Goal: Transaction & Acquisition: Purchase product/service

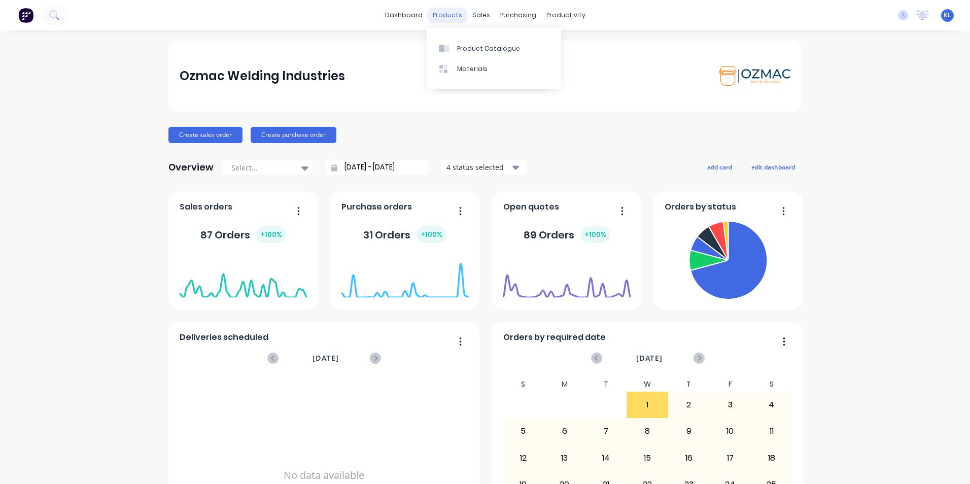
click at [446, 17] on div "products" at bounding box center [448, 15] width 40 height 15
click at [506, 52] on div "Sales Orders" at bounding box center [515, 48] width 42 height 9
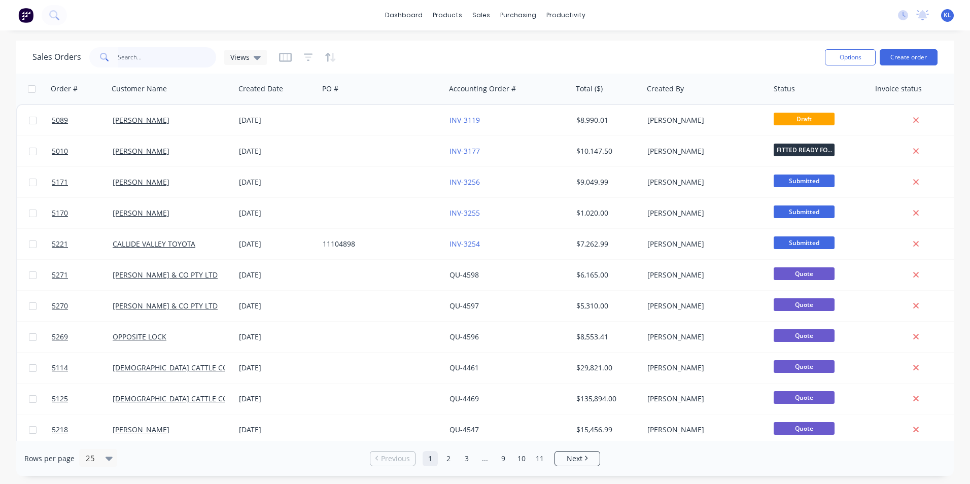
click at [184, 61] on input "text" at bounding box center [167, 57] width 99 height 20
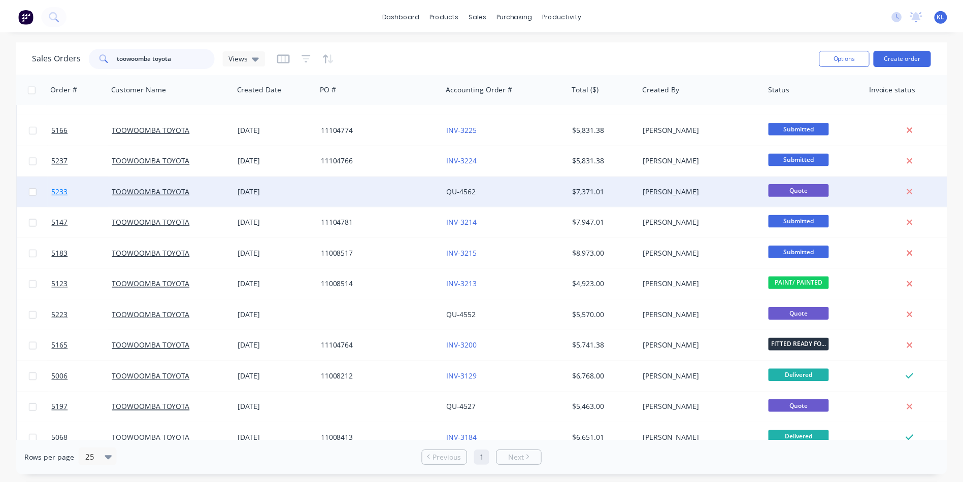
scroll to position [102, 0]
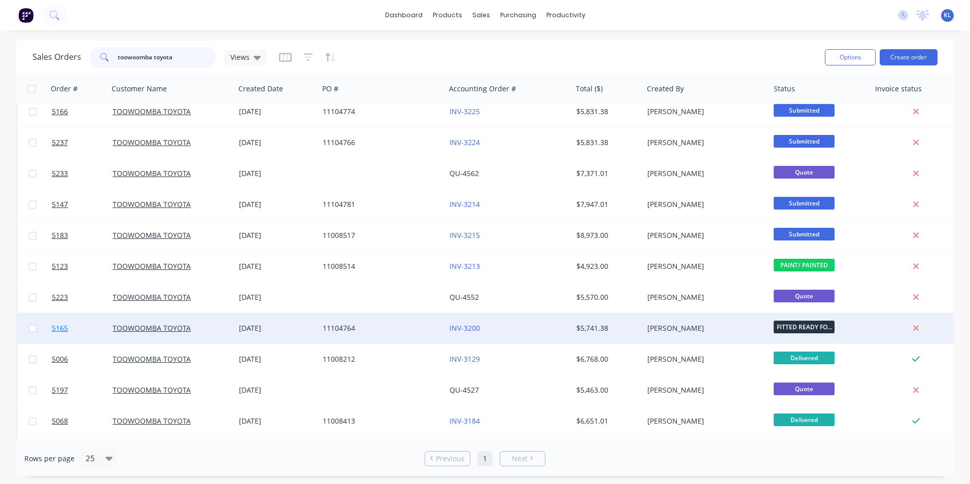
type input "toowoomba toyota"
click at [58, 329] on span "5165" at bounding box center [60, 328] width 16 height 10
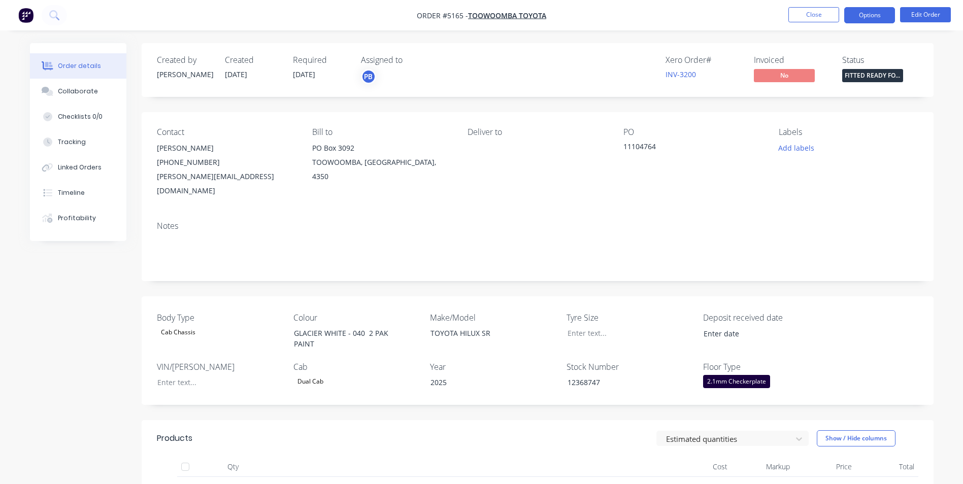
click at [872, 15] on button "Options" at bounding box center [869, 15] width 51 height 16
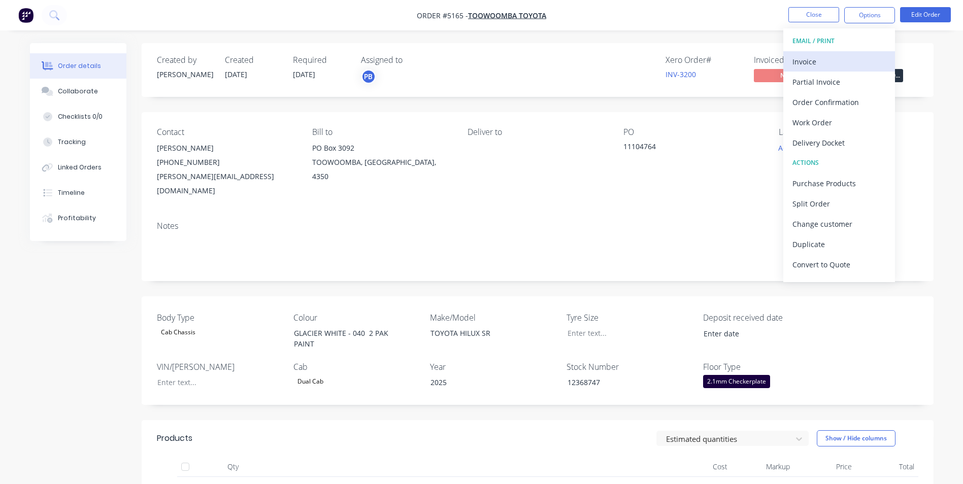
click at [815, 63] on div "Invoice" at bounding box center [838, 61] width 93 height 15
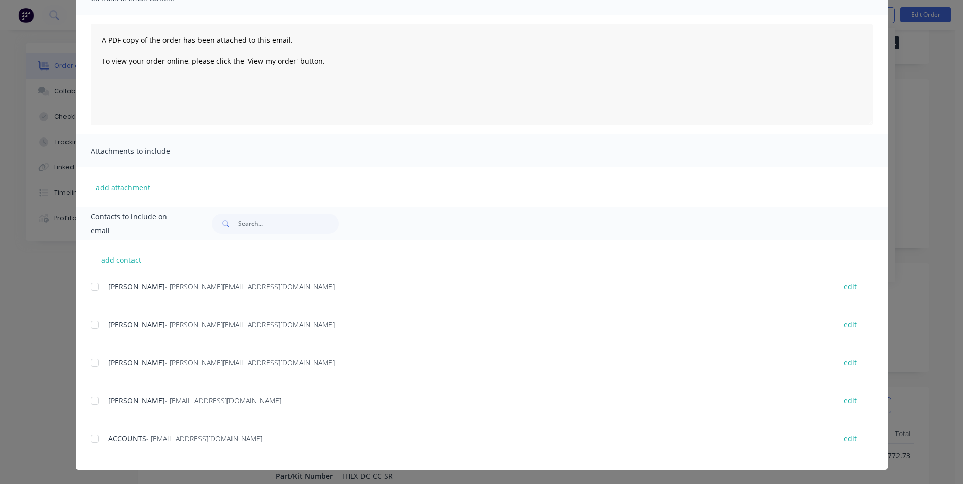
scroll to position [51, 0]
click at [89, 437] on div at bounding box center [95, 439] width 20 height 20
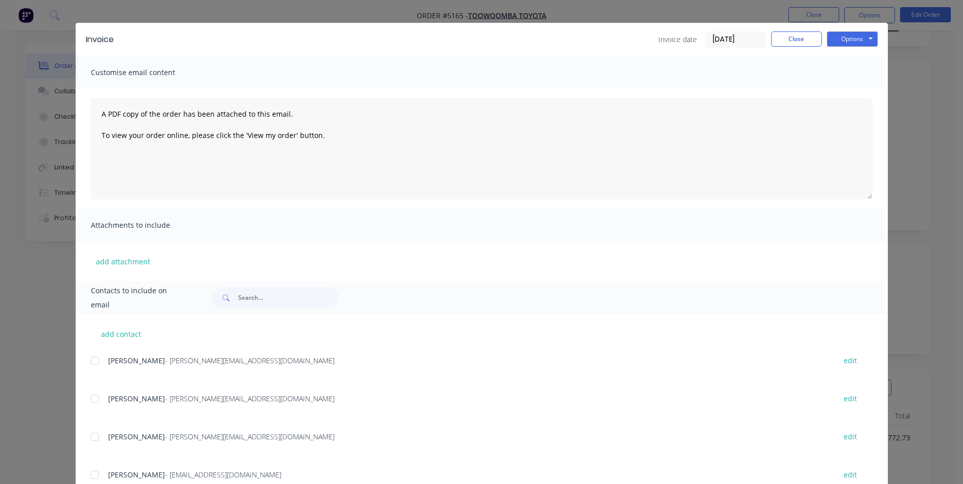
scroll to position [0, 0]
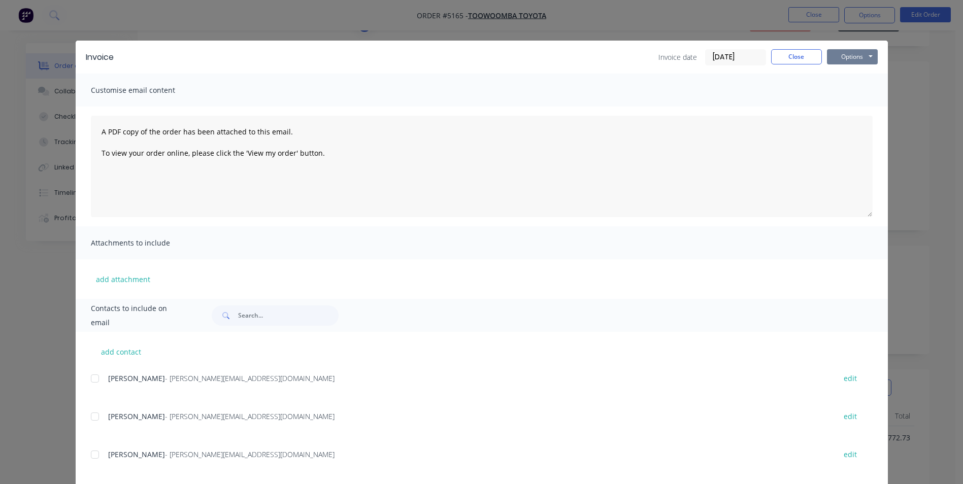
click at [853, 55] on button "Options" at bounding box center [852, 56] width 51 height 15
click at [853, 111] on button "Email" at bounding box center [859, 108] width 65 height 17
click at [858, 57] on button "Options" at bounding box center [852, 56] width 51 height 15
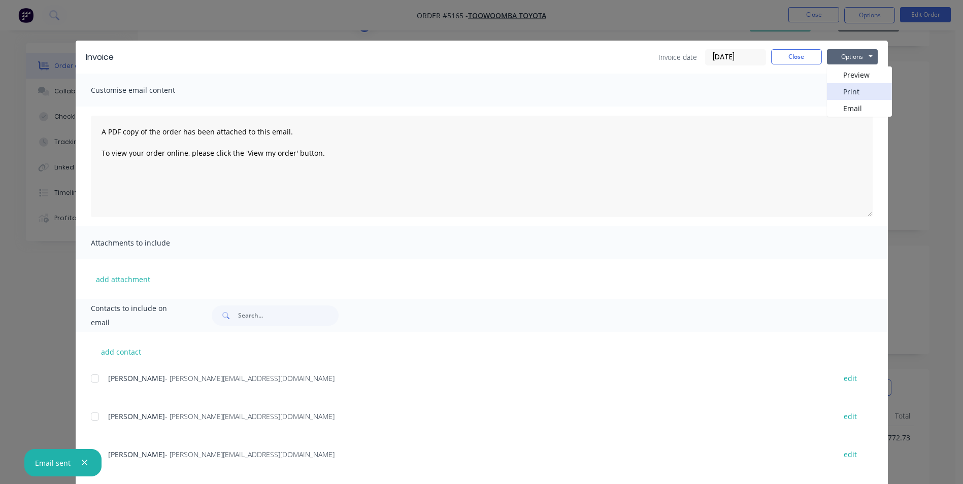
click at [851, 89] on button "Print" at bounding box center [859, 91] width 65 height 17
click at [794, 60] on button "Close" at bounding box center [796, 56] width 51 height 15
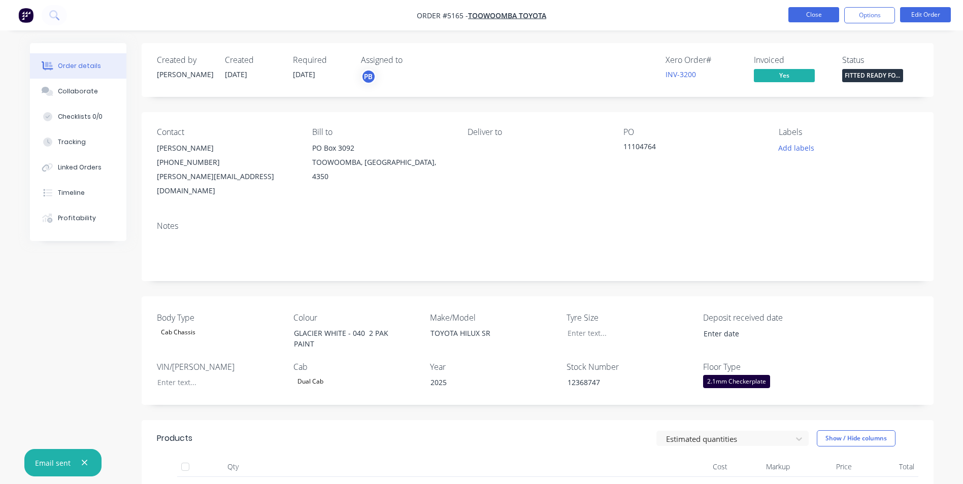
click at [805, 21] on button "Close" at bounding box center [813, 14] width 51 height 15
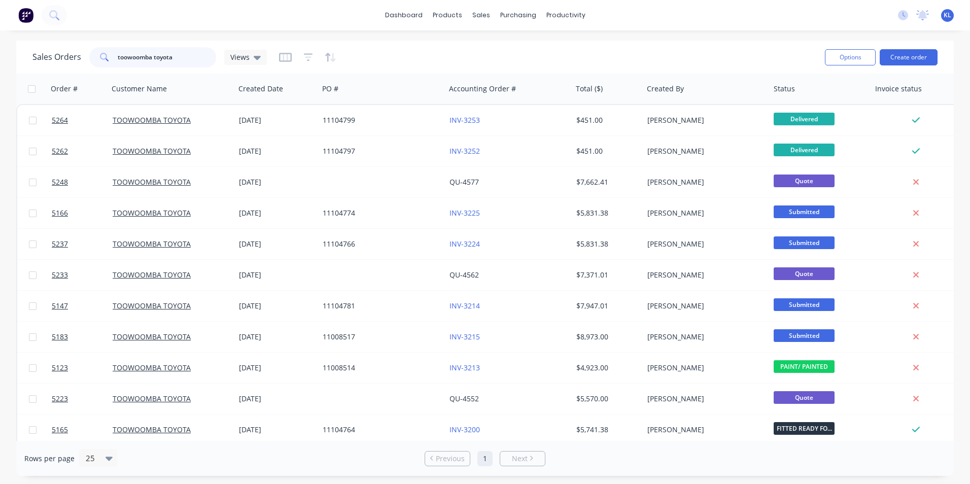
drag, startPoint x: 177, startPoint y: 56, endPoint x: 110, endPoint y: 61, distance: 67.2
click at [110, 61] on div "toowoomba toyota" at bounding box center [152, 57] width 127 height 20
type input "topfab"
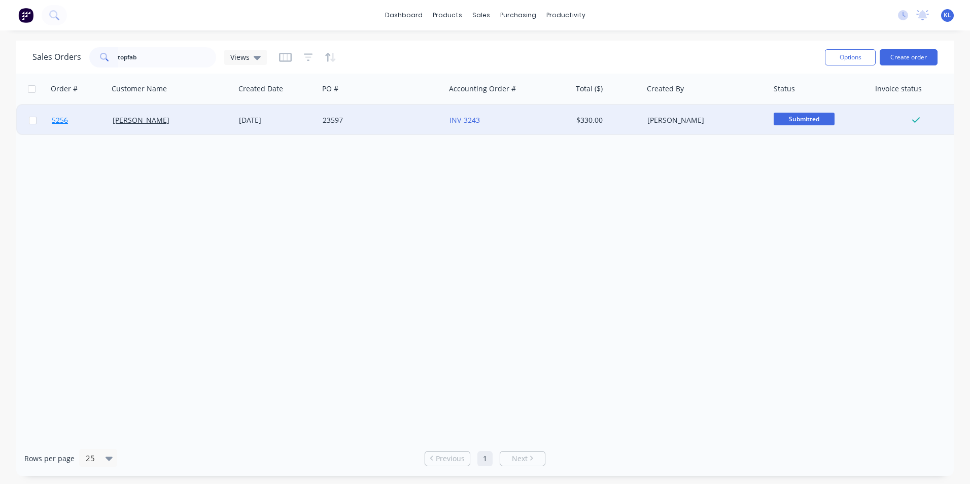
click at [58, 121] on span "5256" at bounding box center [60, 120] width 16 height 10
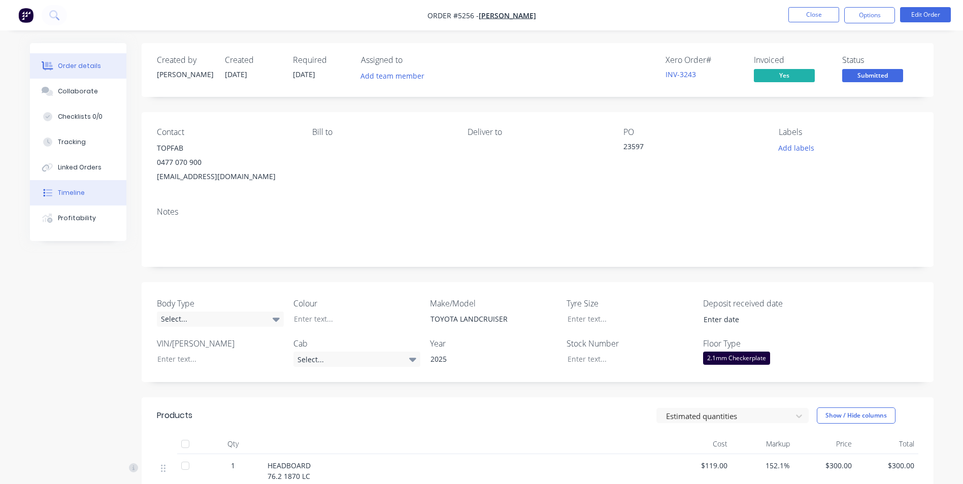
click at [77, 198] on button "Timeline" at bounding box center [78, 192] width 96 height 25
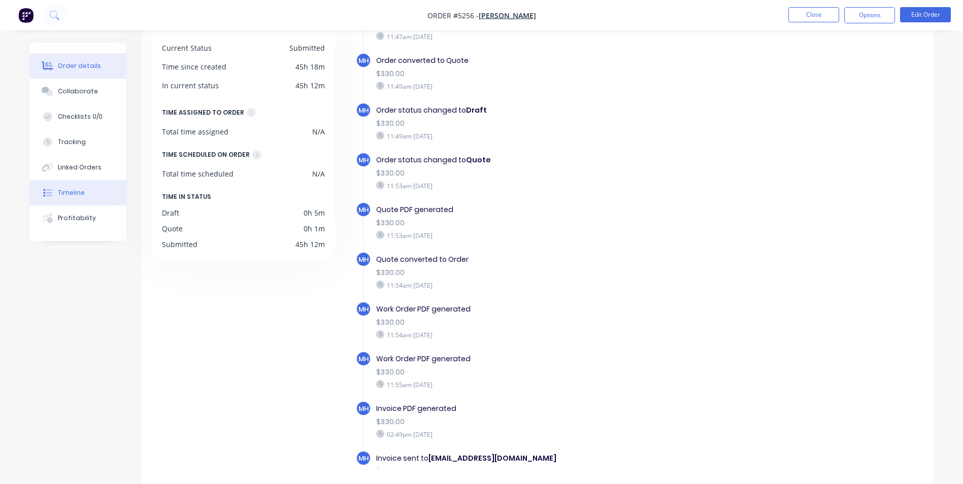
click at [87, 58] on button "Order details" at bounding box center [78, 65] width 96 height 25
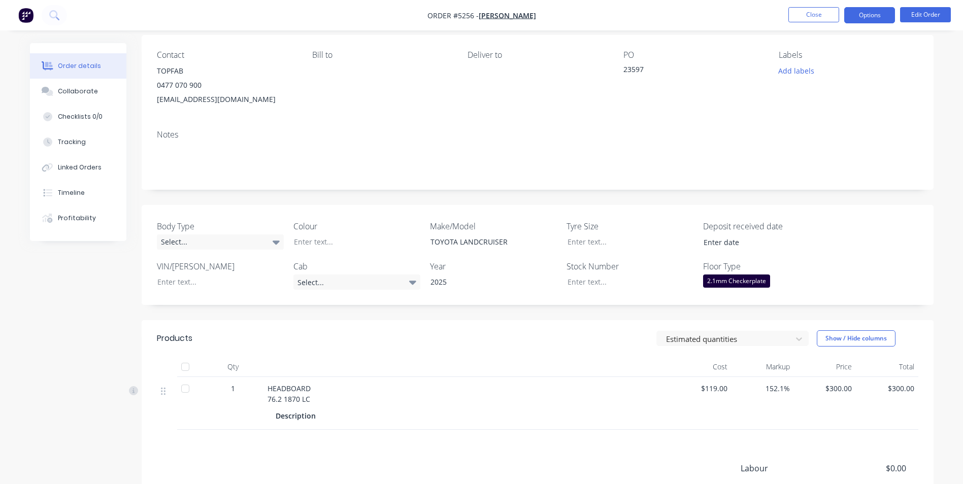
click at [876, 14] on button "Options" at bounding box center [869, 15] width 51 height 16
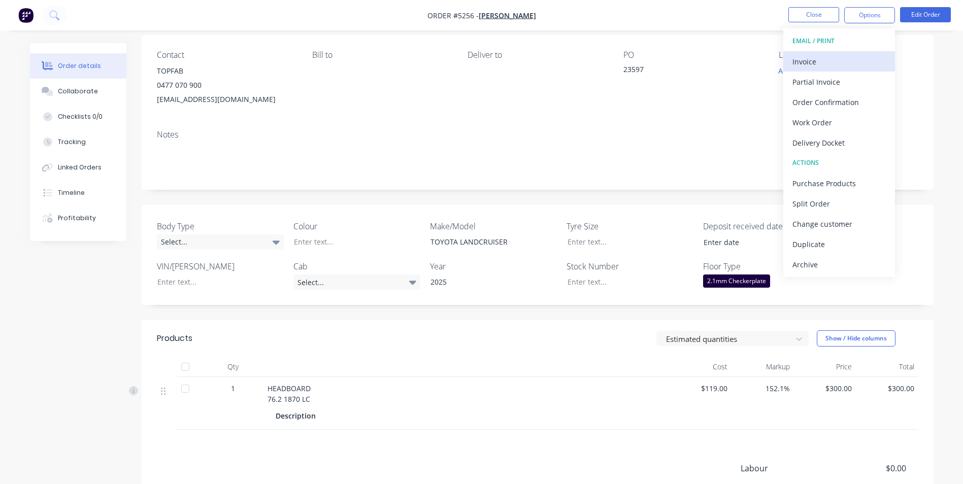
click at [817, 61] on div "Invoice" at bounding box center [838, 61] width 93 height 15
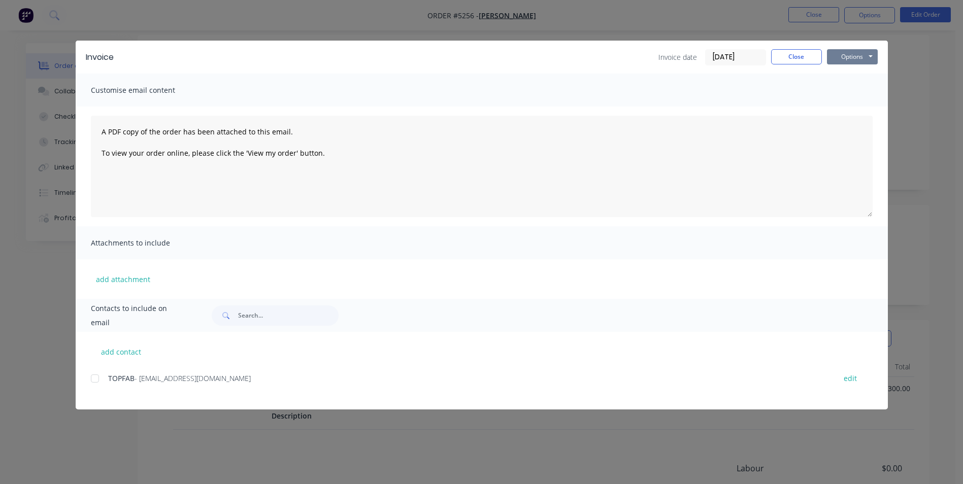
click at [861, 58] on button "Options" at bounding box center [852, 56] width 51 height 15
click at [854, 93] on button "Print" at bounding box center [859, 91] width 65 height 17
click at [799, 61] on button "Close" at bounding box center [796, 56] width 51 height 15
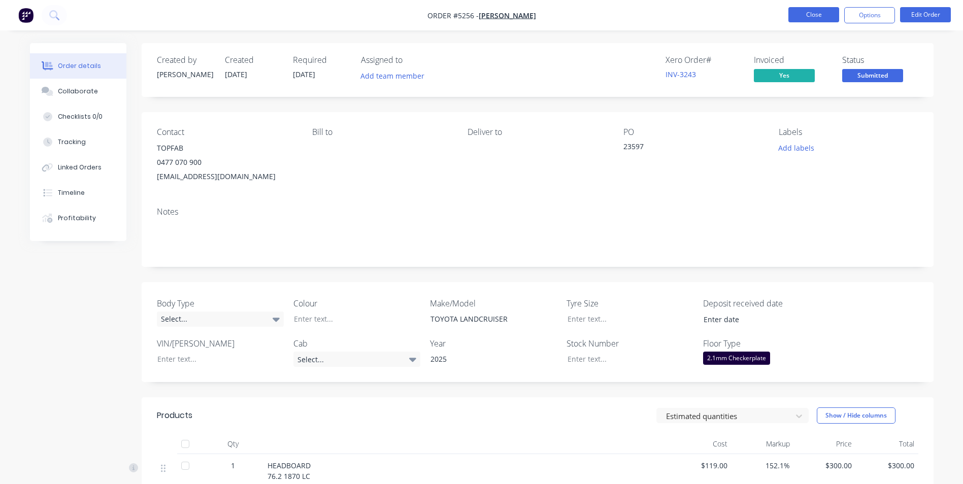
click at [820, 17] on button "Close" at bounding box center [813, 14] width 51 height 15
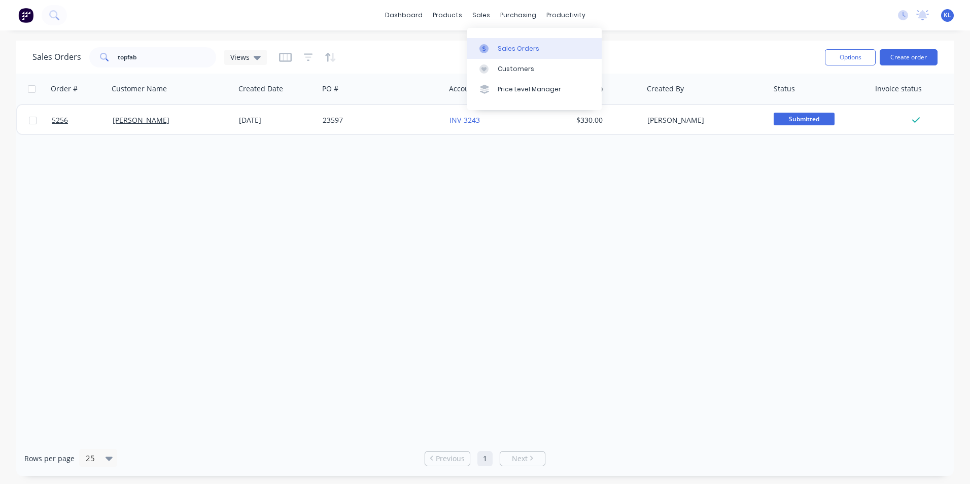
click at [509, 48] on div "Sales Orders" at bounding box center [519, 48] width 42 height 9
click at [511, 72] on div "Customers" at bounding box center [516, 68] width 37 height 9
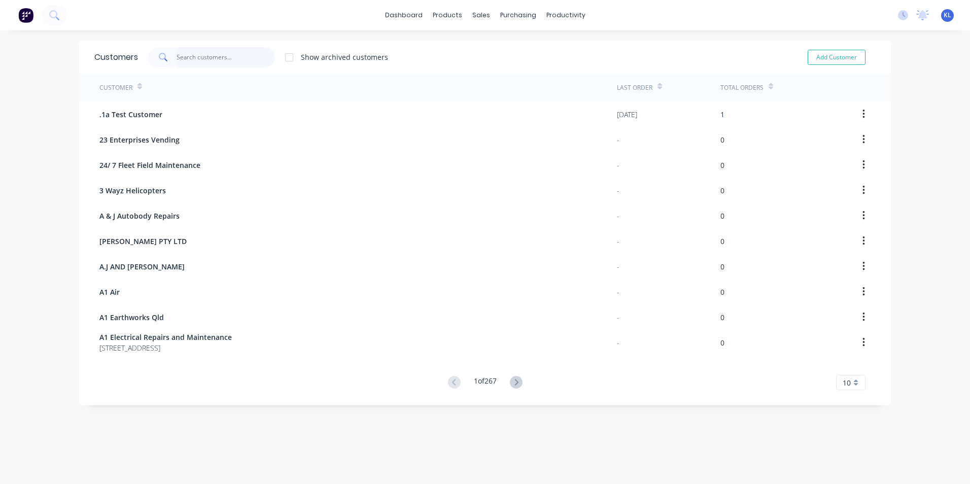
click at [211, 58] on input "text" at bounding box center [226, 57] width 99 height 20
click at [762, 89] on div "Total Orders" at bounding box center [747, 88] width 53 height 18
click at [769, 85] on icon at bounding box center [771, 87] width 5 height 8
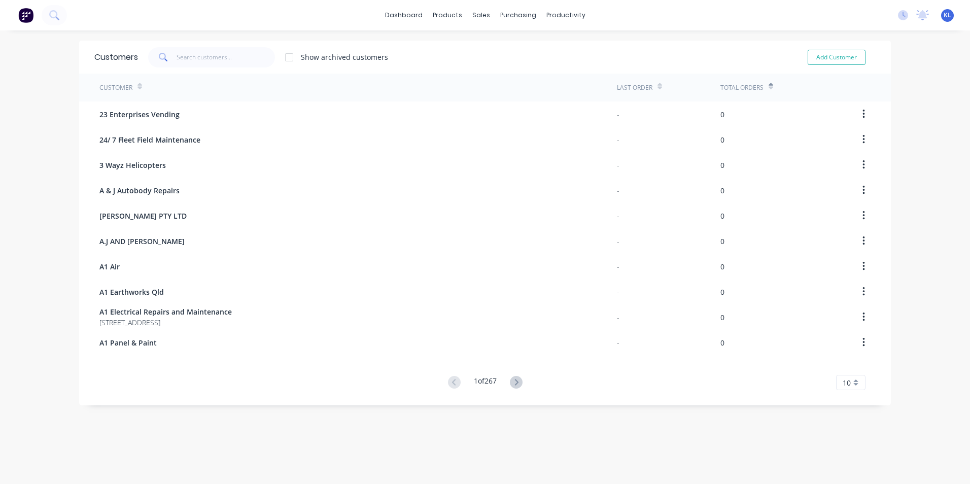
click at [769, 85] on icon at bounding box center [771, 87] width 5 height 8
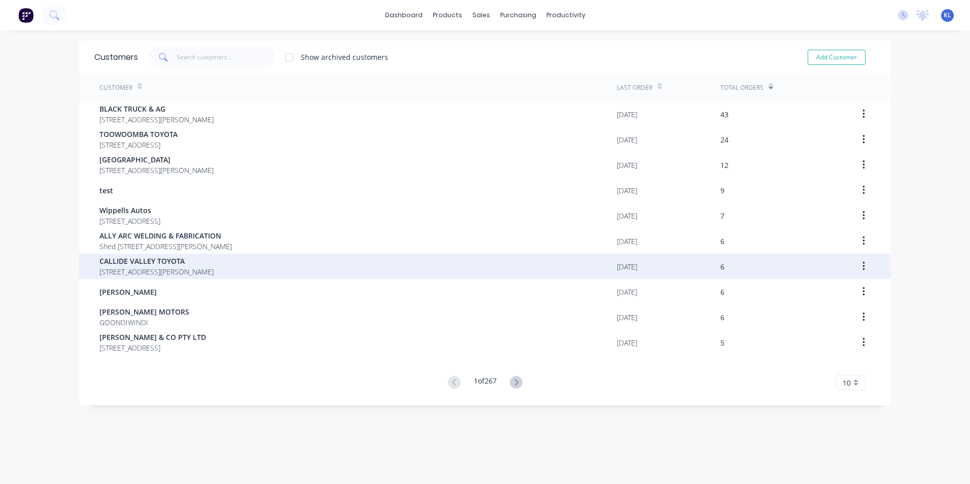
click at [162, 260] on span "CALLIDE VALLEY TOYOTA" at bounding box center [156, 261] width 114 height 11
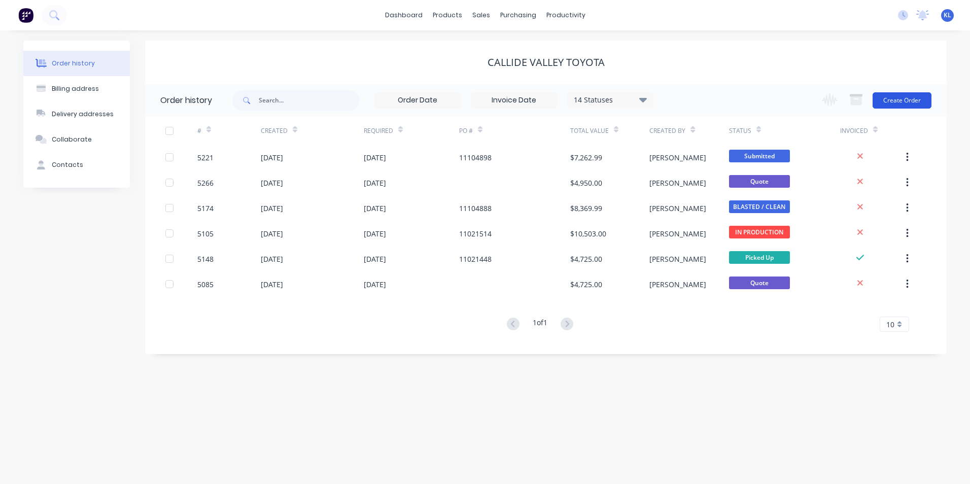
click at [904, 97] on button "Create Order" at bounding box center [902, 100] width 59 height 16
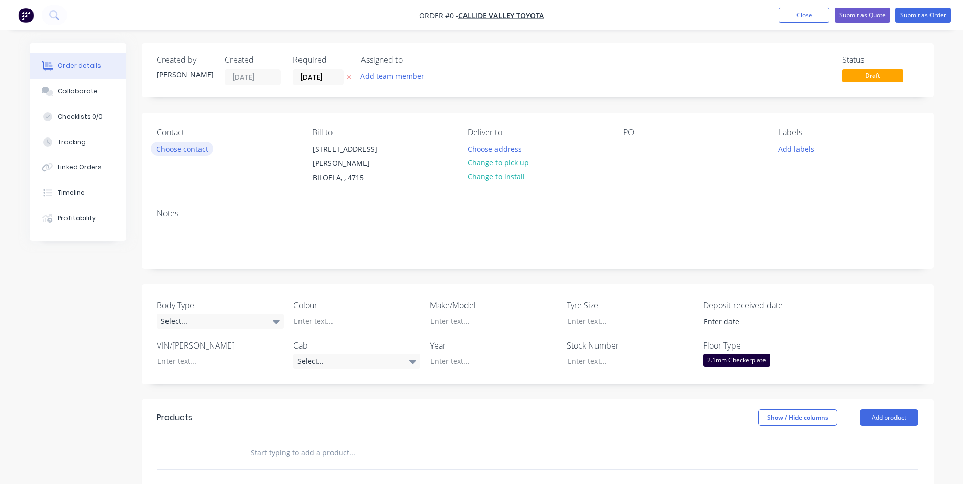
click at [194, 148] on button "Choose contact" at bounding box center [182, 149] width 62 height 14
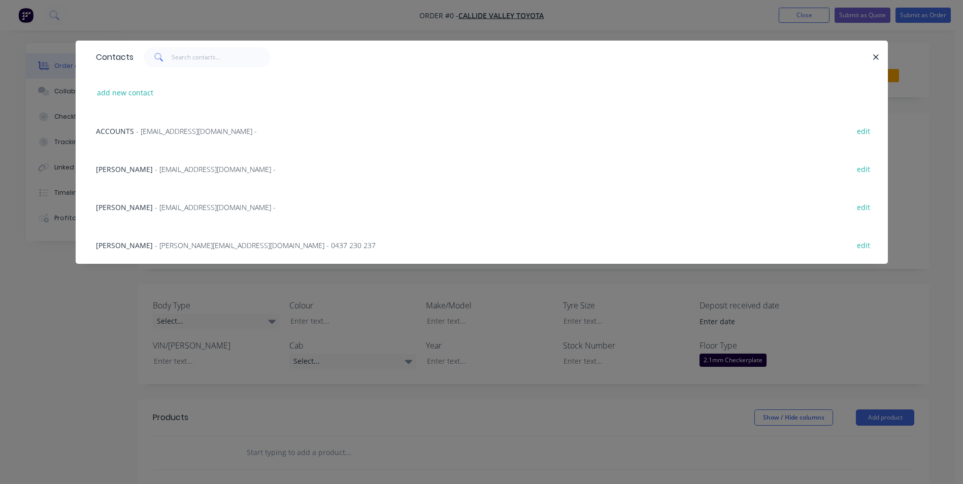
click at [118, 206] on span "[PERSON_NAME]" at bounding box center [124, 208] width 57 height 10
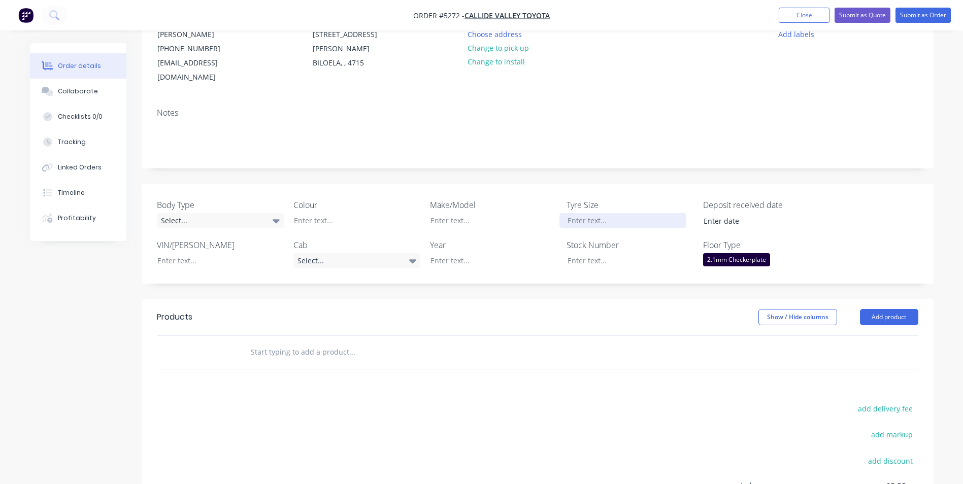
scroll to position [152, 0]
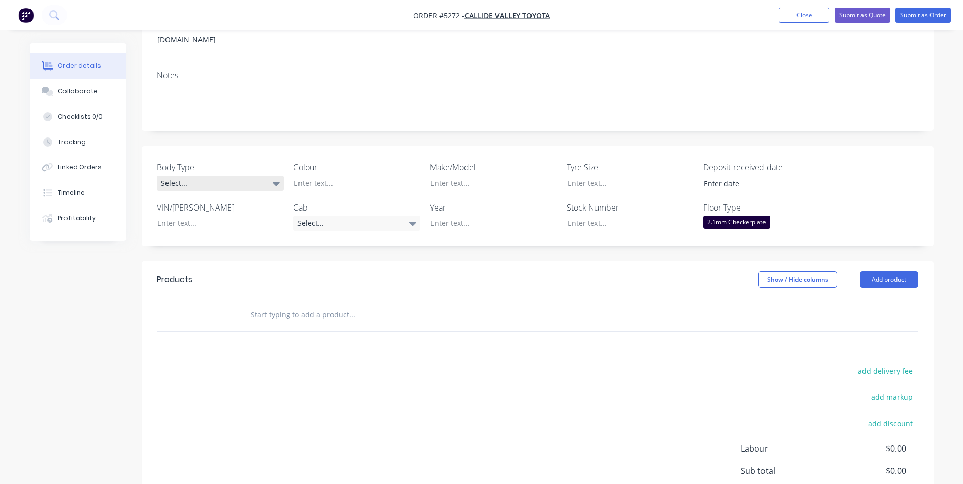
click at [266, 176] on div "Select..." at bounding box center [220, 183] width 127 height 15
click at [204, 209] on div "Cab Chassis" at bounding box center [185, 210] width 43 height 13
click at [312, 176] on div at bounding box center [349, 183] width 127 height 15
click at [400, 216] on div "Select..." at bounding box center [356, 223] width 127 height 15
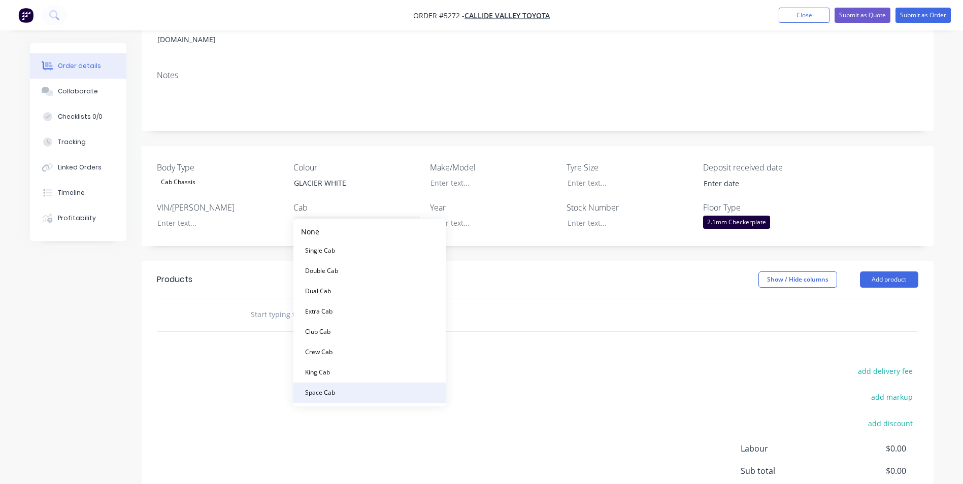
click at [330, 391] on div "Space Cab" at bounding box center [320, 392] width 38 height 13
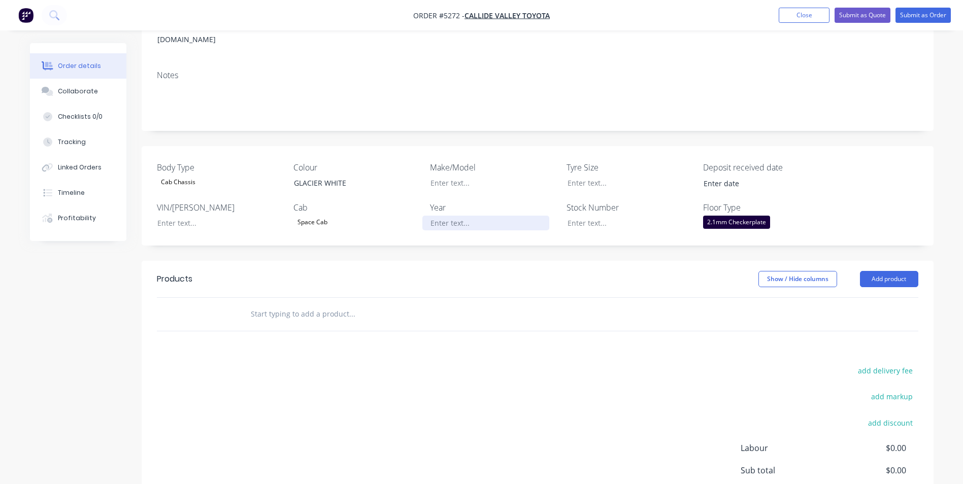
click at [457, 216] on div at bounding box center [485, 223] width 127 height 15
click at [497, 176] on div at bounding box center [485, 183] width 127 height 15
click at [907, 271] on button "Add product" at bounding box center [889, 279] width 58 height 16
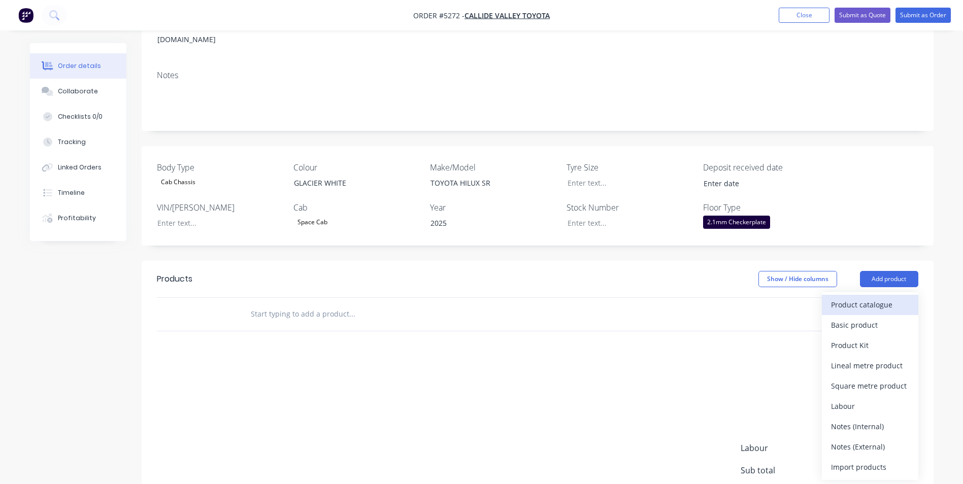
click at [853, 297] on div "Product catalogue" at bounding box center [870, 304] width 78 height 15
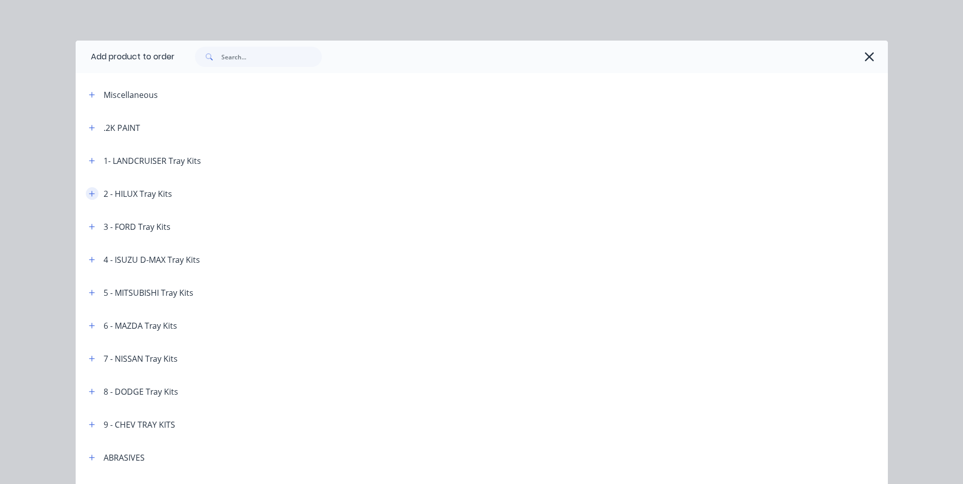
click at [89, 193] on icon "button" at bounding box center [92, 194] width 6 height 6
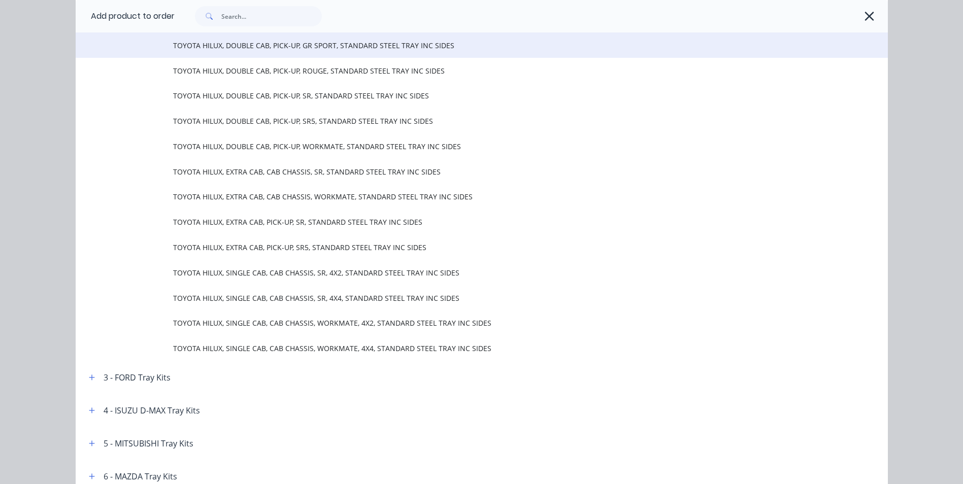
scroll to position [254, 0]
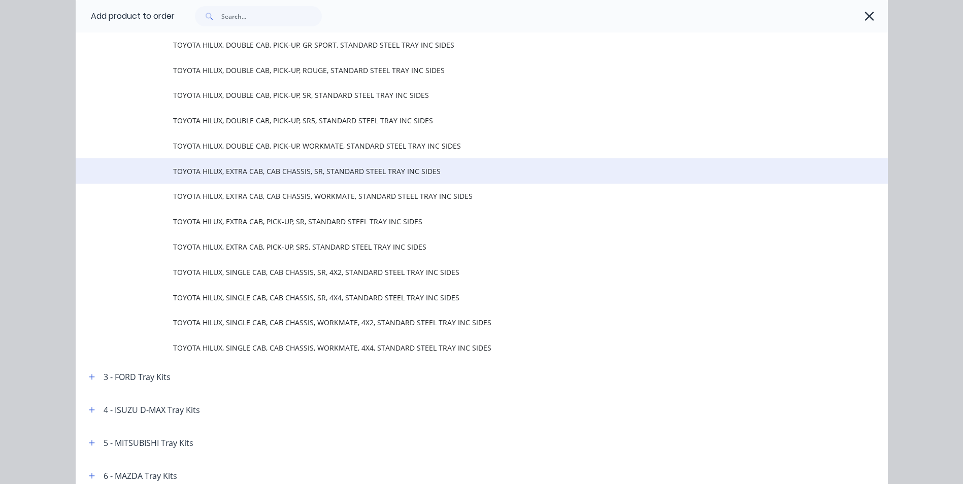
click at [288, 175] on span "TOYOTA HILUX, EXTRA CAB, CAB CHASSIS, SR, STANDARD STEEL TRAY INC SIDES" at bounding box center [459, 171] width 572 height 11
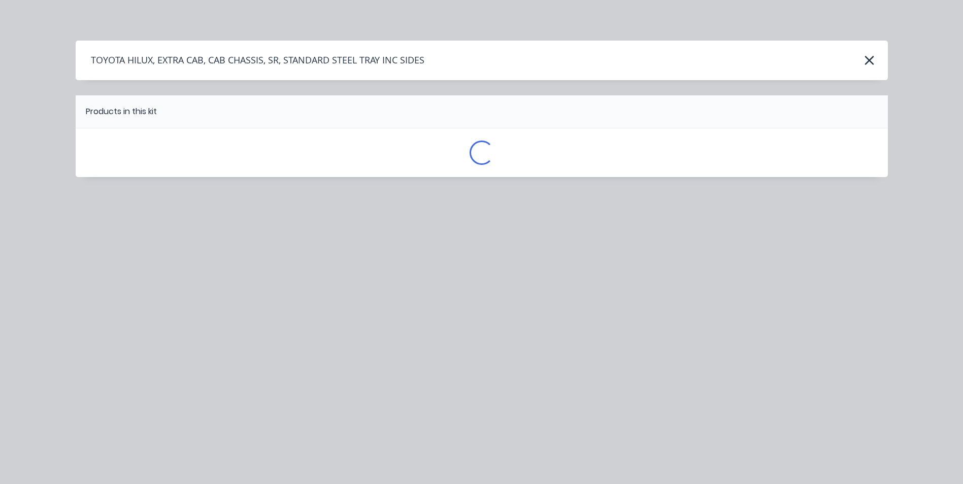
scroll to position [0, 0]
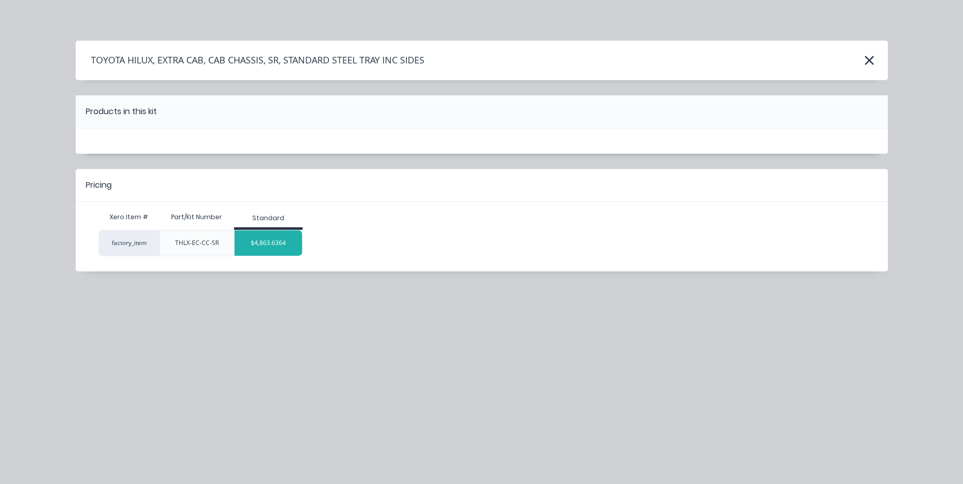
click at [276, 243] on div "$4,863.6364" at bounding box center [268, 242] width 68 height 25
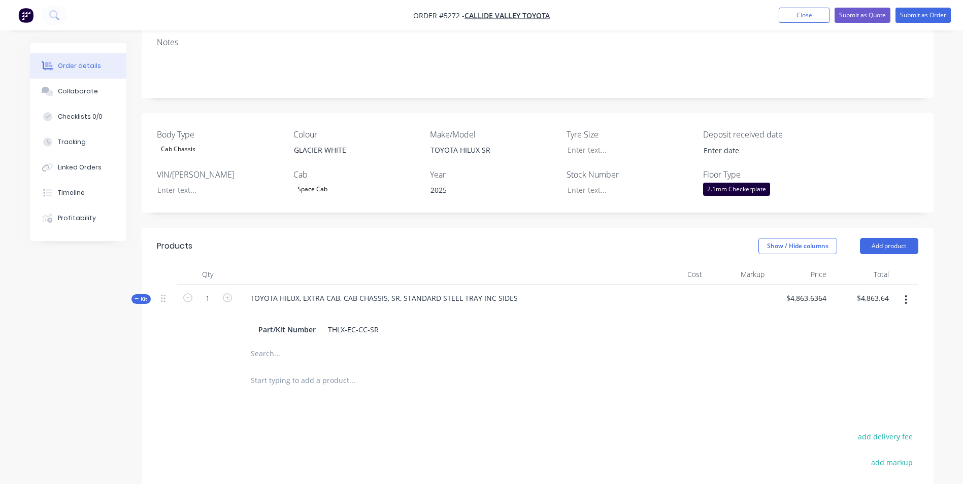
scroll to position [203, 0]
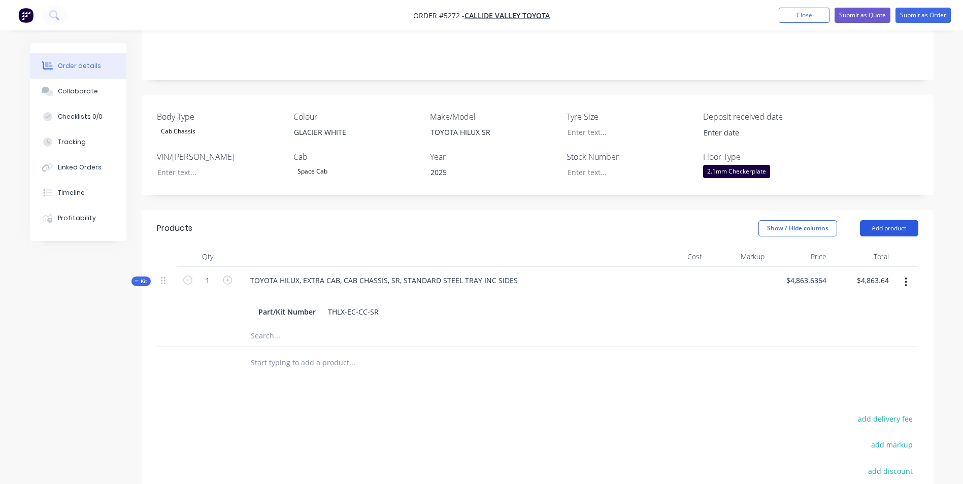
click at [902, 220] on button "Add product" at bounding box center [889, 228] width 58 height 16
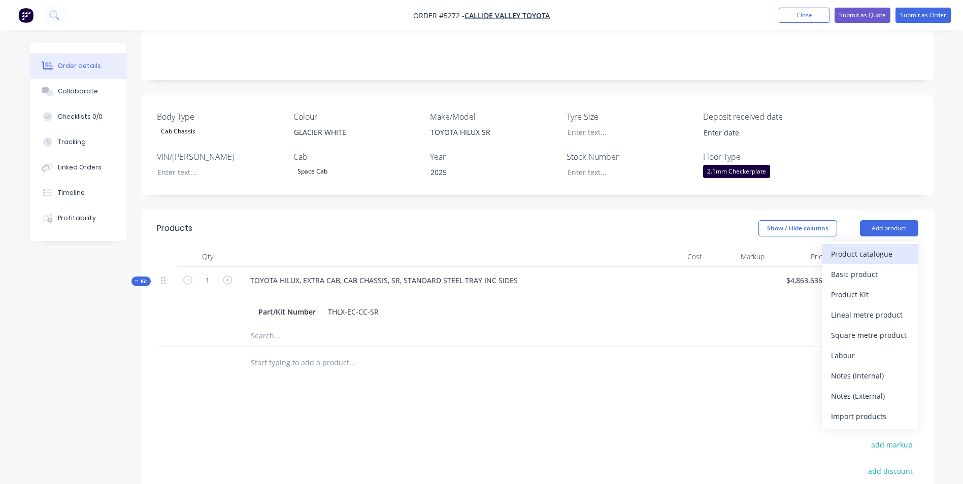
click at [853, 247] on div "Product catalogue" at bounding box center [870, 254] width 78 height 15
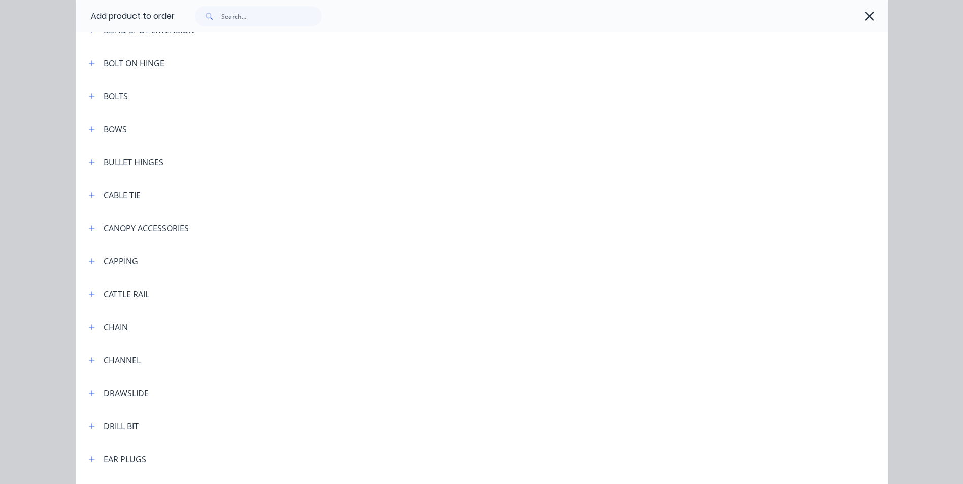
scroll to position [660, 0]
click at [89, 260] on icon "button" at bounding box center [92, 260] width 6 height 6
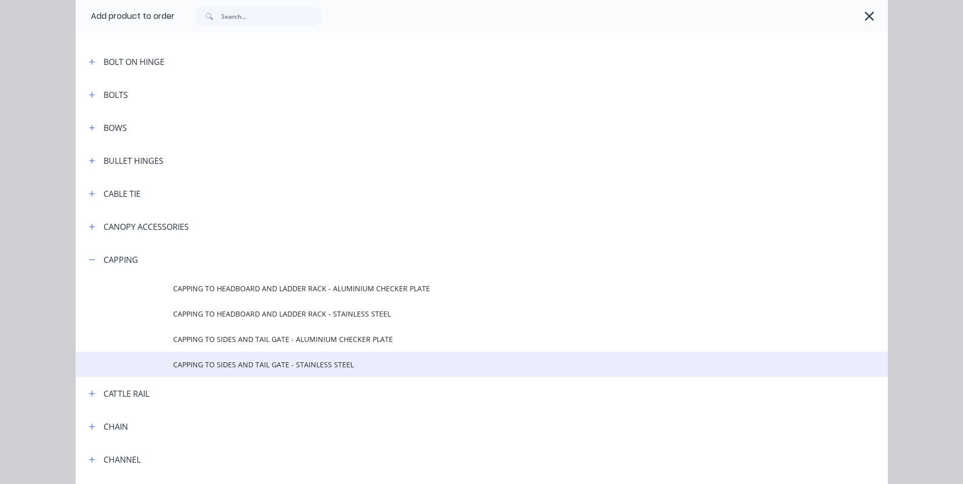
click at [240, 367] on span "CAPPING TO SIDES AND TAIL GATE - STAINLESS STEEL" at bounding box center [459, 364] width 572 height 11
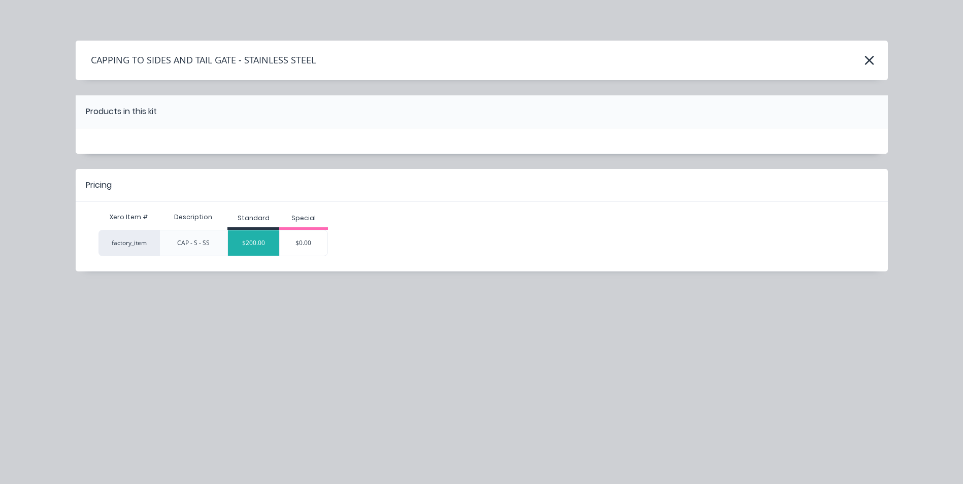
click at [256, 242] on div "$200.00" at bounding box center [253, 242] width 51 height 25
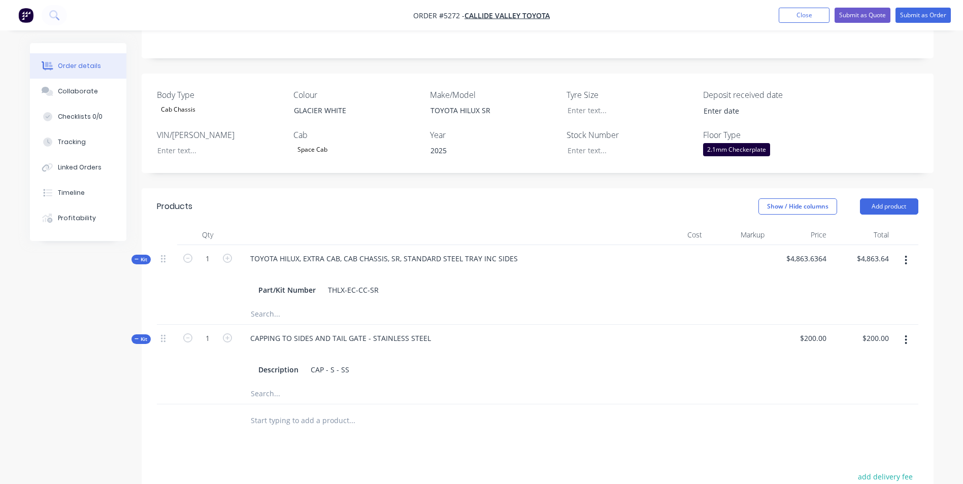
scroll to position [203, 0]
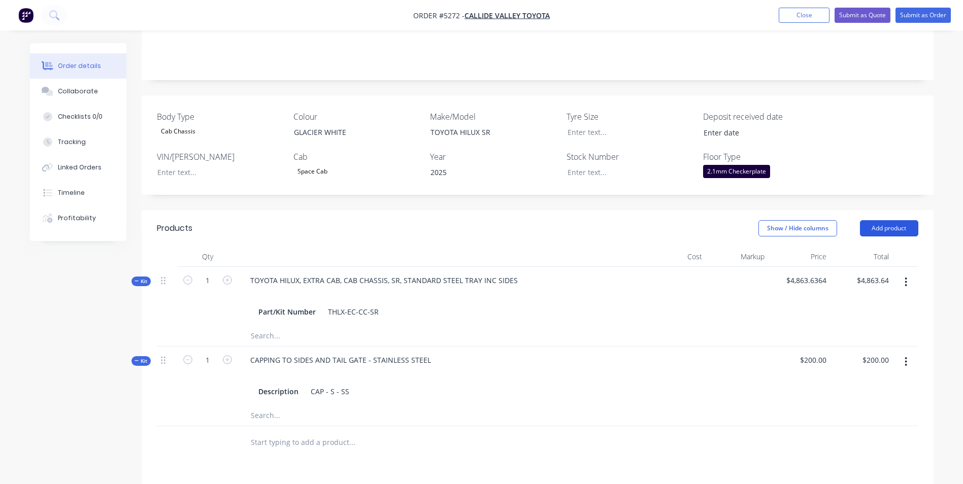
click at [900, 220] on button "Add product" at bounding box center [889, 228] width 58 height 16
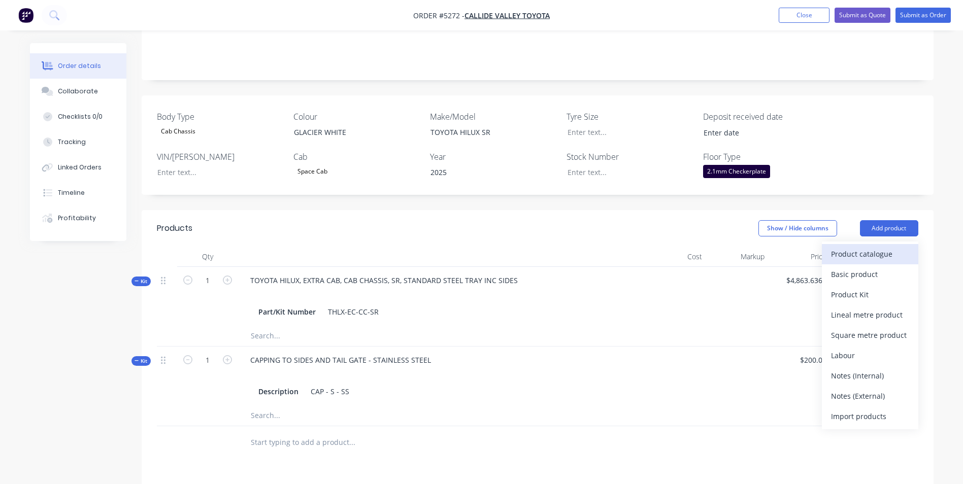
click at [873, 247] on div "Product catalogue" at bounding box center [870, 254] width 78 height 15
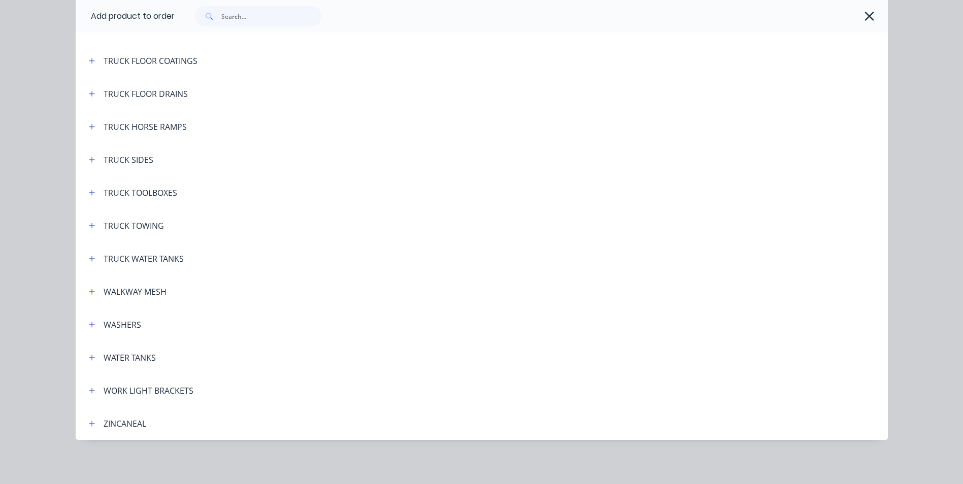
scroll to position [3795, 0]
click at [89, 392] on icon "button" at bounding box center [92, 390] width 6 height 7
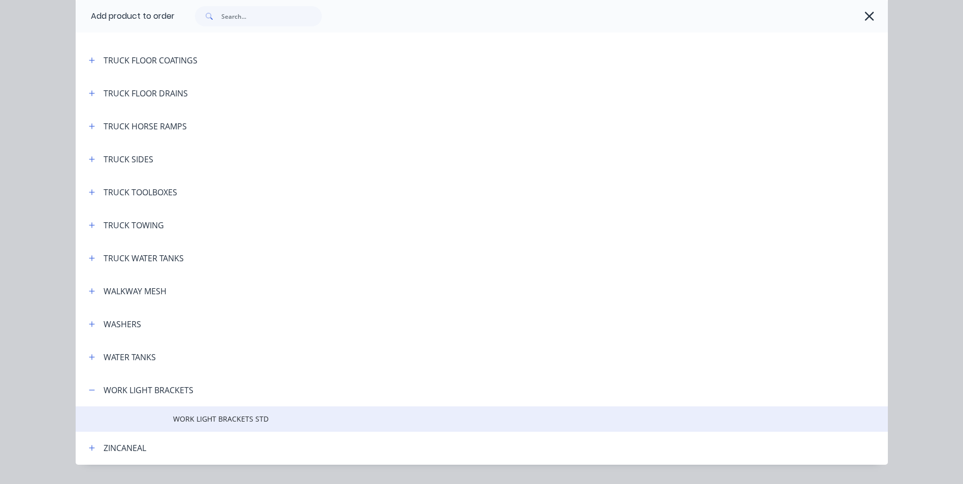
click at [253, 419] on span "WORK LIGHT BRACKETS STD" at bounding box center [459, 419] width 572 height 11
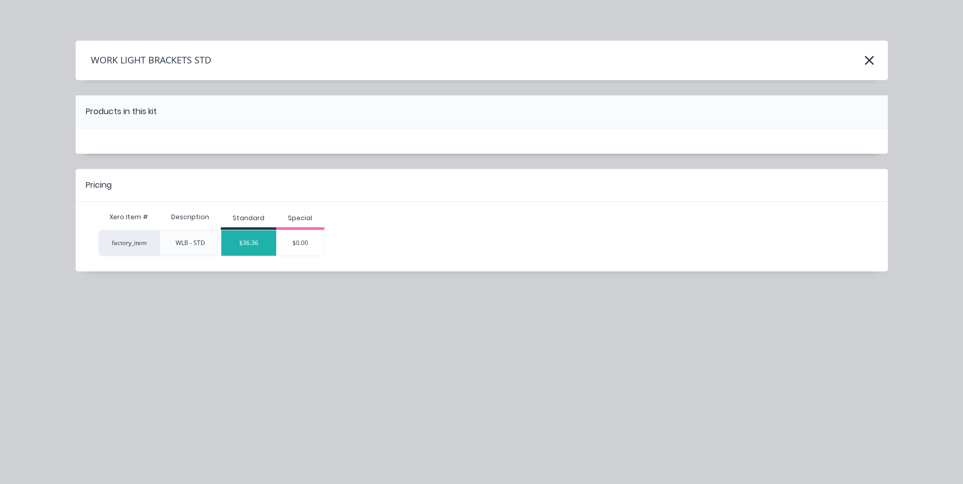
click at [258, 247] on div "$36.36" at bounding box center [248, 242] width 55 height 25
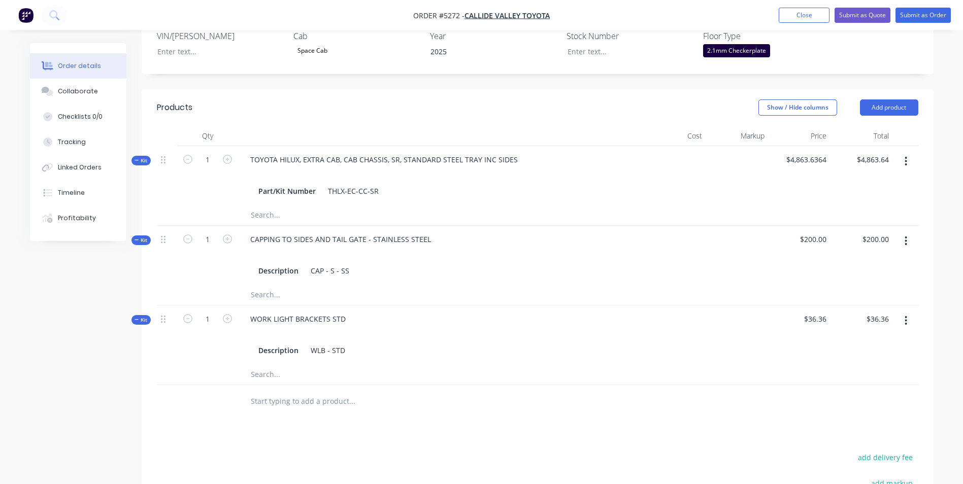
scroll to position [457, 0]
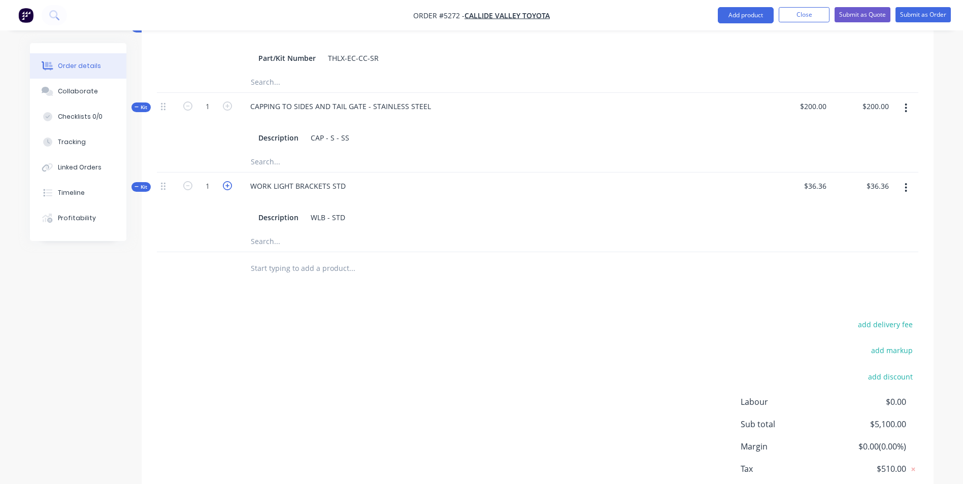
click at [227, 181] on icon "button" at bounding box center [227, 185] width 9 height 9
type input "2"
type input "$72.72"
click at [236, 318] on div "add delivery fee add markup add discount Labour $0.00 Sub total $5,136.36 Margi…" at bounding box center [537, 416] width 761 height 196
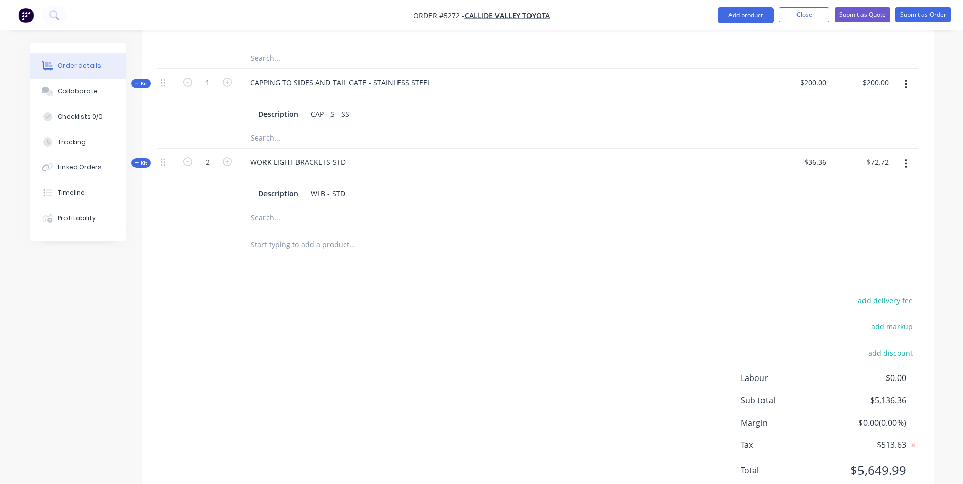
scroll to position [502, 0]
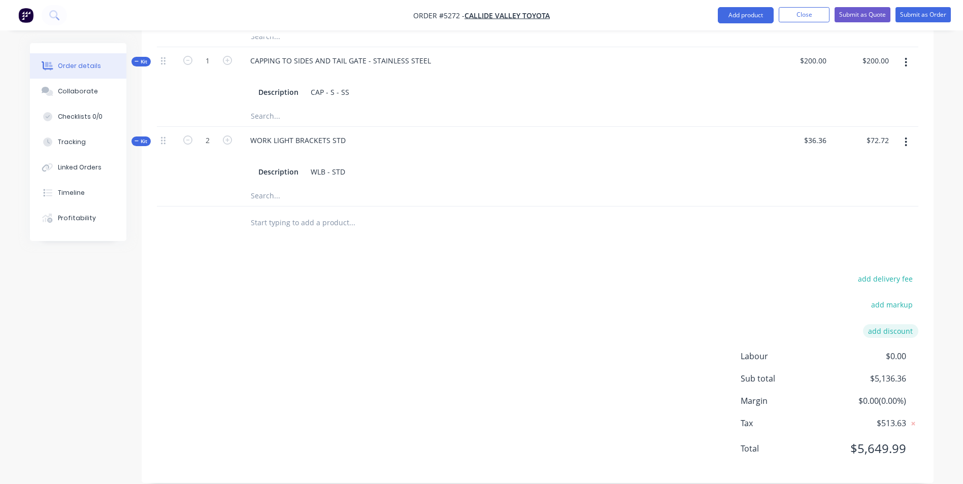
click at [894, 324] on button "add discount" at bounding box center [890, 331] width 55 height 14
type input "DEALER DISCOUNT"
click at [826, 327] on input "DEALER DISCOUNT" at bounding box center [806, 334] width 74 height 15
click at [887, 327] on input at bounding box center [879, 334] width 46 height 15
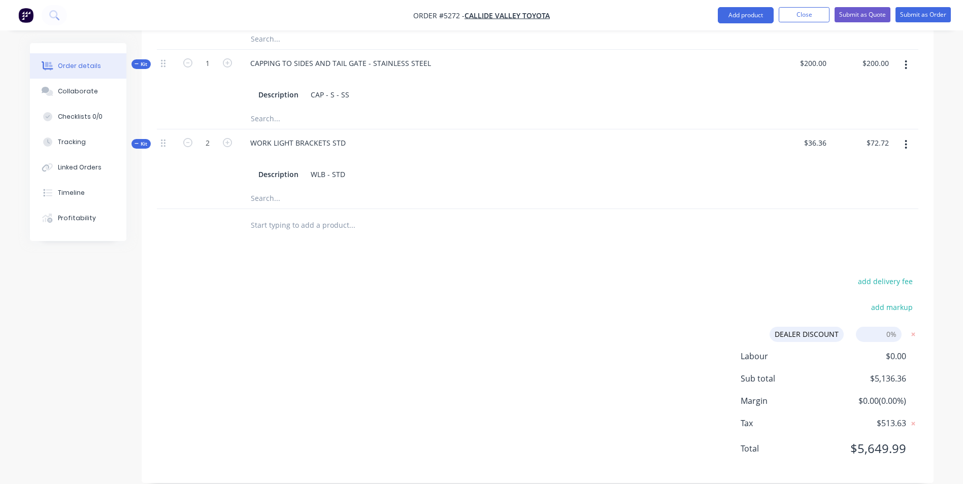
type input "10.00%"
click input "submit" at bounding box center [0, 0] width 0 height 0
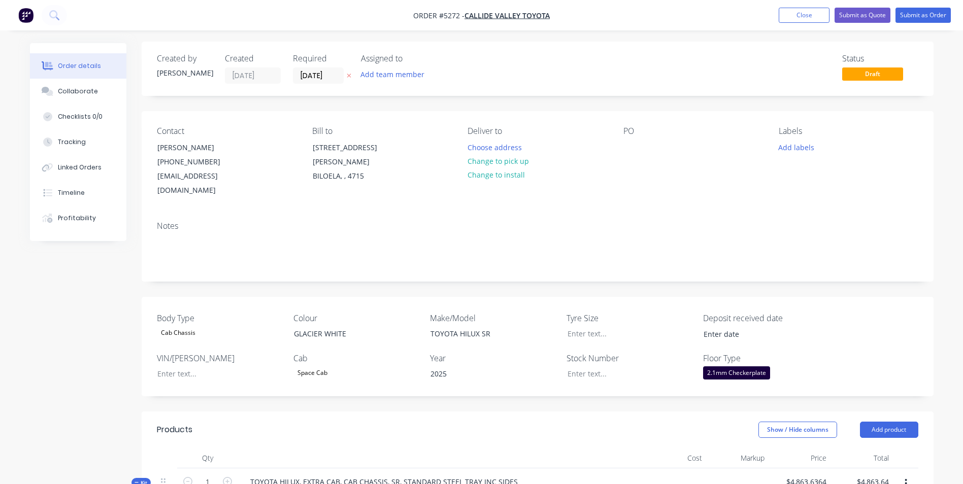
scroll to position [0, 0]
click at [872, 17] on button "Submit as Quote" at bounding box center [862, 15] width 56 height 15
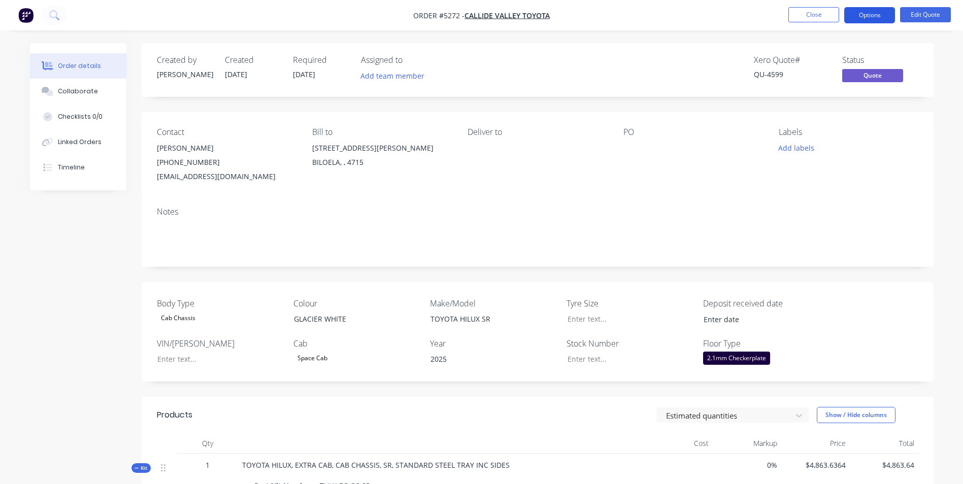
click at [868, 17] on button "Options" at bounding box center [869, 15] width 51 height 16
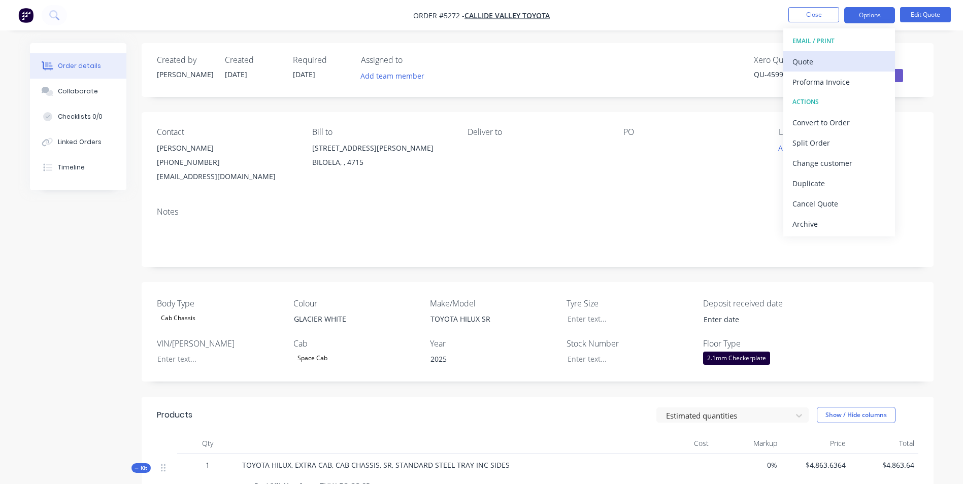
click at [838, 64] on div "Quote" at bounding box center [838, 61] width 93 height 15
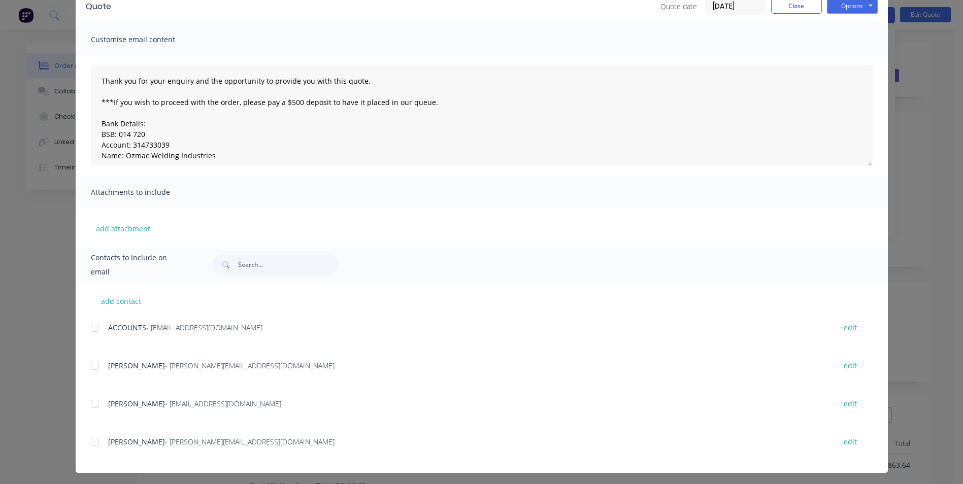
scroll to position [54, 0]
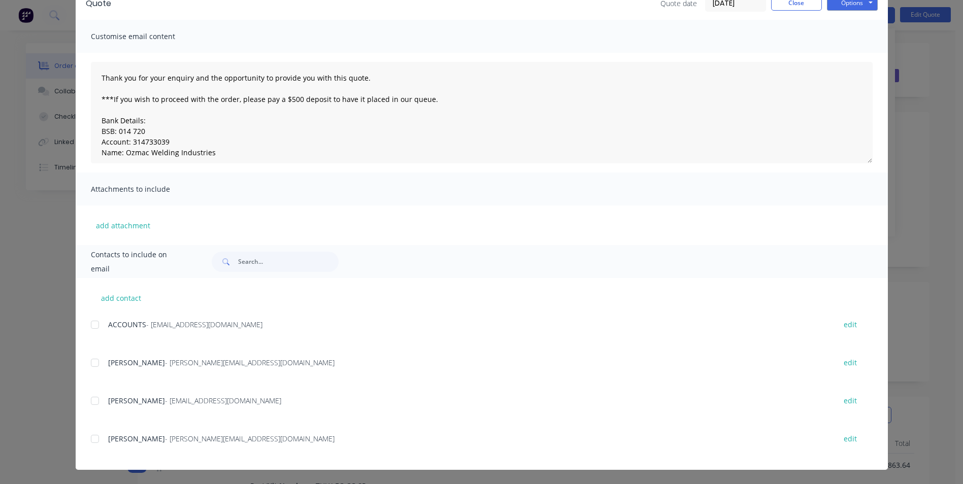
click at [91, 402] on div at bounding box center [95, 401] width 20 height 20
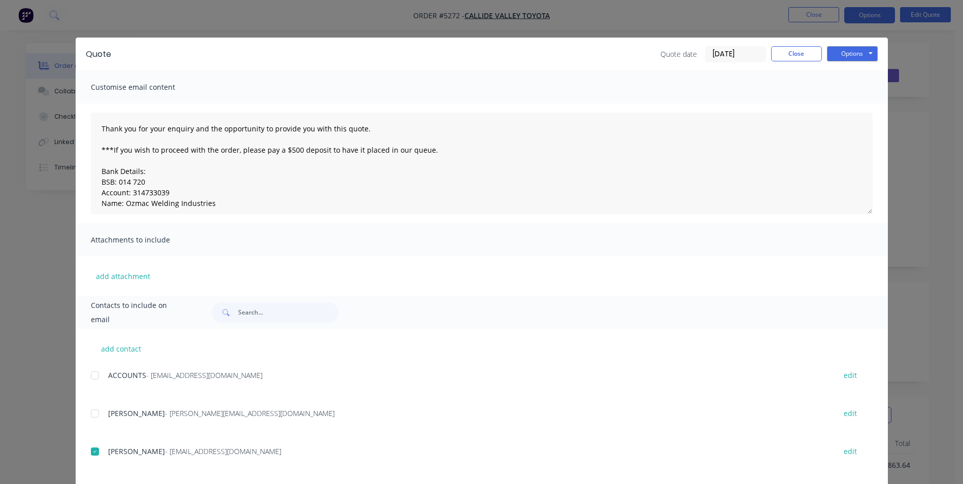
scroll to position [0, 0]
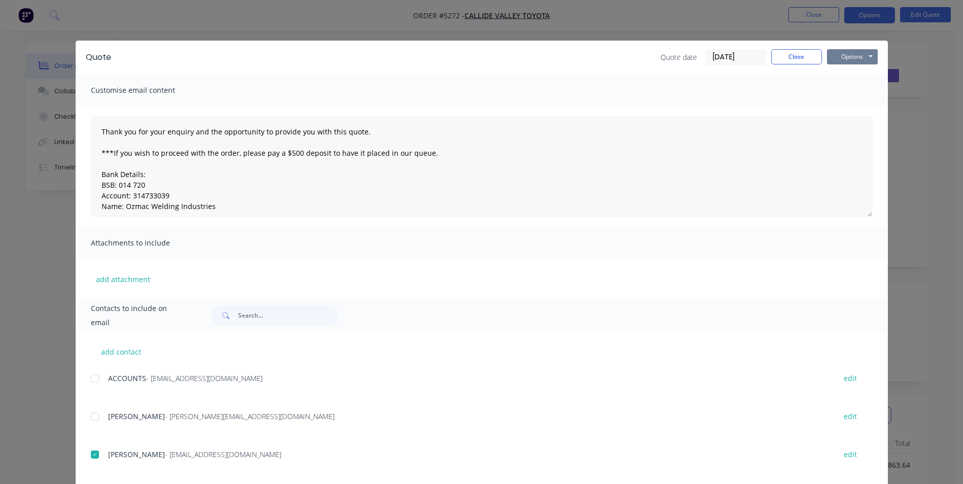
click at [846, 53] on button "Options" at bounding box center [852, 56] width 51 height 15
click at [848, 111] on button "Email" at bounding box center [859, 108] width 65 height 17
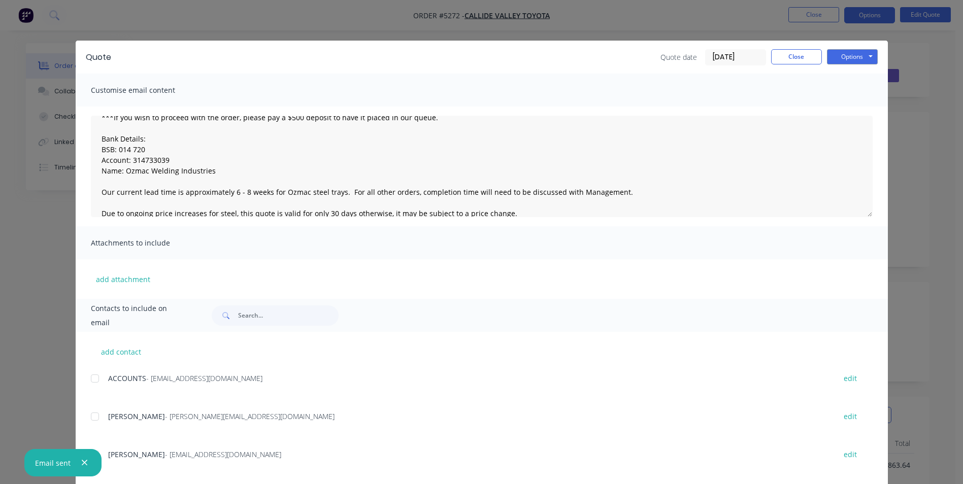
scroll to position [51, 0]
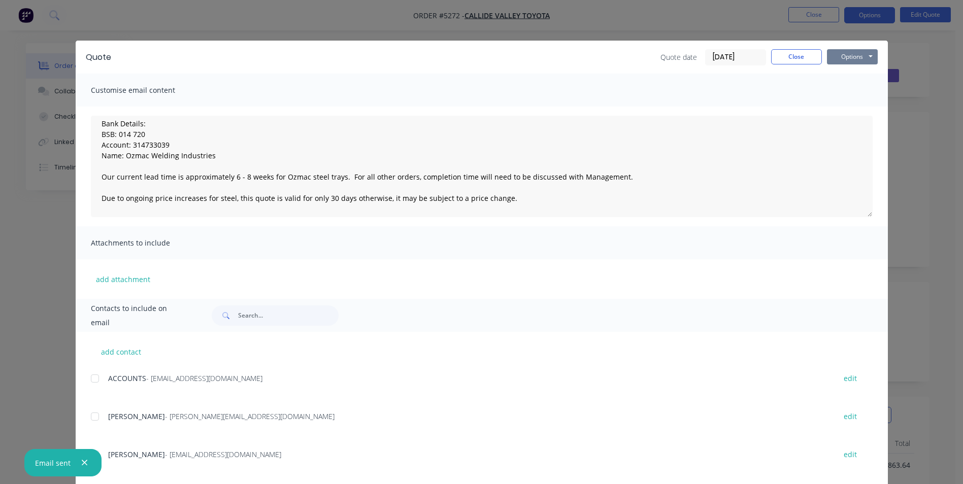
click at [848, 58] on button "Options" at bounding box center [852, 56] width 51 height 15
click at [850, 90] on button "Print" at bounding box center [859, 91] width 65 height 17
click at [788, 58] on button "Close" at bounding box center [796, 56] width 51 height 15
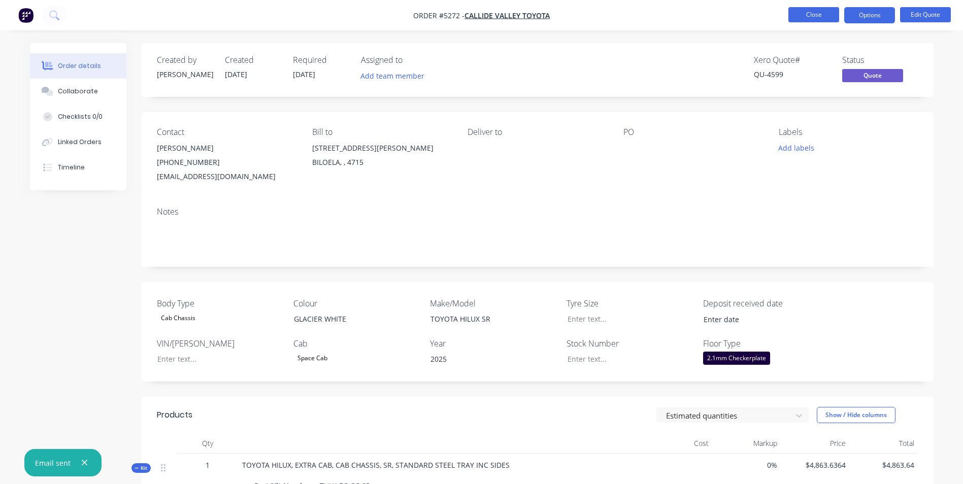
click at [811, 17] on button "Close" at bounding box center [813, 14] width 51 height 15
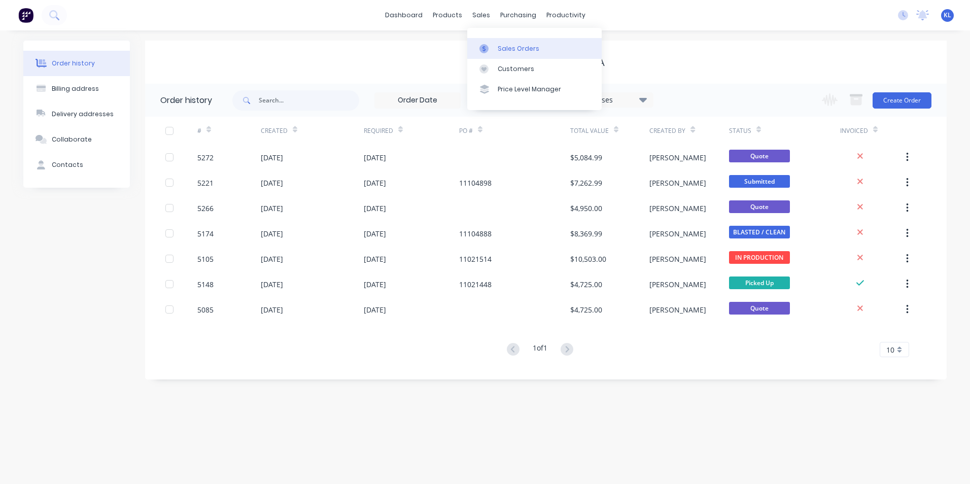
click at [506, 50] on div "Sales Orders" at bounding box center [519, 48] width 42 height 9
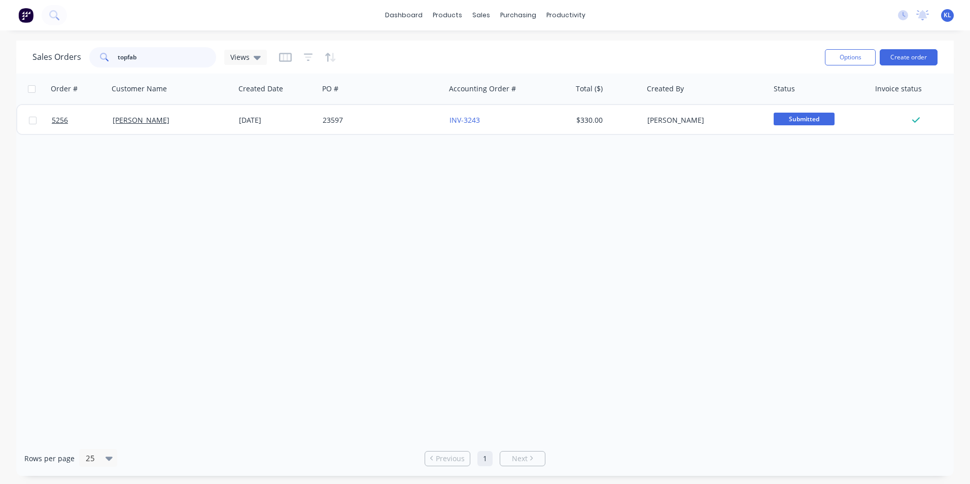
drag, startPoint x: 149, startPoint y: 60, endPoint x: 107, endPoint y: 61, distance: 42.7
click at [107, 61] on div "topfab" at bounding box center [152, 57] width 127 height 20
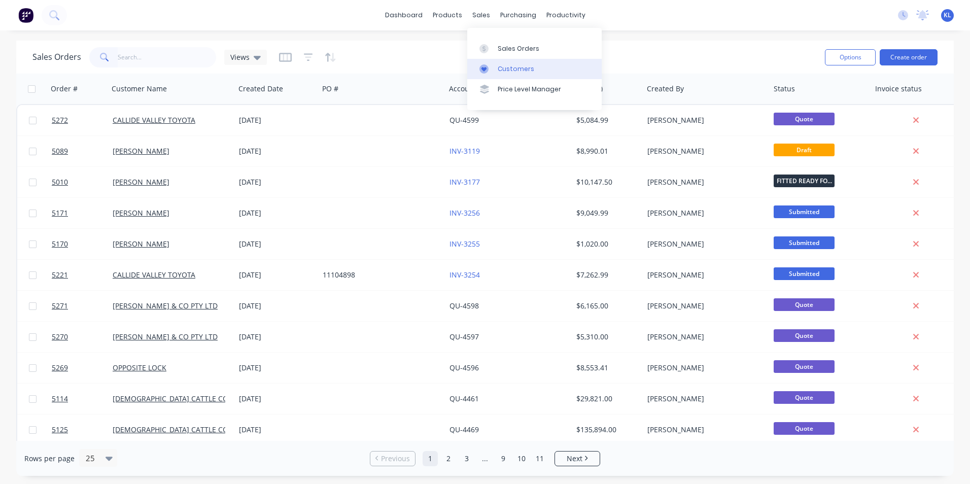
click at [520, 68] on div "Customers" at bounding box center [516, 68] width 37 height 9
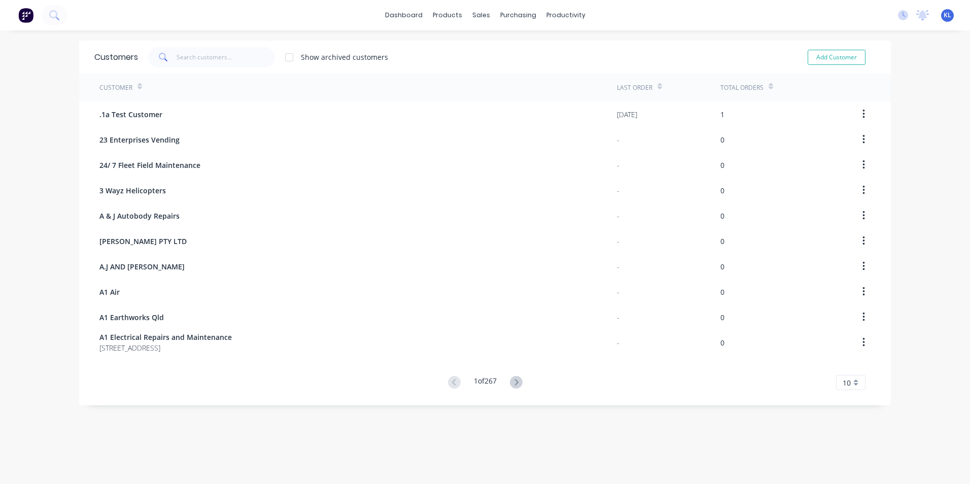
click at [769, 88] on icon at bounding box center [771, 87] width 5 height 8
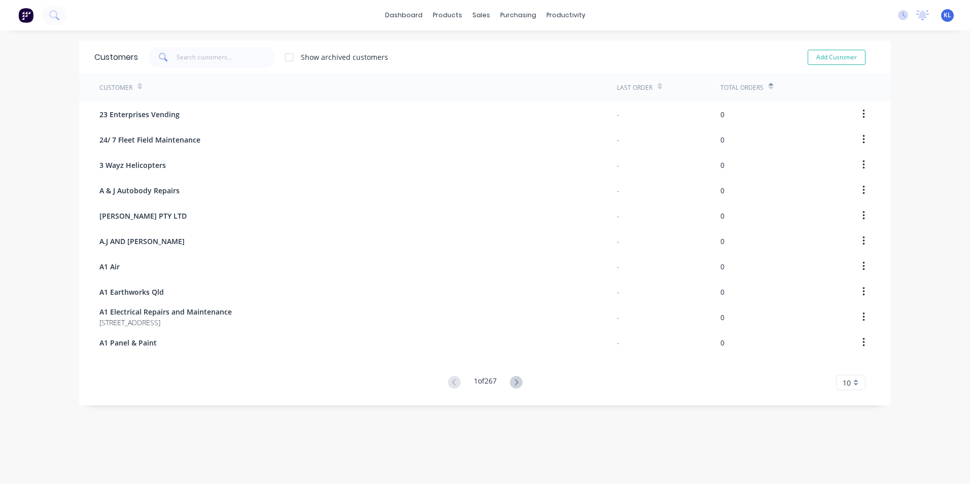
click at [769, 88] on icon at bounding box center [771, 87] width 5 height 8
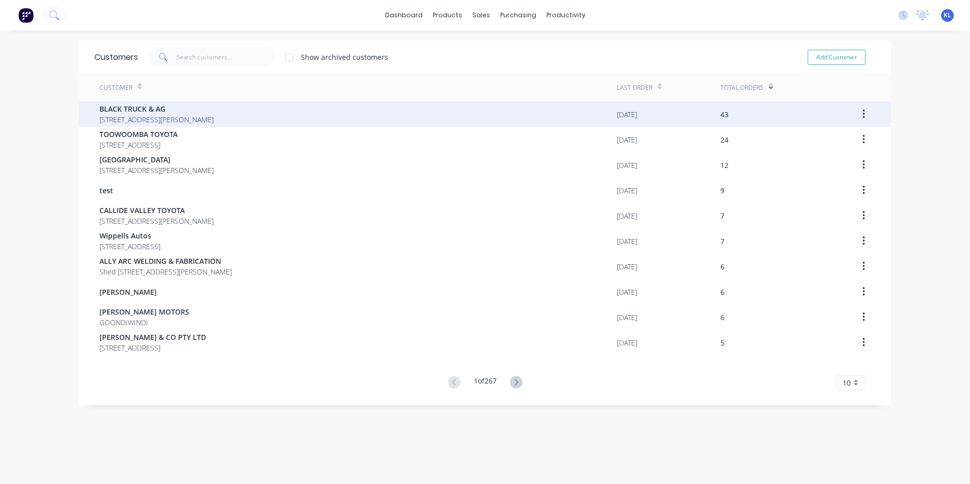
click at [136, 110] on span "BLACK TRUCK & AG" at bounding box center [156, 109] width 114 height 11
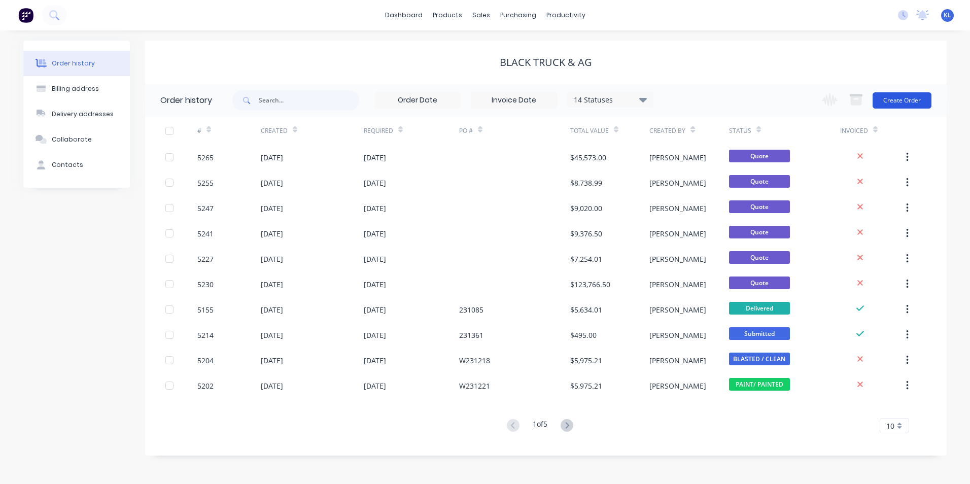
click at [901, 103] on button "Create Order" at bounding box center [902, 100] width 59 height 16
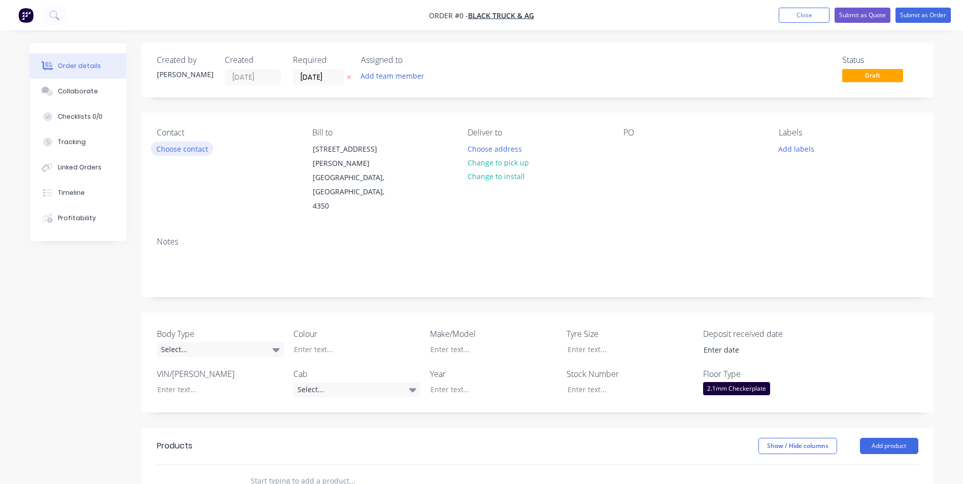
click at [200, 147] on button "Choose contact" at bounding box center [182, 149] width 62 height 14
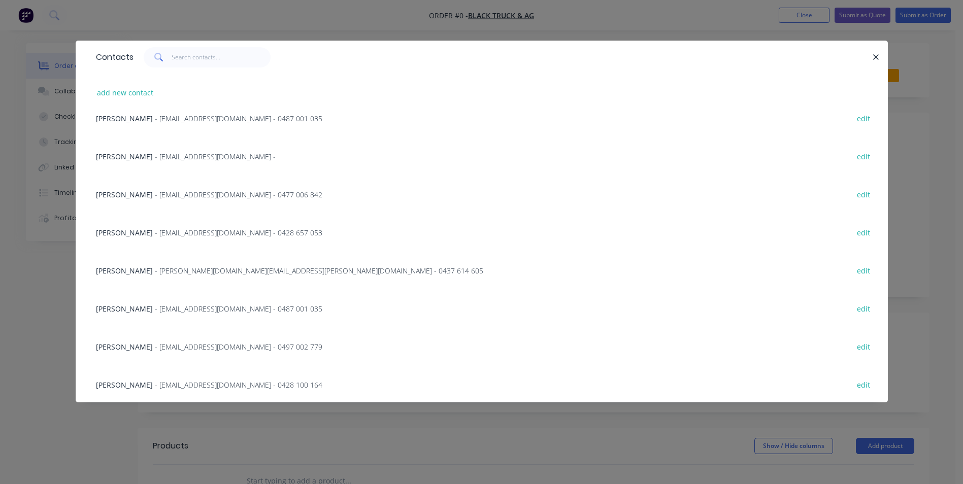
scroll to position [254, 0]
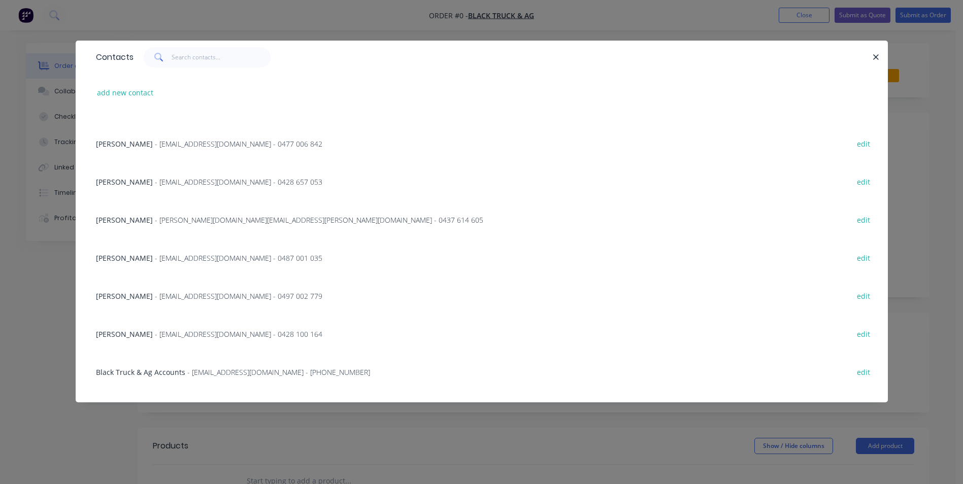
click at [126, 334] on span "[PERSON_NAME]" at bounding box center [124, 334] width 57 height 10
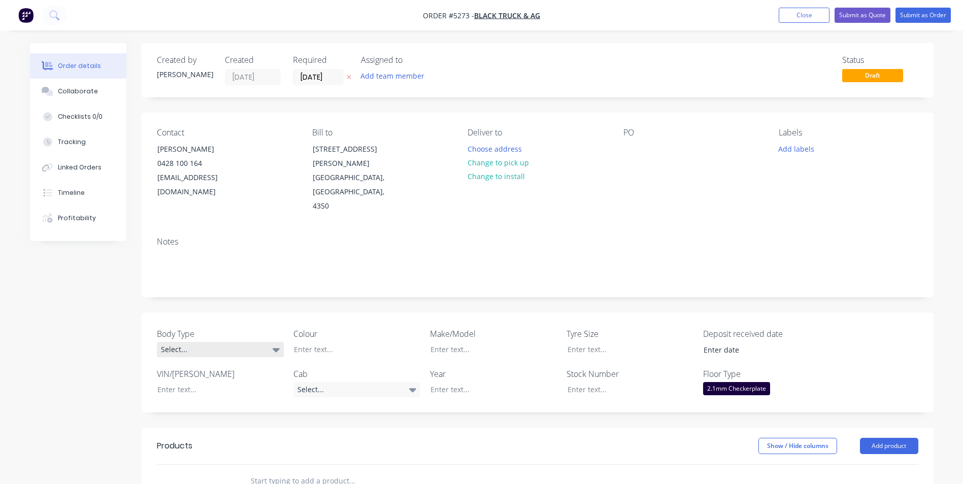
click at [258, 342] on div "Select..." at bounding box center [220, 349] width 127 height 15
click at [243, 358] on button "Cab Chassis" at bounding box center [233, 363] width 152 height 20
click at [328, 342] on div at bounding box center [349, 349] width 127 height 15
click at [408, 382] on div "Select..." at bounding box center [356, 389] width 127 height 15
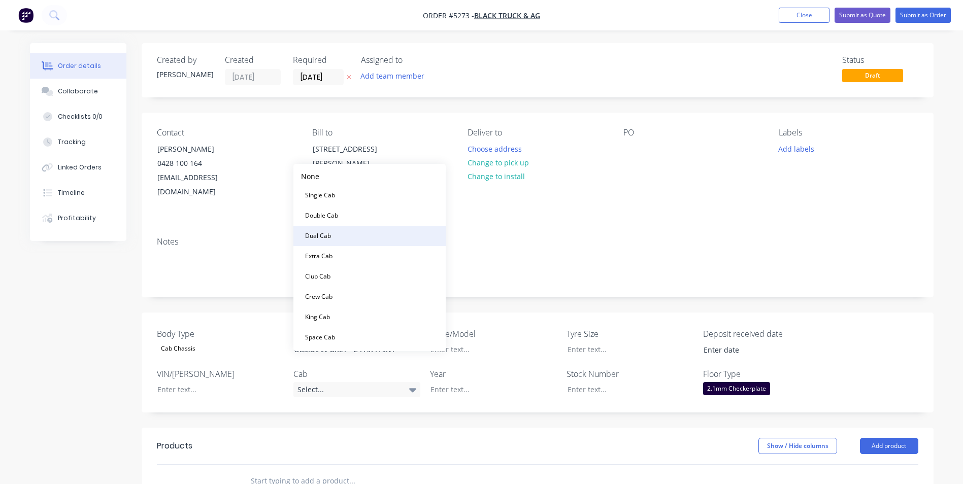
click at [347, 234] on button "Dual Cab" at bounding box center [369, 236] width 152 height 20
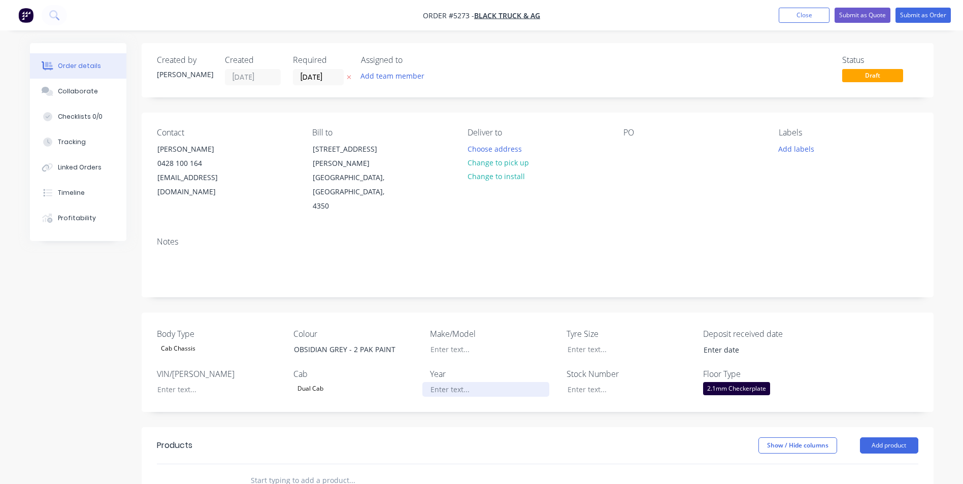
click at [487, 382] on div at bounding box center [485, 389] width 127 height 15
click at [444, 342] on div at bounding box center [485, 349] width 127 height 15
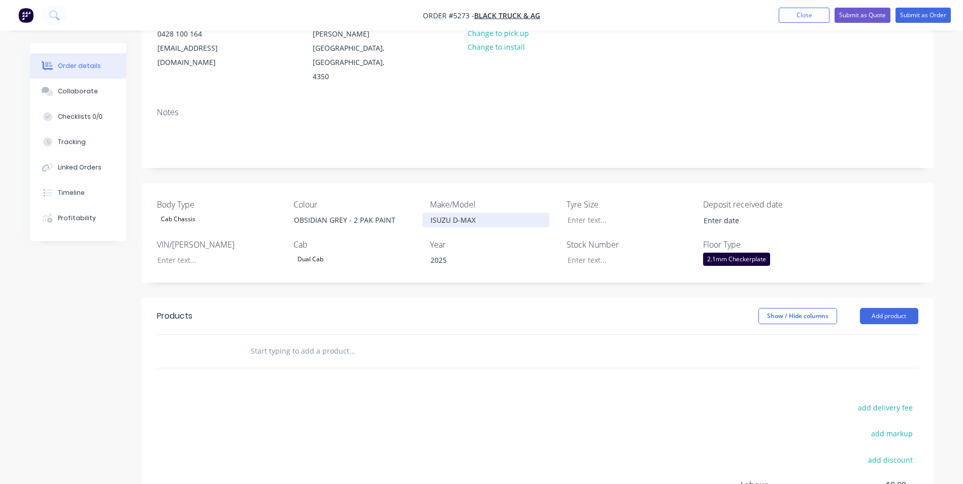
scroll to position [152, 0]
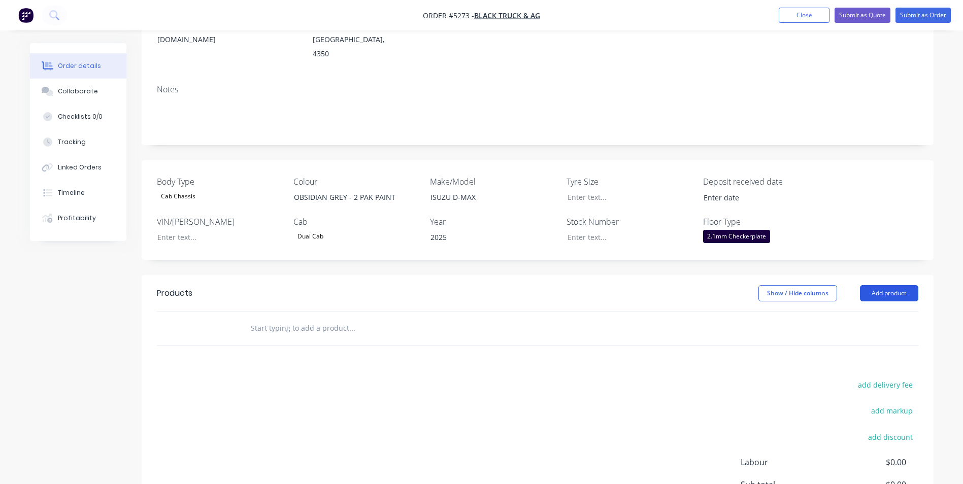
click at [905, 285] on button "Add product" at bounding box center [889, 293] width 58 height 16
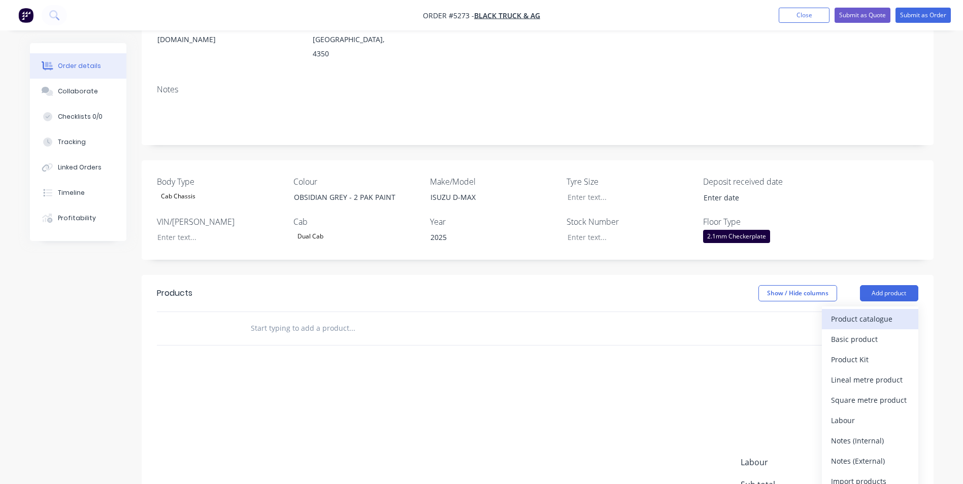
click at [889, 312] on div "Product catalogue" at bounding box center [870, 319] width 78 height 15
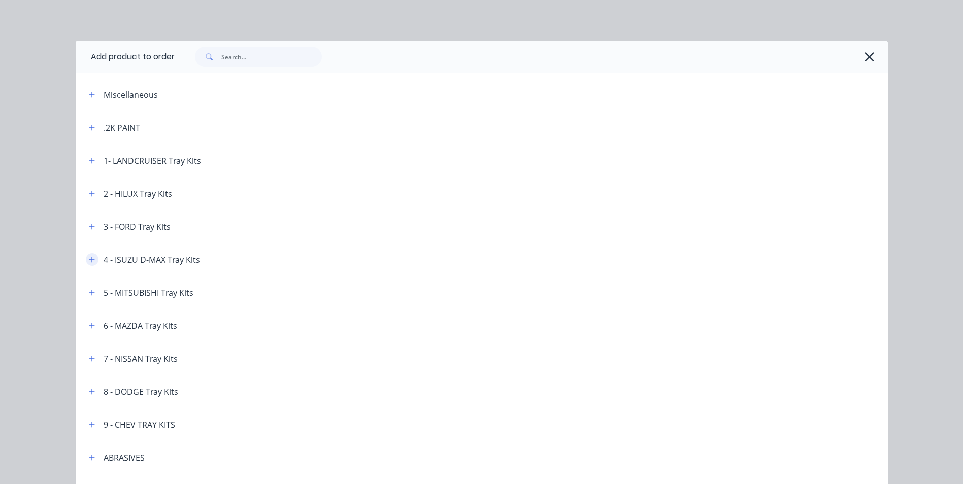
click at [89, 257] on icon "button" at bounding box center [92, 260] width 6 height 6
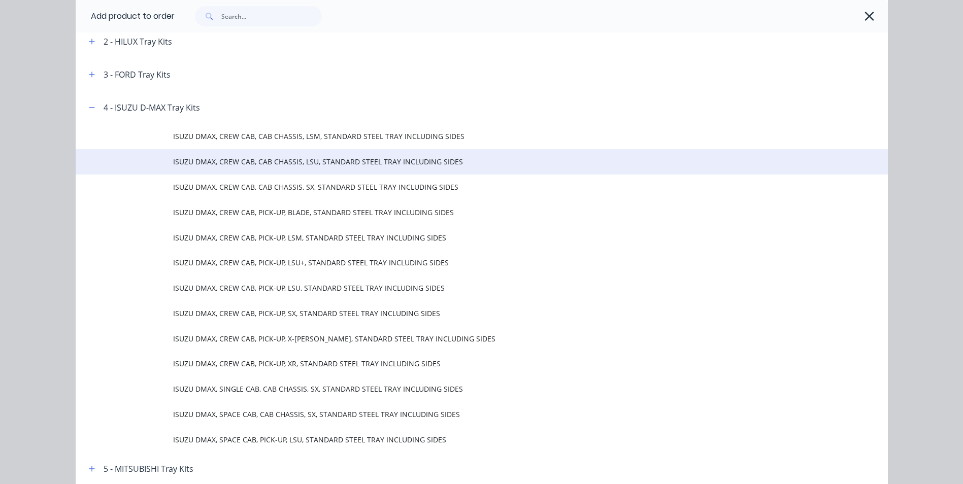
click at [330, 160] on span "ISUZU DMAX, CREW CAB, CAB CHASSIS, LSU, STANDARD STEEL TRAY INCLUDING SIDES" at bounding box center [459, 161] width 572 height 11
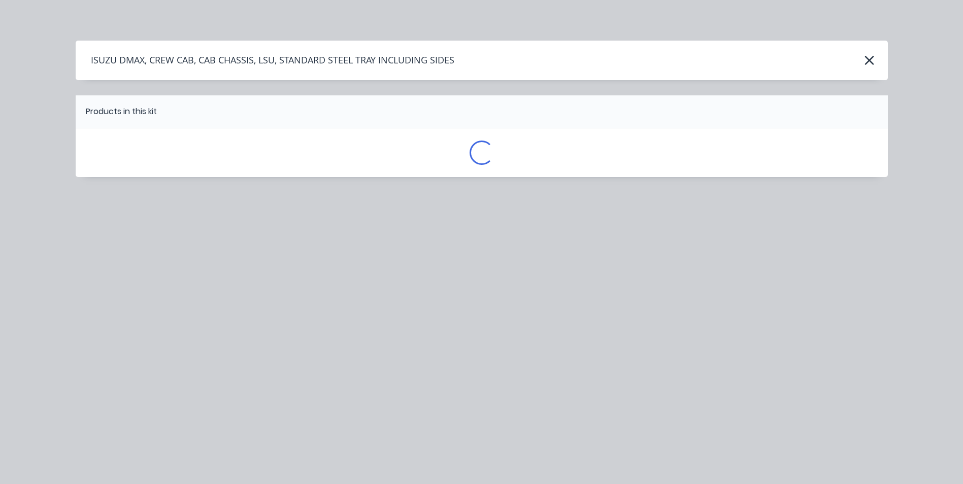
scroll to position [0, 0]
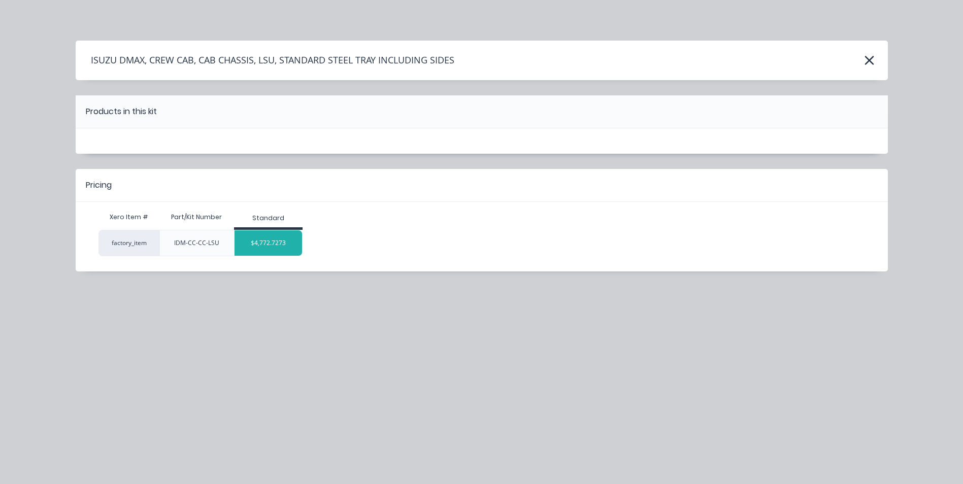
click at [271, 244] on div "$4,772.7273" at bounding box center [268, 242] width 68 height 25
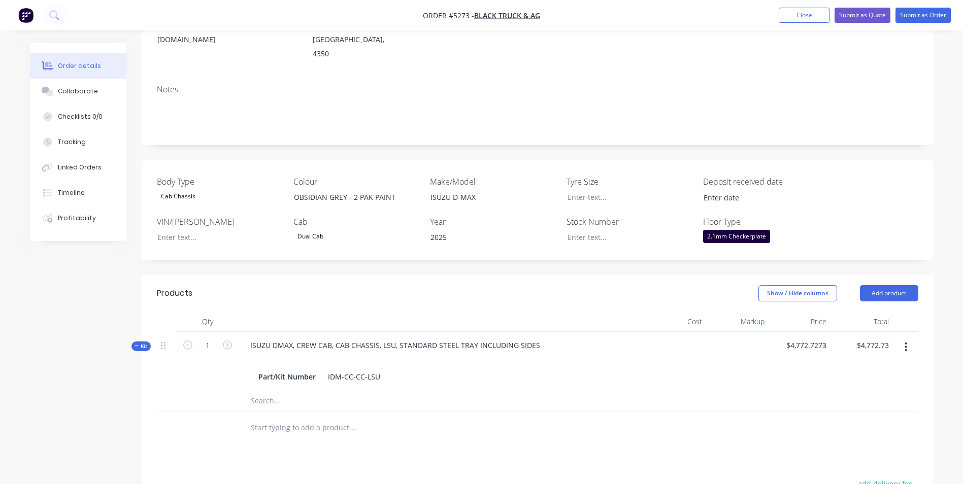
click at [316, 230] on div "Dual Cab" at bounding box center [310, 236] width 34 height 13
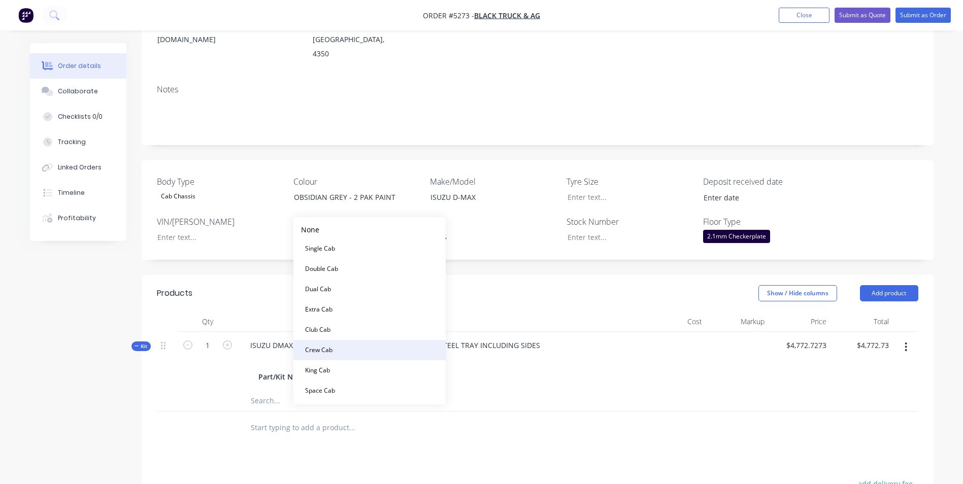
click at [328, 351] on div "Crew Cab" at bounding box center [319, 350] width 36 height 13
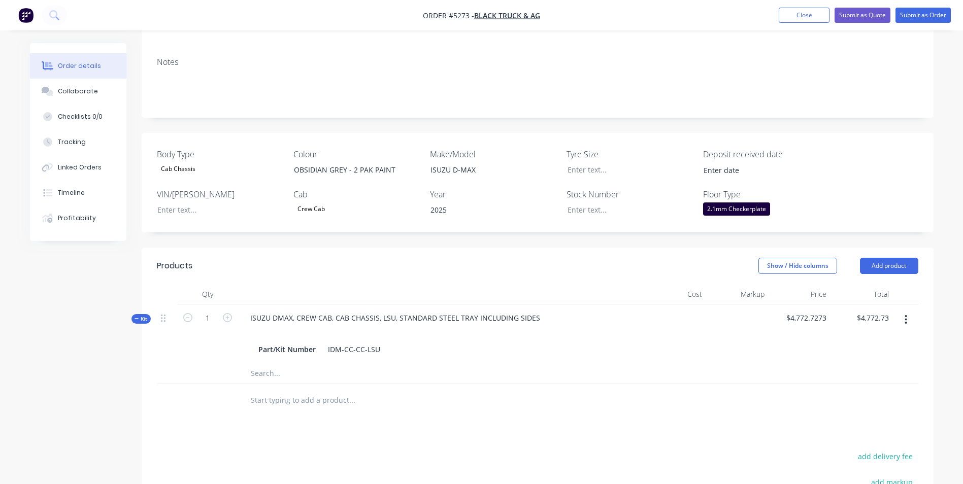
scroll to position [203, 0]
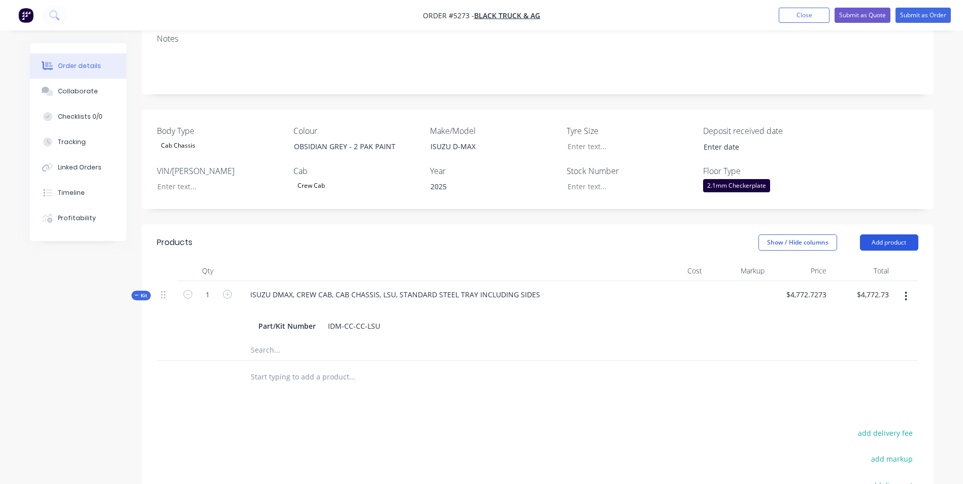
click at [899, 234] on button "Add product" at bounding box center [889, 242] width 58 height 16
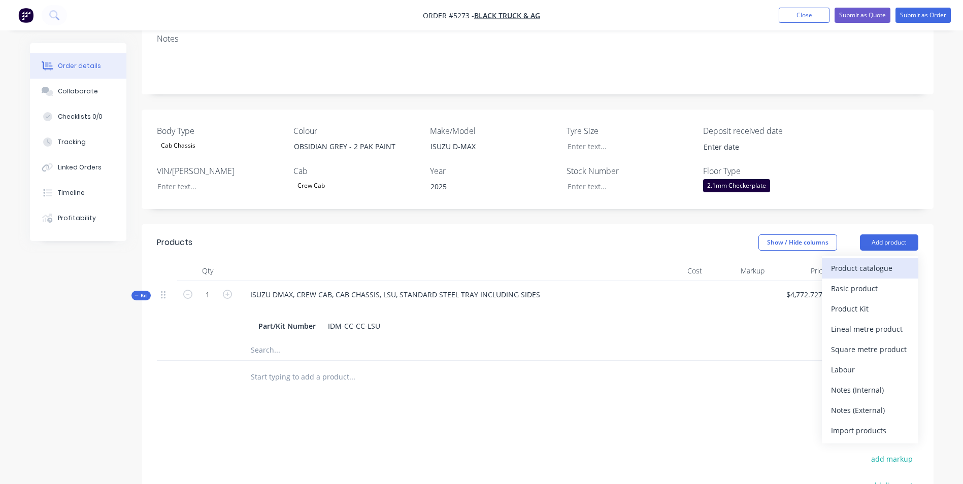
click at [886, 261] on div "Product catalogue" at bounding box center [870, 268] width 78 height 15
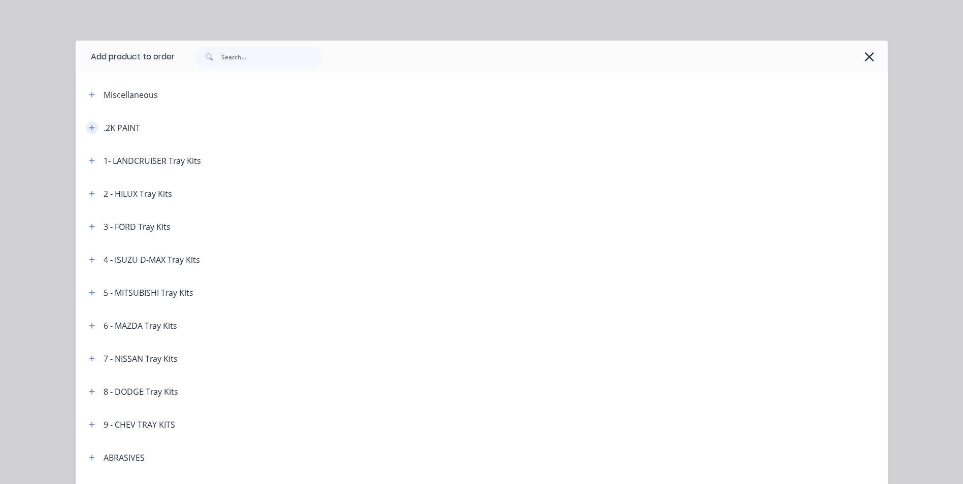
click at [89, 124] on icon "button" at bounding box center [92, 127] width 6 height 7
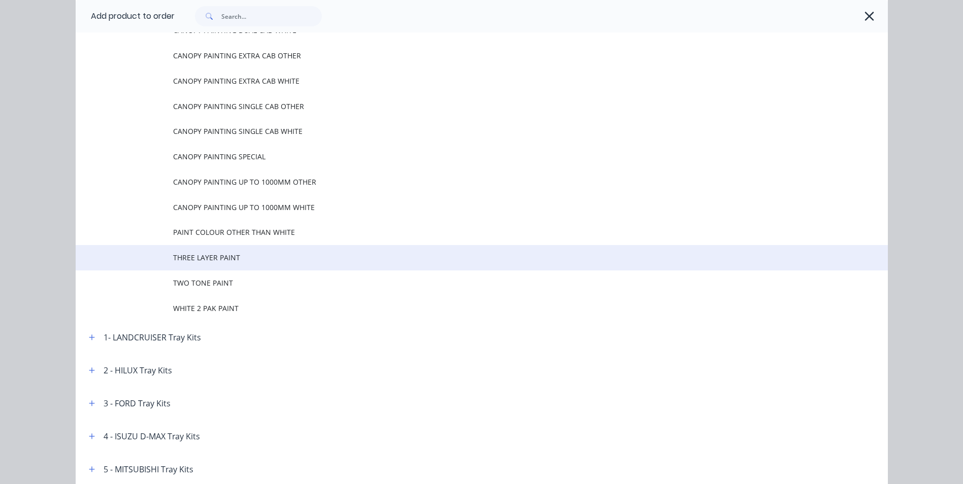
scroll to position [152, 0]
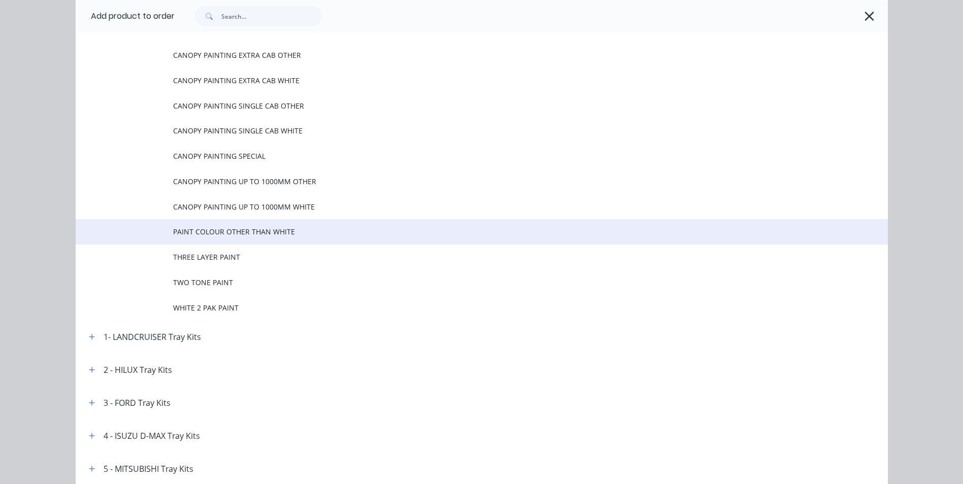
click at [237, 236] on span "PAINT COLOUR OTHER THAN WHITE" at bounding box center [459, 231] width 572 height 11
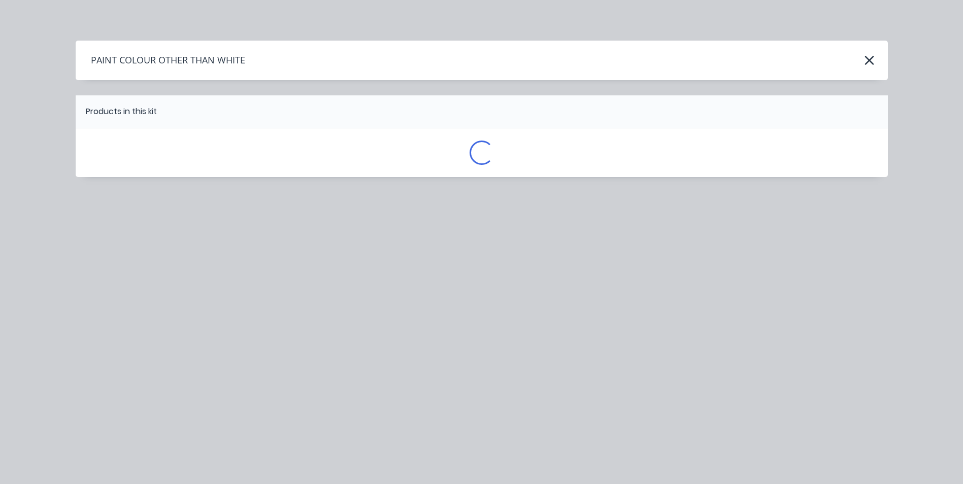
scroll to position [0, 0]
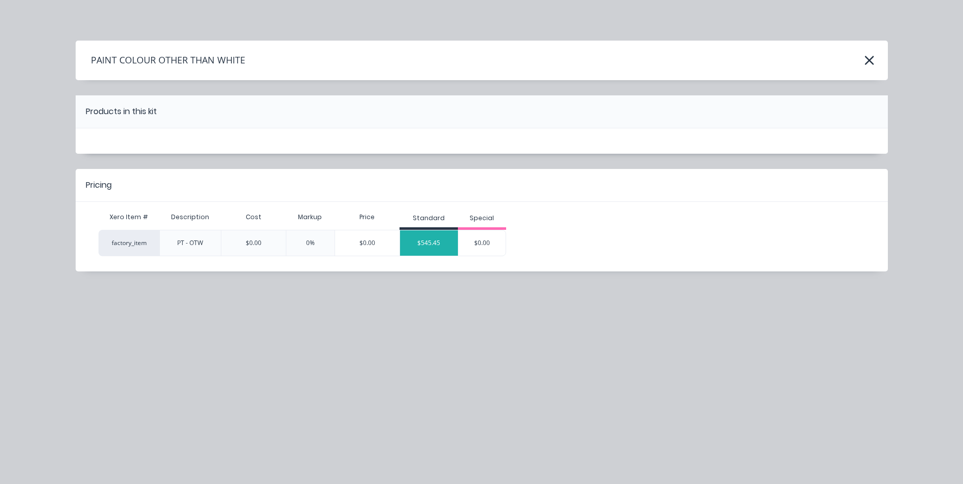
click at [445, 245] on div "$545.45" at bounding box center [429, 242] width 58 height 25
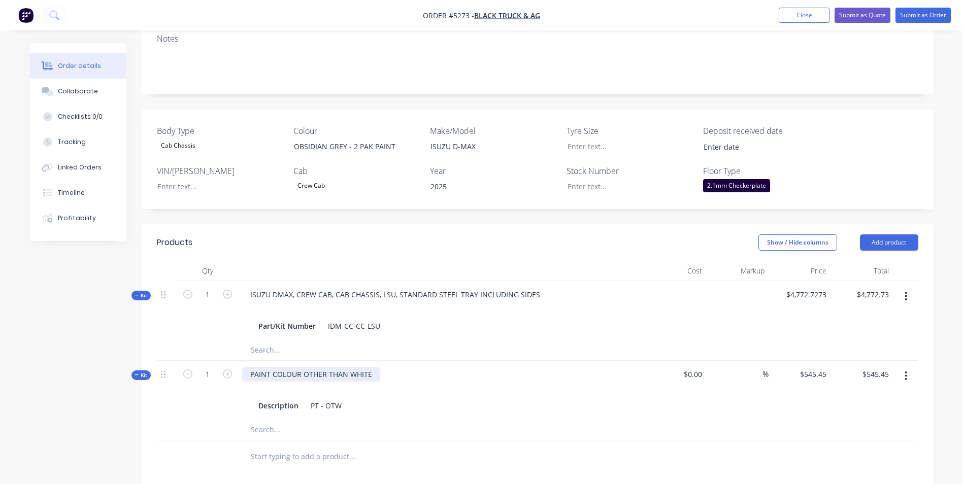
click at [376, 367] on div "PAINT COLOUR OTHER THAN WHITE" at bounding box center [311, 374] width 138 height 15
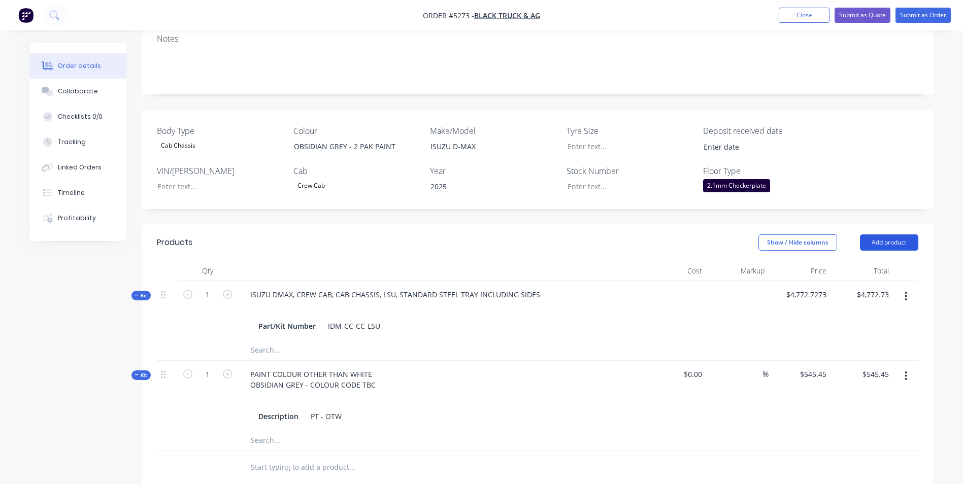
click at [908, 234] on button "Add product" at bounding box center [889, 242] width 58 height 16
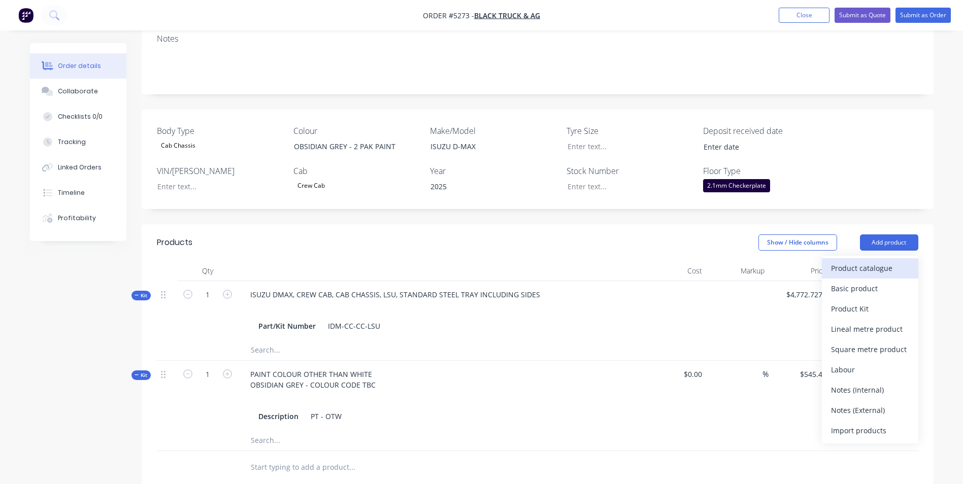
click at [881, 261] on div "Product catalogue" at bounding box center [870, 268] width 78 height 15
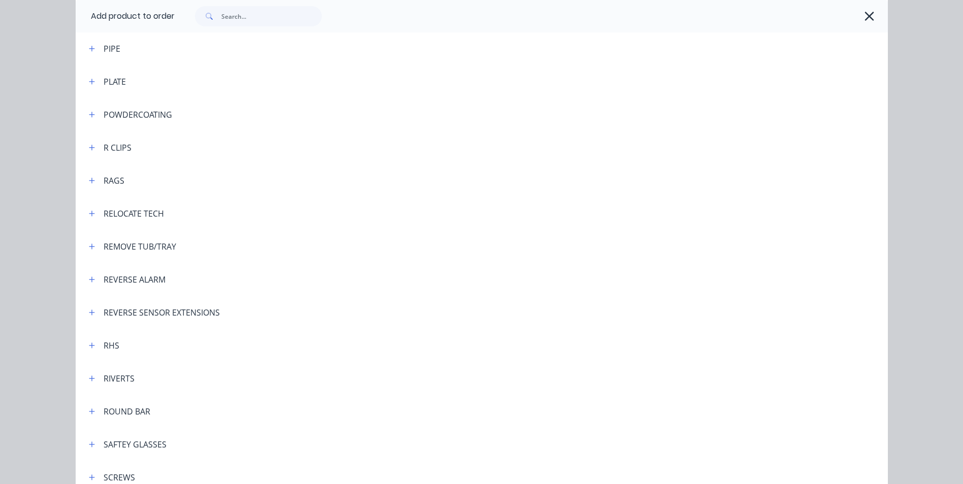
scroll to position [2487, 0]
click at [89, 217] on icon "button" at bounding box center [92, 214] width 6 height 7
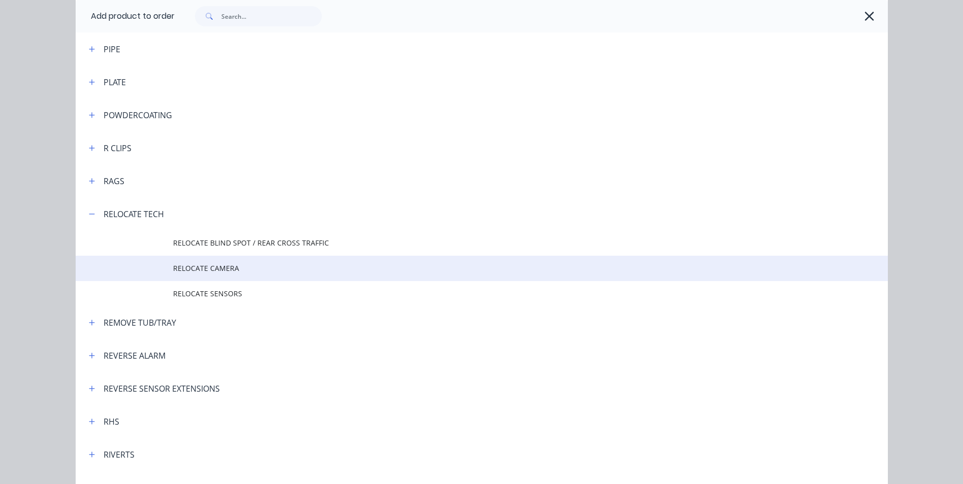
click at [222, 272] on span "RELOCATE CAMERA" at bounding box center [459, 268] width 572 height 11
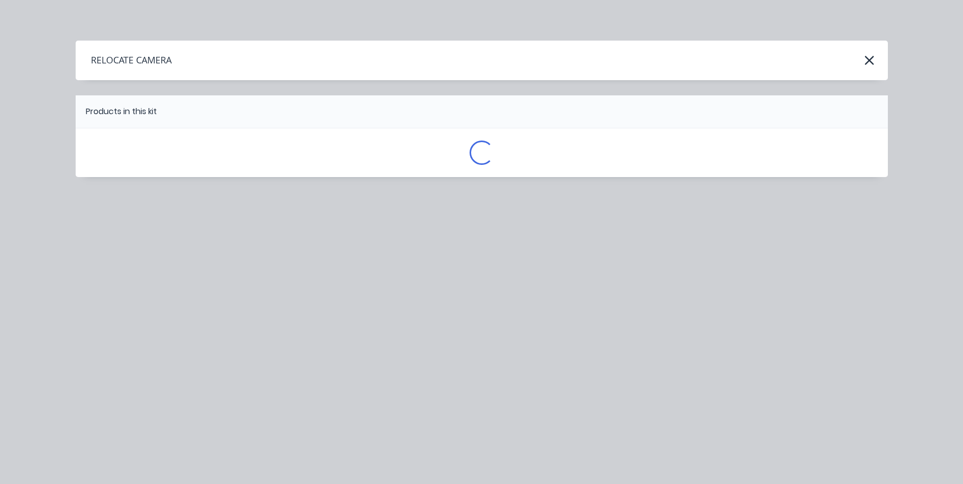
scroll to position [0, 0]
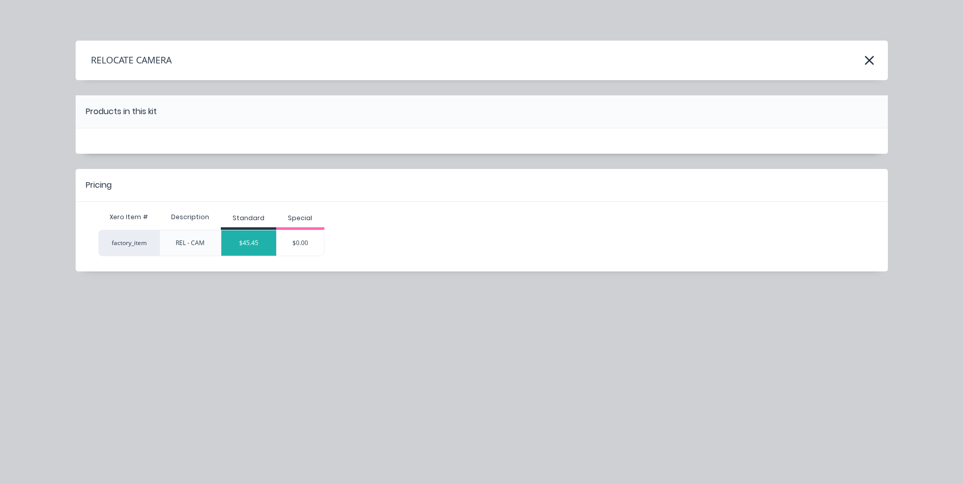
click at [257, 248] on div "$45.45" at bounding box center [248, 242] width 55 height 25
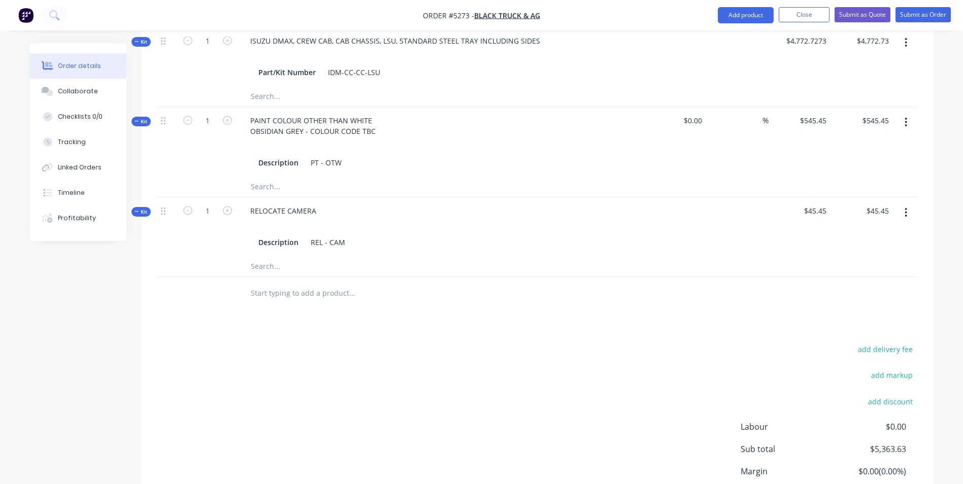
scroll to position [508, 0]
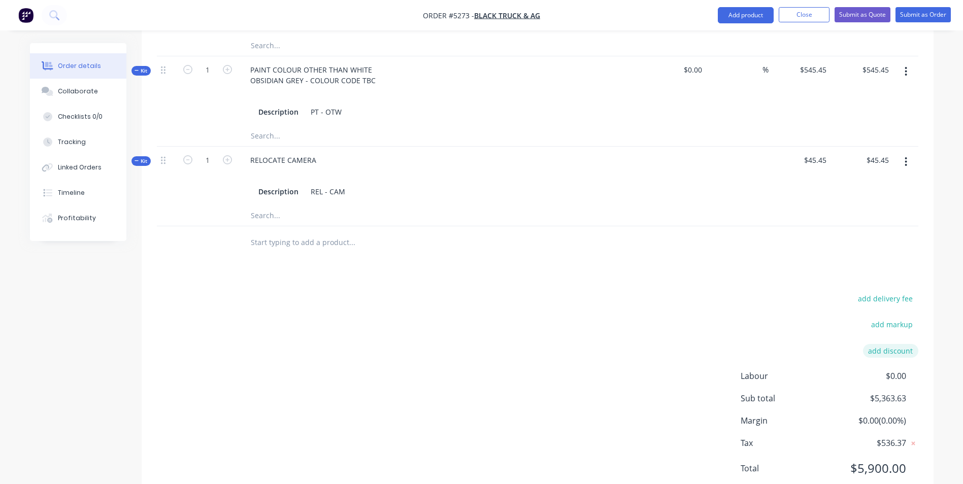
click at [897, 344] on button "add discount" at bounding box center [890, 351] width 55 height 14
type input "DEALER DISCOUNT"
type input "10.00%"
click input "submit" at bounding box center [0, 0] width 0 height 0
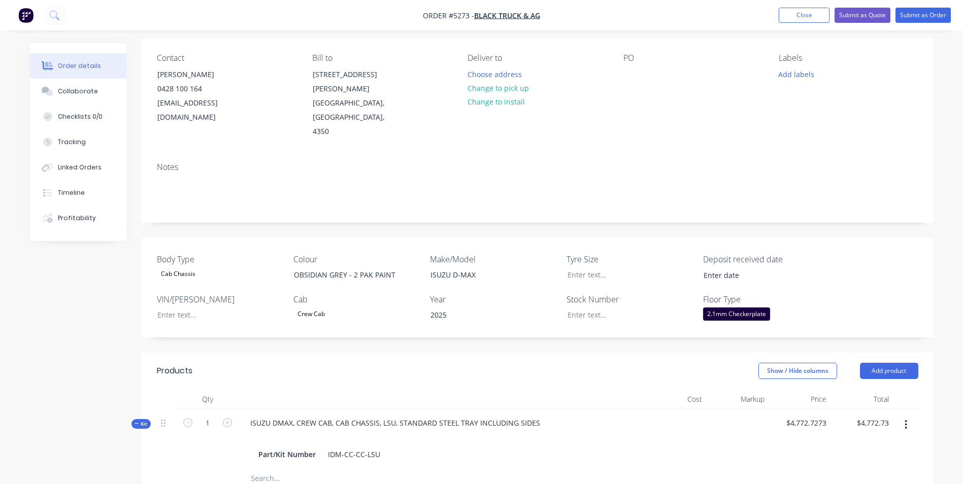
scroll to position [0, 0]
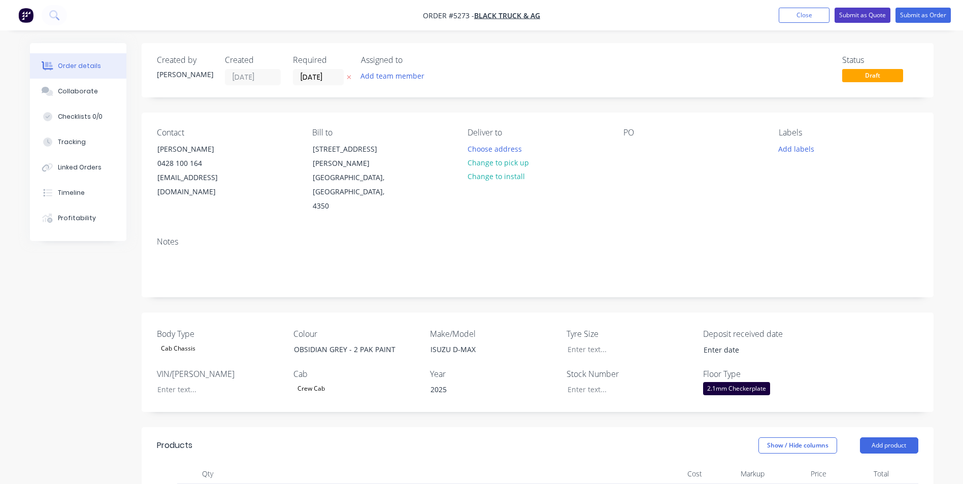
click at [873, 16] on button "Submit as Quote" at bounding box center [862, 15] width 56 height 15
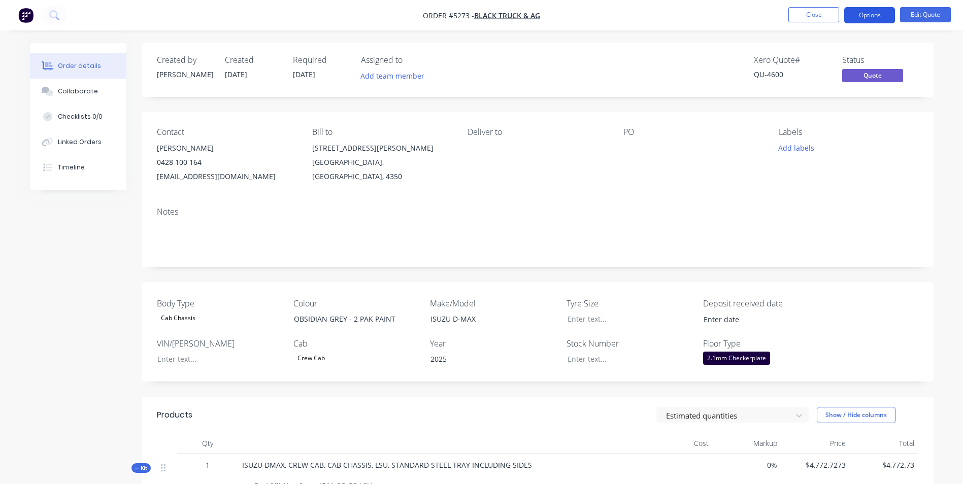
click at [878, 13] on button "Options" at bounding box center [869, 15] width 51 height 16
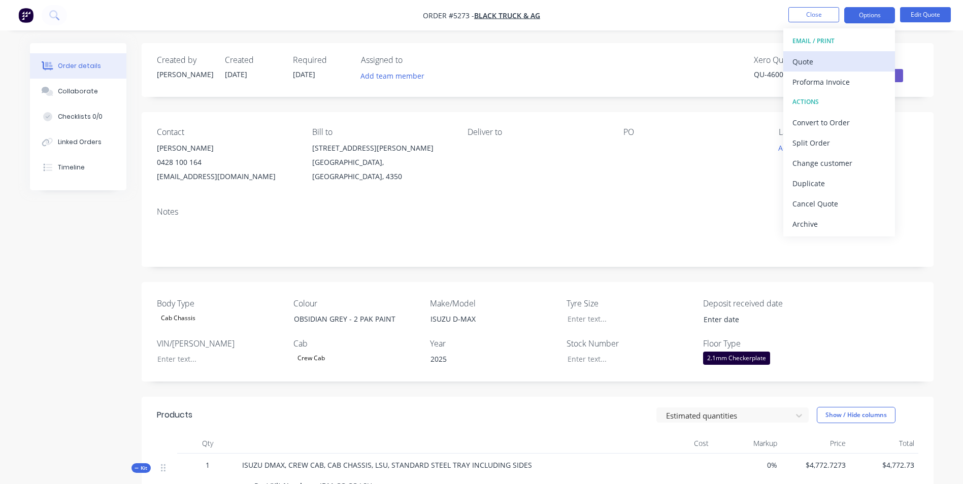
click at [821, 64] on div "Quote" at bounding box center [838, 61] width 93 height 15
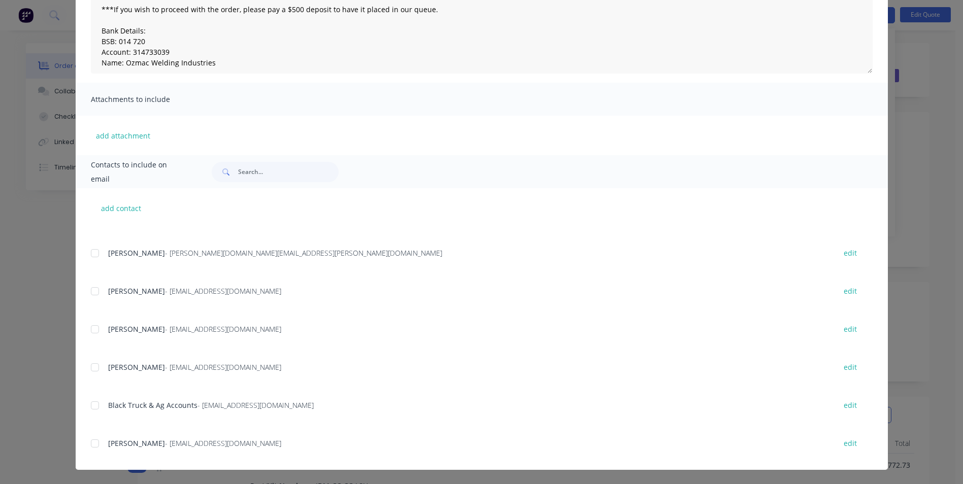
scroll to position [329, 0]
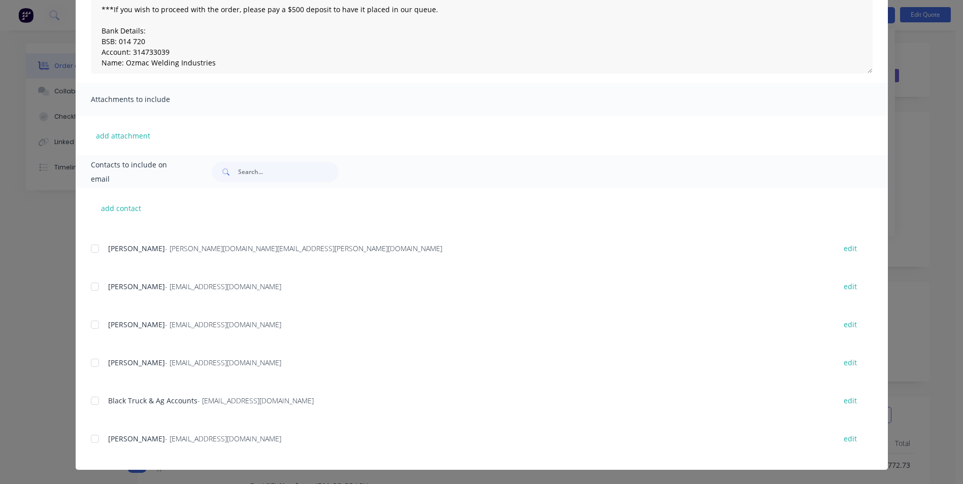
click at [111, 361] on span "[PERSON_NAME]" at bounding box center [136, 363] width 57 height 10
click at [88, 362] on div at bounding box center [95, 363] width 20 height 20
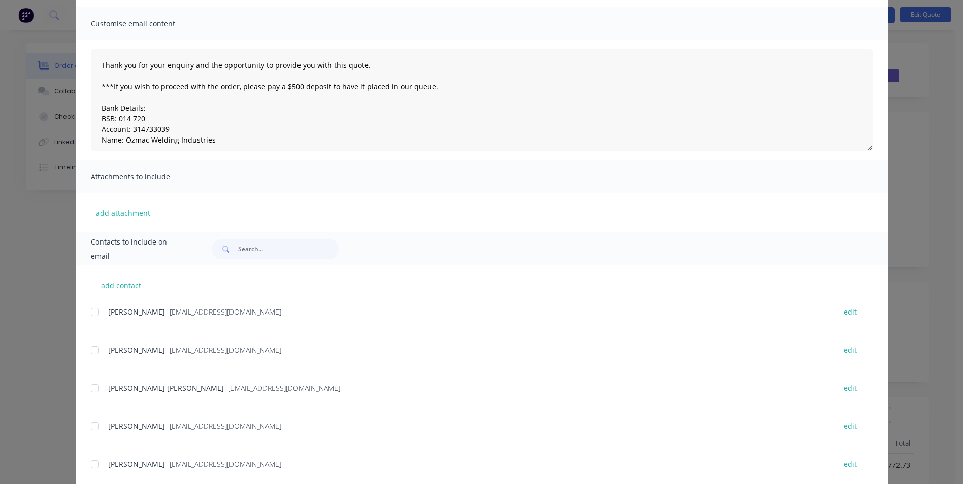
scroll to position [0, 0]
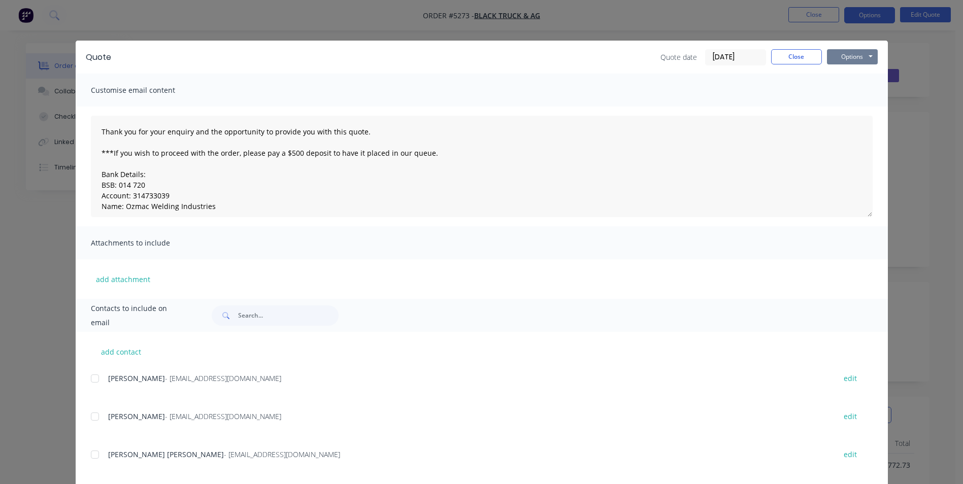
click at [860, 61] on button "Options" at bounding box center [852, 56] width 51 height 15
click at [851, 110] on button "Email" at bounding box center [859, 108] width 65 height 17
click at [856, 55] on button "Options" at bounding box center [852, 56] width 51 height 15
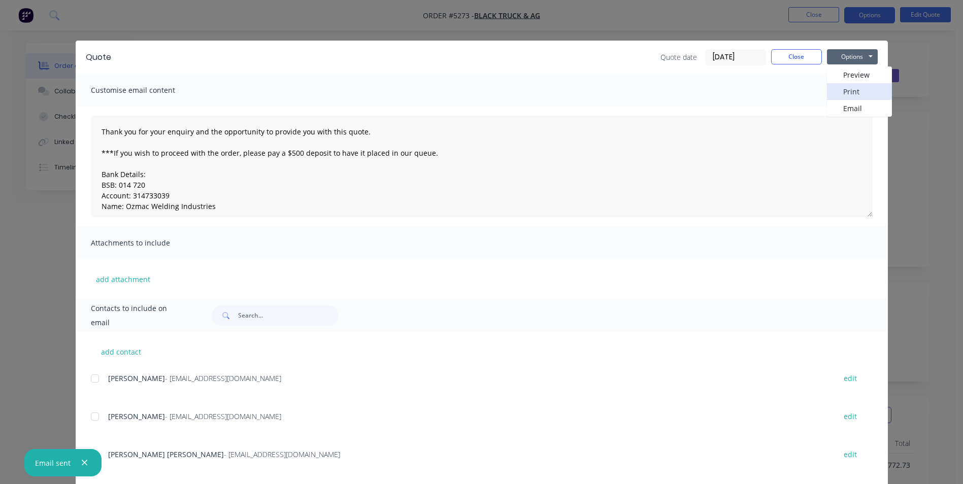
click at [857, 87] on button "Print" at bounding box center [859, 91] width 65 height 17
click at [802, 63] on button "Close" at bounding box center [796, 56] width 51 height 15
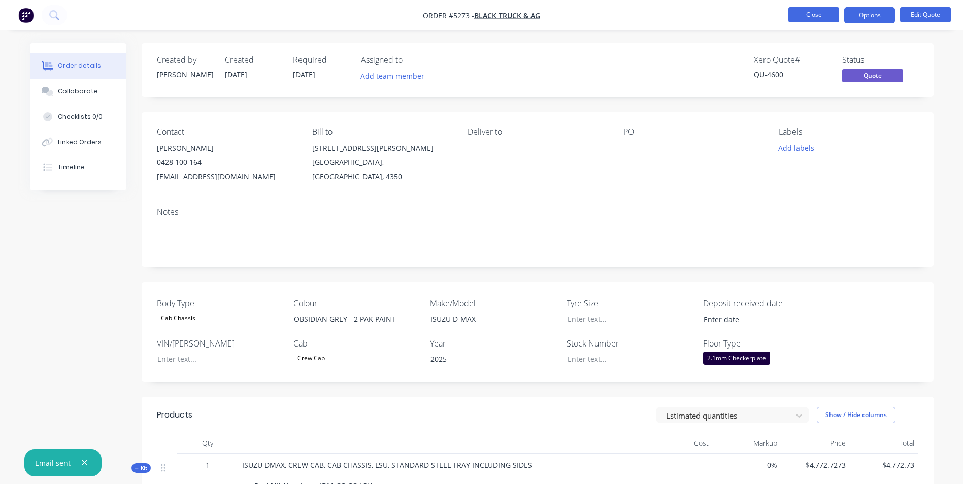
click at [820, 14] on button "Close" at bounding box center [813, 14] width 51 height 15
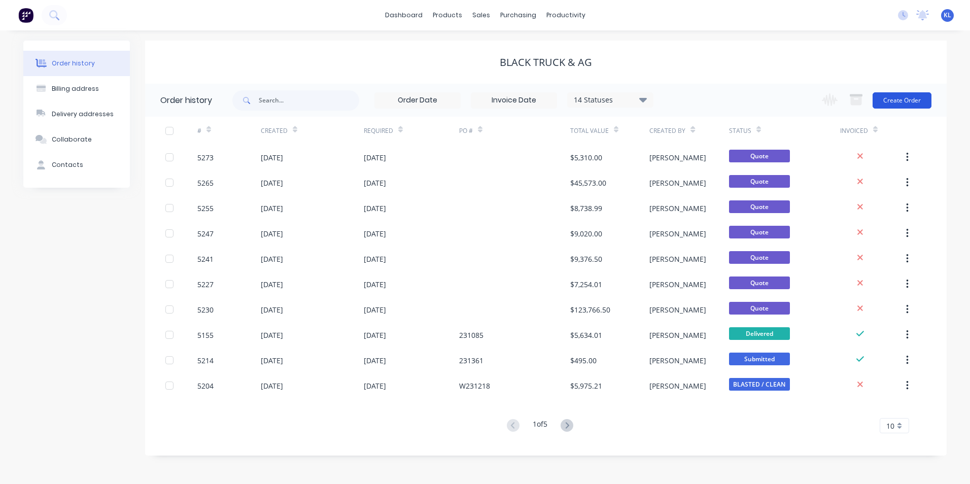
click at [918, 102] on button "Create Order" at bounding box center [902, 100] width 59 height 16
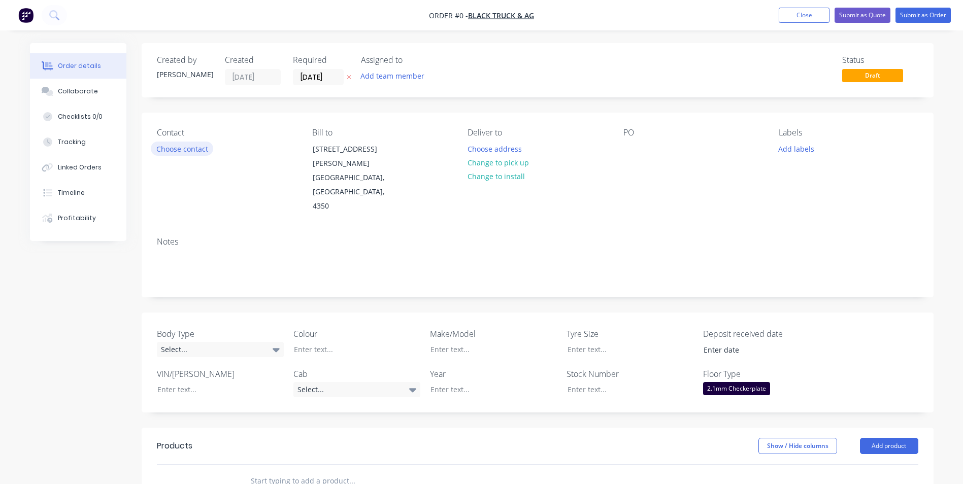
click at [196, 150] on button "Choose contact" at bounding box center [182, 149] width 62 height 14
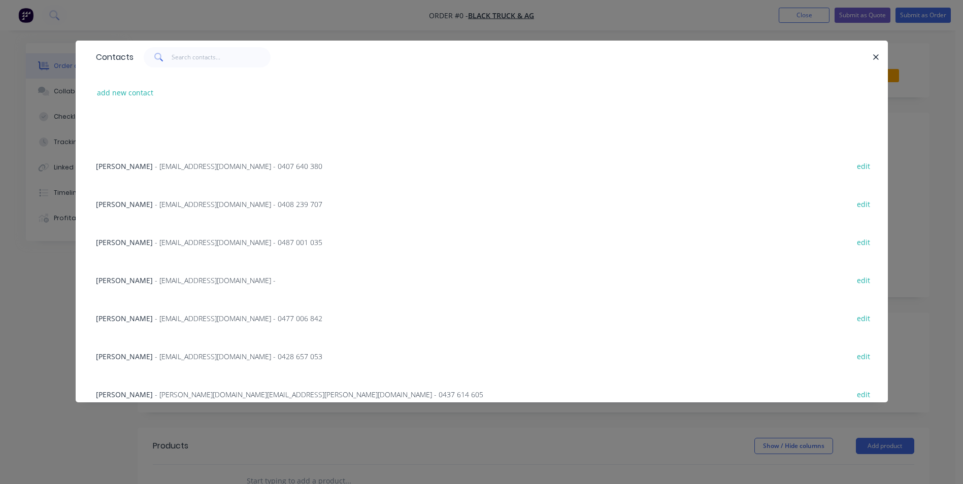
scroll to position [280, 0]
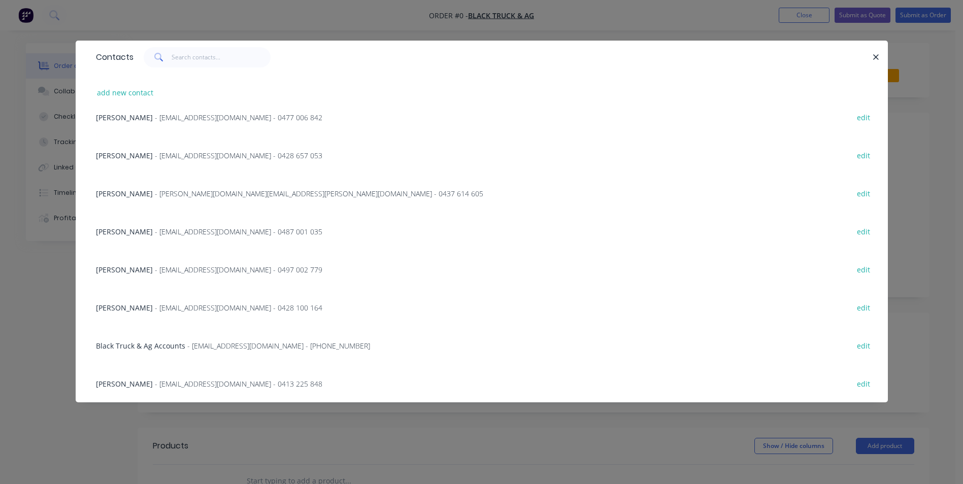
click at [143, 306] on span "[PERSON_NAME]" at bounding box center [124, 308] width 57 height 10
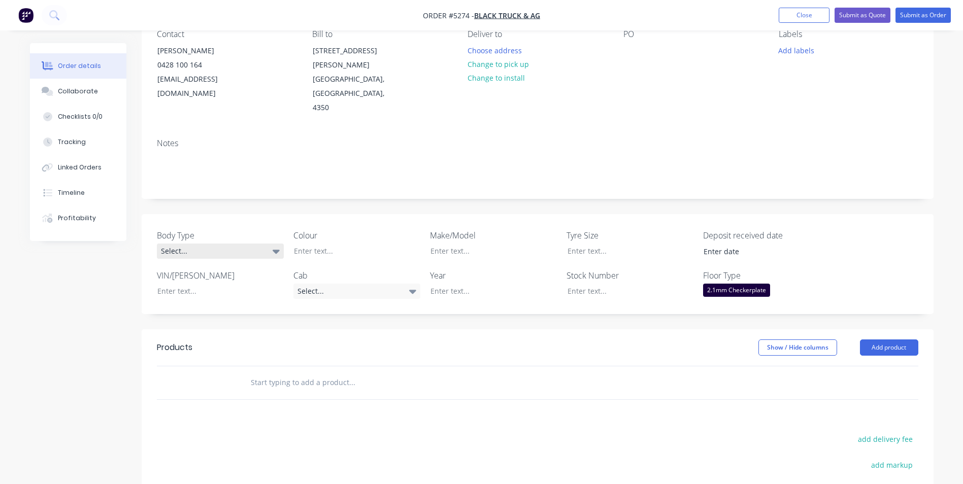
scroll to position [102, 0]
click at [254, 241] on div "Select..." at bounding box center [220, 248] width 127 height 15
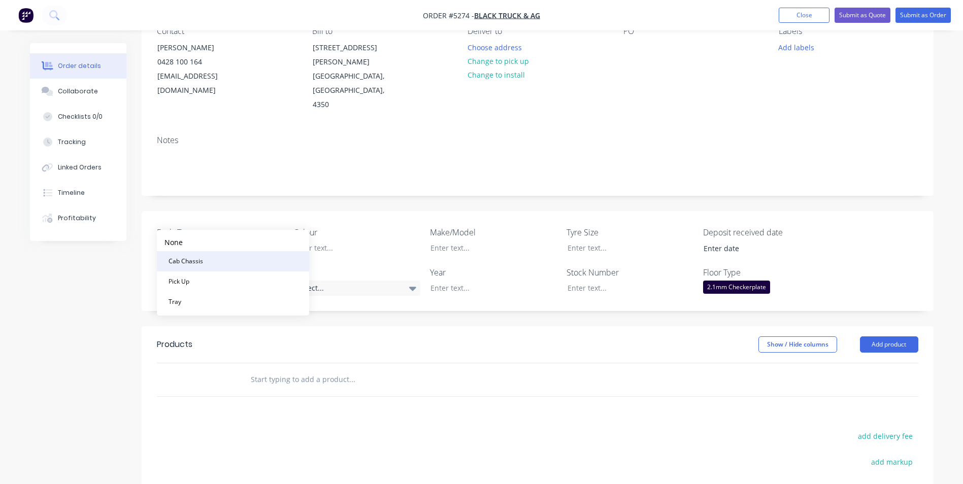
click at [243, 259] on button "Cab Chassis" at bounding box center [233, 261] width 152 height 20
click at [347, 241] on div at bounding box center [349, 248] width 127 height 15
click at [348, 241] on div at bounding box center [349, 248] width 127 height 15
click at [413, 287] on icon at bounding box center [412, 289] width 7 height 4
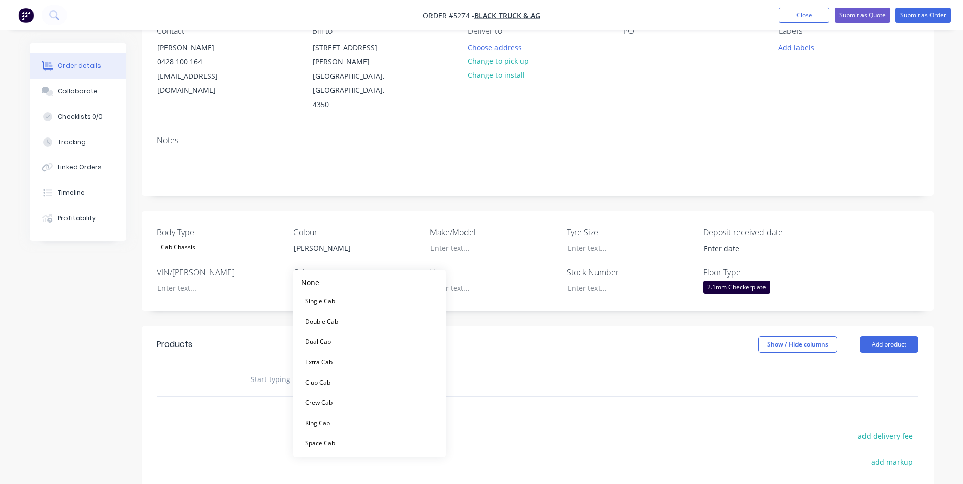
click at [345, 343] on button "Dual Cab" at bounding box center [369, 342] width 152 height 20
click at [479, 241] on div at bounding box center [485, 248] width 127 height 15
click at [474, 241] on div at bounding box center [485, 248] width 127 height 15
click at [457, 281] on div at bounding box center [485, 288] width 127 height 15
click at [905, 336] on button "Add product" at bounding box center [889, 344] width 58 height 16
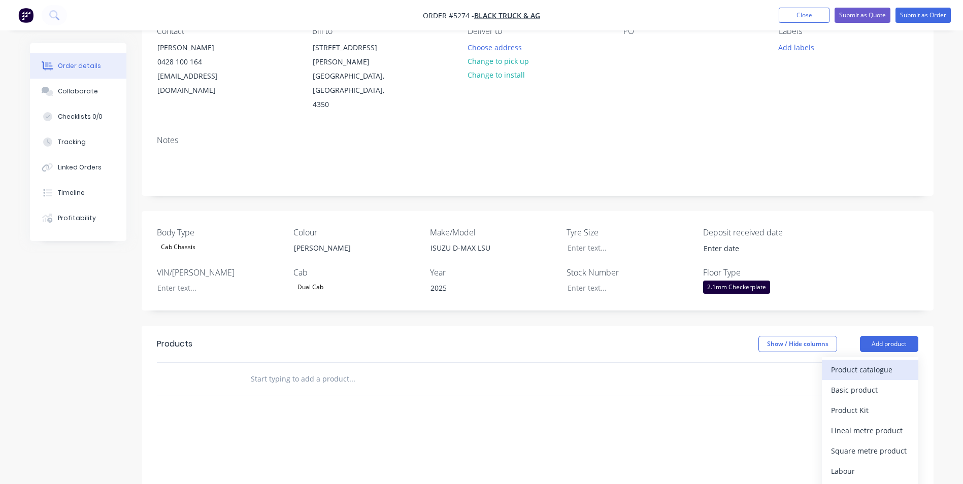
click at [884, 362] on div "Product catalogue" at bounding box center [870, 369] width 78 height 15
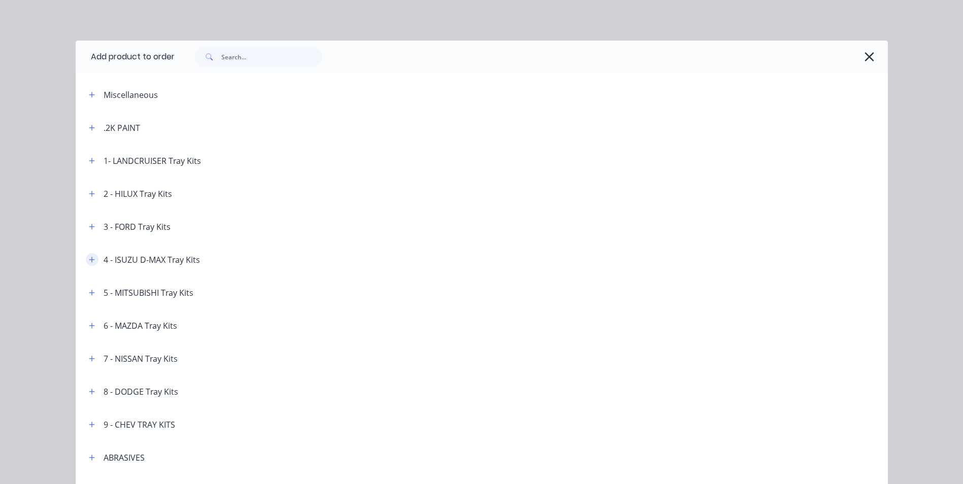
click at [86, 260] on button "button" at bounding box center [92, 259] width 13 height 13
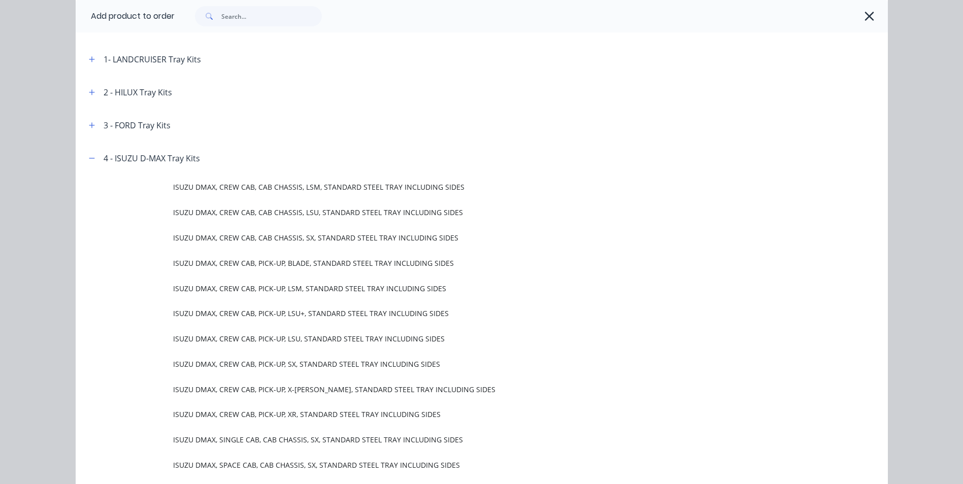
click at [301, 213] on span "ISUZU DMAX, CREW CAB, CAB CHASSIS, LSU, STANDARD STEEL TRAY INCLUDING SIDES" at bounding box center [459, 212] width 572 height 11
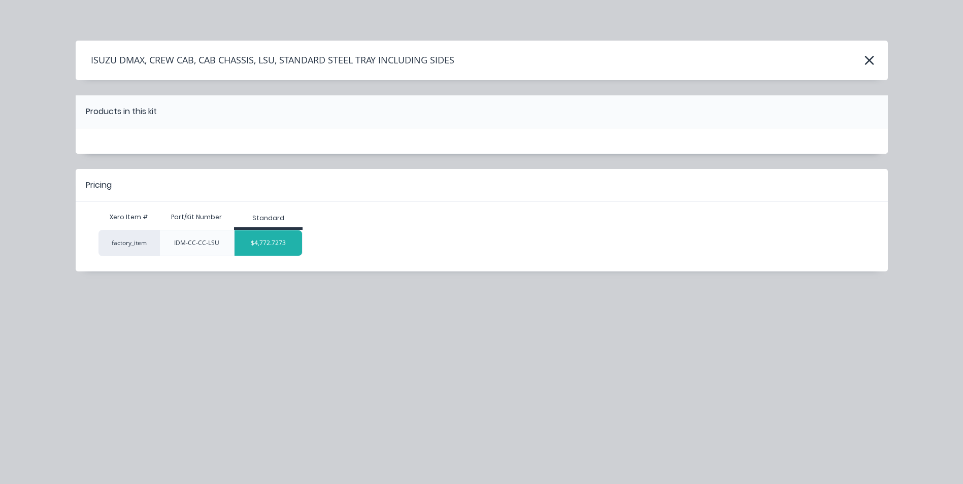
click at [281, 247] on div "$4,772.7273" at bounding box center [268, 242] width 68 height 25
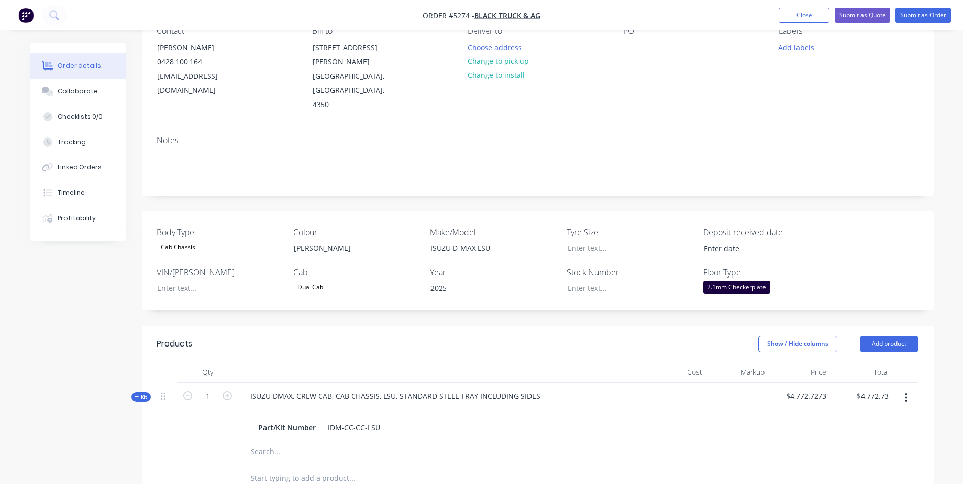
click at [322, 281] on div "Dual Cab" at bounding box center [310, 287] width 34 height 13
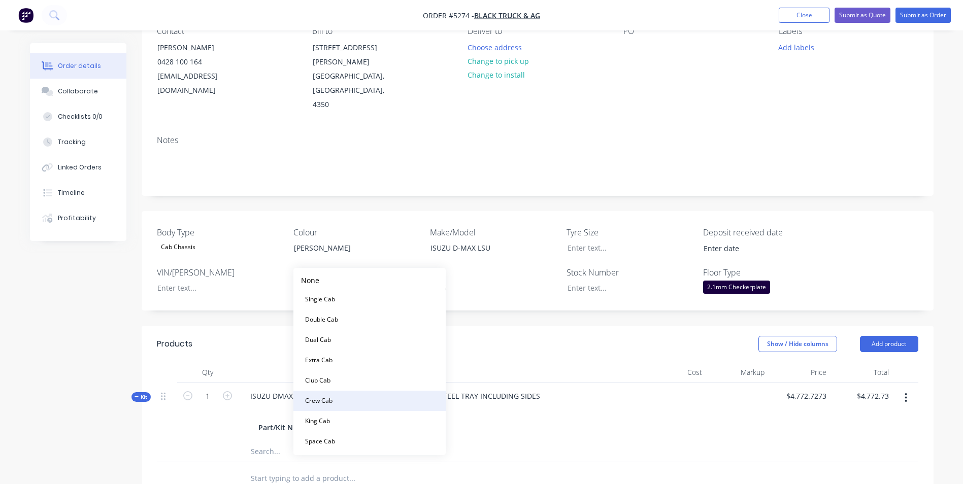
click at [335, 402] on div "Crew Cab" at bounding box center [319, 400] width 36 height 13
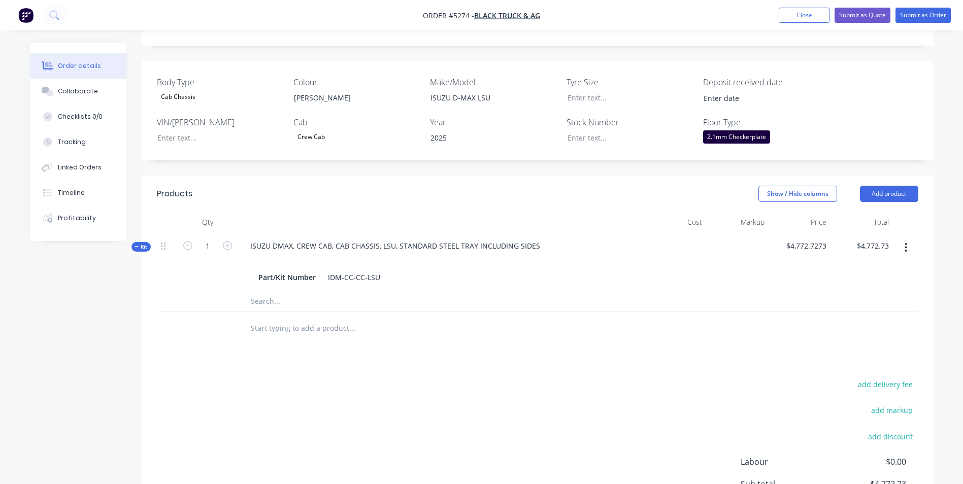
scroll to position [254, 0]
click at [902, 184] on button "Add product" at bounding box center [889, 192] width 58 height 16
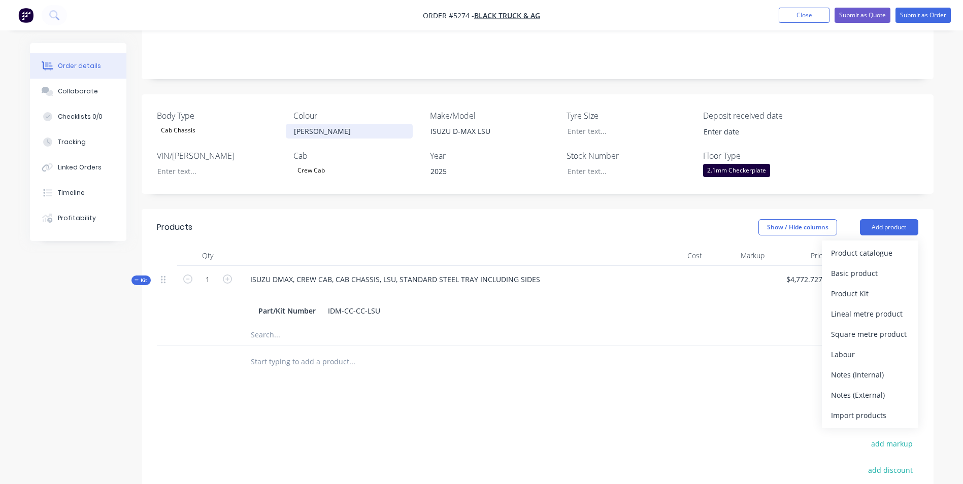
scroll to position [203, 0]
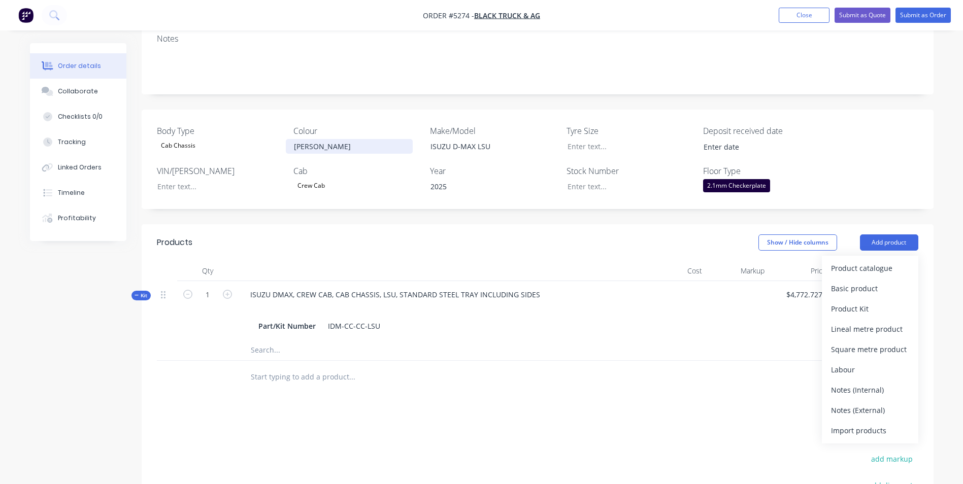
click at [366, 139] on div "[PERSON_NAME]" at bounding box center [349, 146] width 127 height 15
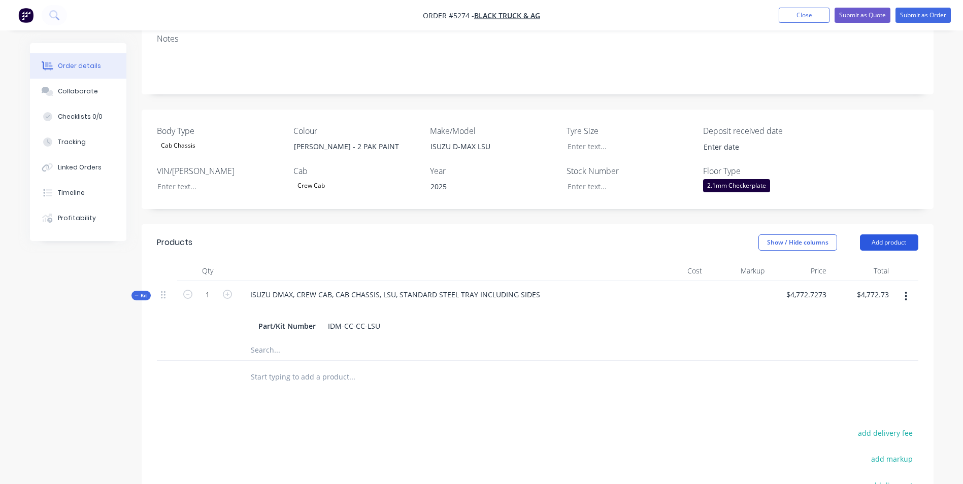
click at [891, 234] on button "Add product" at bounding box center [889, 242] width 58 height 16
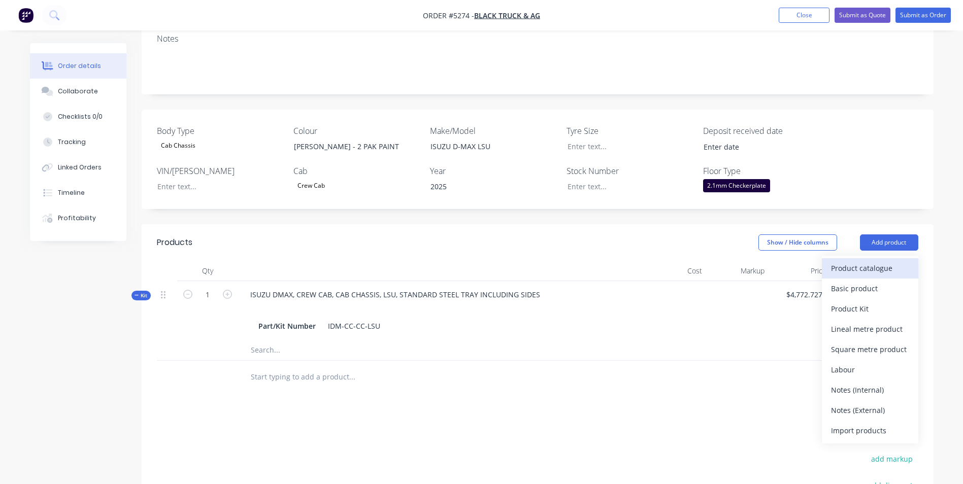
click at [856, 261] on div "Product catalogue" at bounding box center [870, 268] width 78 height 15
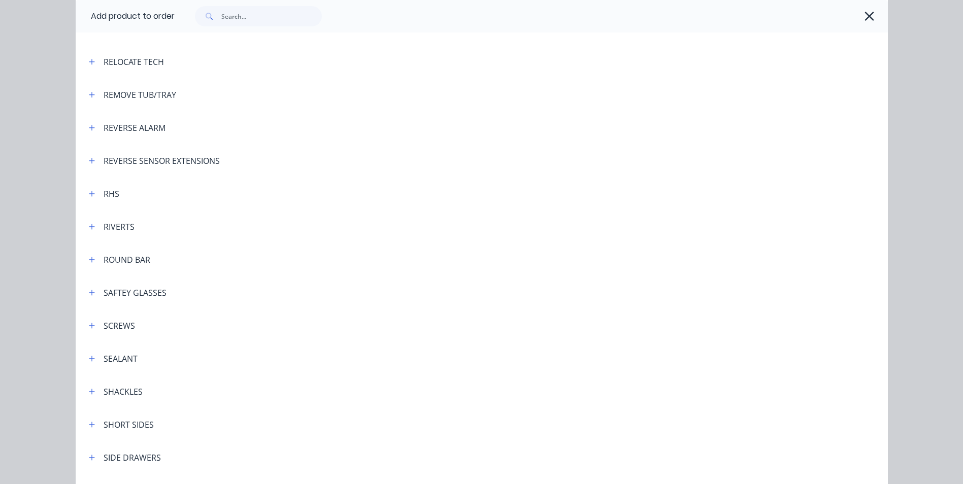
scroll to position [2589, 0]
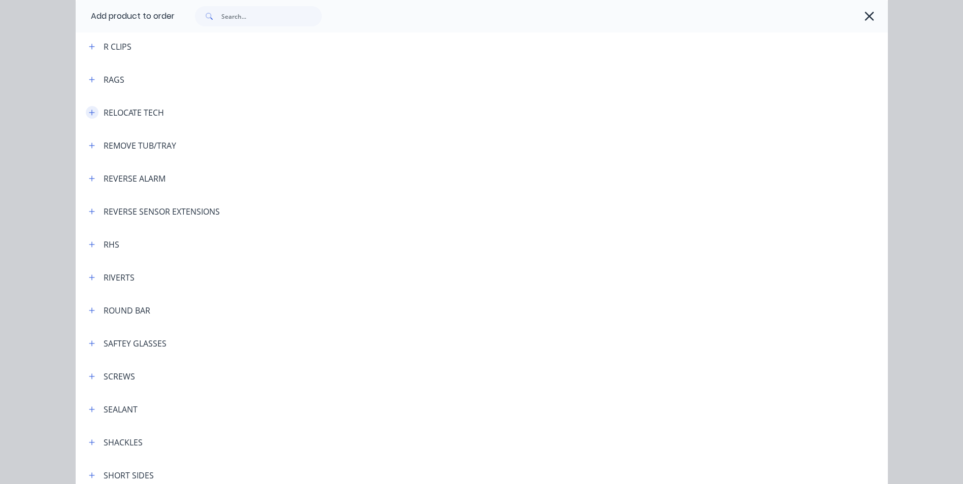
click at [89, 114] on icon "button" at bounding box center [92, 112] width 6 height 7
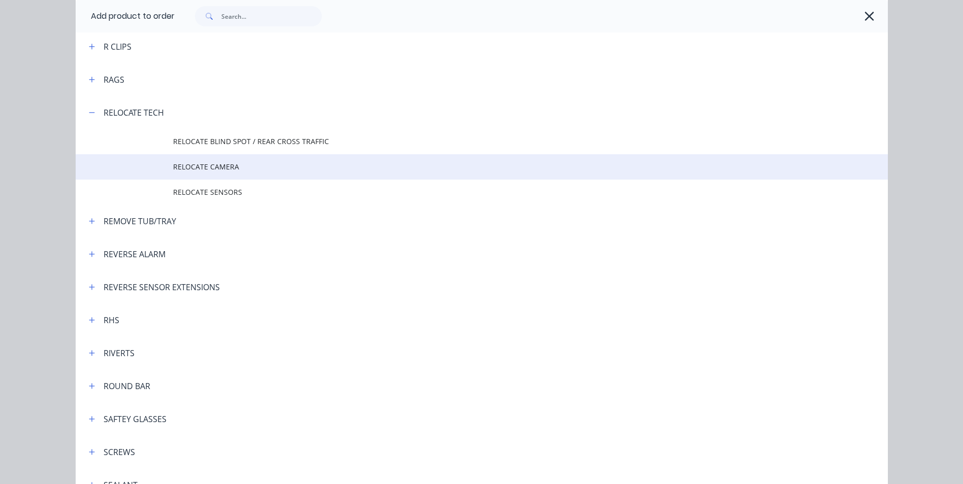
click at [202, 167] on span "RELOCATE CAMERA" at bounding box center [459, 166] width 572 height 11
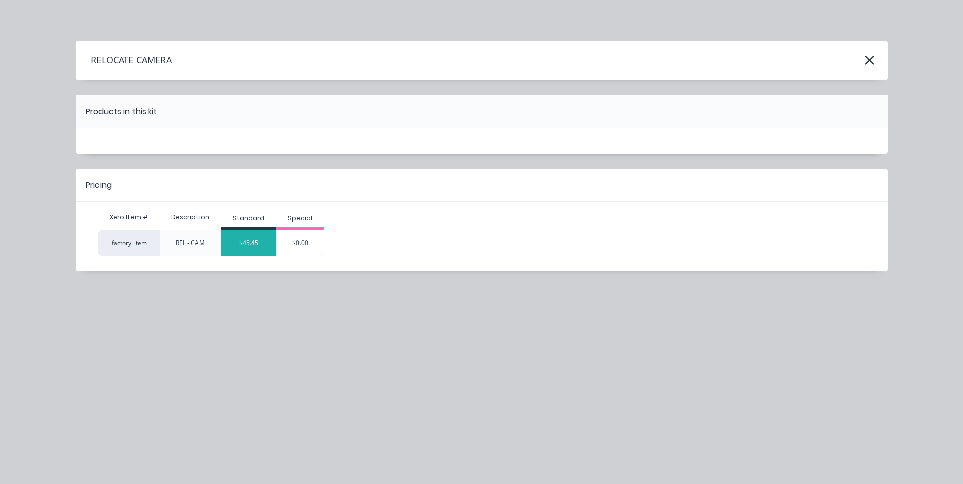
click at [260, 250] on div "$45.45" at bounding box center [248, 242] width 55 height 25
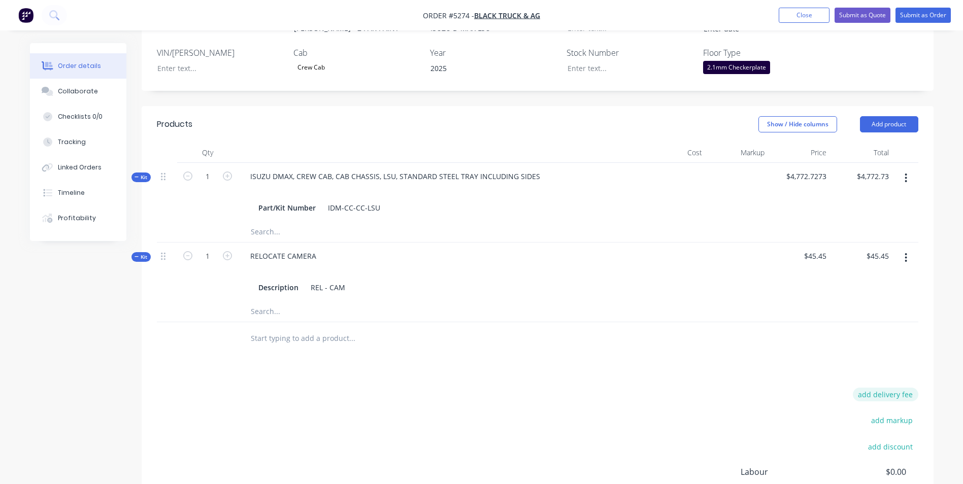
scroll to position [372, 0]
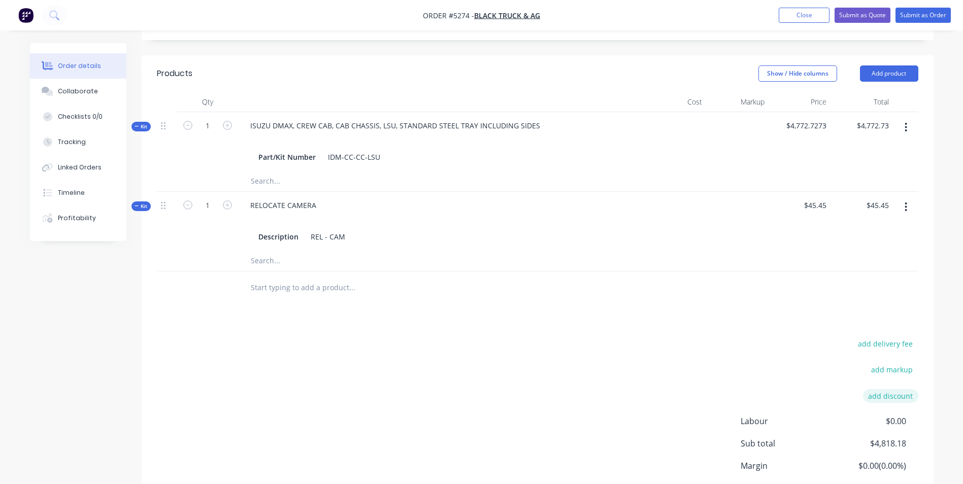
click at [899, 389] on button "add discount" at bounding box center [890, 396] width 55 height 14
type input "DEALER DISCOUNT"
type input "10.00%"
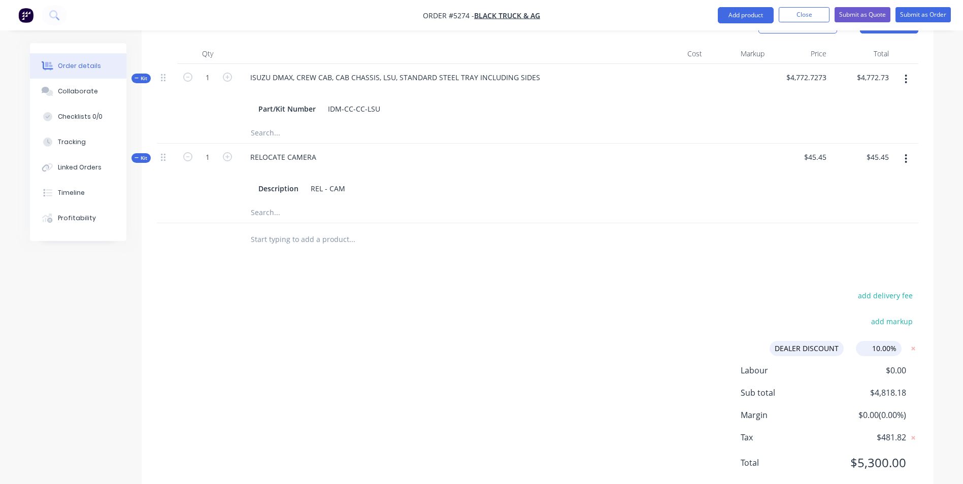
click input "submit" at bounding box center [0, 0] width 0 height 0
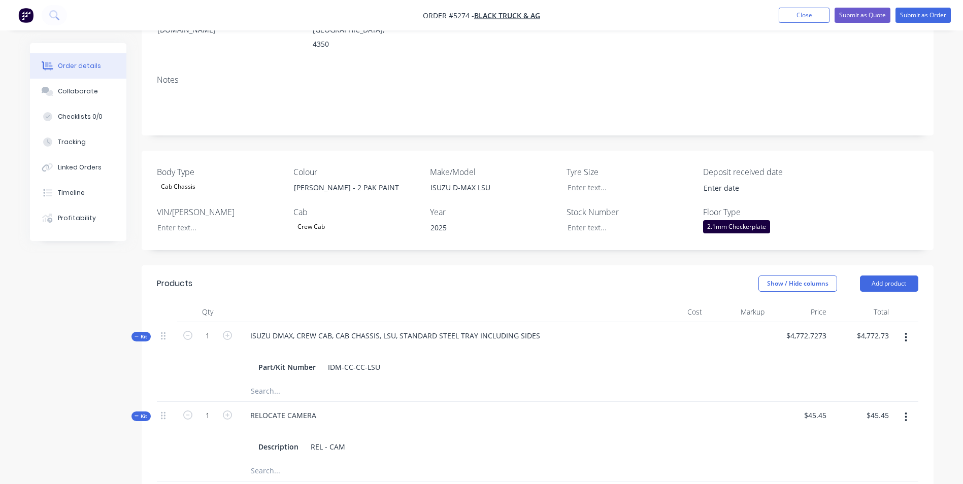
scroll to position [0, 0]
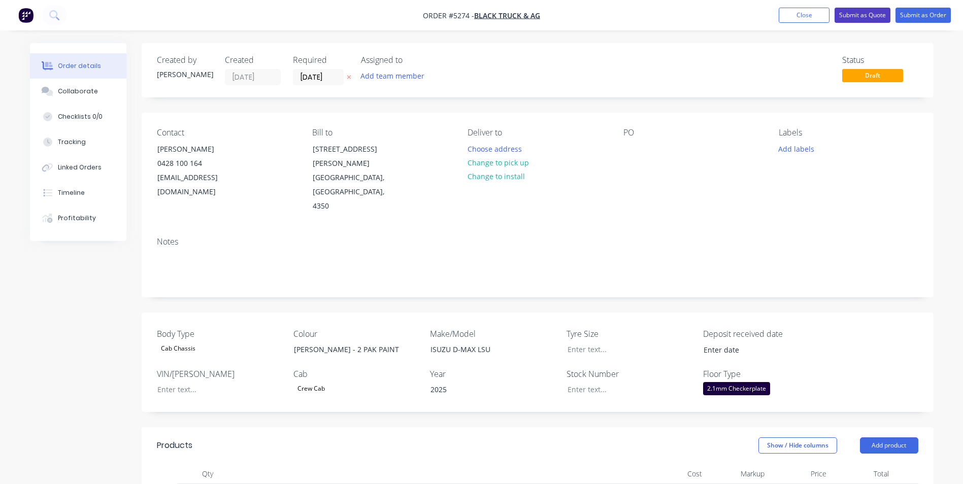
click at [865, 12] on button "Submit as Quote" at bounding box center [862, 15] width 56 height 15
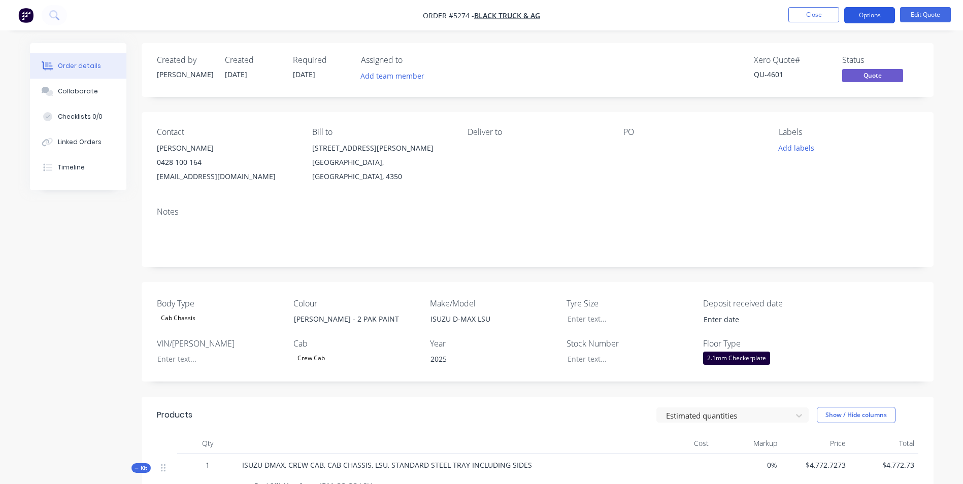
click at [872, 14] on button "Options" at bounding box center [869, 15] width 51 height 16
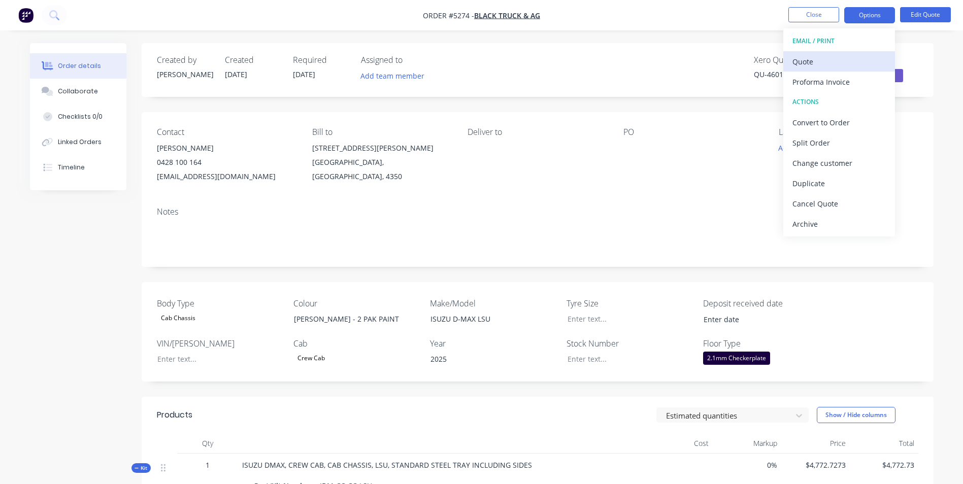
click at [824, 61] on div "Quote" at bounding box center [838, 61] width 93 height 15
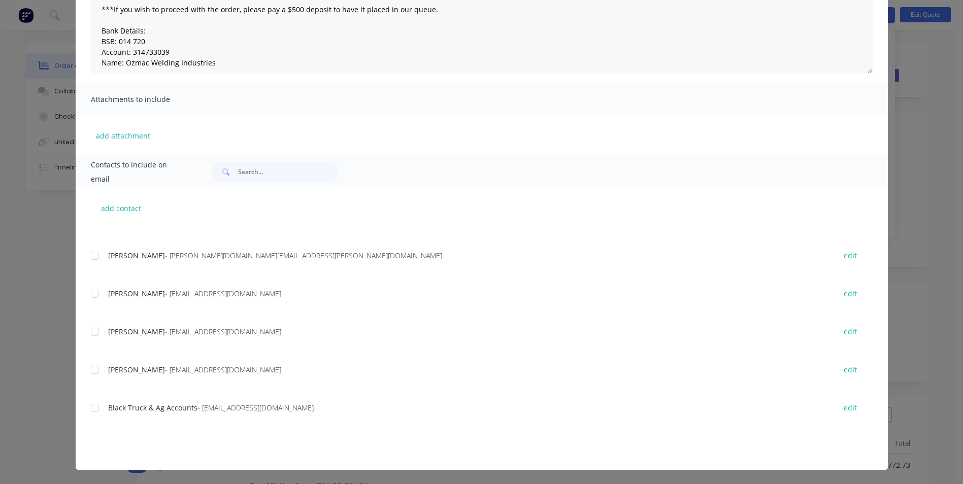
scroll to position [329, 0]
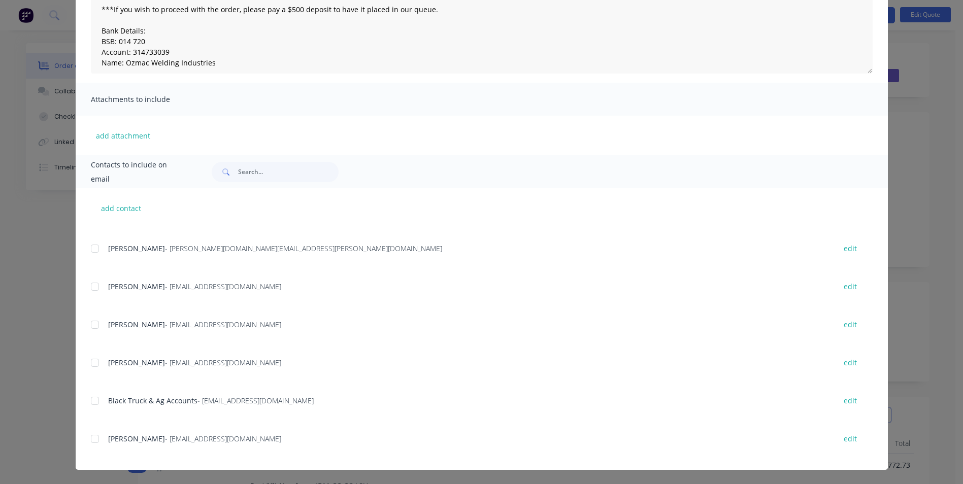
click at [86, 361] on div "add contact [PERSON_NAME] - [EMAIL_ADDRESS][DOMAIN_NAME] edit [PERSON_NAME] - […" at bounding box center [482, 329] width 812 height 282
click at [91, 363] on div at bounding box center [95, 363] width 20 height 20
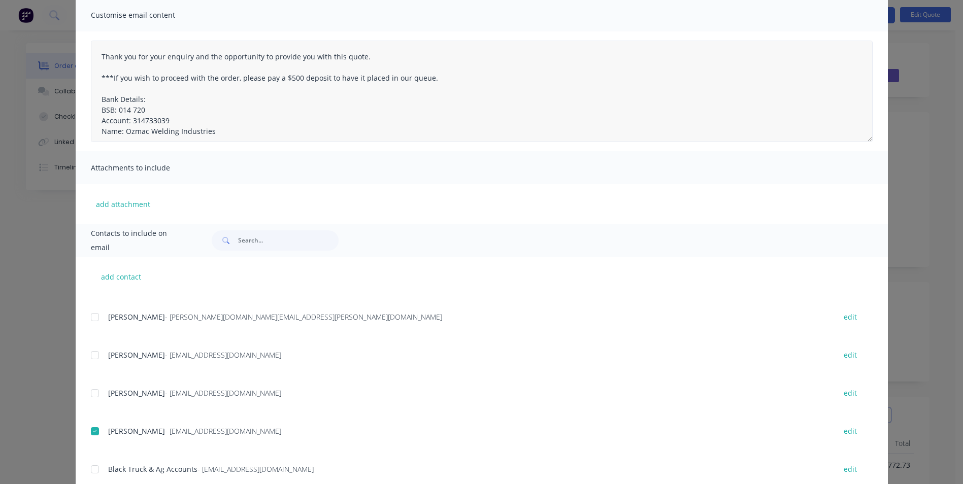
scroll to position [0, 0]
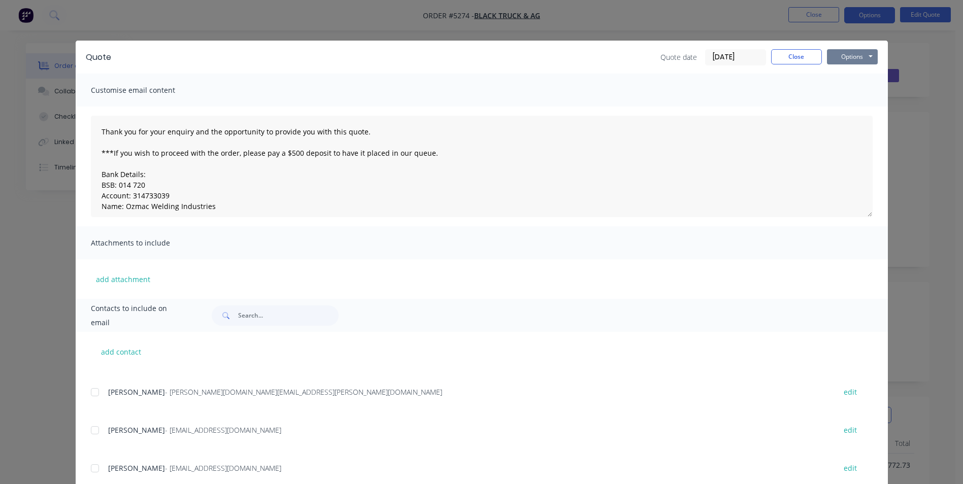
click at [858, 55] on button "Options" at bounding box center [852, 56] width 51 height 15
click at [857, 109] on button "Email" at bounding box center [859, 108] width 65 height 17
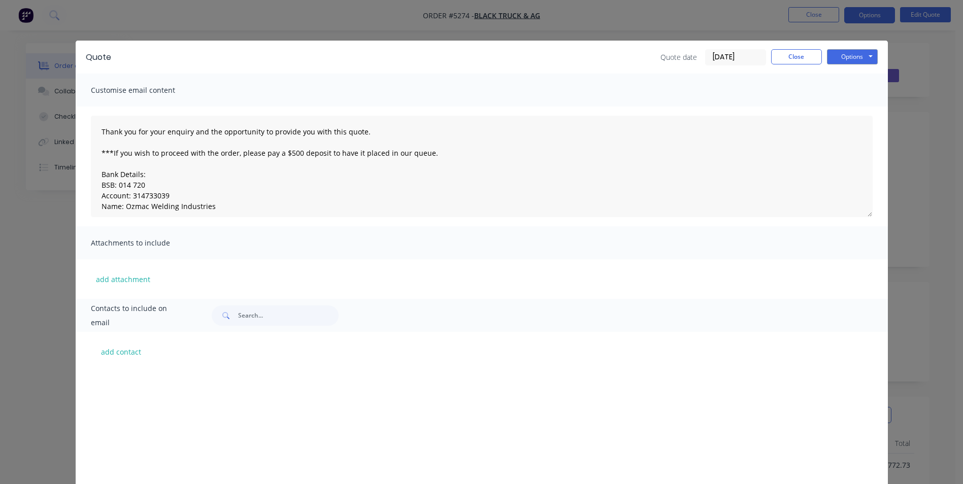
scroll to position [329, 0]
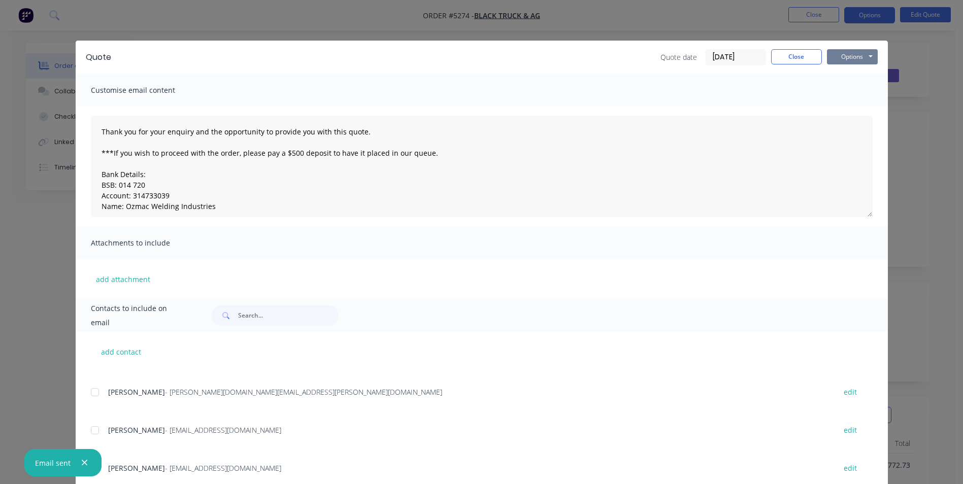
click at [860, 58] on button "Options" at bounding box center [852, 56] width 51 height 15
click at [849, 92] on button "Print" at bounding box center [859, 91] width 65 height 17
click at [809, 63] on button "Close" at bounding box center [796, 56] width 51 height 15
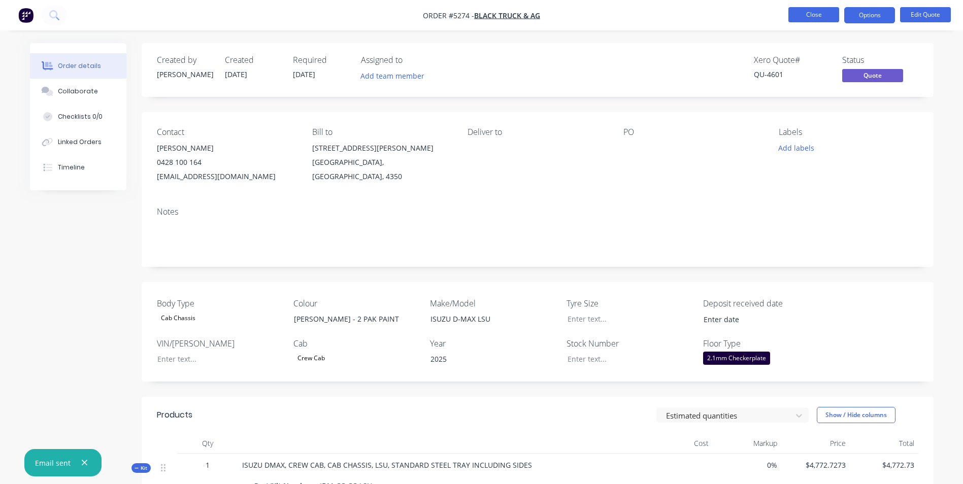
click at [822, 20] on button "Close" at bounding box center [813, 14] width 51 height 15
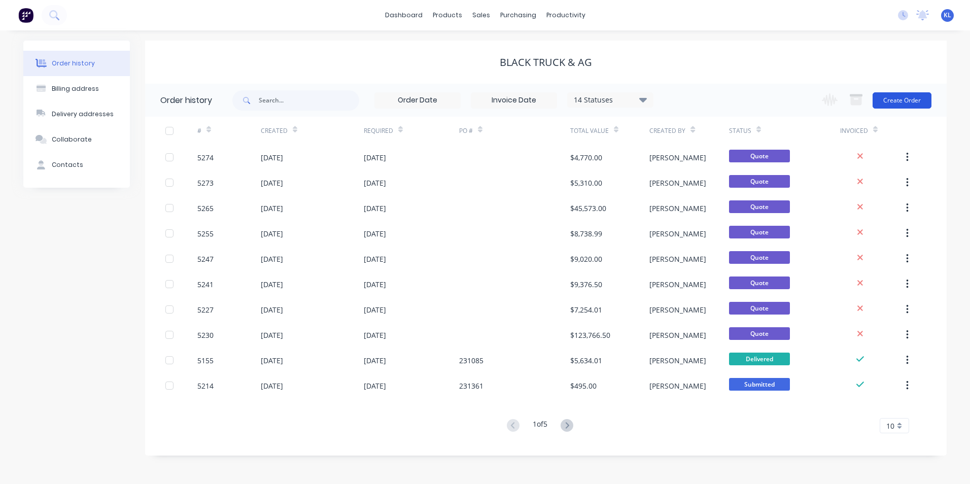
click at [906, 101] on button "Create Order" at bounding box center [902, 100] width 59 height 16
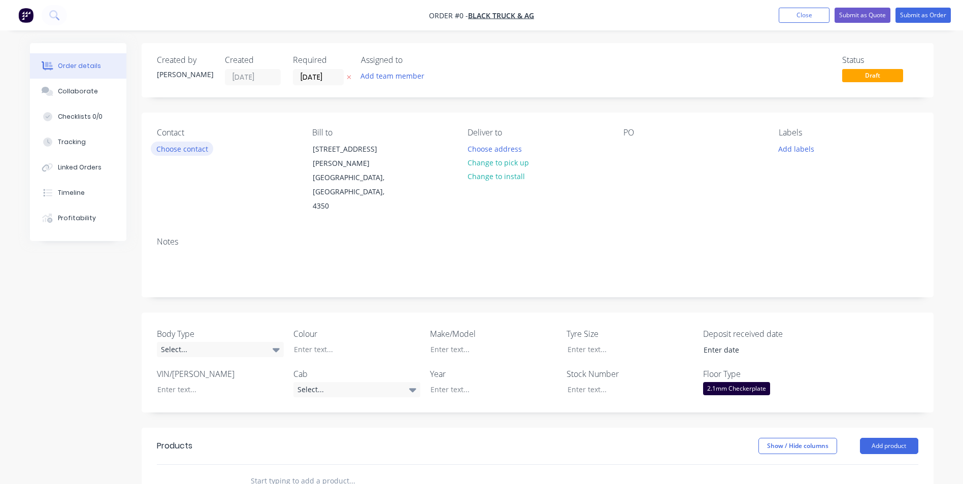
click at [179, 148] on button "Choose contact" at bounding box center [182, 149] width 62 height 14
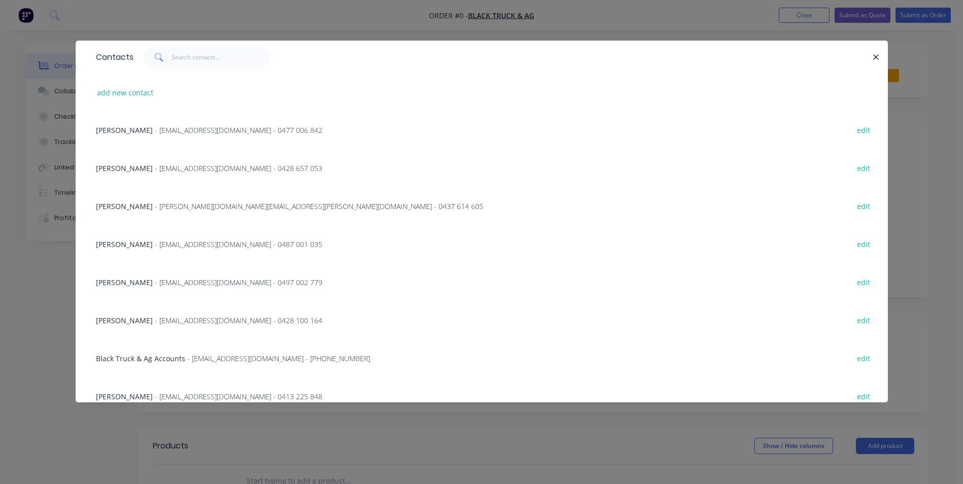
scroll to position [280, 0]
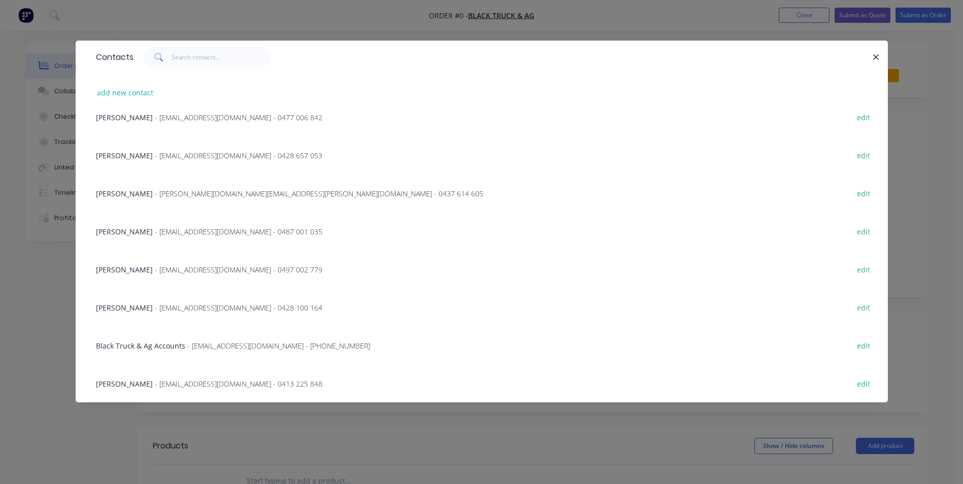
click at [144, 305] on span "[PERSON_NAME]" at bounding box center [124, 308] width 57 height 10
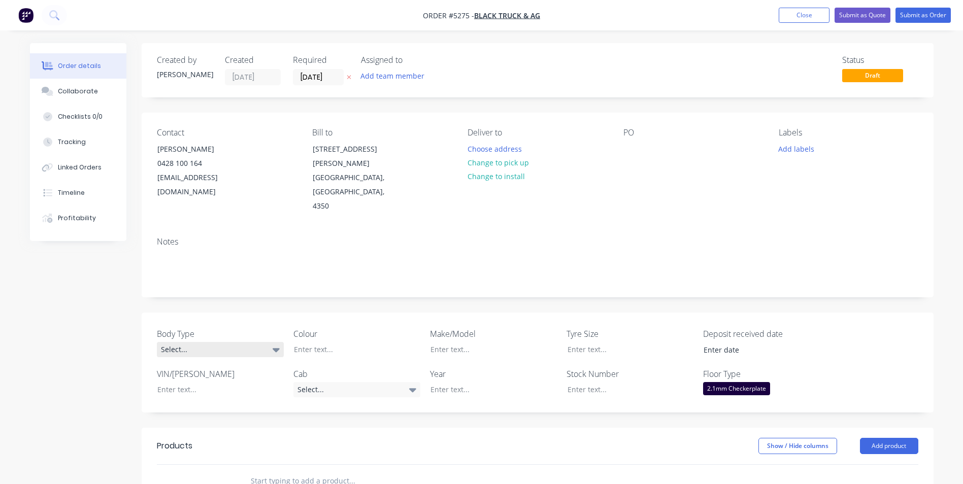
click at [252, 342] on div "Select..." at bounding box center [220, 349] width 127 height 15
click at [210, 370] on button "Cab Chassis" at bounding box center [233, 363] width 152 height 20
click at [366, 342] on div at bounding box center [349, 349] width 127 height 15
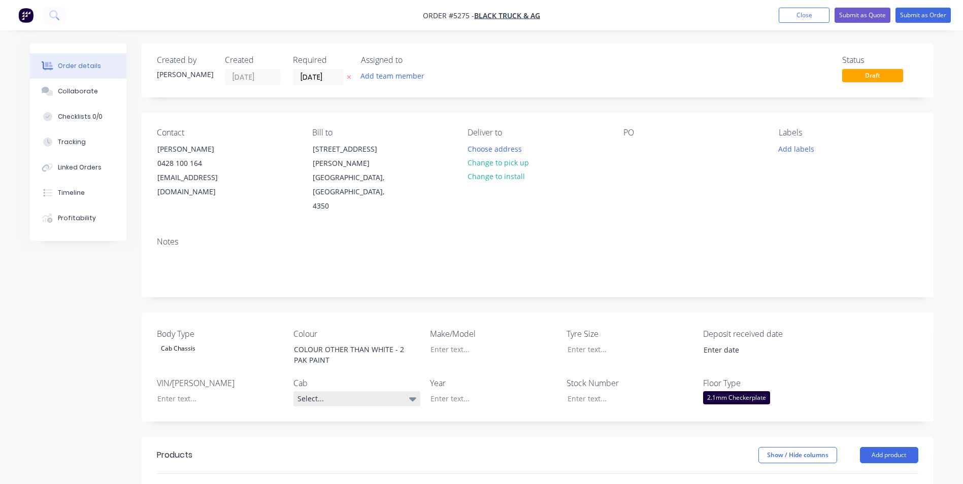
click at [344, 391] on div "Select..." at bounding box center [356, 398] width 127 height 15
click at [346, 307] on button "Crew Cab" at bounding box center [369, 306] width 152 height 20
click at [482, 391] on div at bounding box center [485, 398] width 127 height 15
click at [486, 342] on div at bounding box center [485, 349] width 127 height 15
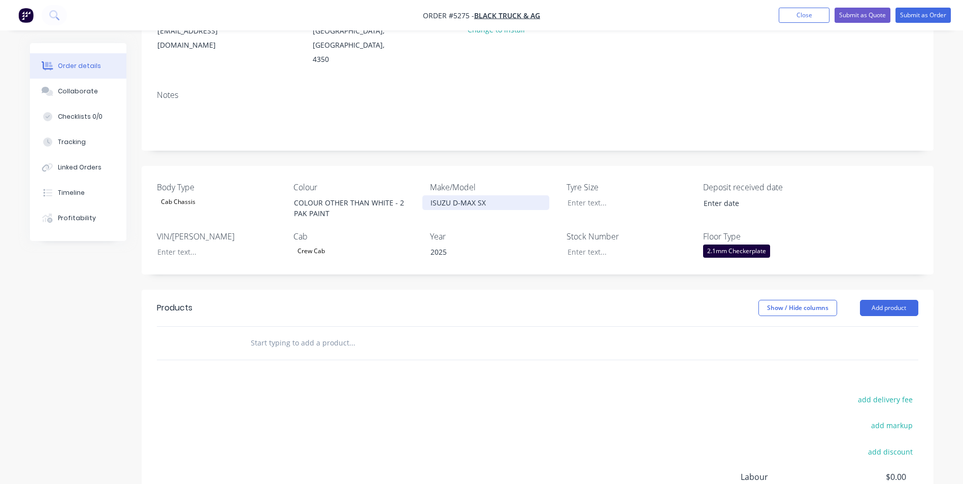
scroll to position [152, 0]
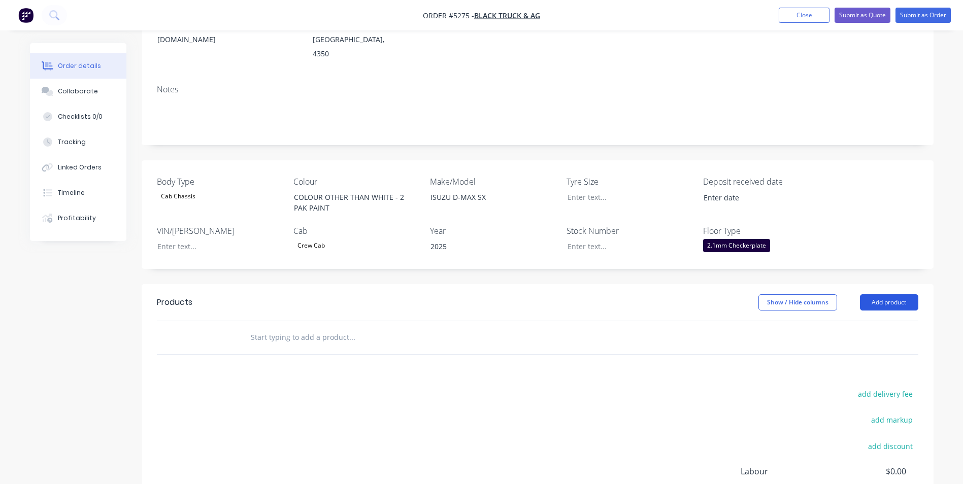
click at [907, 294] on button "Add product" at bounding box center [889, 302] width 58 height 16
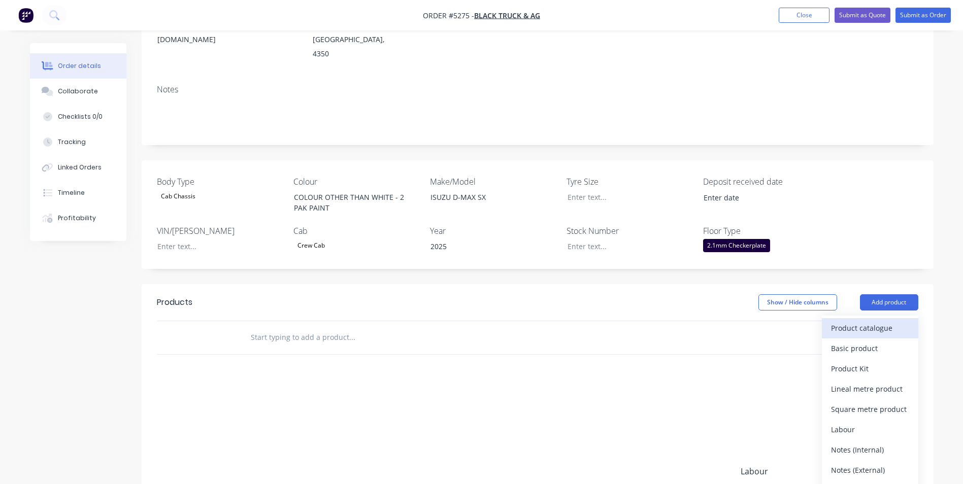
click at [878, 321] on div "Product catalogue" at bounding box center [870, 328] width 78 height 15
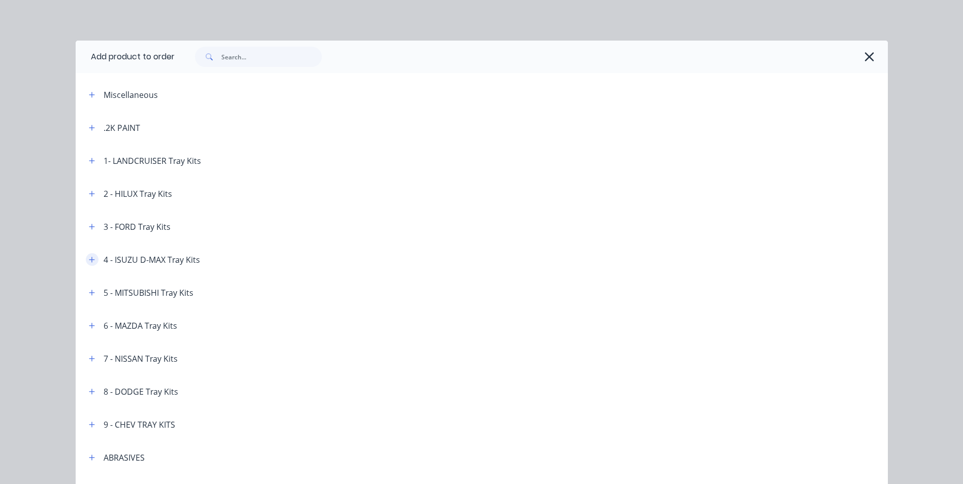
click at [89, 260] on icon "button" at bounding box center [92, 259] width 6 height 7
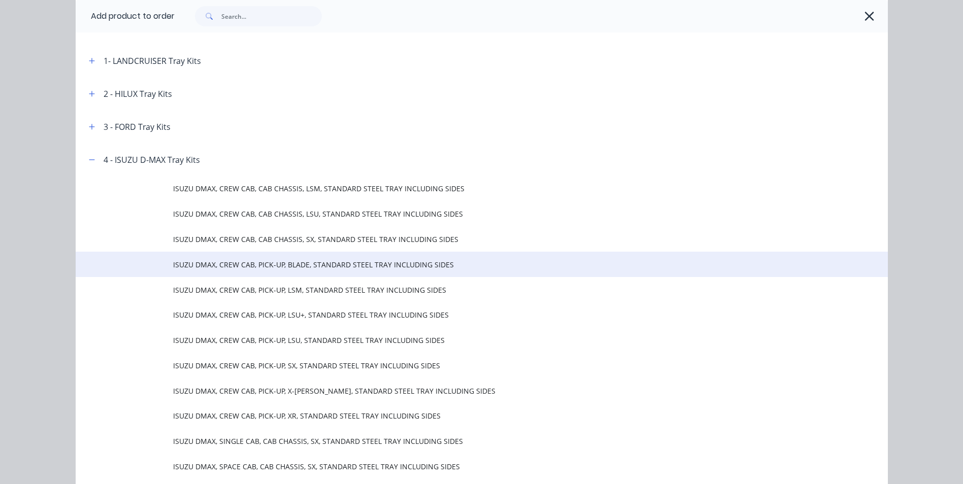
scroll to position [102, 0]
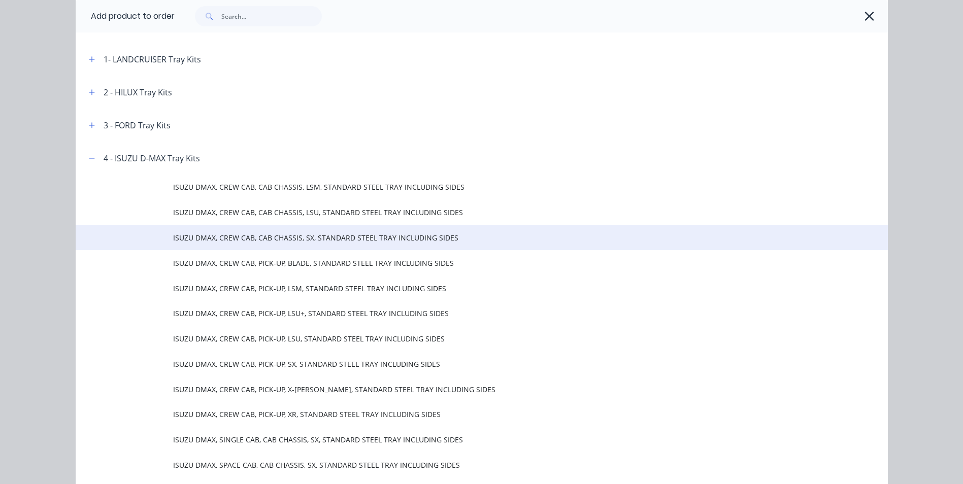
click at [305, 239] on span "ISUZU DMAX, CREW CAB, CAB CHASSIS, SX, STANDARD STEEL TRAY INCLUDING SIDES" at bounding box center [459, 237] width 572 height 11
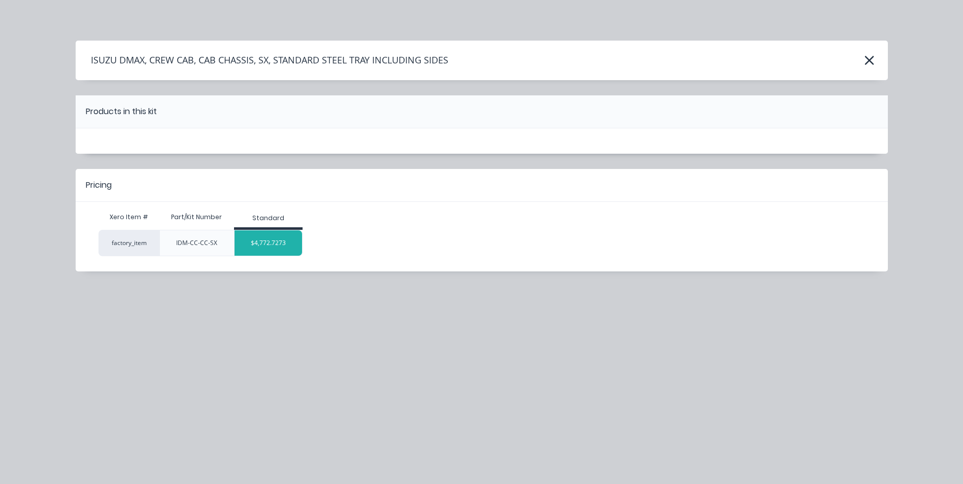
click at [284, 249] on div "$4,772.7273" at bounding box center [268, 242] width 68 height 25
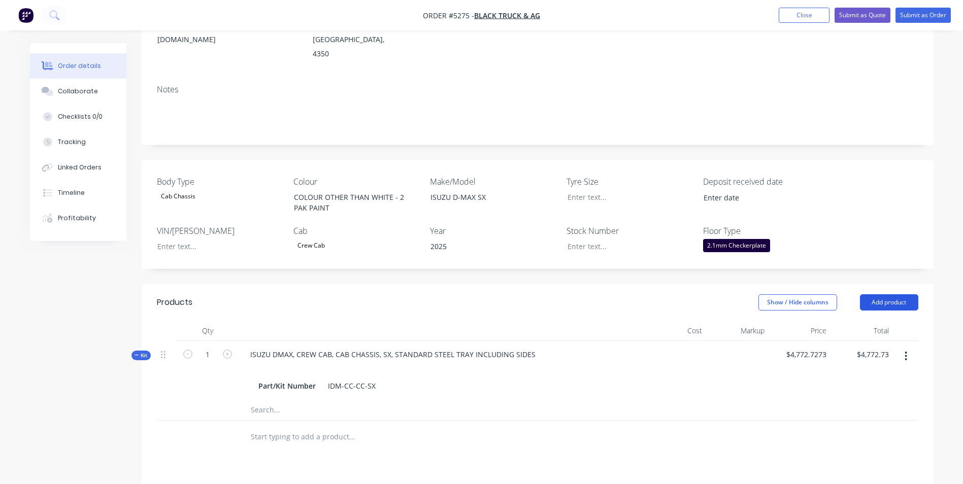
click at [901, 294] on button "Add product" at bounding box center [889, 302] width 58 height 16
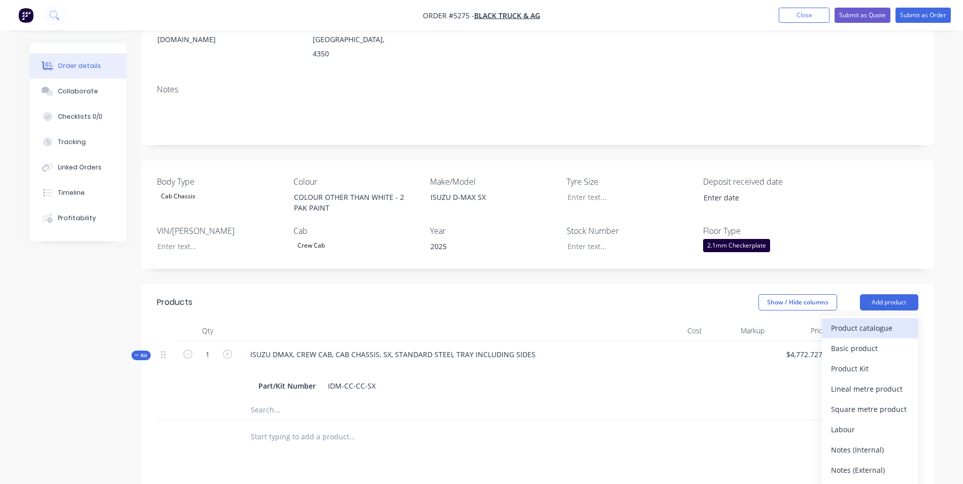
click at [872, 321] on div "Product catalogue" at bounding box center [870, 328] width 78 height 15
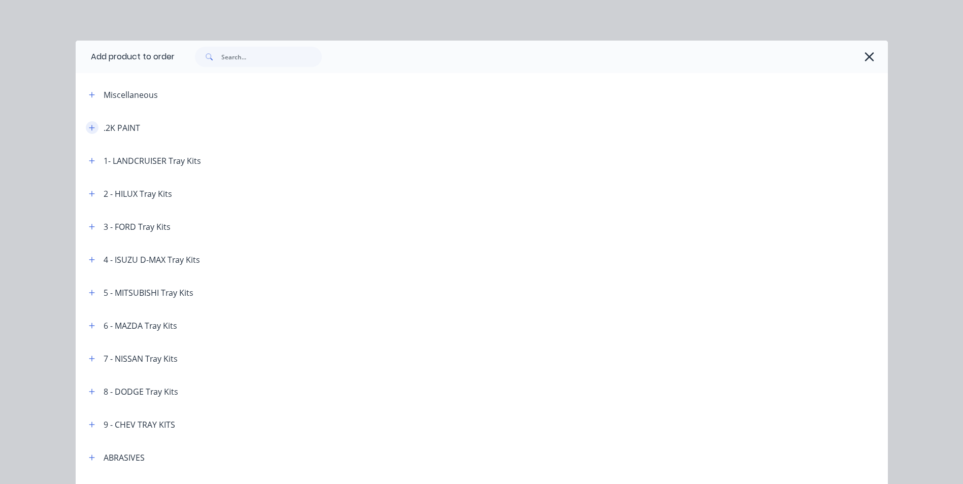
click at [86, 122] on button "button" at bounding box center [92, 127] width 13 height 13
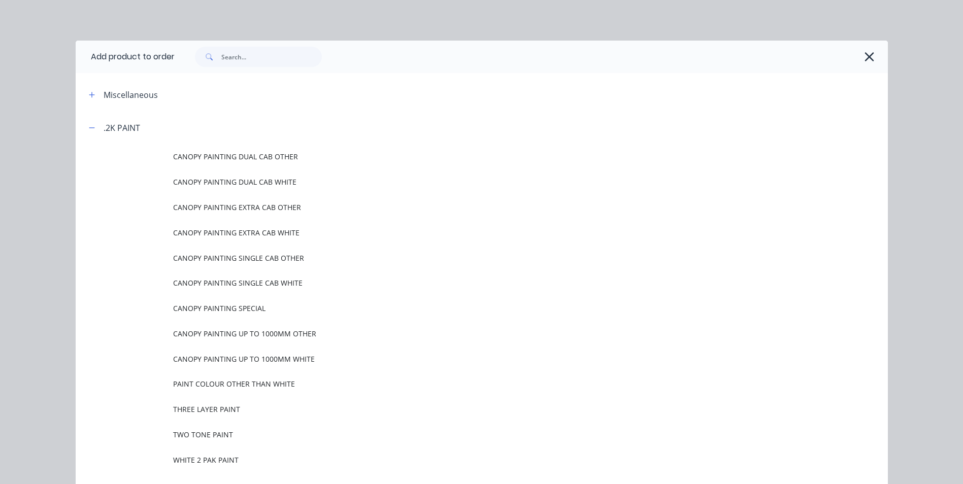
click at [258, 383] on span "PAINT COLOUR OTHER THAN WHITE" at bounding box center [459, 384] width 572 height 11
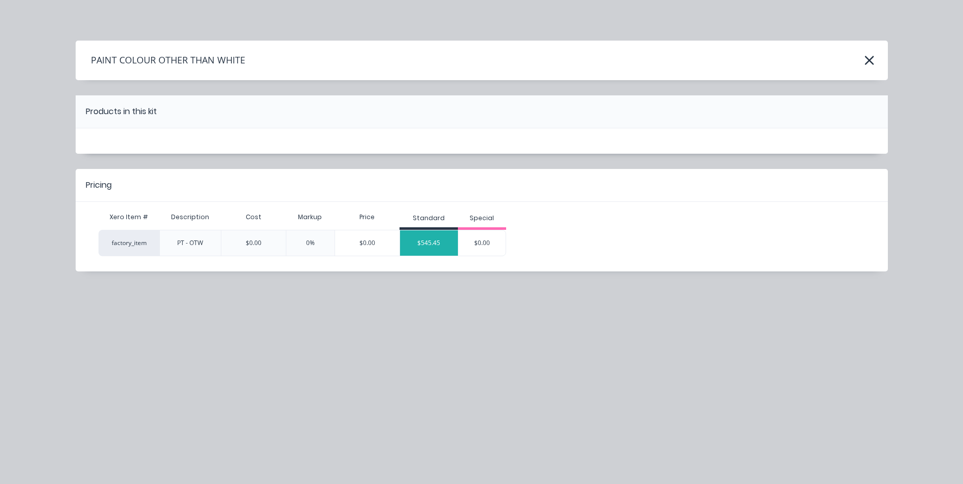
click at [435, 244] on div "$545.45" at bounding box center [429, 242] width 58 height 25
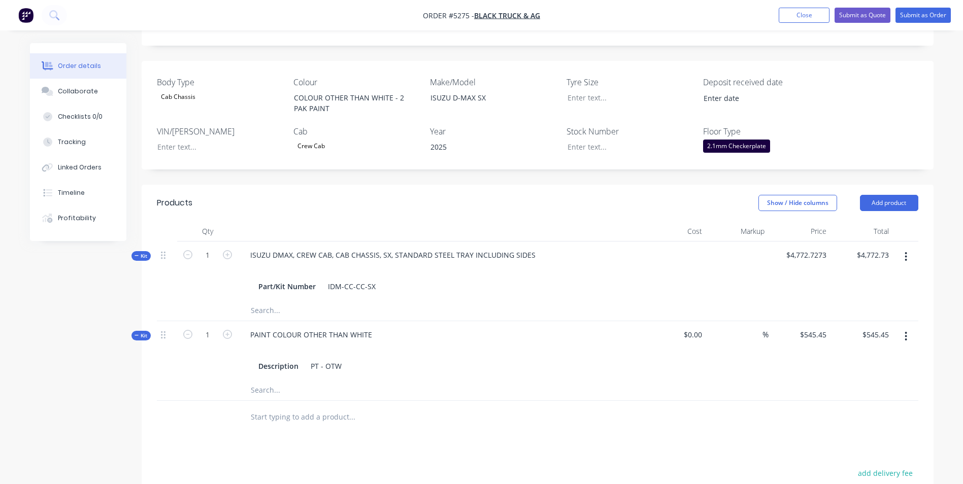
scroll to position [254, 0]
click at [891, 193] on button "Add product" at bounding box center [889, 201] width 58 height 16
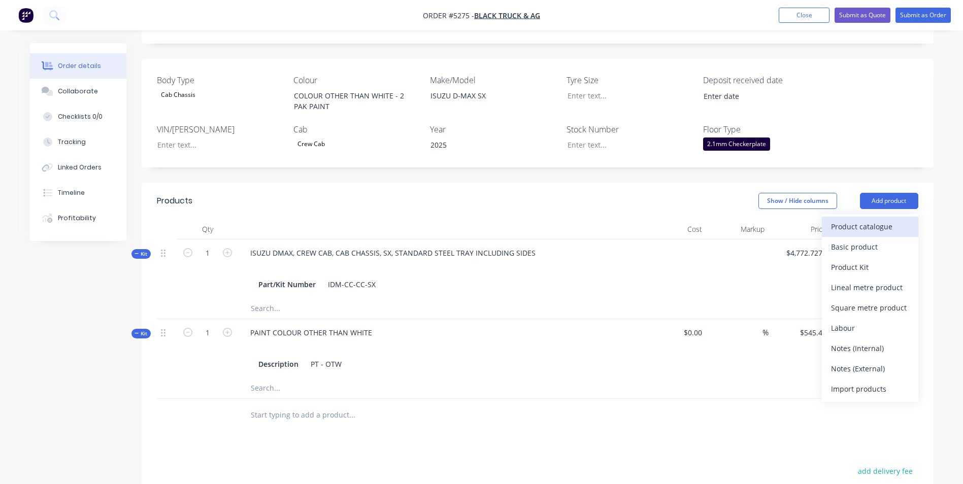
click at [893, 219] on div "Product catalogue" at bounding box center [870, 226] width 78 height 15
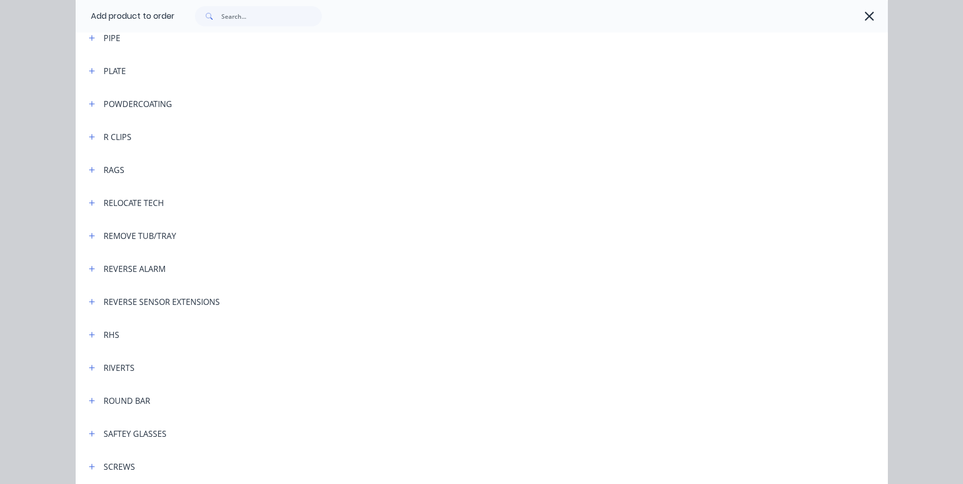
scroll to position [2487, 0]
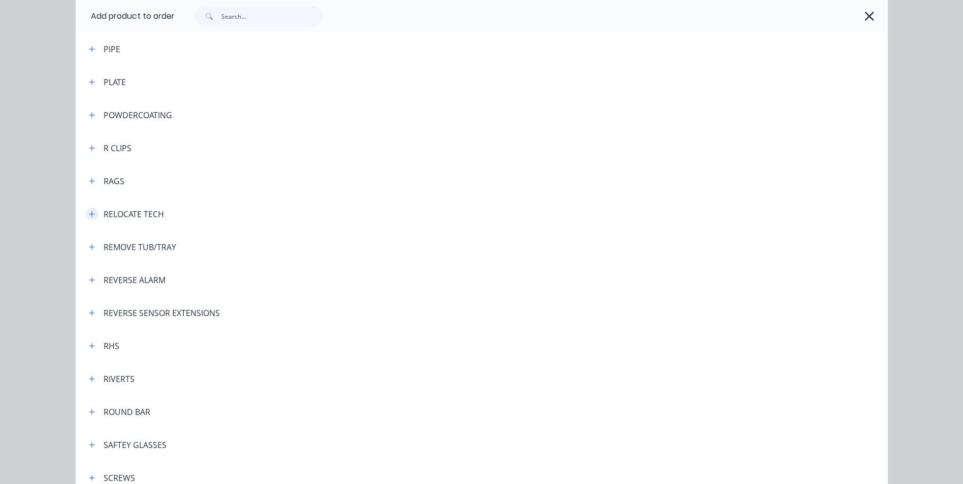
click at [89, 214] on icon "button" at bounding box center [92, 214] width 6 height 6
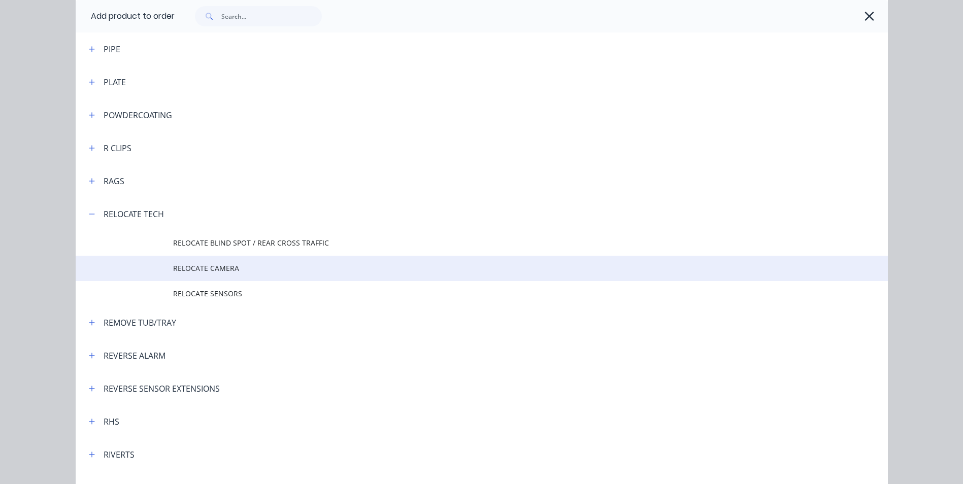
click at [232, 271] on span "RELOCATE CAMERA" at bounding box center [459, 268] width 572 height 11
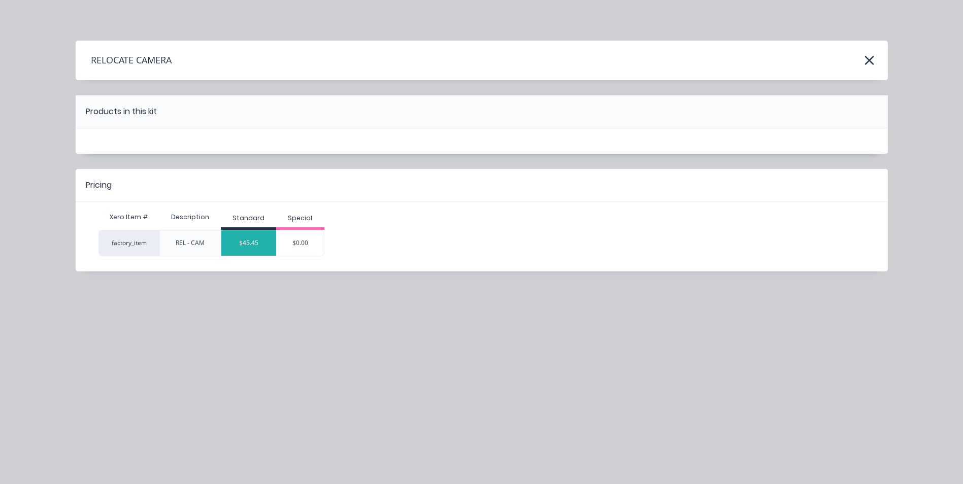
click at [252, 247] on div "$45.45" at bounding box center [248, 242] width 55 height 25
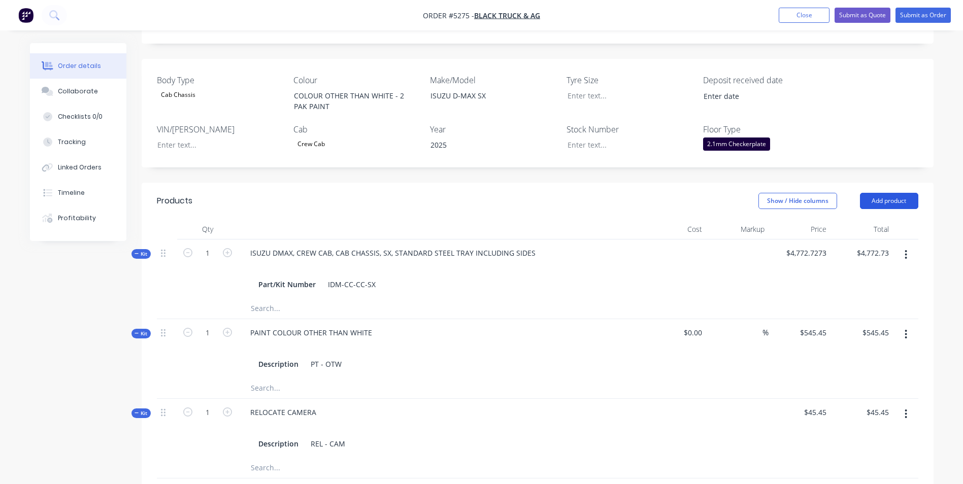
click at [900, 193] on button "Add product" at bounding box center [889, 201] width 58 height 16
click at [787, 416] on div "$45.45 $45.45" at bounding box center [799, 428] width 62 height 59
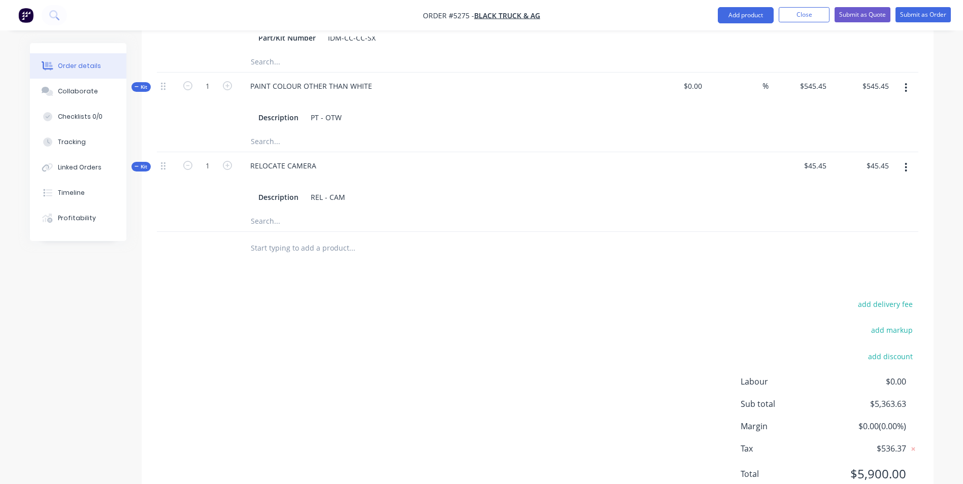
scroll to position [508, 0]
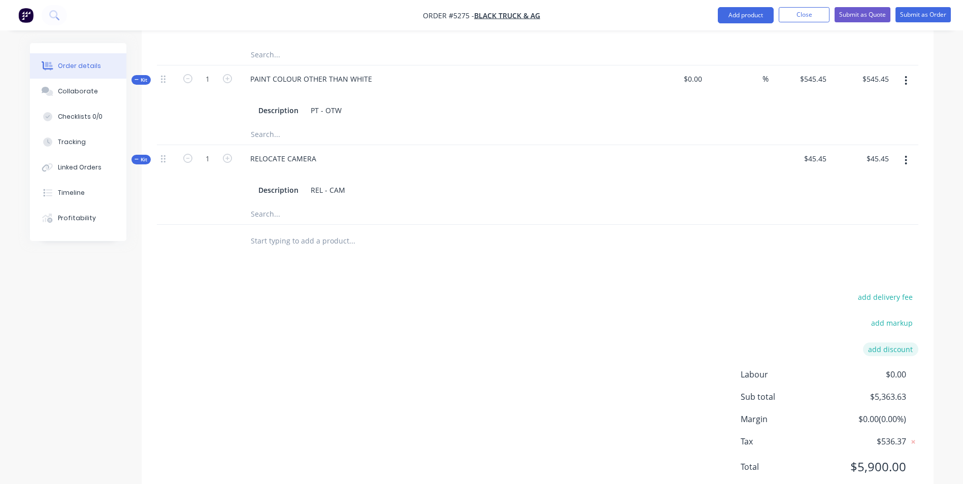
click at [886, 343] on button "add discount" at bounding box center [890, 350] width 55 height 14
type input "DEALER DISCOUNT"
type input "10.00%"
click input "submit" at bounding box center [0, 0] width 0 height 0
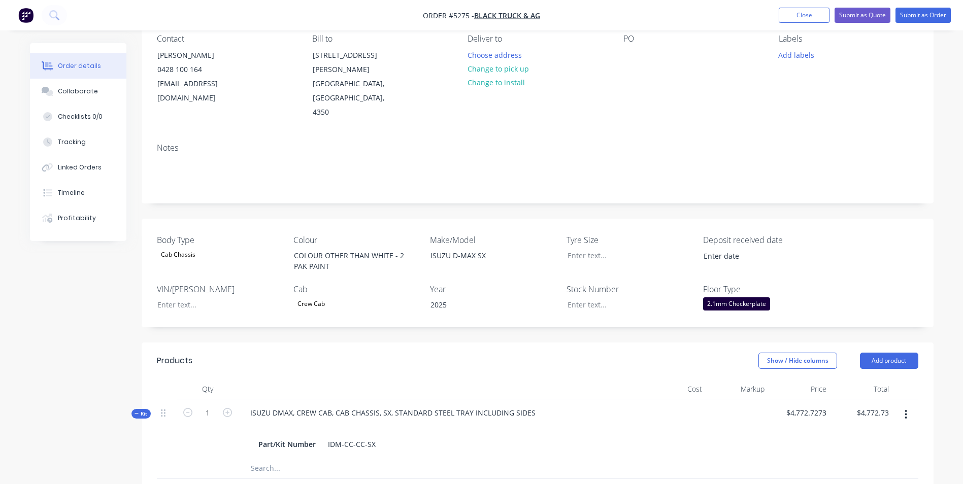
scroll to position [0, 0]
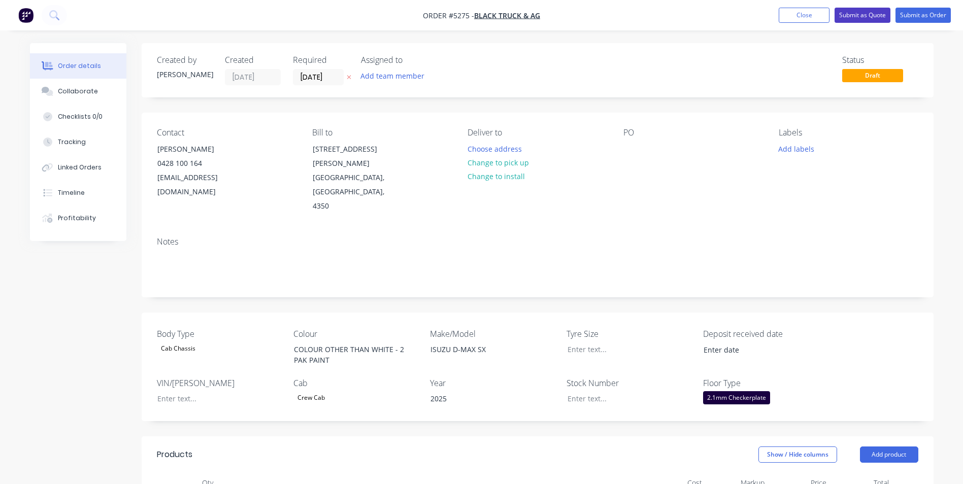
click at [875, 19] on button "Submit as Quote" at bounding box center [862, 15] width 56 height 15
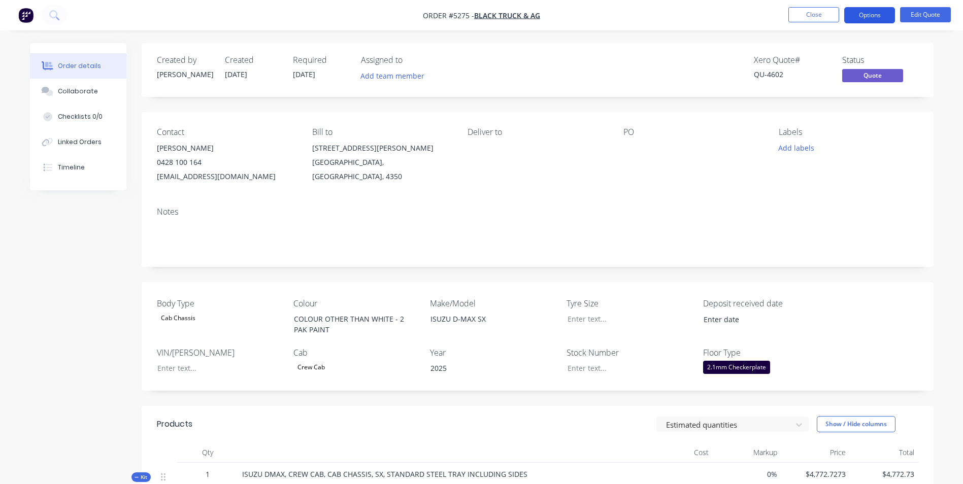
click at [867, 17] on button "Options" at bounding box center [869, 15] width 51 height 16
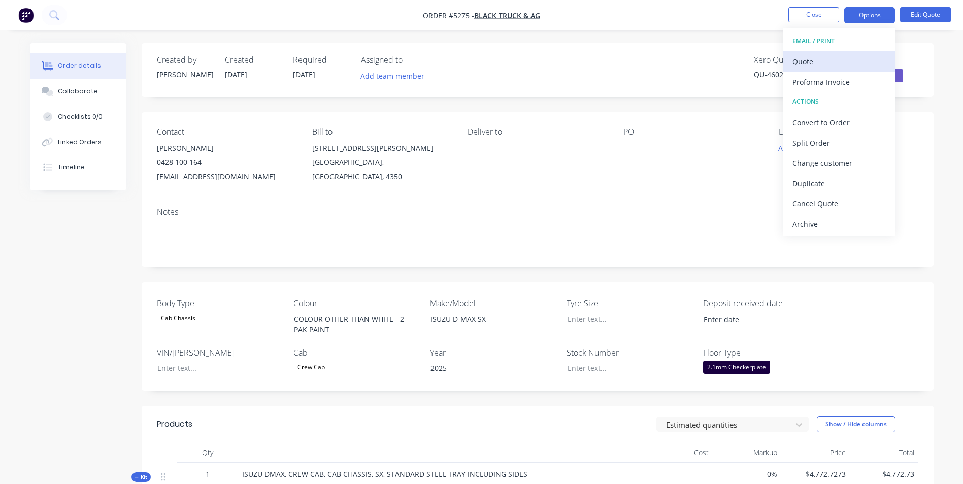
click at [811, 64] on div "Quote" at bounding box center [838, 61] width 93 height 15
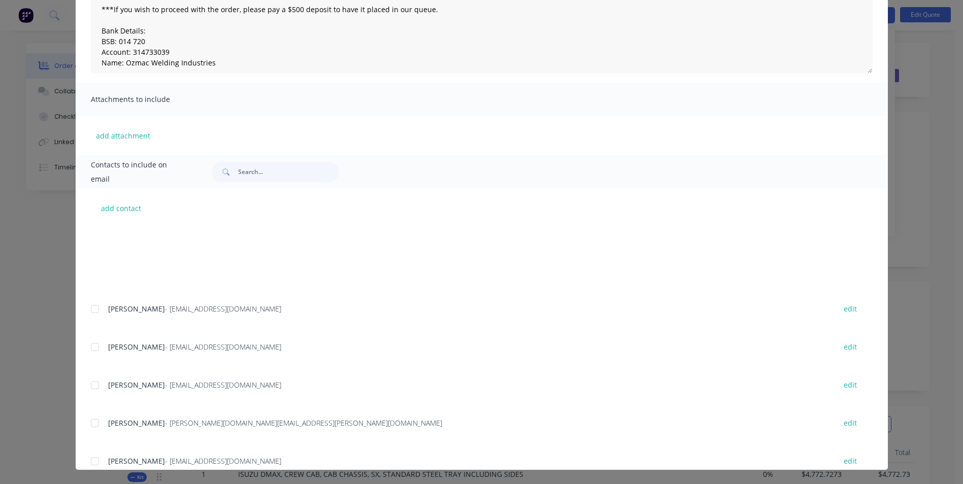
scroll to position [305, 0]
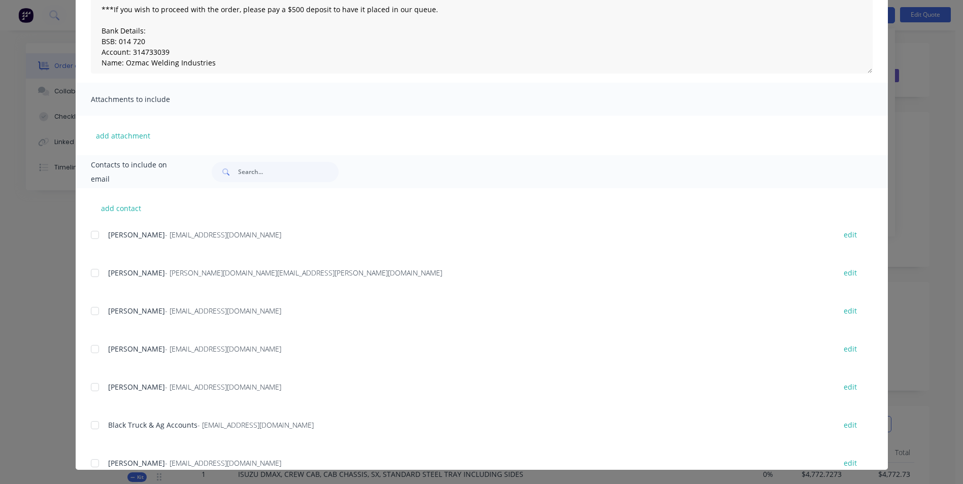
click at [91, 388] on div at bounding box center [95, 387] width 20 height 20
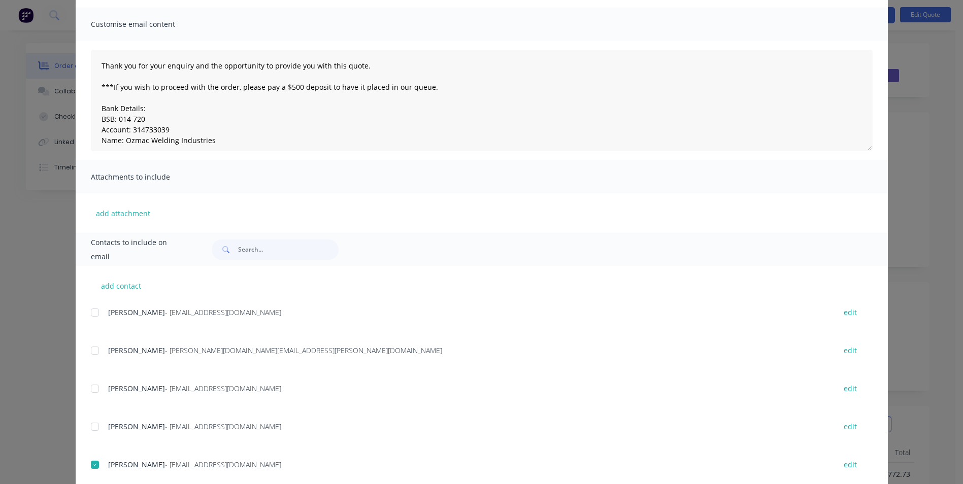
scroll to position [0, 0]
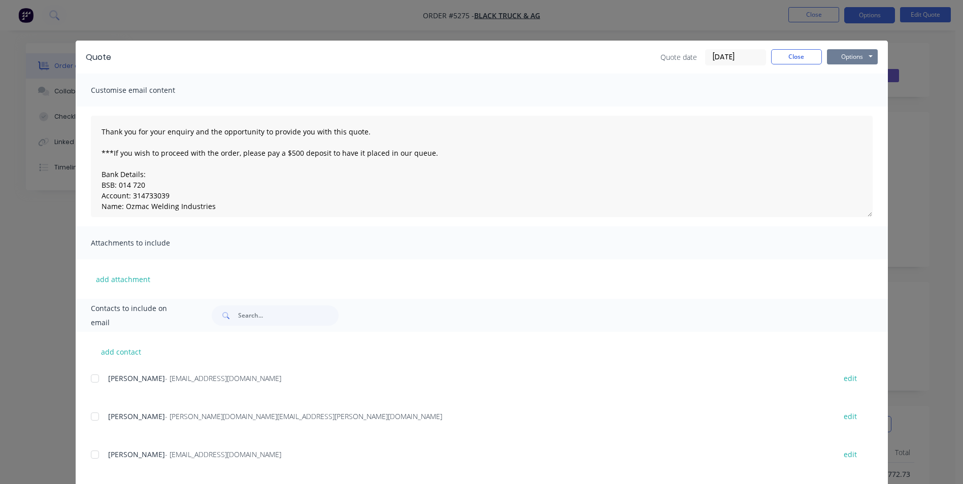
click at [865, 54] on button "Options" at bounding box center [852, 56] width 51 height 15
click at [855, 108] on button "Email" at bounding box center [859, 108] width 65 height 17
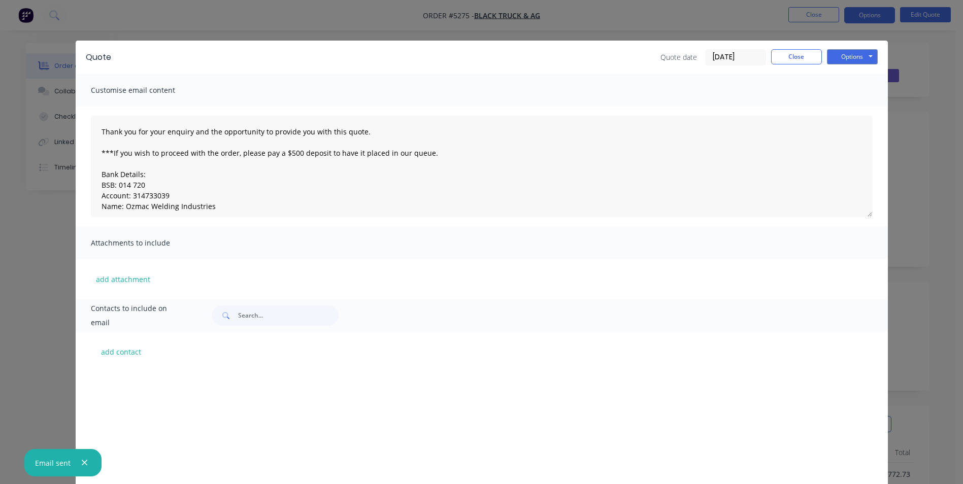
scroll to position [305, 0]
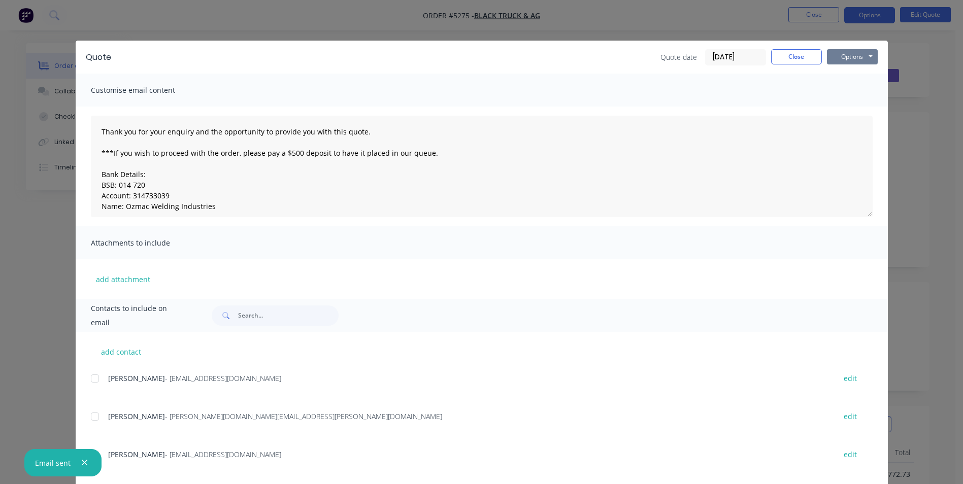
click at [869, 60] on button "Options" at bounding box center [852, 56] width 51 height 15
click at [851, 89] on button "Print" at bounding box center [859, 91] width 65 height 17
click at [803, 62] on button "Close" at bounding box center [796, 56] width 51 height 15
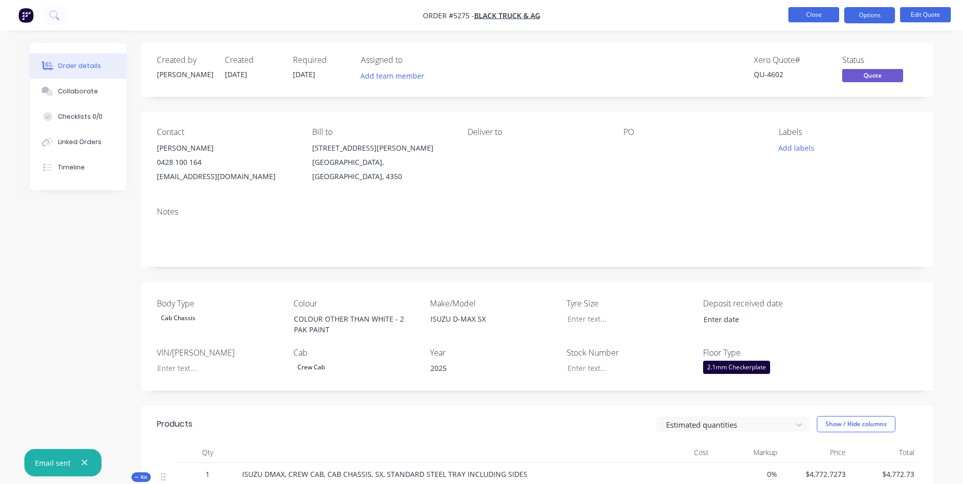
click at [804, 16] on button "Close" at bounding box center [813, 14] width 51 height 15
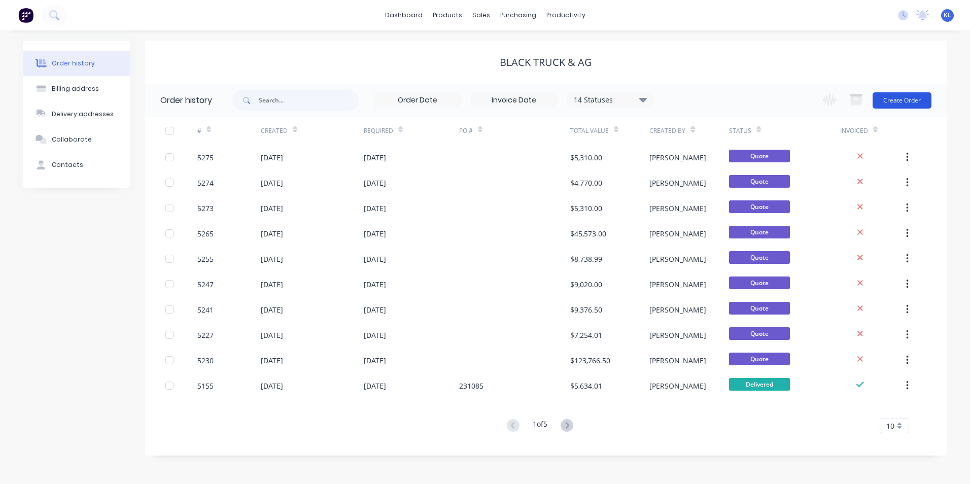
click at [899, 99] on button "Create Order" at bounding box center [902, 100] width 59 height 16
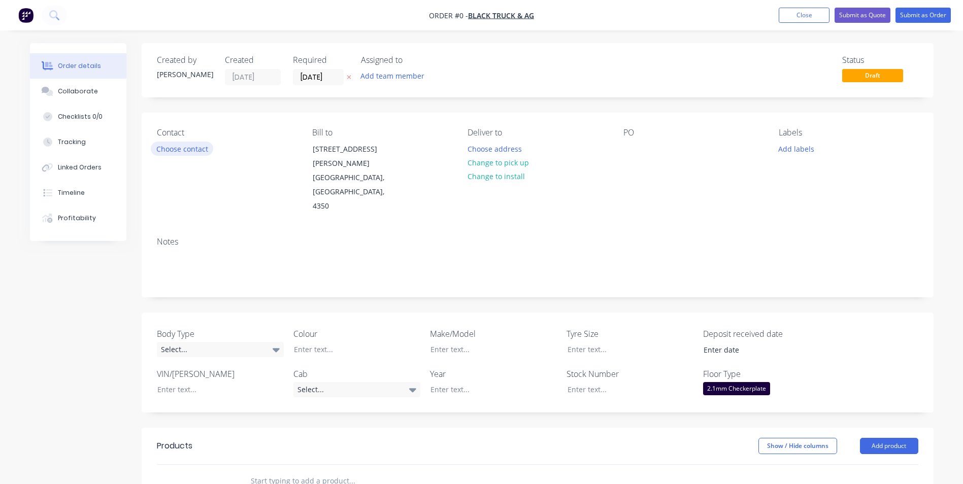
click at [197, 145] on button "Choose contact" at bounding box center [182, 149] width 62 height 14
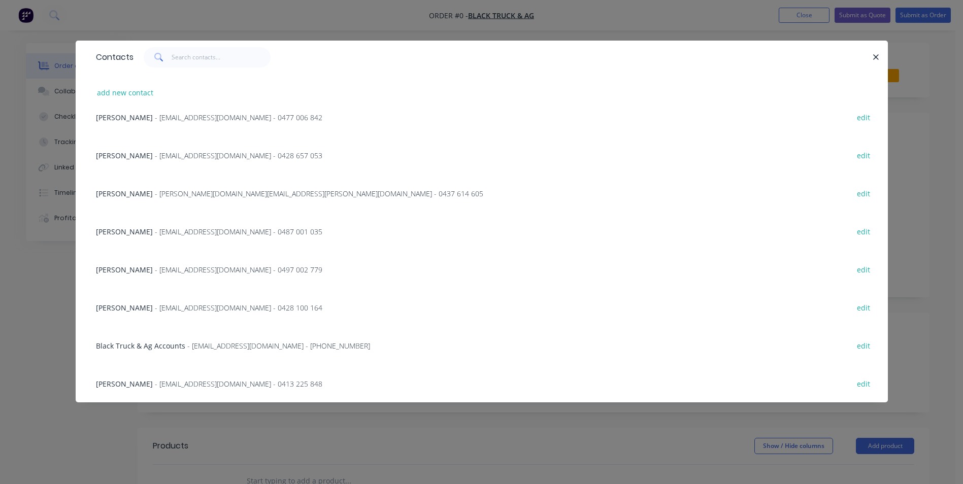
scroll to position [281, 0]
click at [135, 304] on span "[PERSON_NAME]" at bounding box center [124, 307] width 57 height 10
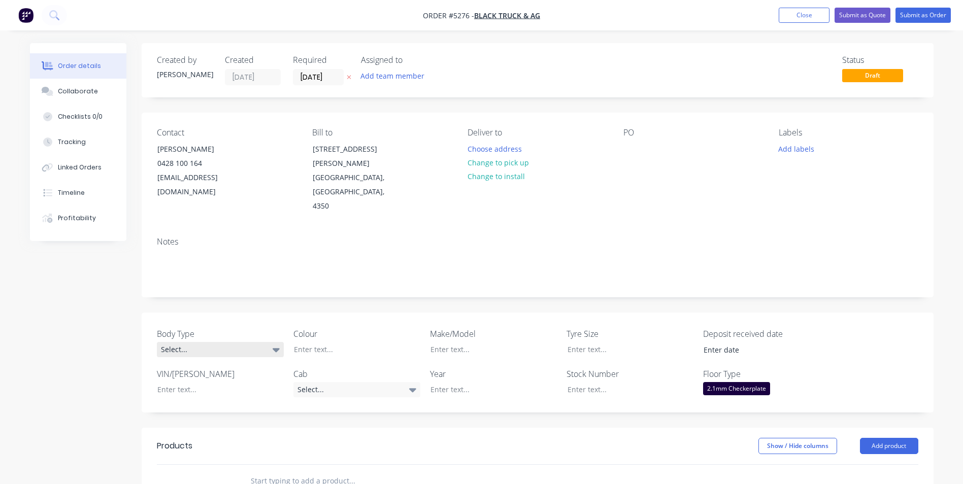
click at [264, 342] on div "Select..." at bounding box center [220, 349] width 127 height 15
click at [236, 362] on button "Cab Chassis" at bounding box center [233, 363] width 152 height 20
click at [344, 342] on div at bounding box center [349, 349] width 127 height 15
click at [410, 384] on icon at bounding box center [412, 389] width 7 height 11
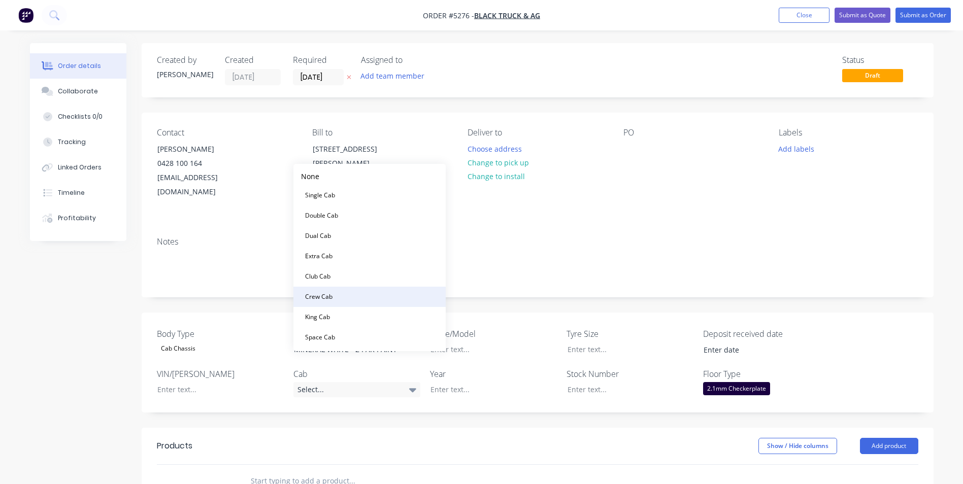
click at [343, 294] on button "Crew Cab" at bounding box center [369, 297] width 152 height 20
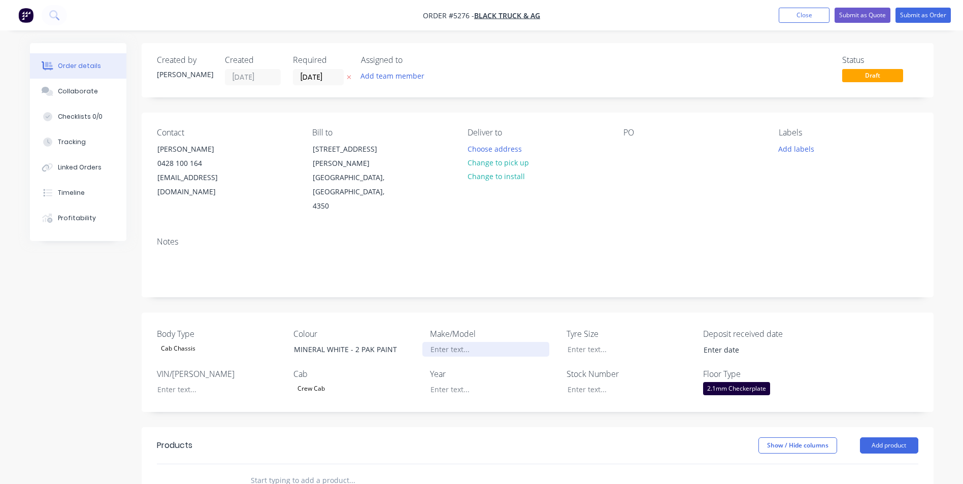
click at [461, 342] on div at bounding box center [485, 349] width 127 height 15
click at [477, 382] on div at bounding box center [485, 389] width 127 height 15
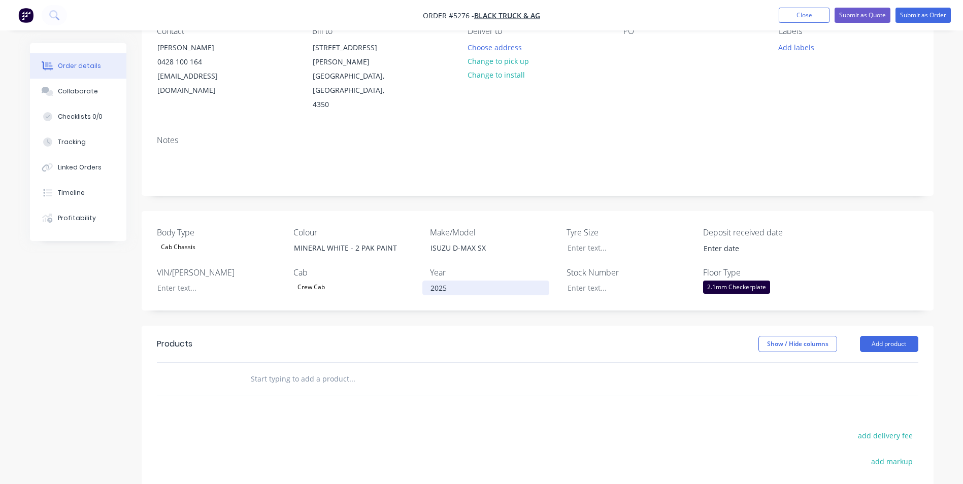
scroll to position [152, 0]
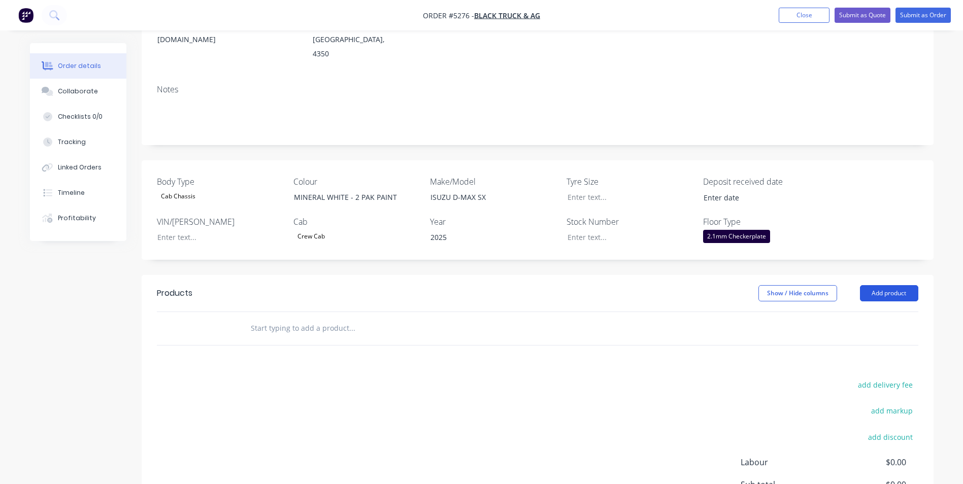
click at [893, 285] on button "Add product" at bounding box center [889, 293] width 58 height 16
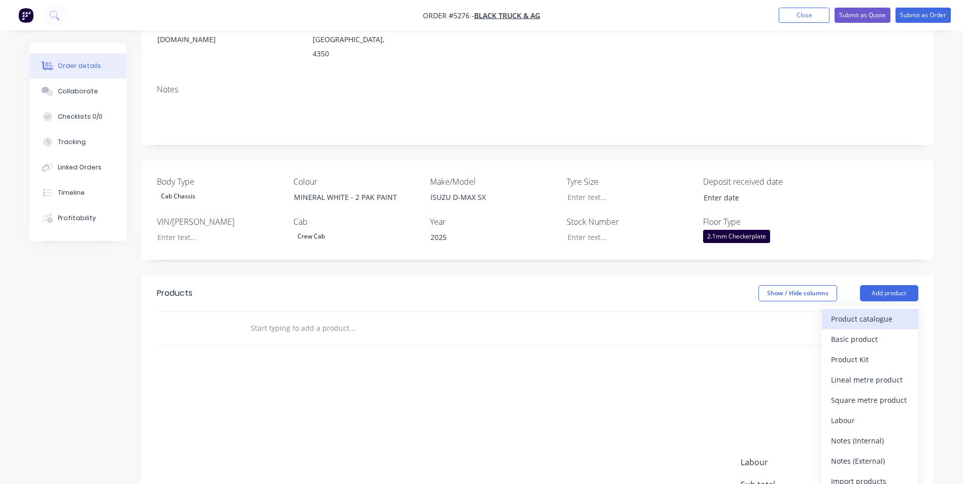
click at [864, 312] on div "Product catalogue" at bounding box center [870, 319] width 78 height 15
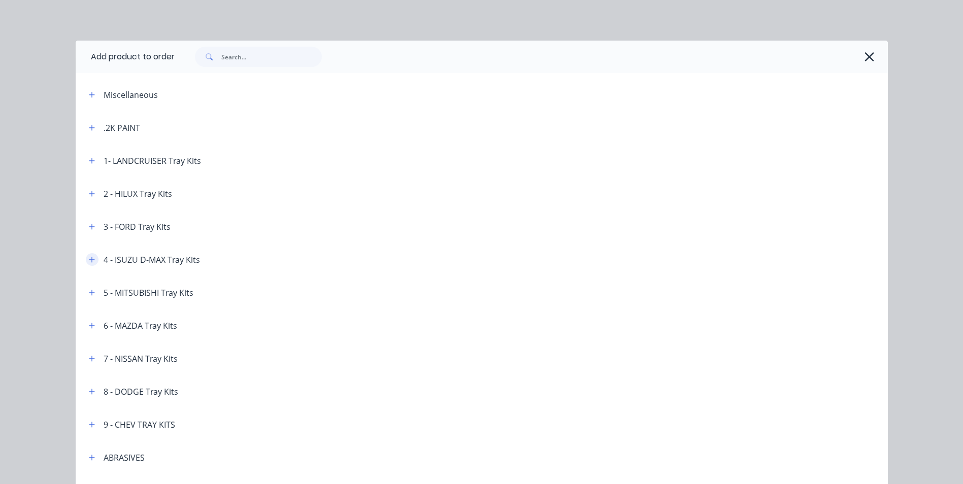
click at [89, 258] on icon "button" at bounding box center [92, 260] width 6 height 6
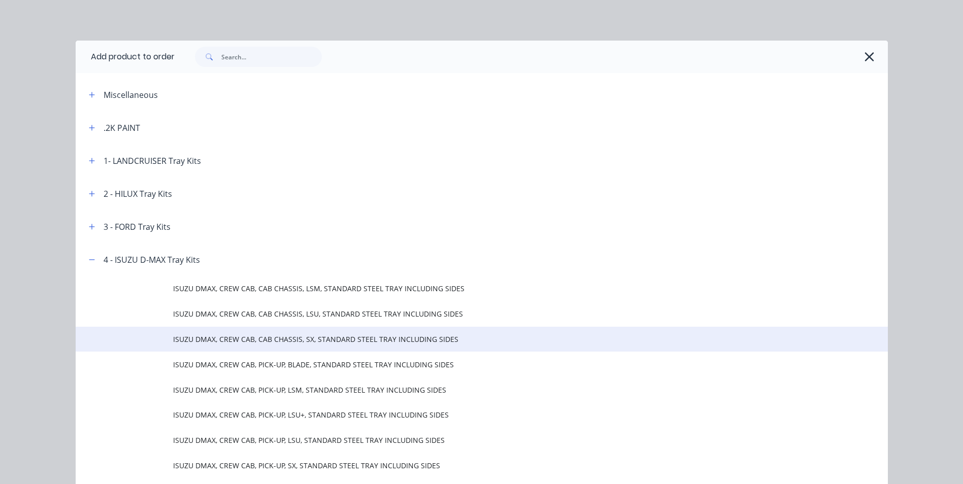
click at [268, 342] on span "ISUZU DMAX, CREW CAB, CAB CHASSIS, SX, STANDARD STEEL TRAY INCLUDING SIDES" at bounding box center [459, 339] width 572 height 11
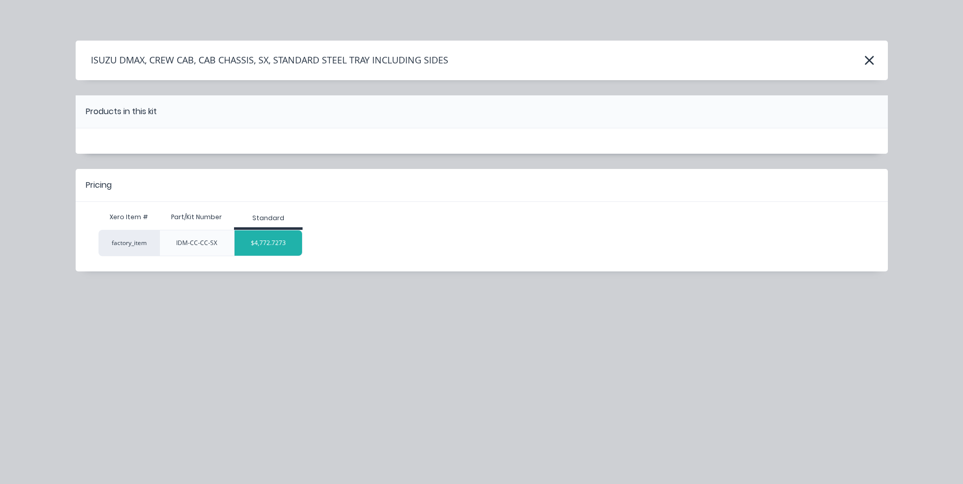
click at [289, 248] on div "$4,772.7273" at bounding box center [268, 242] width 68 height 25
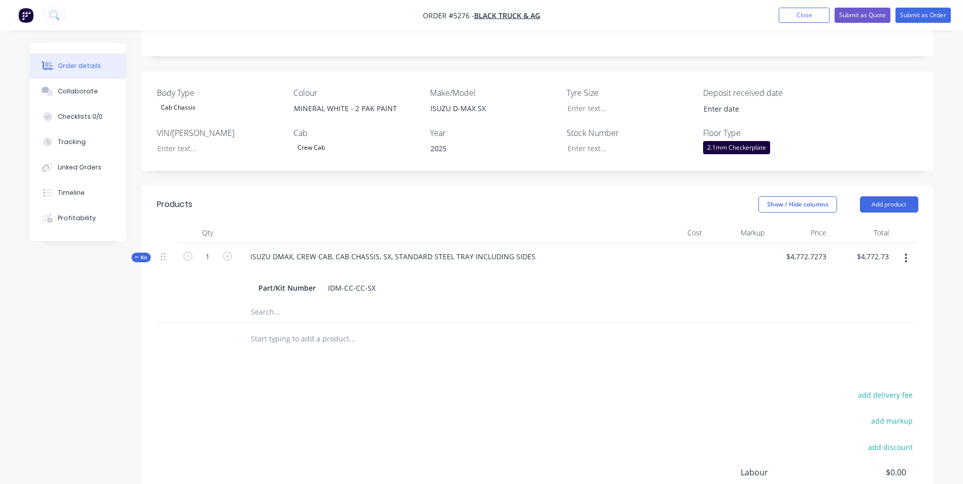
scroll to position [254, 0]
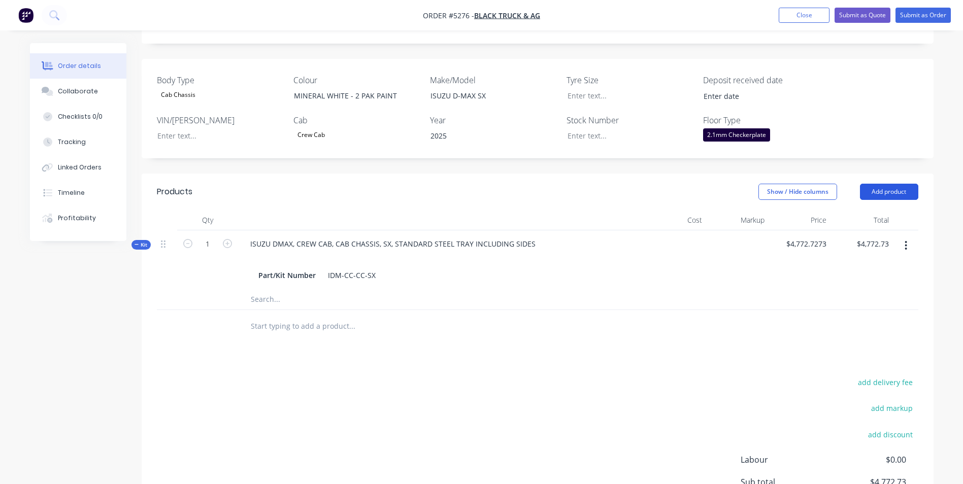
click at [895, 184] on button "Add product" at bounding box center [889, 192] width 58 height 16
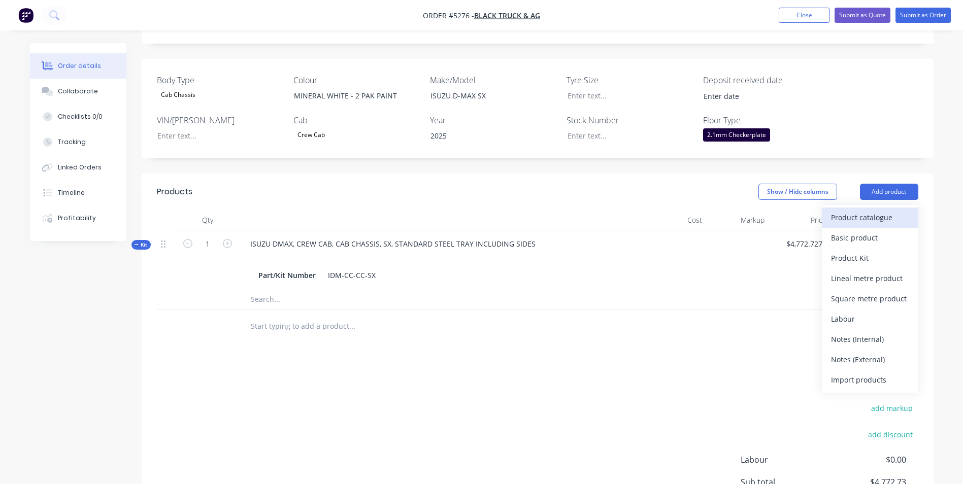
click at [891, 210] on div "Product catalogue" at bounding box center [870, 217] width 78 height 15
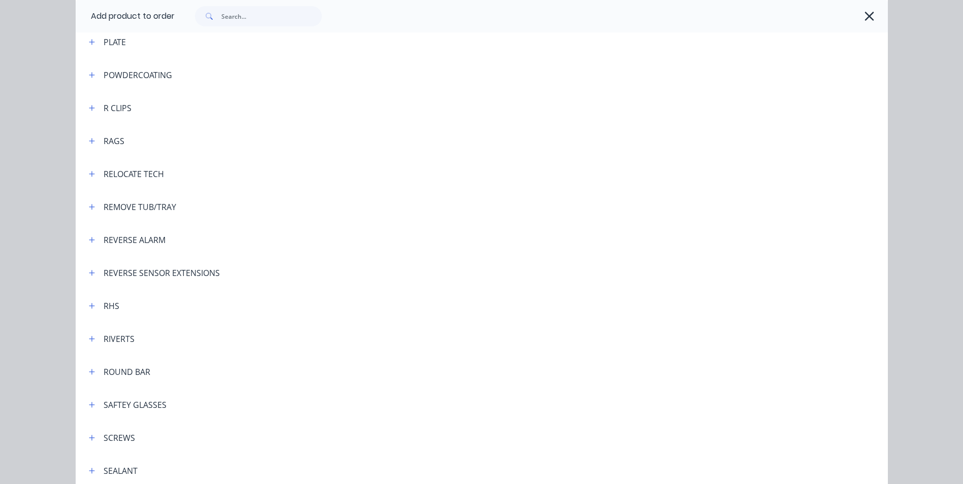
scroll to position [2538, 0]
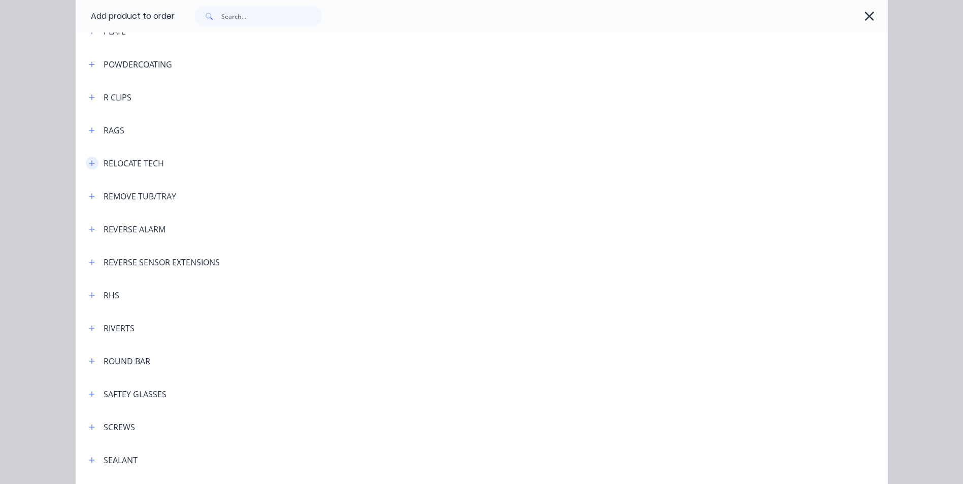
click at [89, 163] on icon "button" at bounding box center [92, 163] width 6 height 6
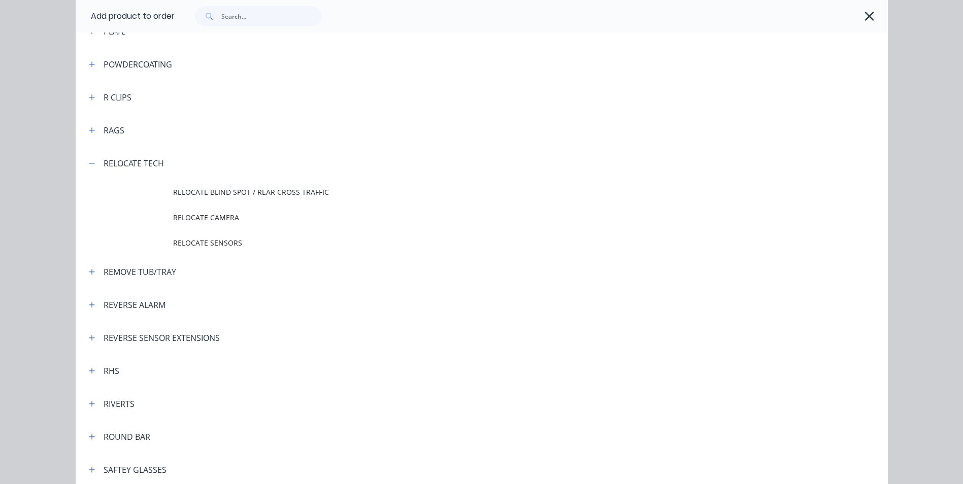
click at [225, 217] on span "RELOCATE CAMERA" at bounding box center [459, 217] width 572 height 11
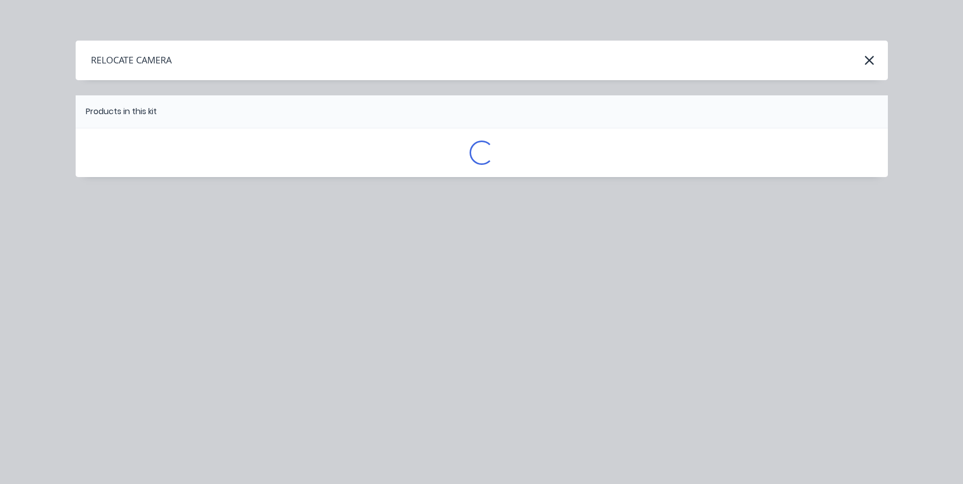
scroll to position [0, 0]
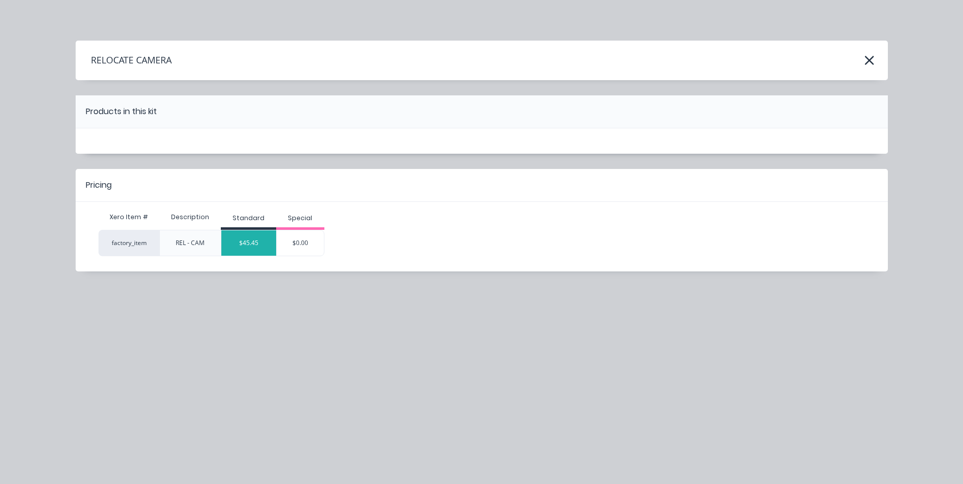
click at [260, 245] on div "$45.45" at bounding box center [248, 242] width 55 height 25
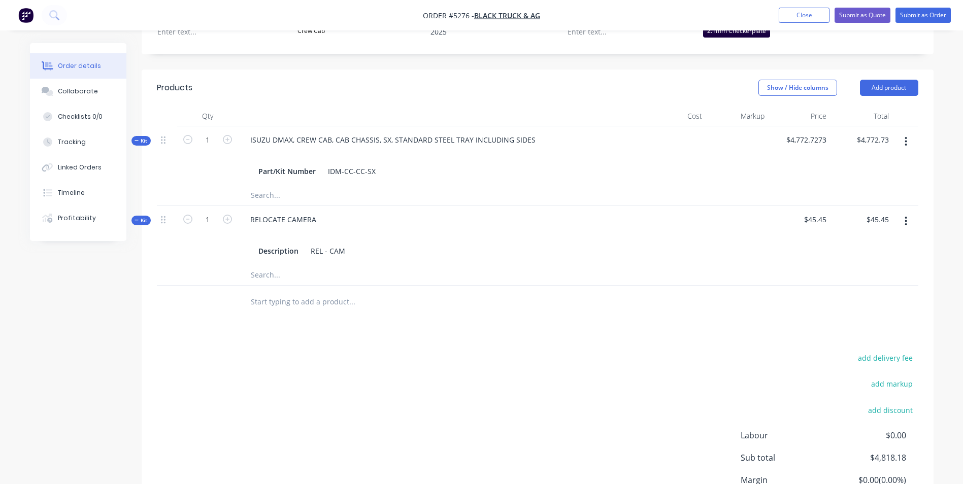
scroll to position [423, 0]
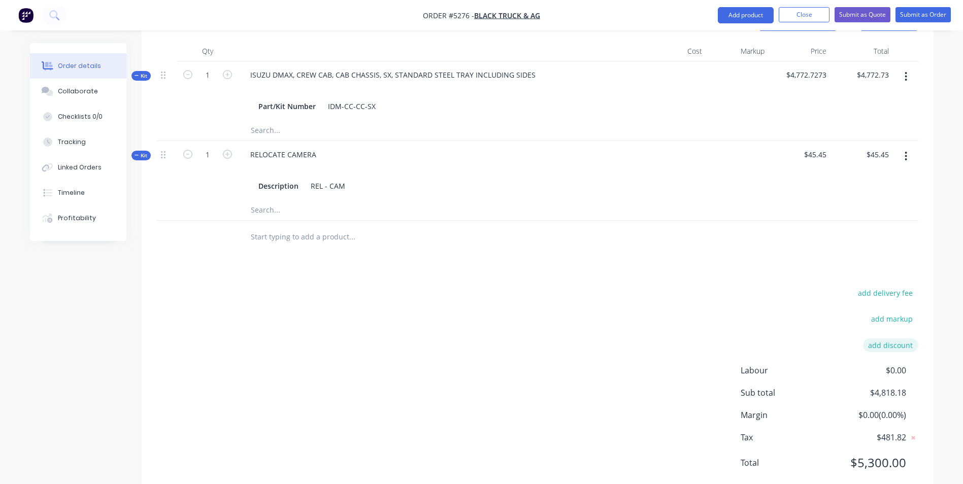
click at [888, 339] on button "add discount" at bounding box center [890, 346] width 55 height 14
type input "DEALER DISCOUNT"
type input "10.00%"
click input "submit" at bounding box center [0, 0] width 0 height 0
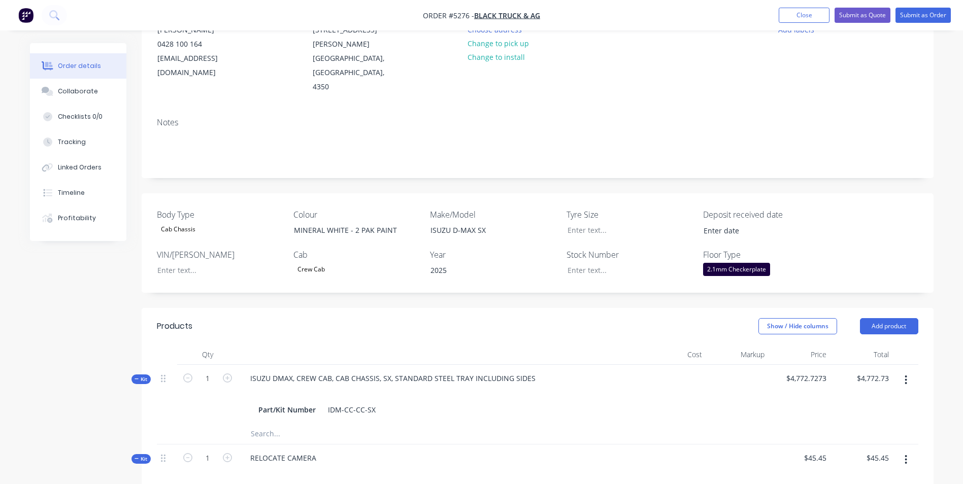
scroll to position [116, 0]
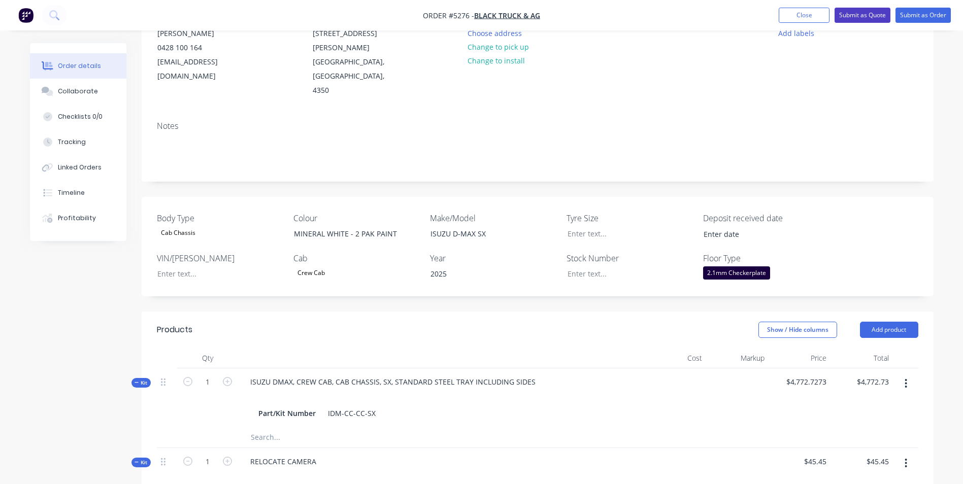
click at [864, 16] on button "Submit as Quote" at bounding box center [862, 15] width 56 height 15
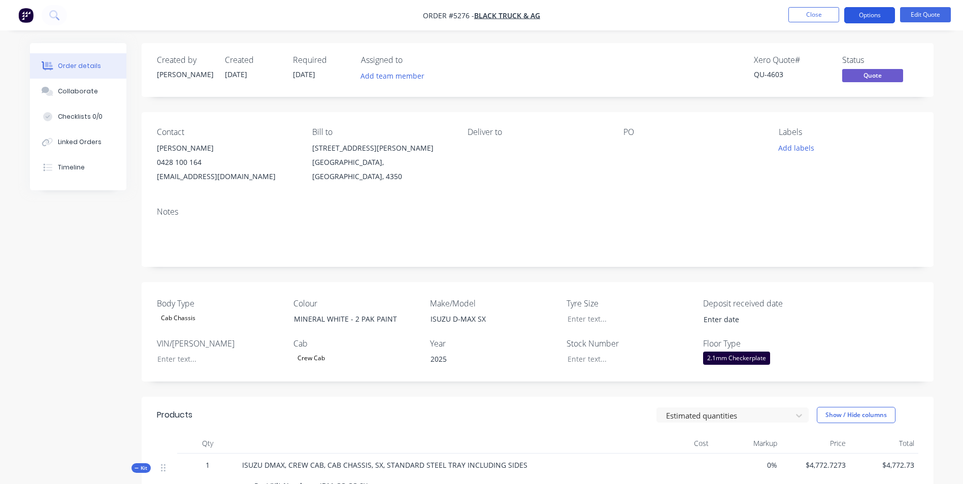
click at [866, 11] on button "Options" at bounding box center [869, 15] width 51 height 16
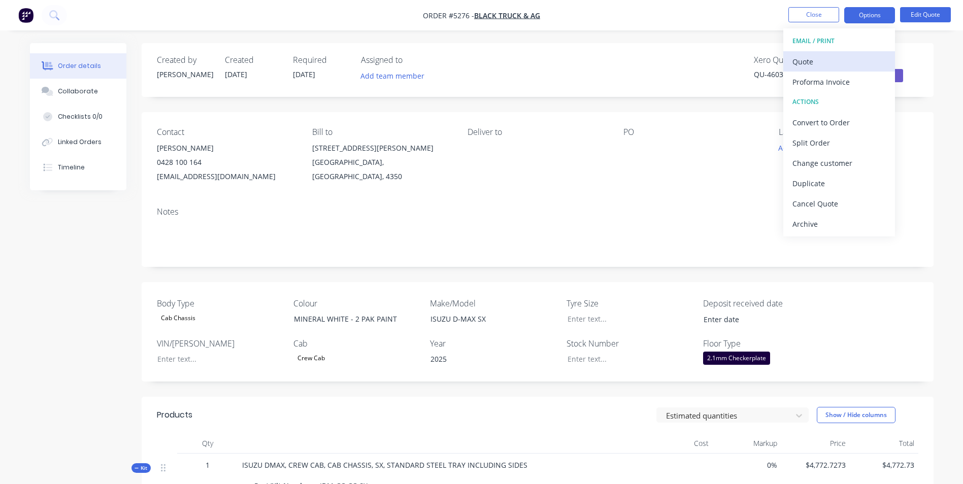
click at [843, 64] on div "Quote" at bounding box center [838, 61] width 93 height 15
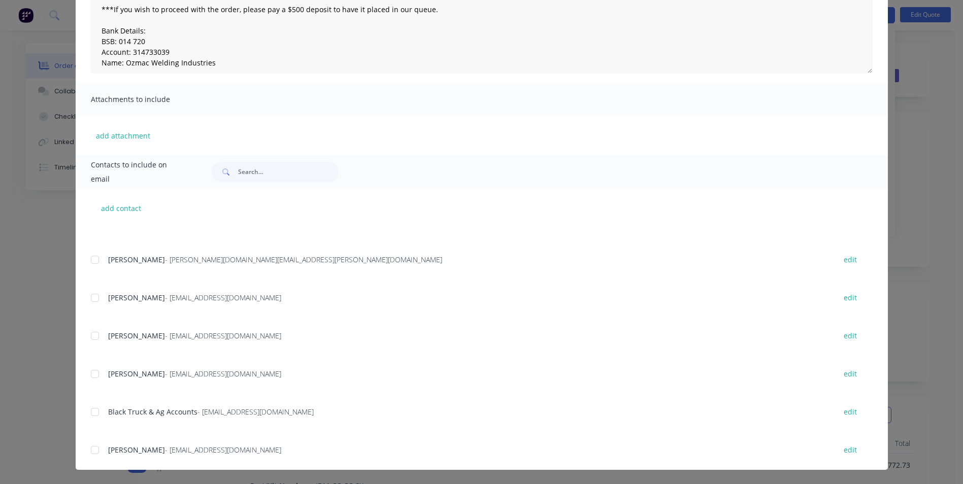
scroll to position [329, 0]
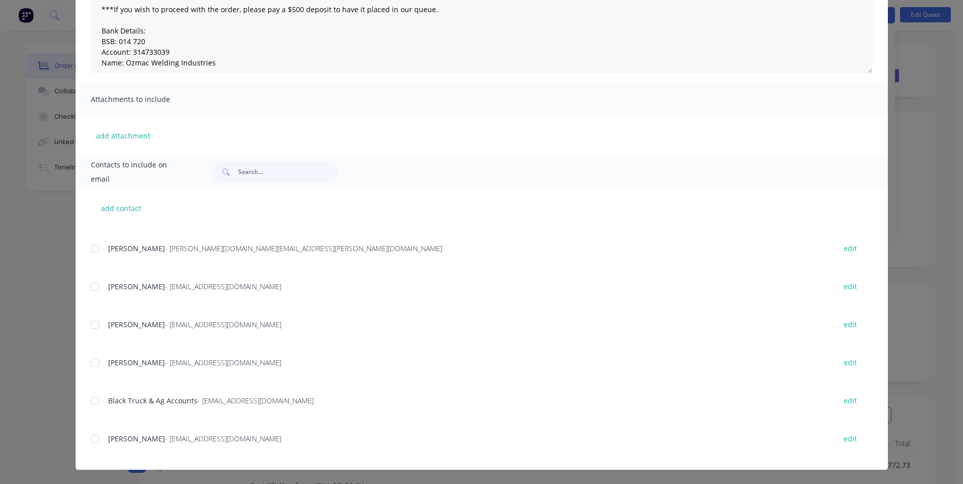
click at [96, 361] on div at bounding box center [95, 363] width 20 height 20
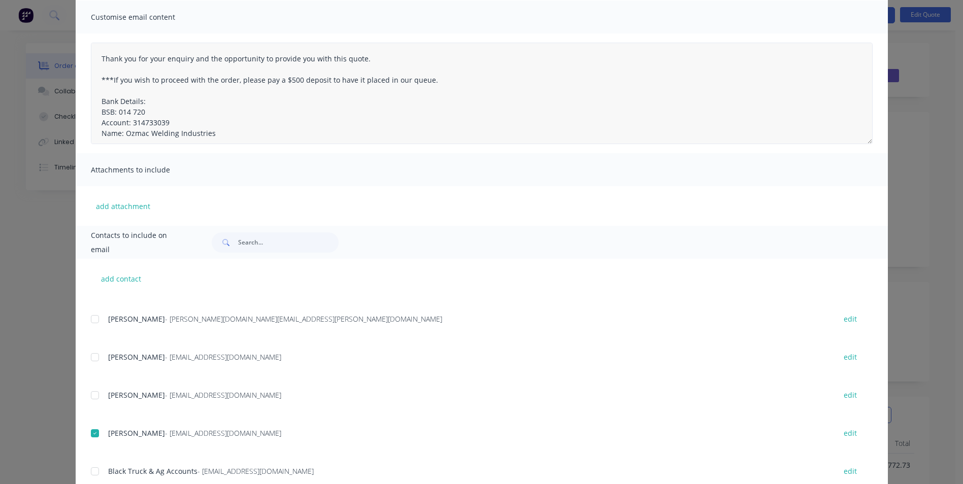
scroll to position [0, 0]
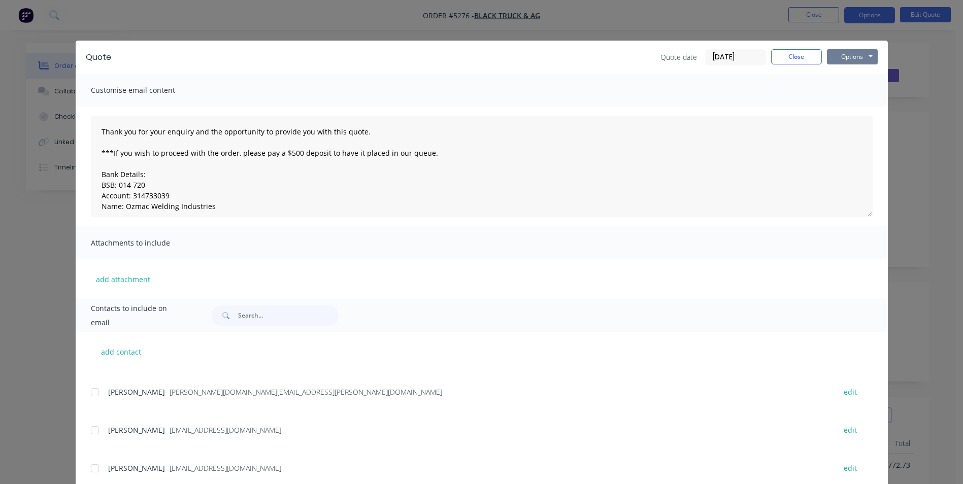
click at [859, 59] on button "Options" at bounding box center [852, 56] width 51 height 15
click at [856, 111] on button "Email" at bounding box center [859, 108] width 65 height 17
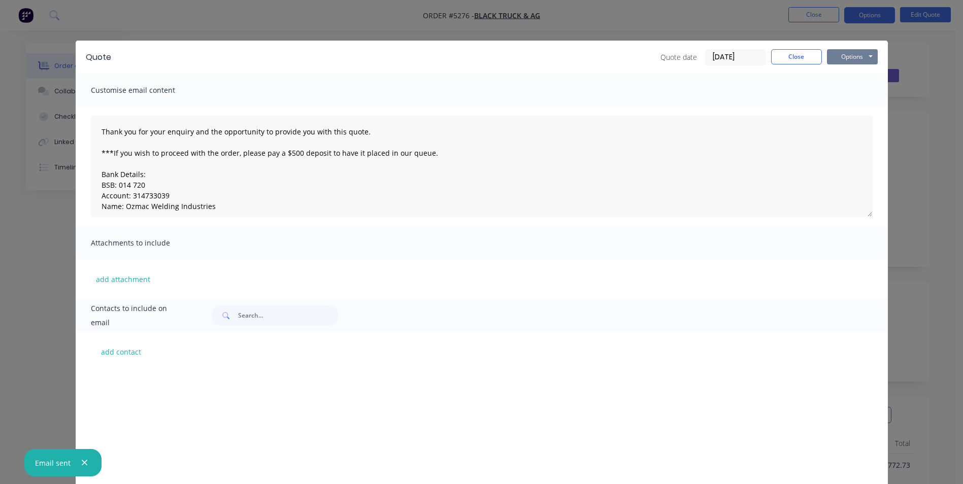
scroll to position [329, 0]
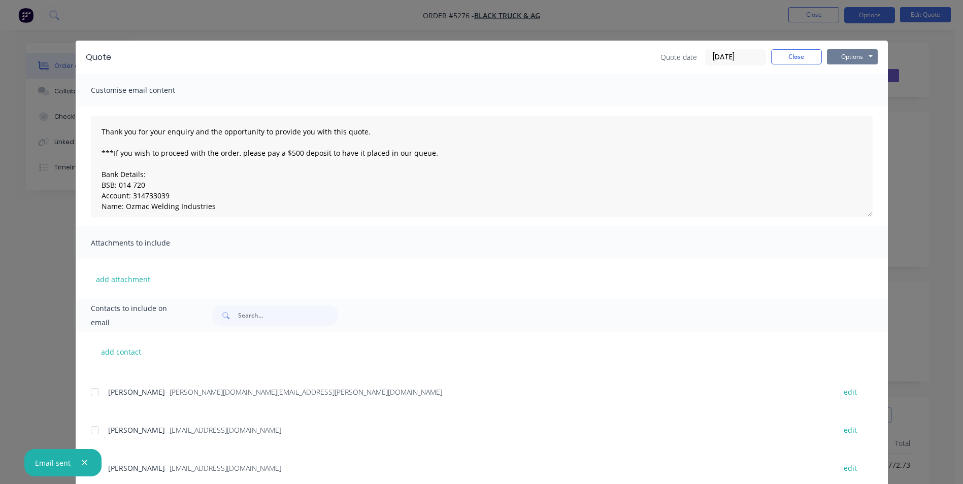
click at [863, 54] on button "Options" at bounding box center [852, 56] width 51 height 15
click at [852, 93] on button "Print" at bounding box center [859, 91] width 65 height 17
click at [808, 58] on button "Close" at bounding box center [796, 56] width 51 height 15
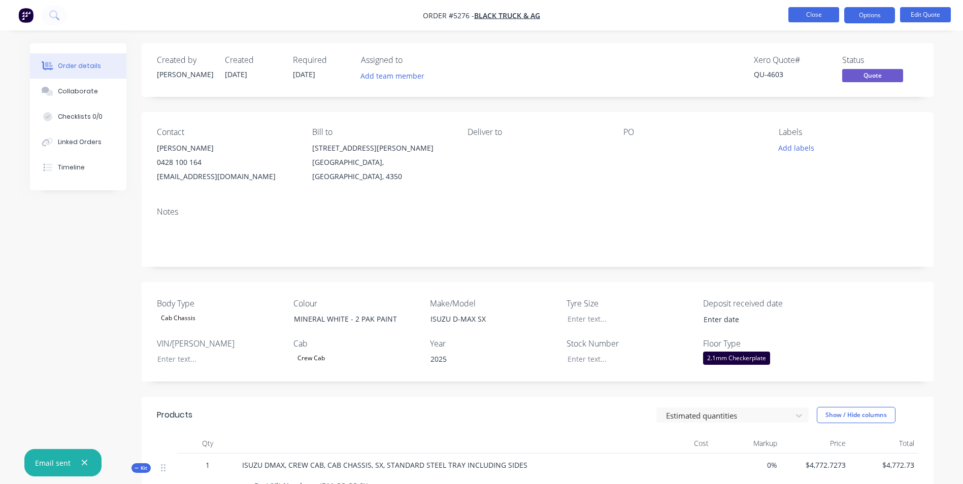
click at [816, 17] on button "Close" at bounding box center [813, 14] width 51 height 15
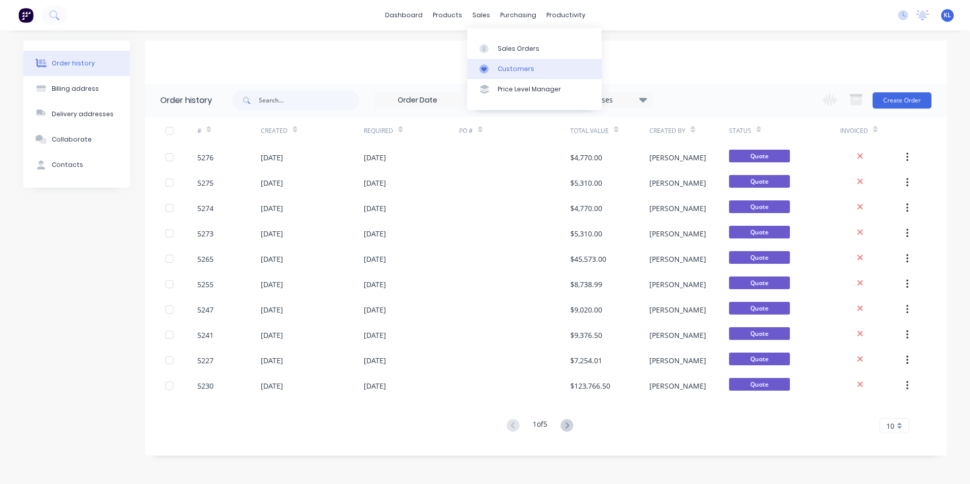
click at [514, 73] on div "Customers" at bounding box center [516, 68] width 37 height 9
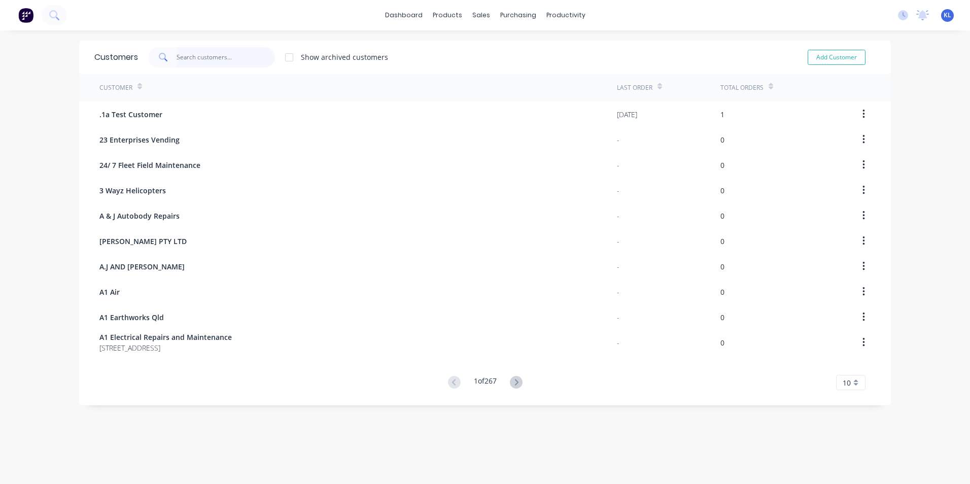
click at [200, 61] on input "text" at bounding box center [226, 57] width 99 height 20
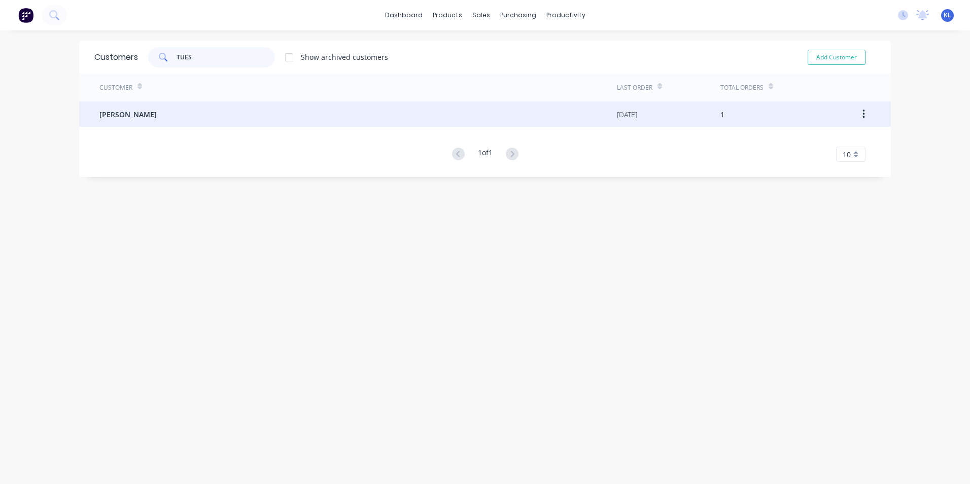
type input "TUES"
click at [132, 120] on div "[PERSON_NAME]" at bounding box center [358, 114] width 518 height 25
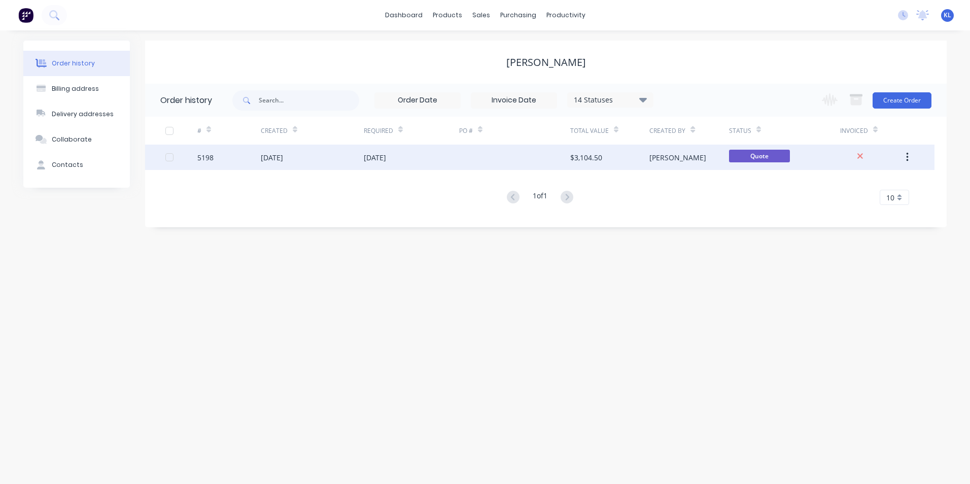
click at [204, 157] on div "5198" at bounding box center [205, 157] width 16 height 11
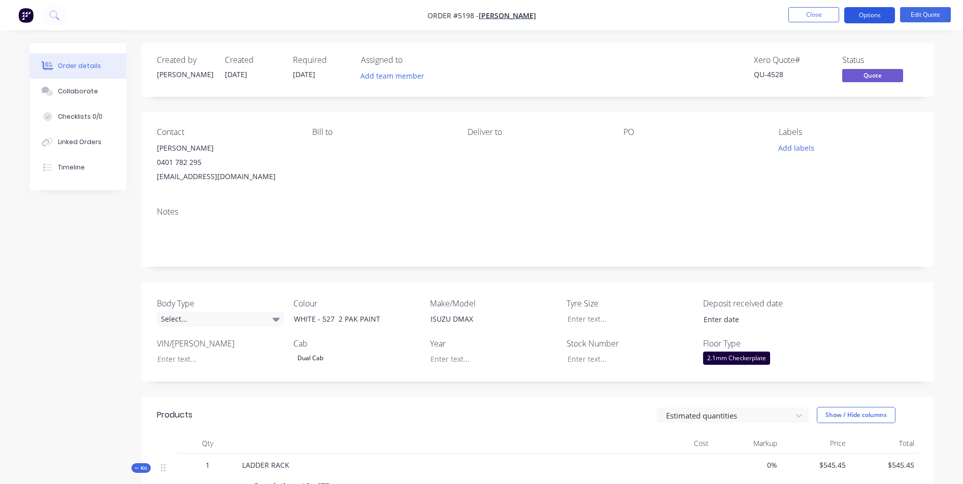
click at [882, 16] on button "Options" at bounding box center [869, 15] width 51 height 16
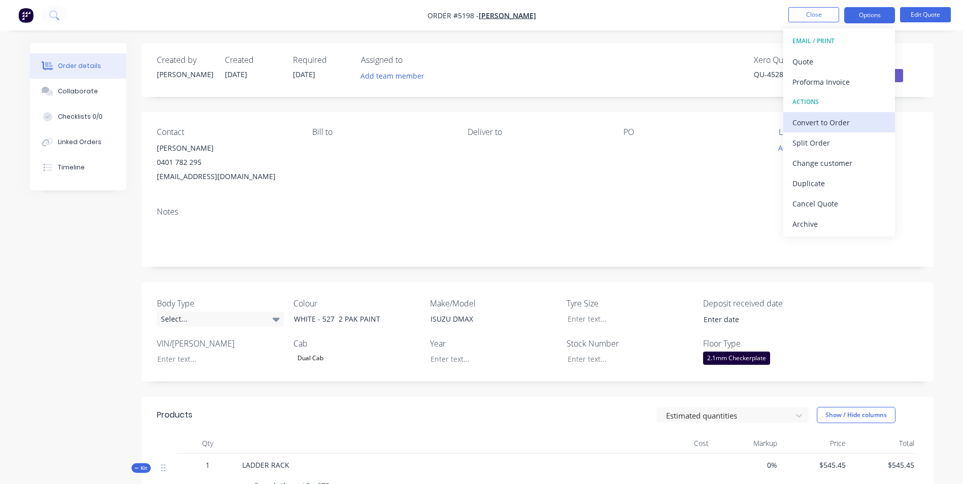
click at [831, 126] on div "Convert to Order" at bounding box center [838, 122] width 93 height 15
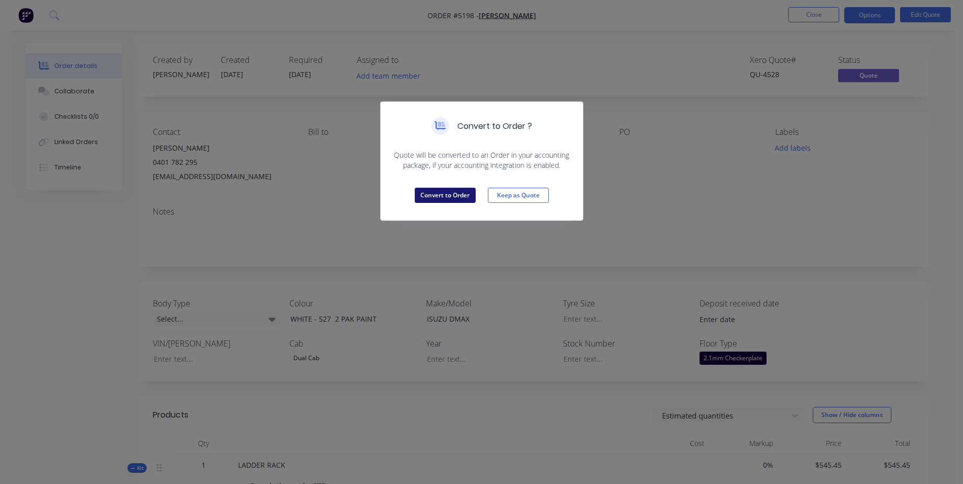
click at [461, 197] on button "Convert to Order" at bounding box center [445, 195] width 61 height 15
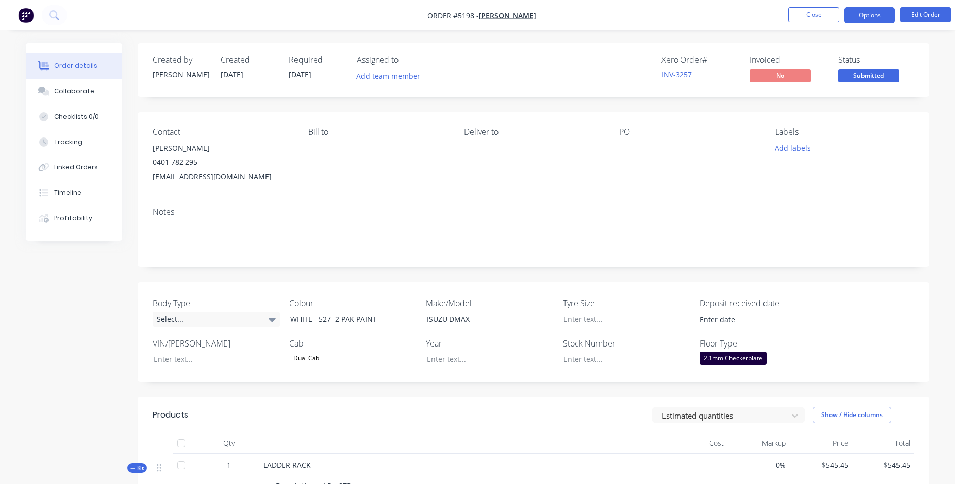
click at [886, 15] on button "Options" at bounding box center [869, 15] width 51 height 16
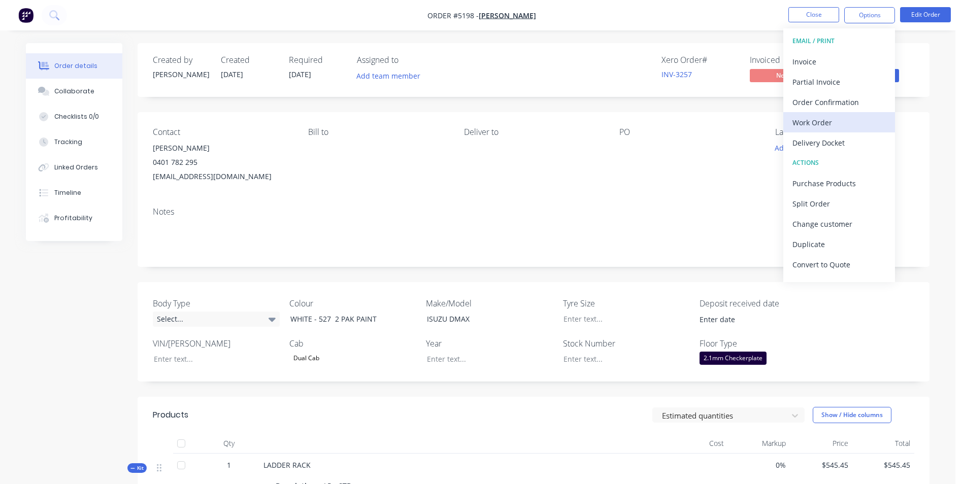
click at [840, 125] on div "Work Order" at bounding box center [838, 122] width 93 height 15
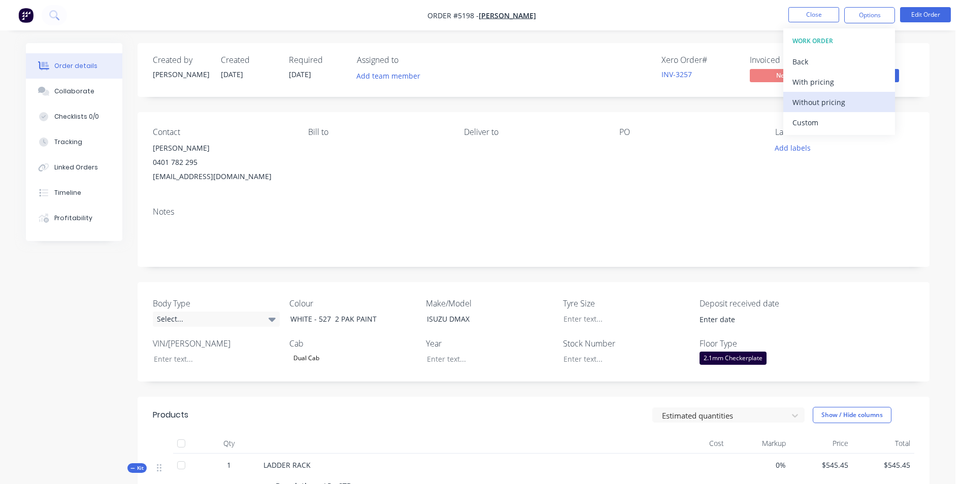
click at [834, 106] on div "Without pricing" at bounding box center [838, 102] width 93 height 15
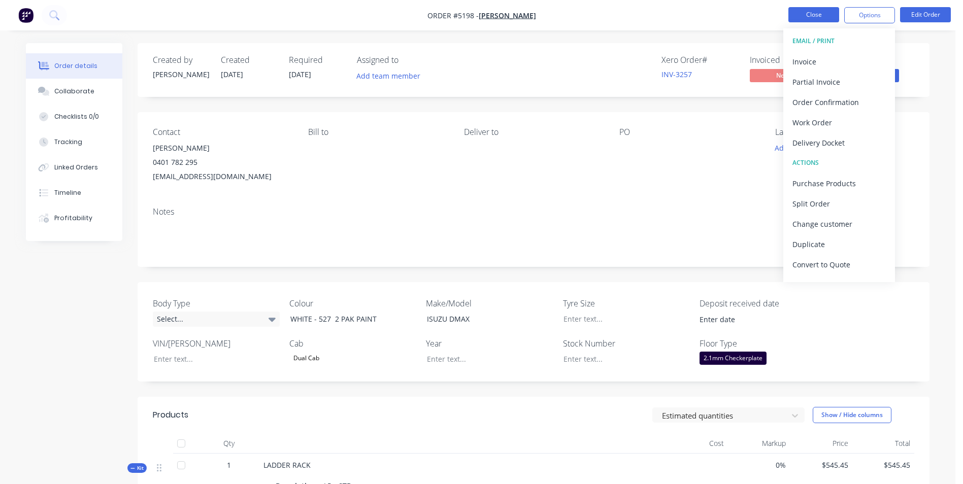
click at [800, 13] on button "Close" at bounding box center [813, 14] width 51 height 15
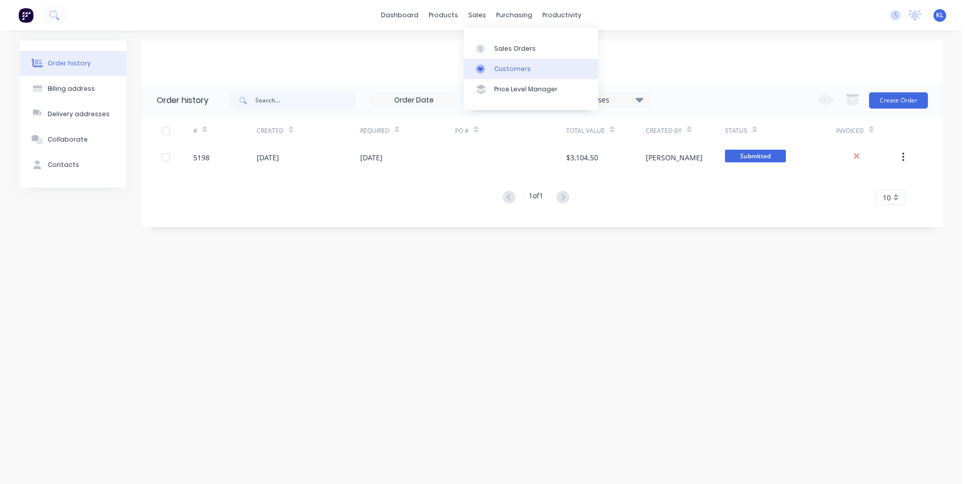
click at [516, 70] on div "Customers" at bounding box center [512, 68] width 37 height 9
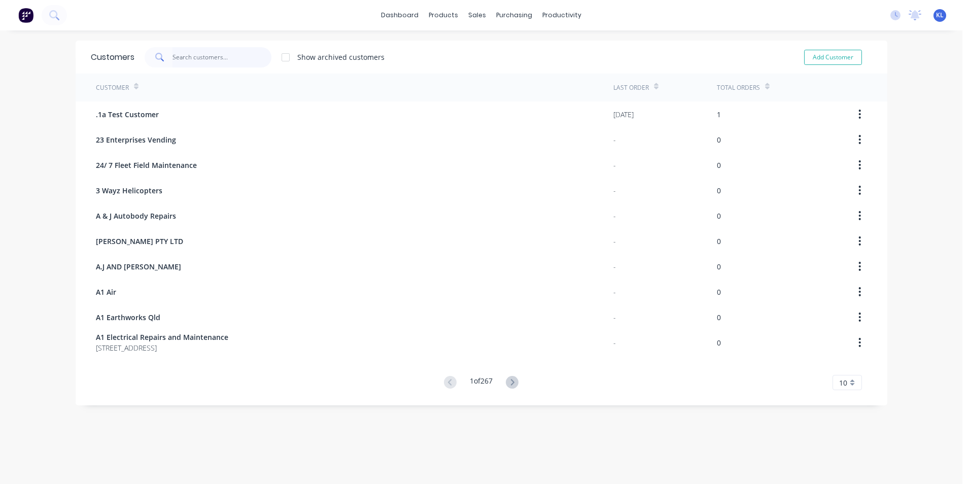
click at [219, 59] on input "text" at bounding box center [222, 57] width 99 height 20
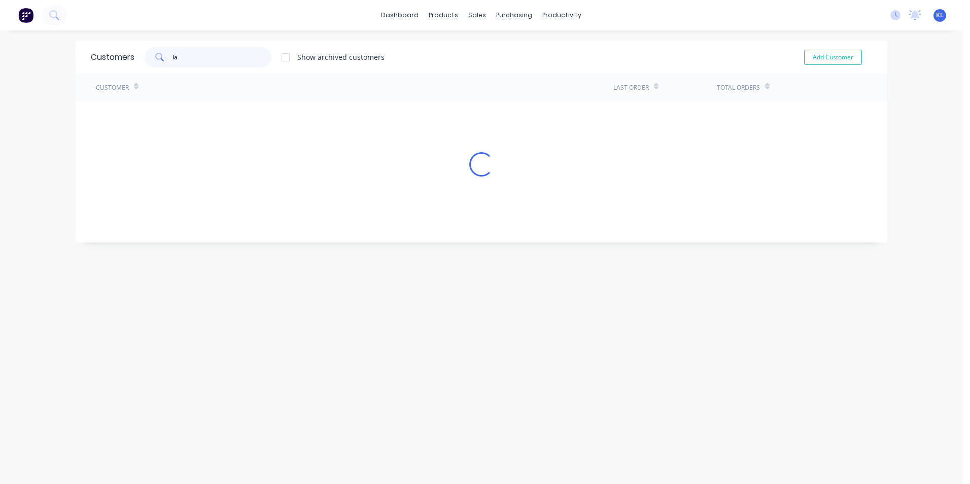
type input "l"
type input "[PERSON_NAME]"
click at [830, 54] on button "Add Customer" at bounding box center [833, 57] width 58 height 15
select select "AU"
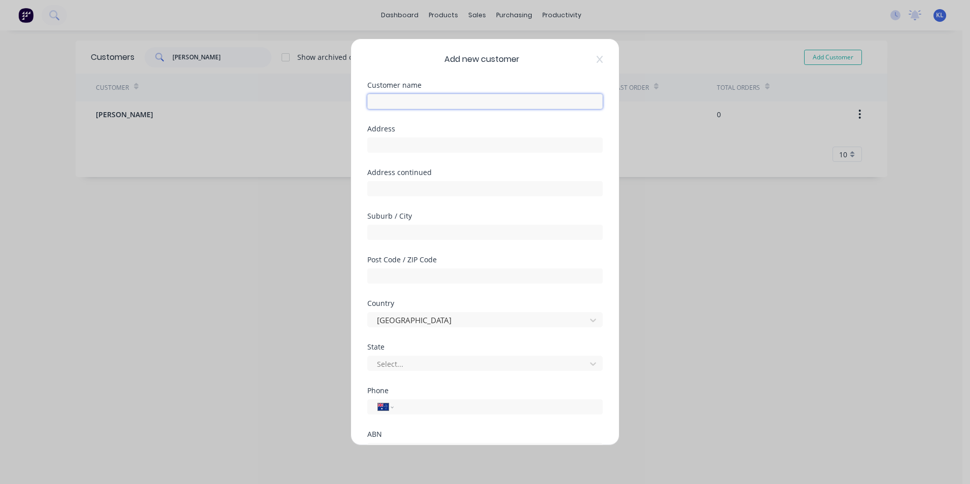
click at [426, 103] on input "text" at bounding box center [485, 101] width 236 height 15
type input "[PERSON_NAME]"
click at [422, 408] on input "tel" at bounding box center [496, 407] width 191 height 12
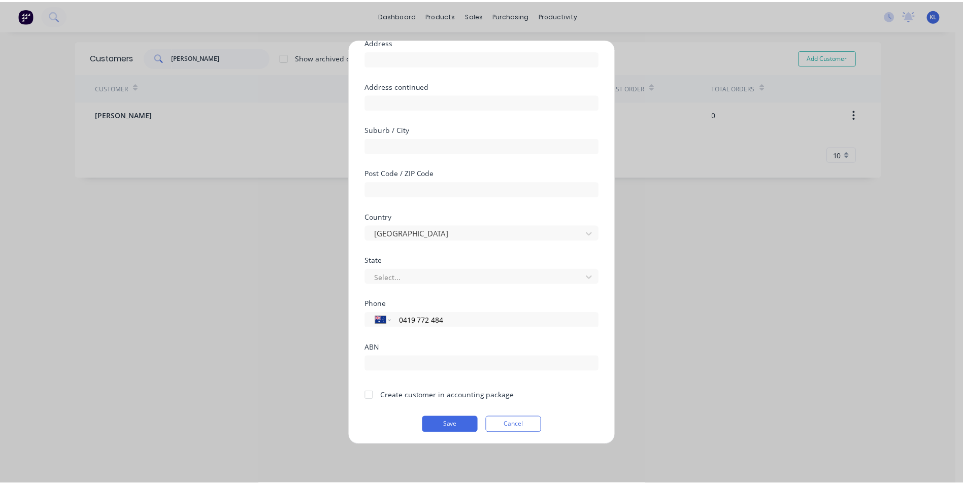
scroll to position [89, 0]
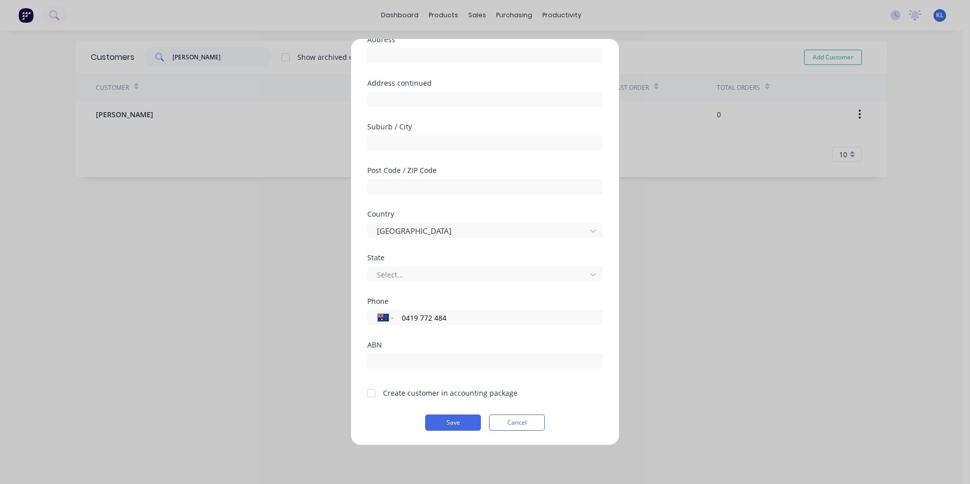
type input "0419 772 484"
click at [372, 395] on div at bounding box center [371, 393] width 20 height 20
click at [464, 422] on button "Save" at bounding box center [453, 423] width 56 height 16
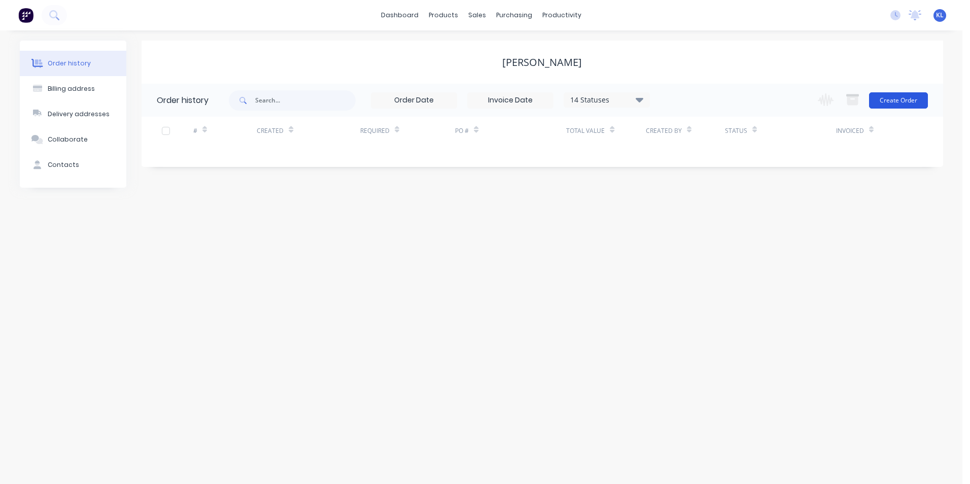
click at [904, 104] on button "Create Order" at bounding box center [898, 100] width 59 height 16
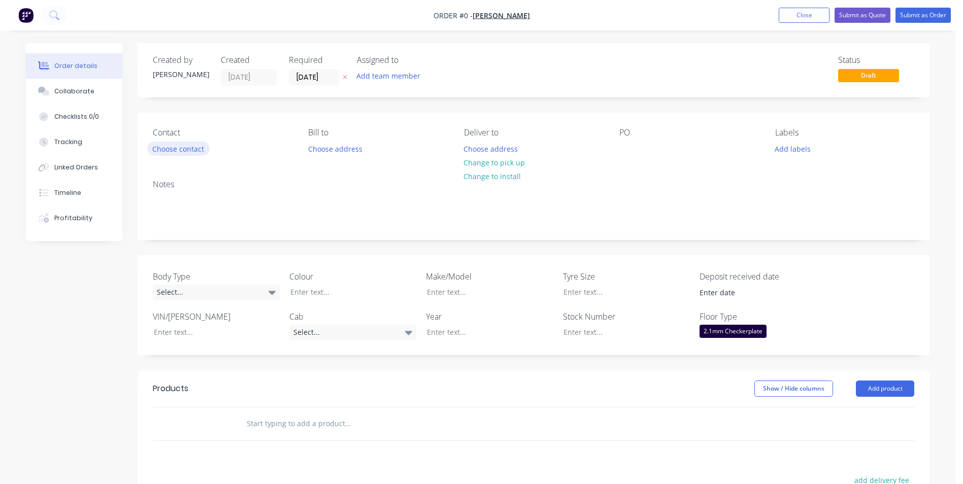
click at [191, 147] on button "Choose contact" at bounding box center [178, 149] width 62 height 14
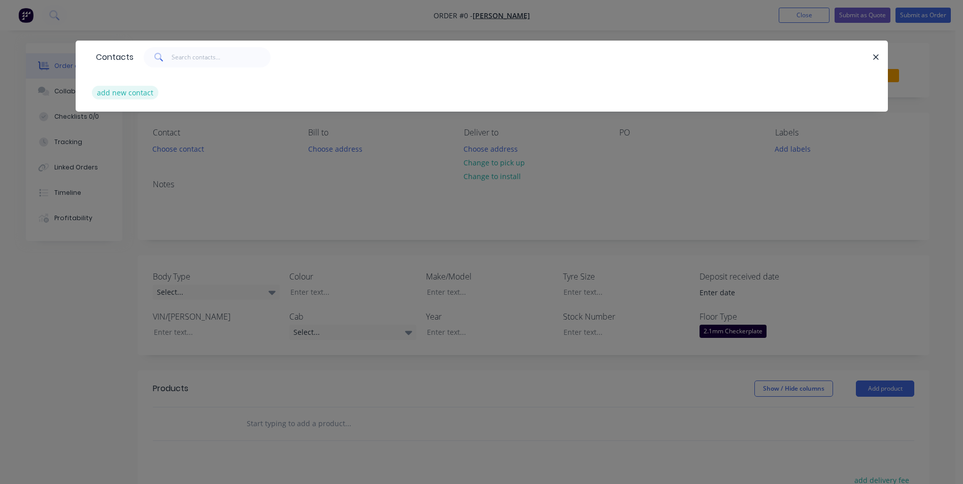
click at [141, 92] on button "add new contact" at bounding box center [125, 93] width 67 height 14
select select "AU"
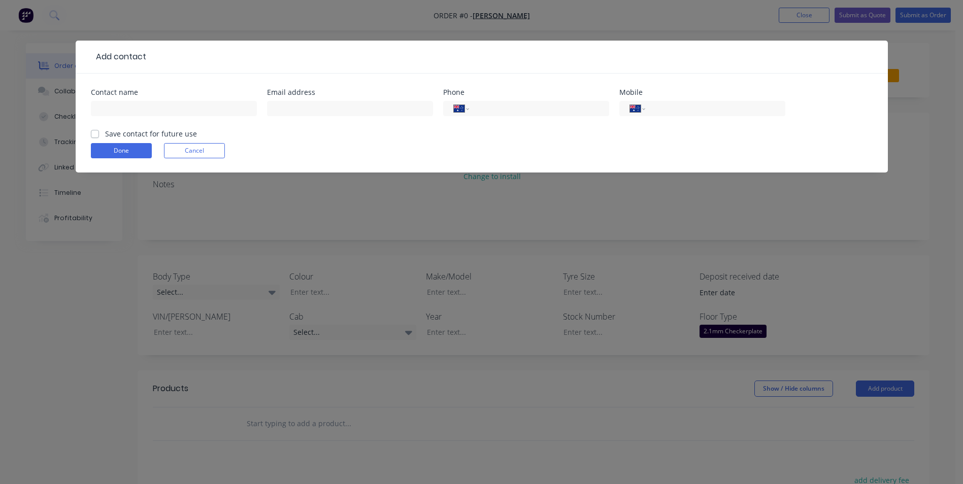
click at [105, 135] on label "Save contact for future use" at bounding box center [151, 133] width 92 height 11
click at [95, 135] on input "Save contact for future use" at bounding box center [95, 133] width 8 height 10
checkbox input "true"
click at [131, 106] on input "text" at bounding box center [174, 108] width 166 height 15
type input "[PERSON_NAME]"
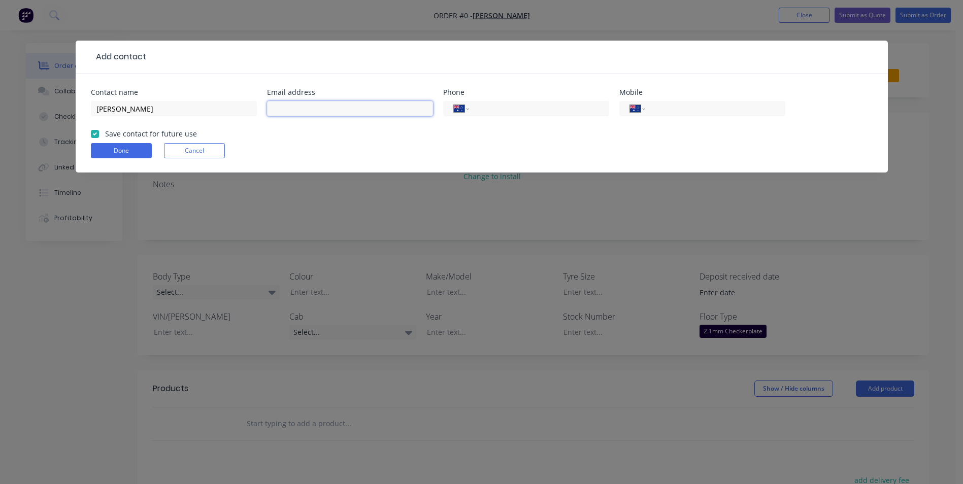
click at [320, 112] on input "text" at bounding box center [350, 108] width 166 height 15
type input "[EMAIL_ADDRESS][DOMAIN_NAME]"
type input "0419 772 484"
click at [147, 149] on button "Done" at bounding box center [121, 150] width 61 height 15
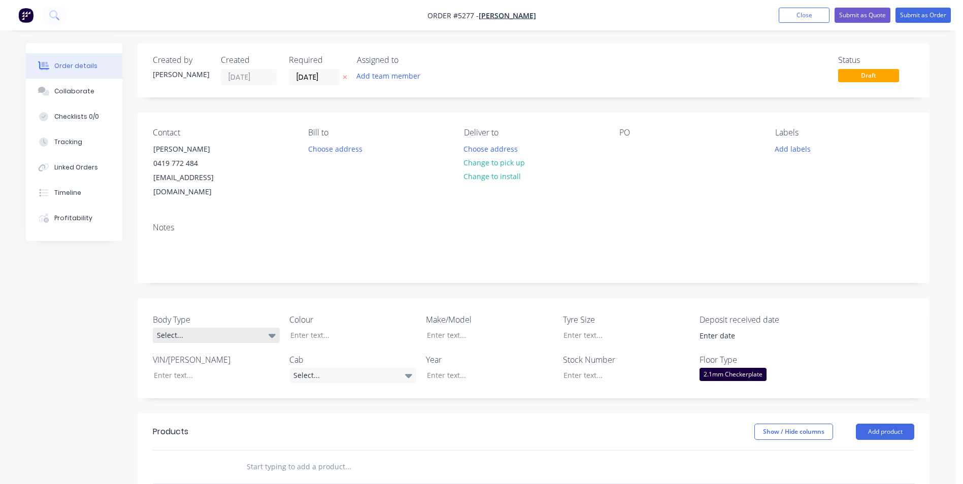
click at [261, 328] on div "Select..." at bounding box center [216, 335] width 127 height 15
click at [244, 359] on button "Cab Chassis" at bounding box center [229, 363] width 152 height 20
click at [355, 328] on div at bounding box center [345, 335] width 127 height 15
click at [402, 368] on div "Select..." at bounding box center [352, 375] width 127 height 15
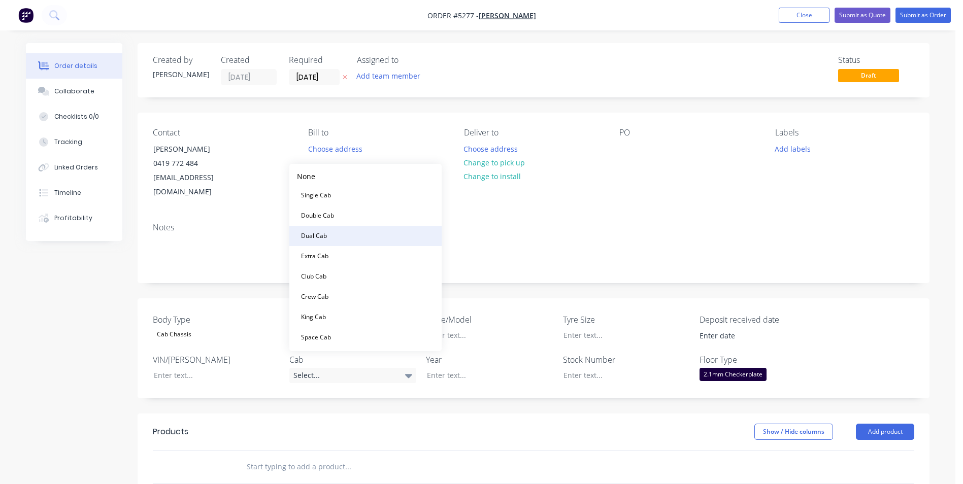
click at [384, 237] on button "Dual Cab" at bounding box center [365, 236] width 152 height 20
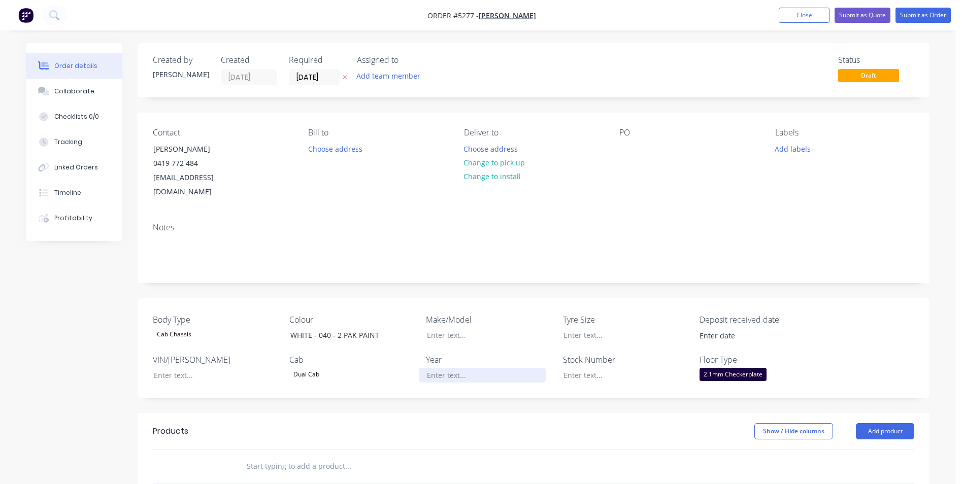
click at [474, 368] on div at bounding box center [482, 375] width 127 height 15
click at [476, 328] on div at bounding box center [482, 335] width 127 height 15
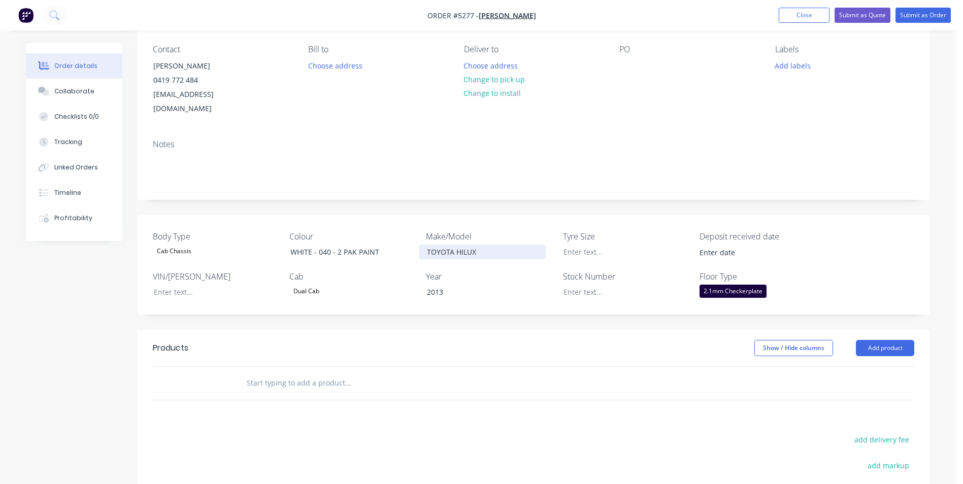
scroll to position [102, 0]
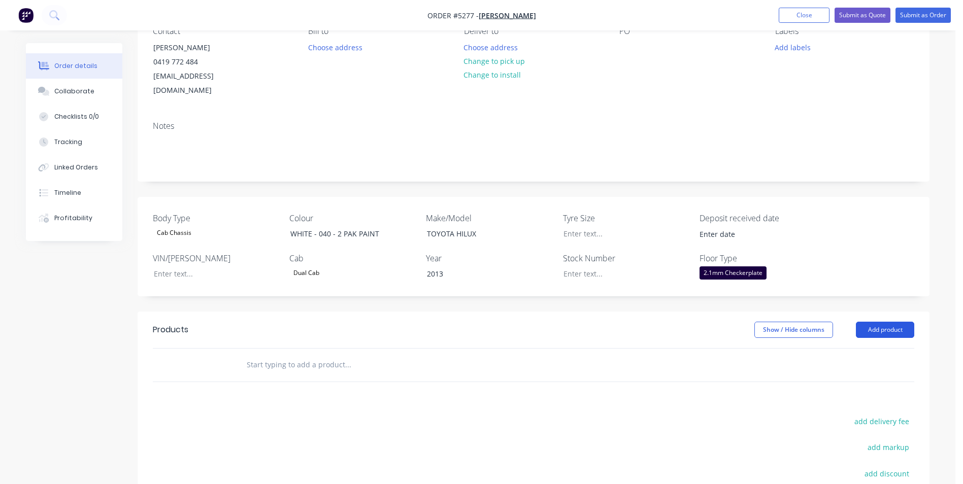
click at [893, 322] on button "Add product" at bounding box center [885, 330] width 58 height 16
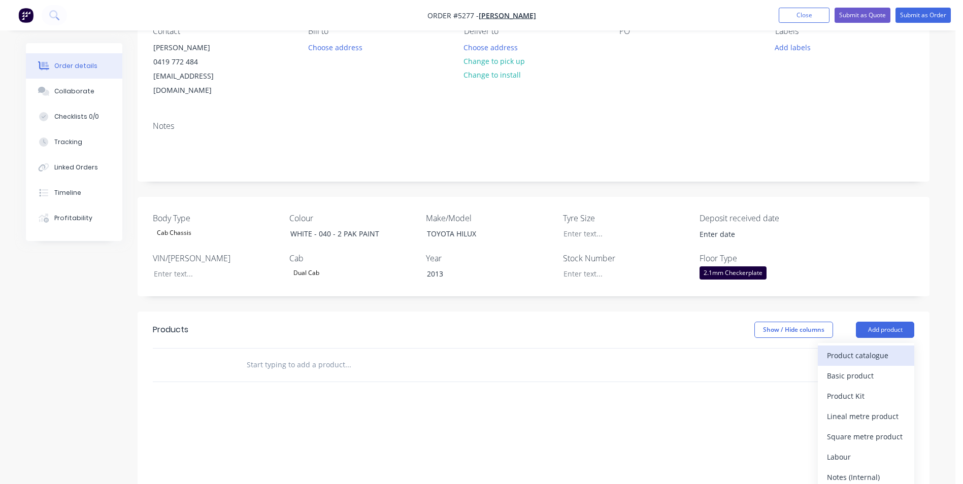
click at [874, 348] on div "Product catalogue" at bounding box center [866, 355] width 78 height 15
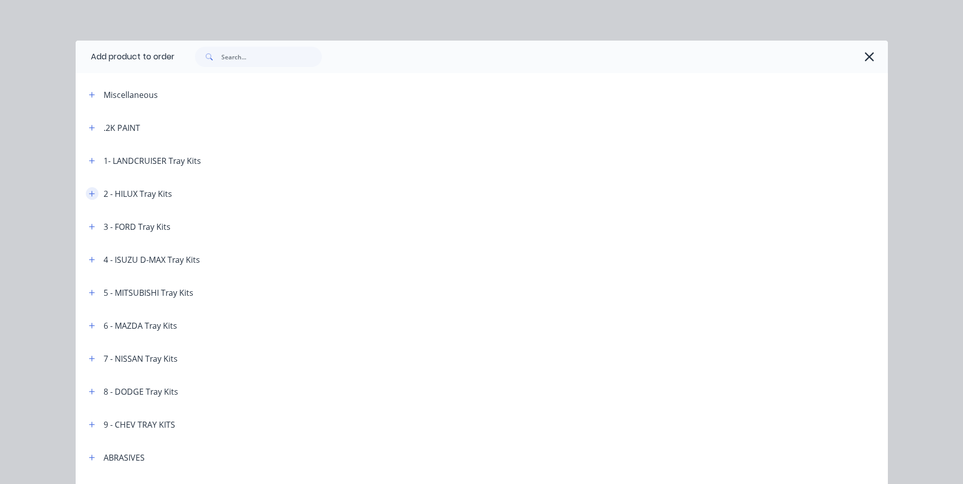
click at [89, 193] on icon "button" at bounding box center [92, 194] width 6 height 6
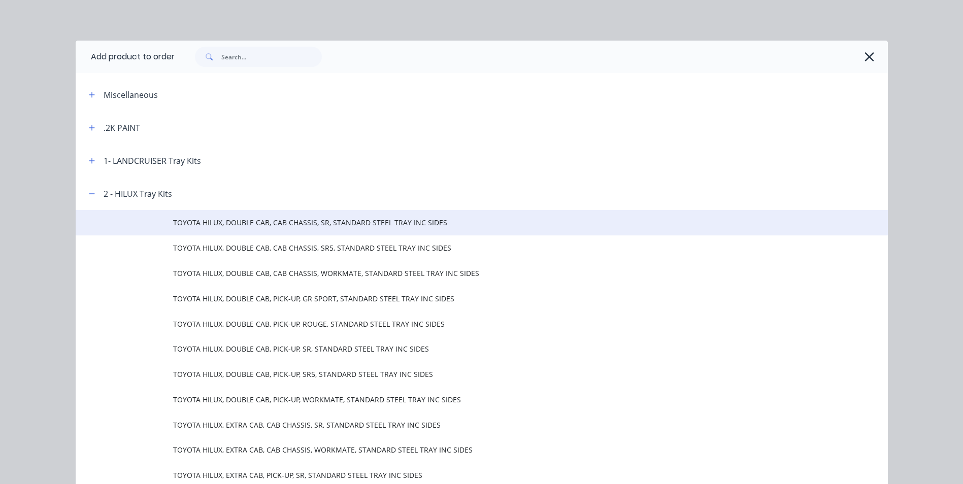
click at [280, 231] on td "TOYOTA HILUX, DOUBLE CAB, CAB CHASSIS, SR, STANDARD STEEL TRAY INC SIDES" at bounding box center [530, 222] width 715 height 25
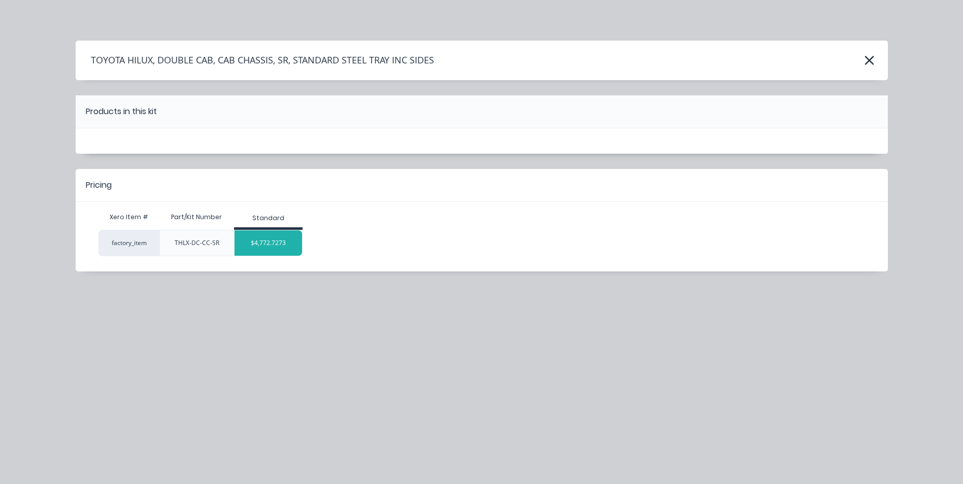
click at [287, 244] on div "$4,772.7273" at bounding box center [268, 242] width 68 height 25
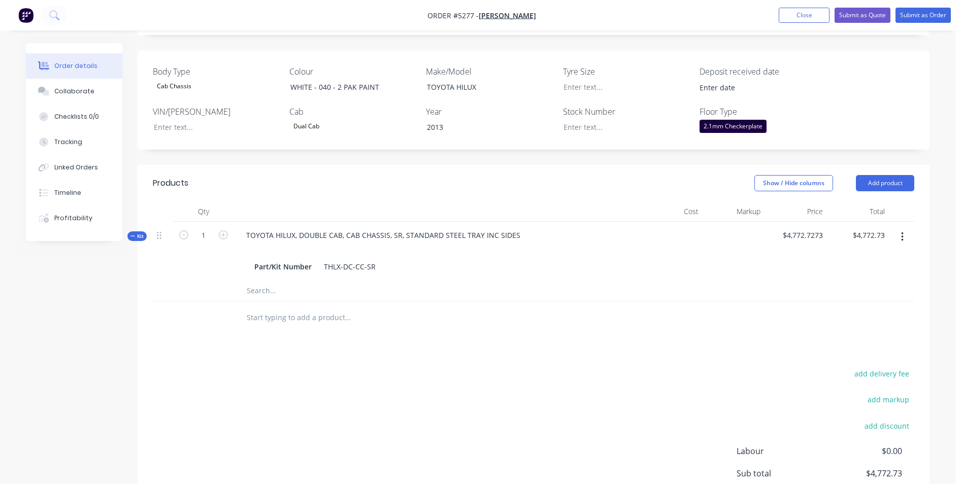
scroll to position [254, 0]
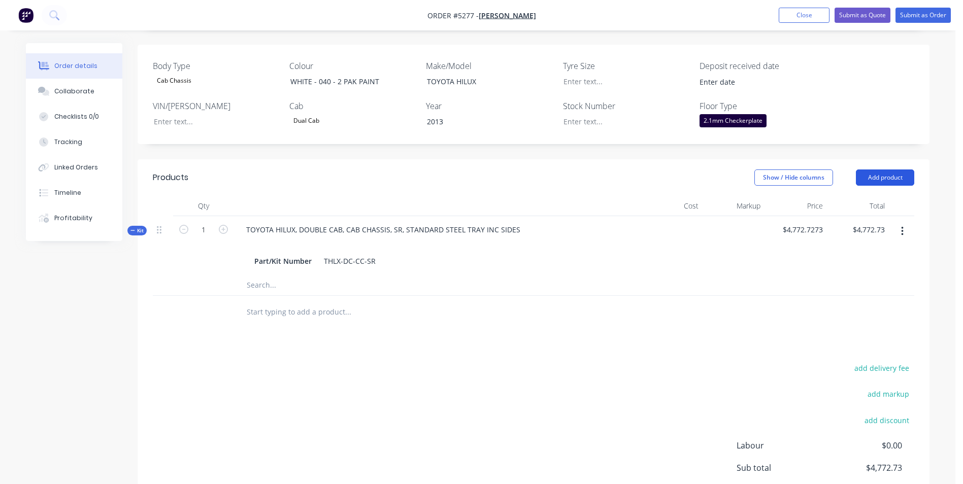
click at [897, 170] on button "Add product" at bounding box center [885, 178] width 58 height 16
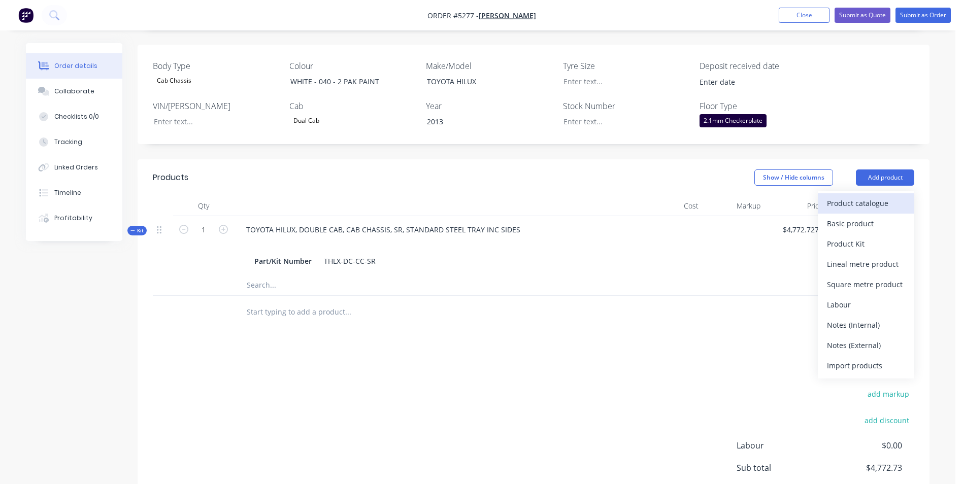
click at [870, 196] on div "Product catalogue" at bounding box center [866, 203] width 78 height 15
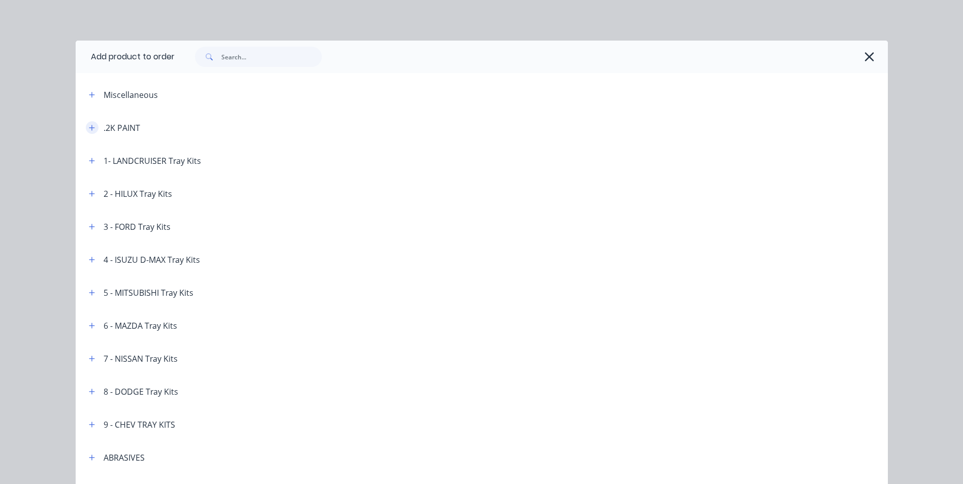
click at [90, 128] on icon "button" at bounding box center [92, 127] width 6 height 7
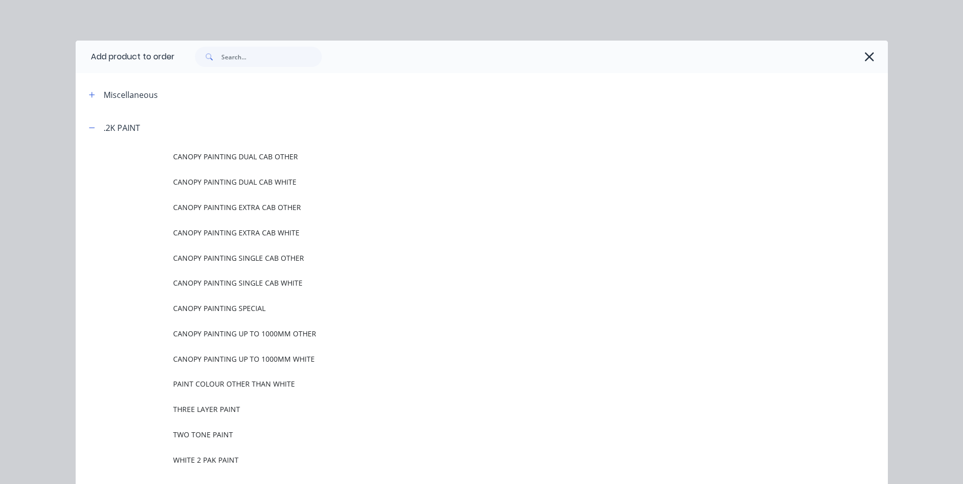
click at [213, 460] on span "WHITE 2 PAK PAINT" at bounding box center [459, 460] width 572 height 11
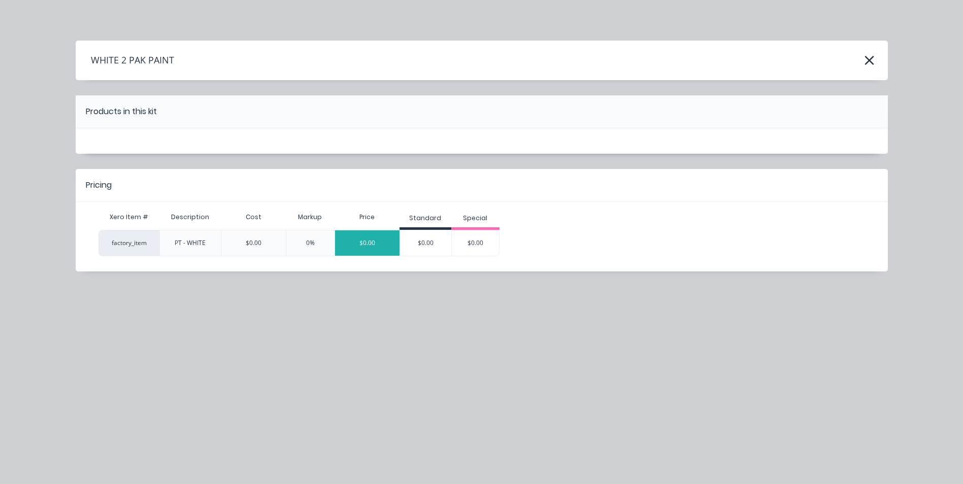
click at [375, 241] on div "$0.00" at bounding box center [367, 242] width 64 height 25
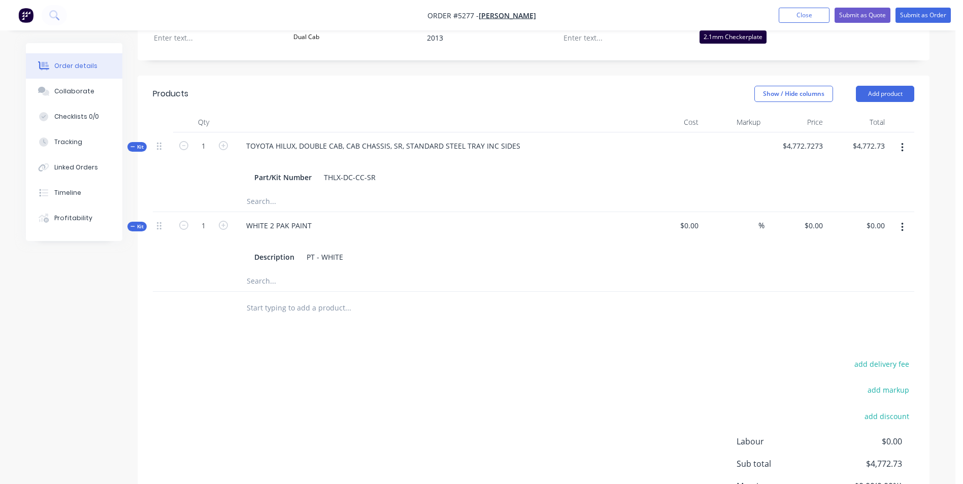
scroll to position [355, 0]
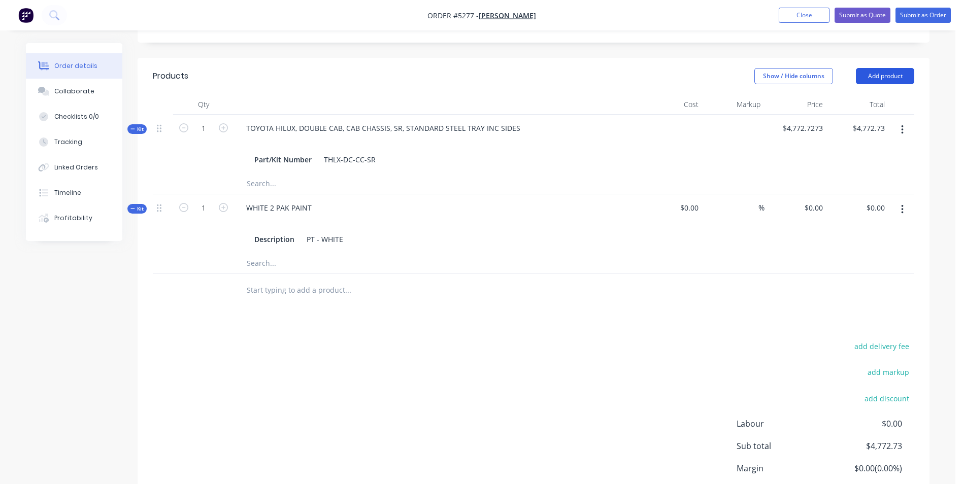
click at [884, 68] on button "Add product" at bounding box center [885, 76] width 58 height 16
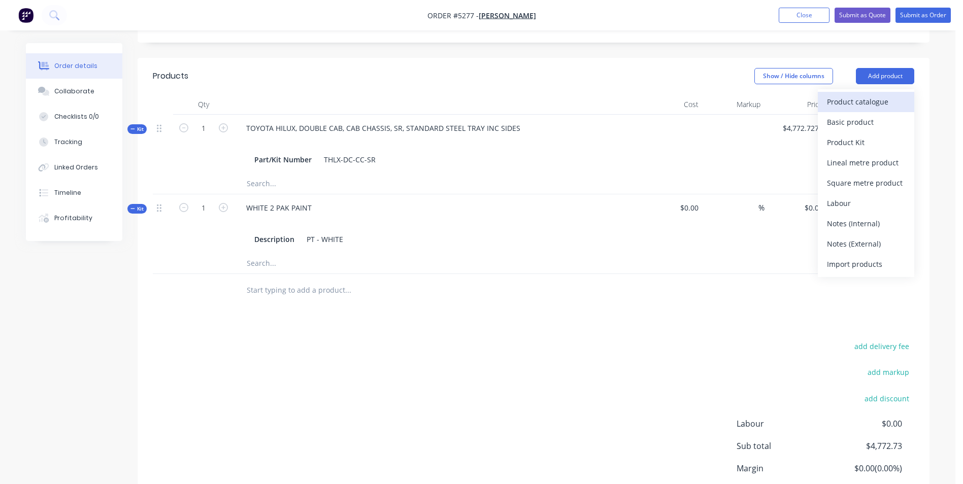
click at [873, 94] on div "Product catalogue" at bounding box center [866, 101] width 78 height 15
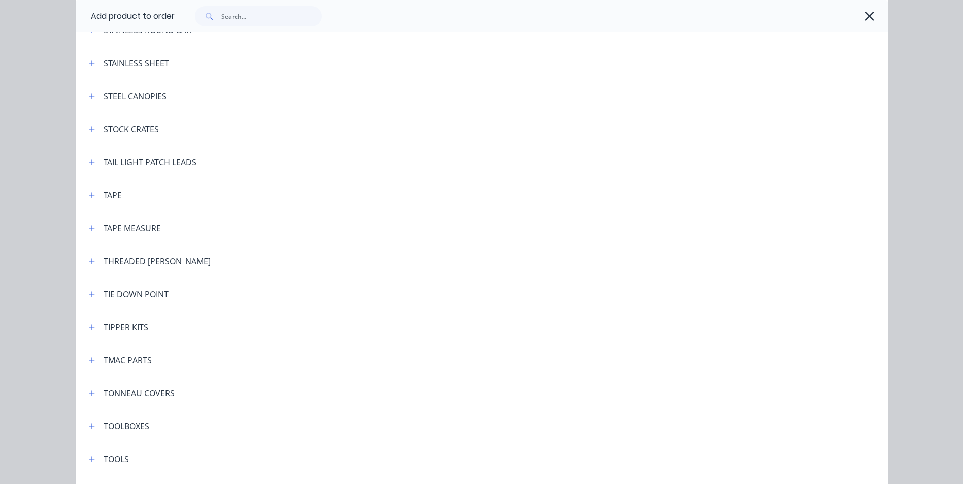
scroll to position [3299, 0]
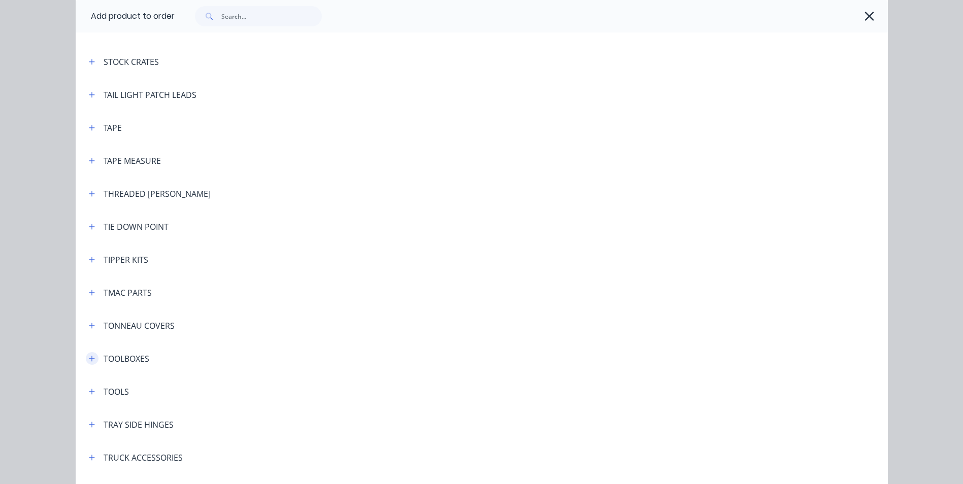
click at [89, 360] on icon "button" at bounding box center [92, 358] width 6 height 7
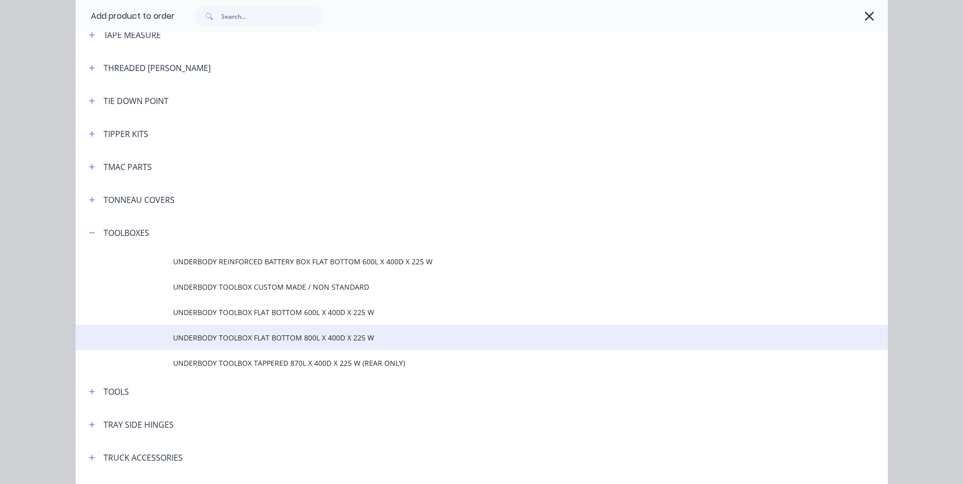
scroll to position [3451, 0]
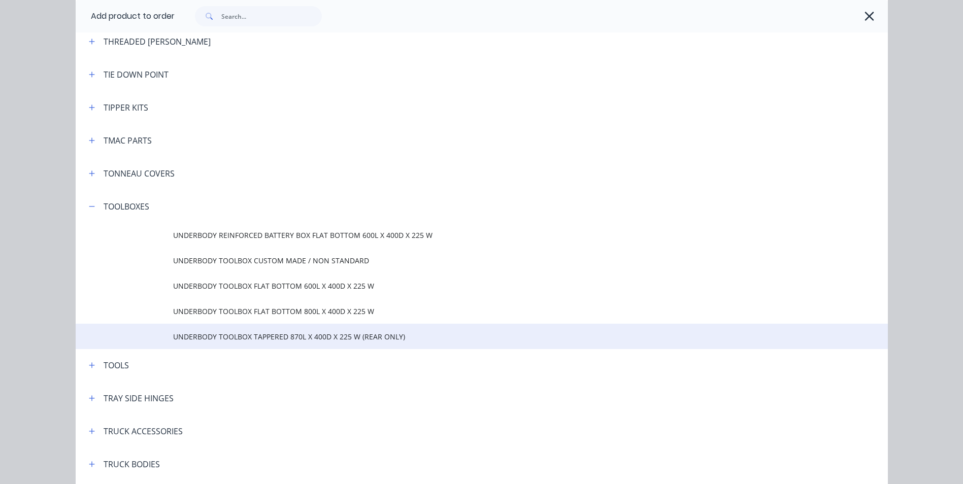
click at [254, 337] on span "UNDERBODY TOOLBOX TAPPERED 870L X 400D X 225 W (REAR ONLY)" at bounding box center [459, 336] width 572 height 11
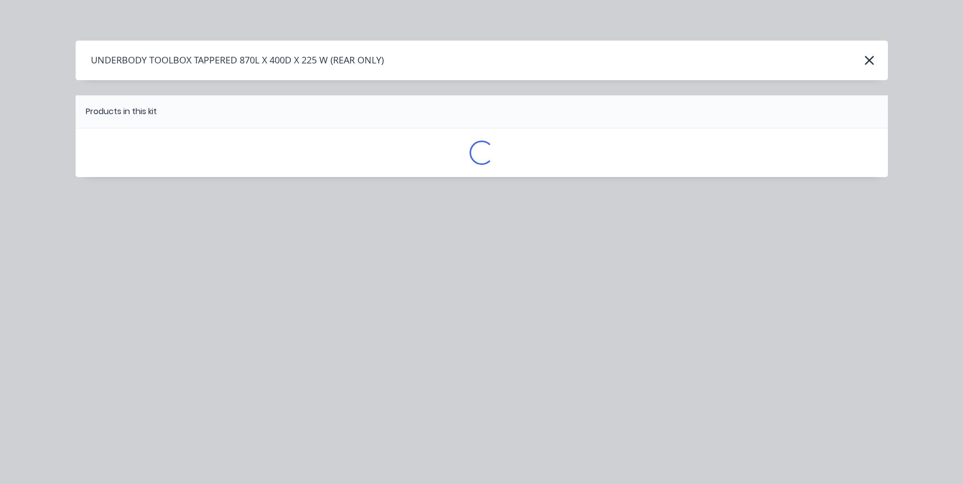
scroll to position [0, 0]
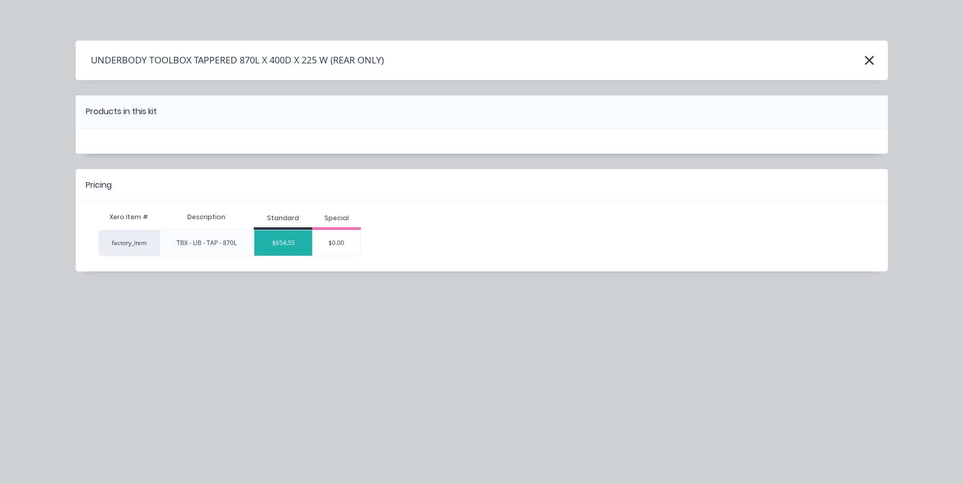
click at [294, 247] on div "$654.55" at bounding box center [283, 242] width 58 height 25
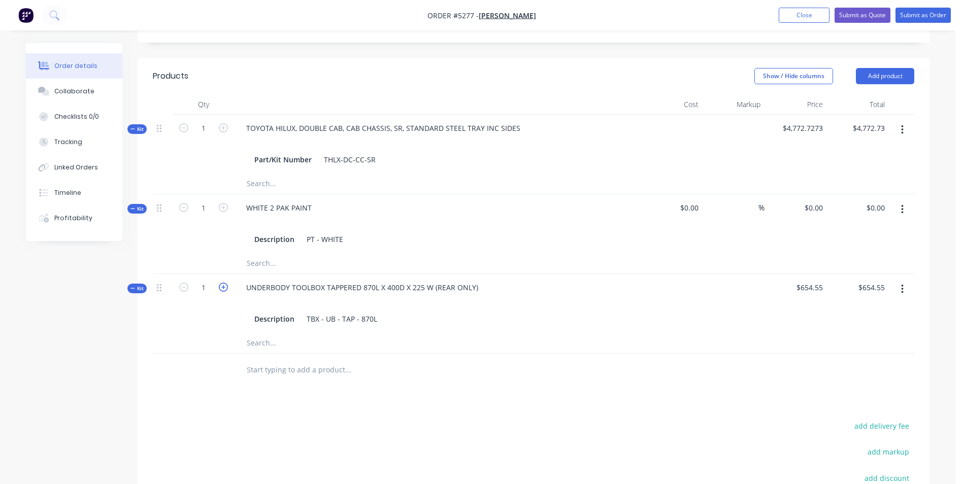
click at [221, 283] on icon "button" at bounding box center [223, 287] width 9 height 9
type input "2"
type input "$1,309.10"
drag, startPoint x: 892, startPoint y: 62, endPoint x: 893, endPoint y: 68, distance: 5.7
click at [892, 68] on button "Add product" at bounding box center [885, 76] width 58 height 16
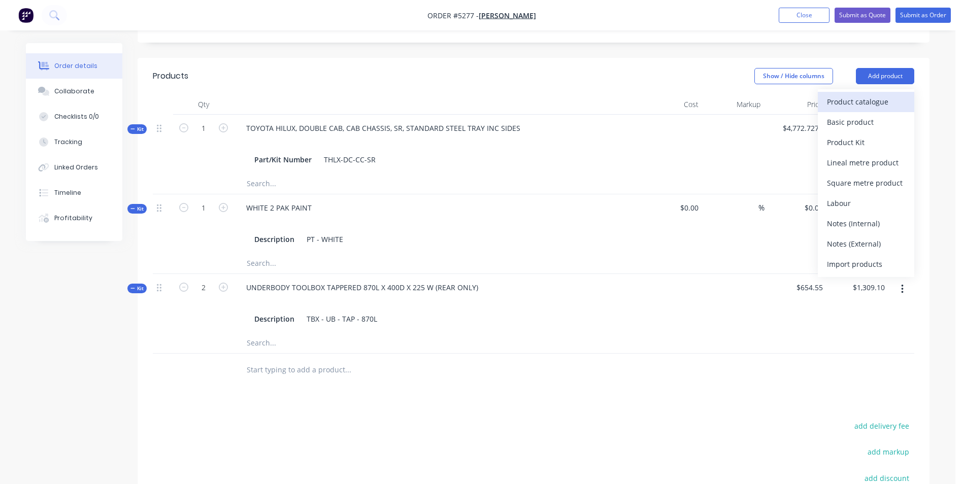
click at [884, 94] on div "Product catalogue" at bounding box center [866, 101] width 78 height 15
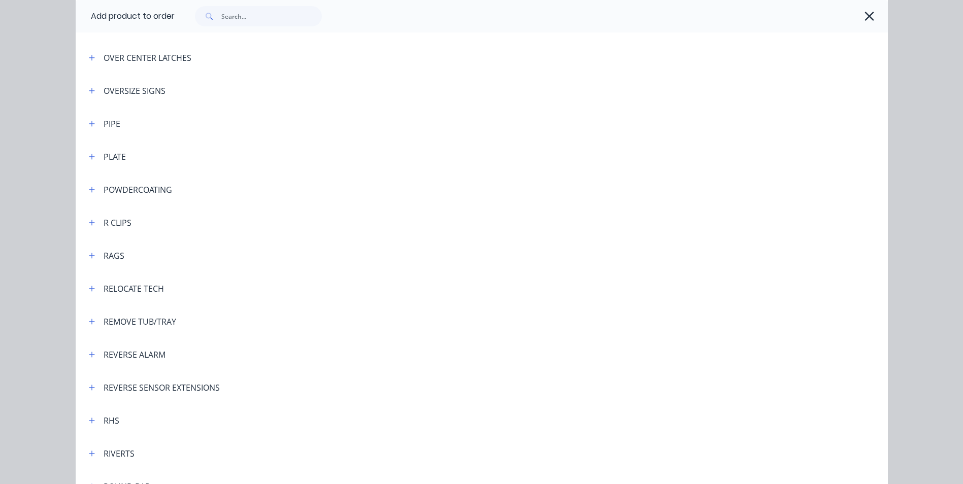
scroll to position [2487, 0]
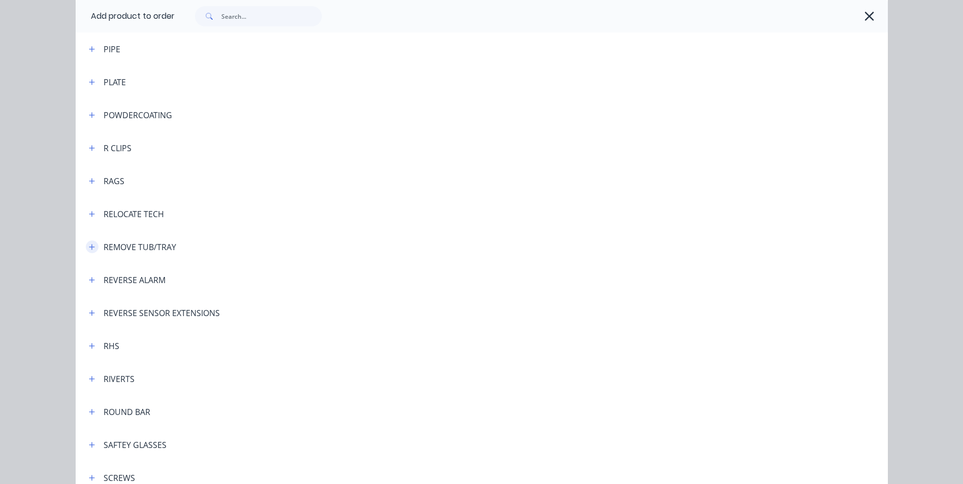
click at [89, 247] on icon "button" at bounding box center [92, 247] width 6 height 6
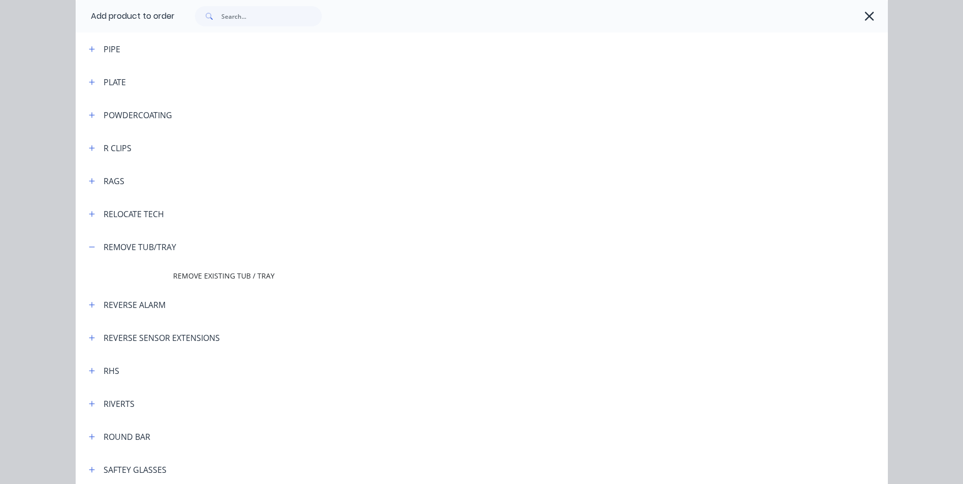
click at [216, 275] on span "REMOVE EXISTING TUB / TRAY" at bounding box center [459, 276] width 572 height 11
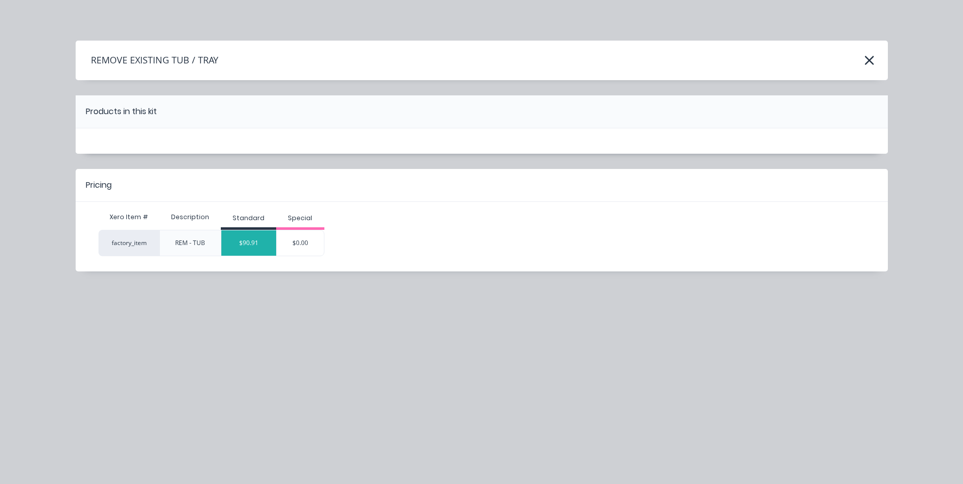
click at [266, 252] on div "$90.91" at bounding box center [248, 242] width 55 height 25
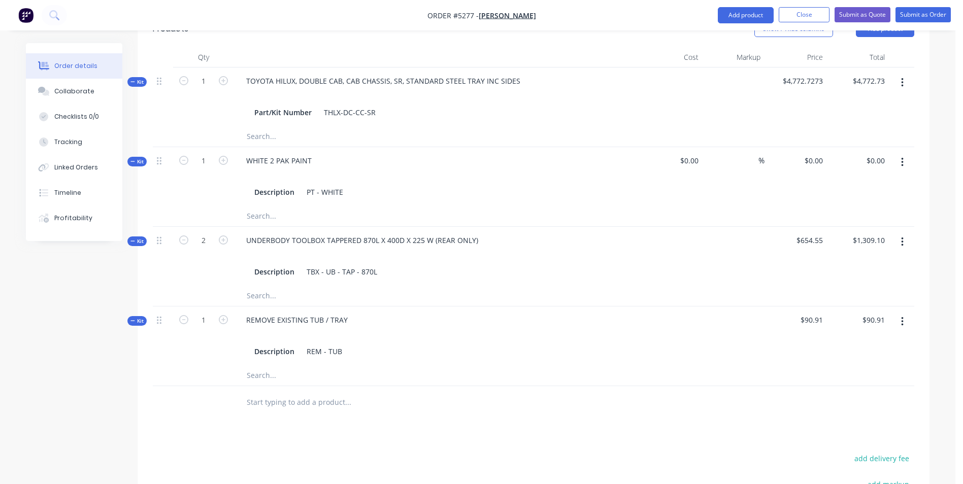
scroll to position [582, 0]
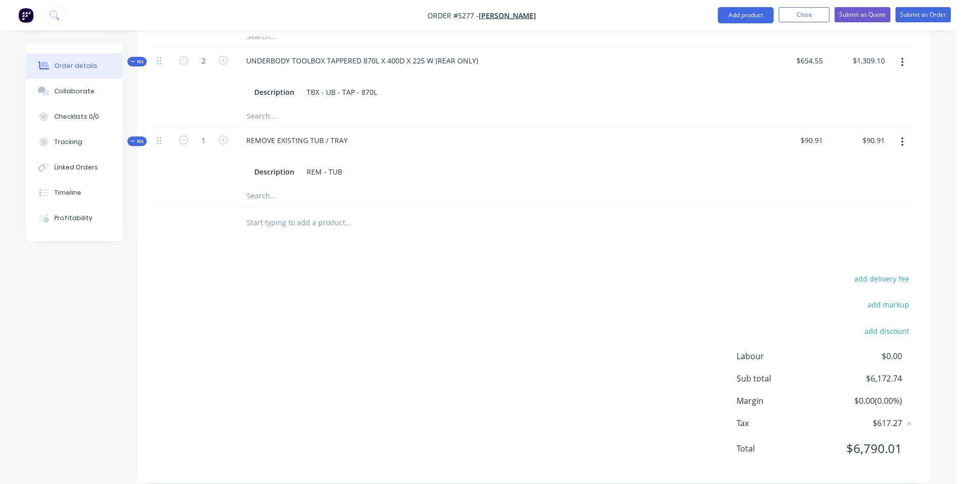
click at [320, 213] on input "text" at bounding box center [347, 223] width 203 height 20
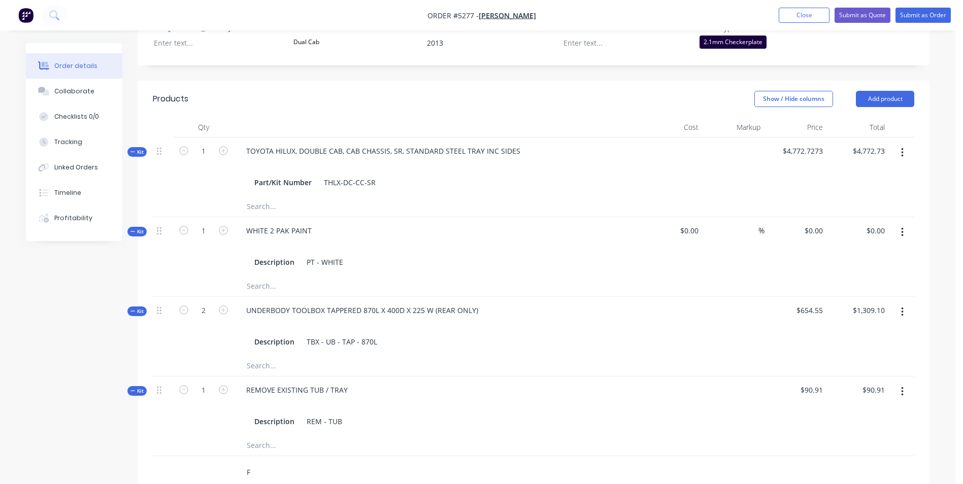
scroll to position [328, 0]
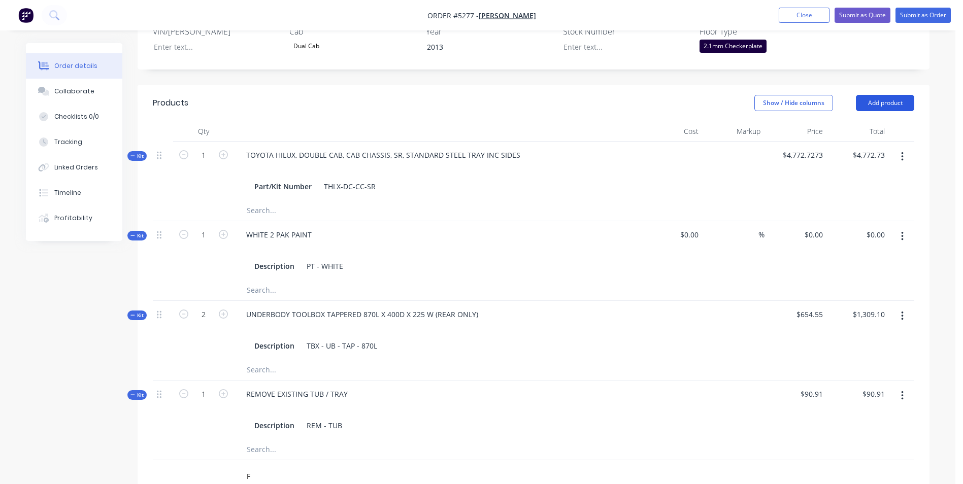
click at [888, 95] on button "Add product" at bounding box center [885, 103] width 58 height 16
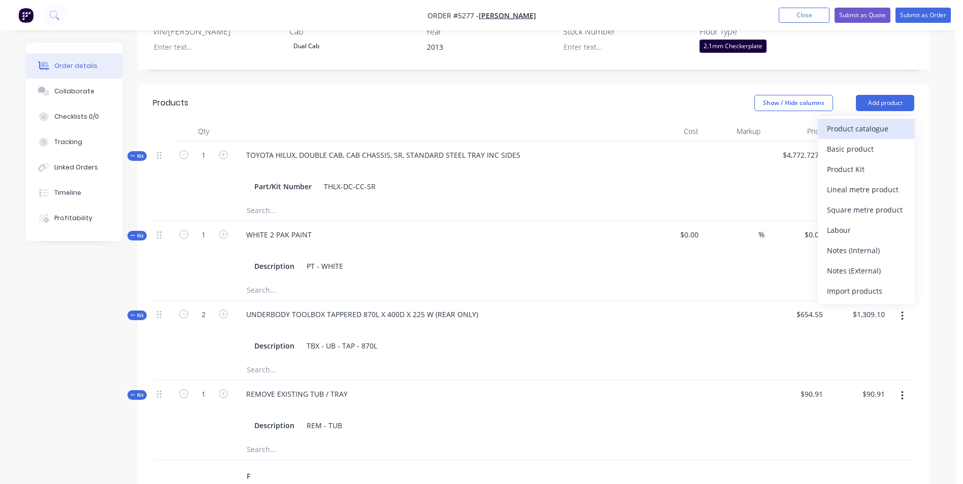
click at [870, 121] on div "Product catalogue" at bounding box center [866, 128] width 78 height 15
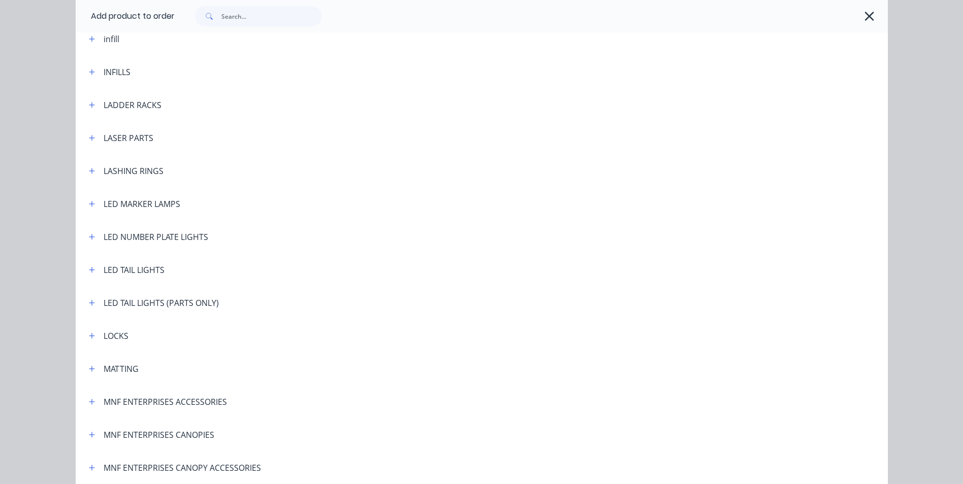
scroll to position [1624, 0]
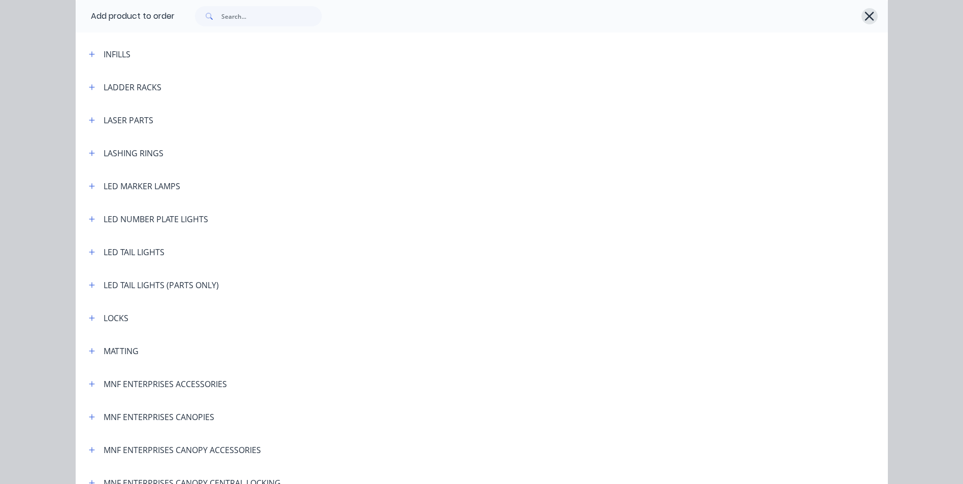
drag, startPoint x: 863, startPoint y: 16, endPoint x: 857, endPoint y: 24, distance: 10.2
click at [864, 17] on icon "button" at bounding box center [869, 16] width 11 height 14
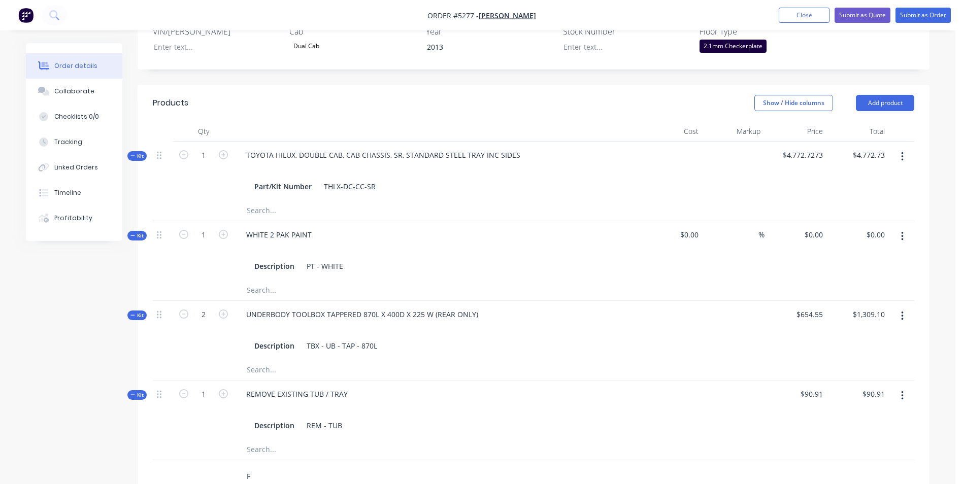
click at [281, 466] on input "F" at bounding box center [347, 476] width 203 height 20
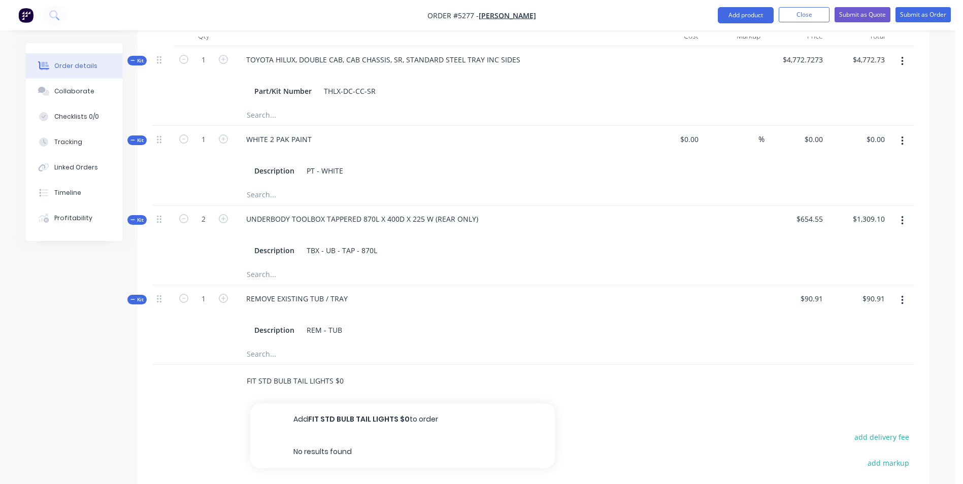
scroll to position [430, 0]
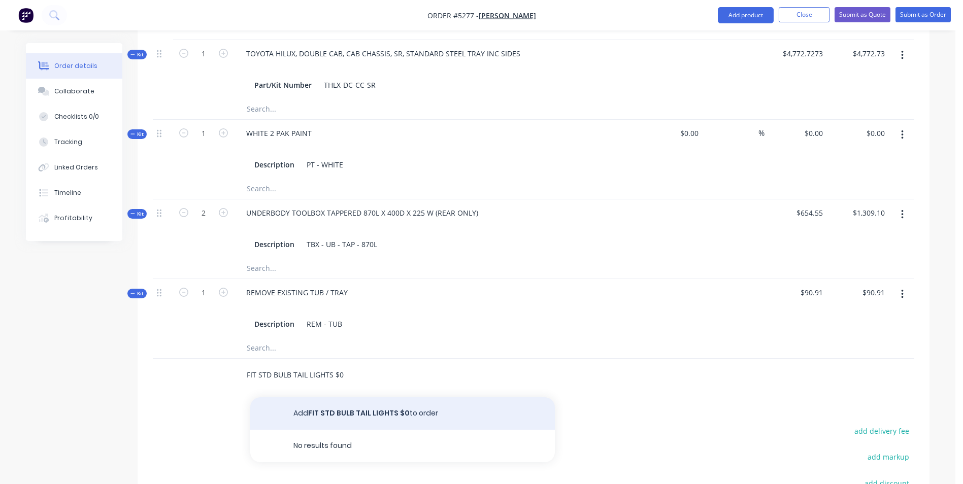
type input "FIT STD BULB TAIL LIGHTS $0"
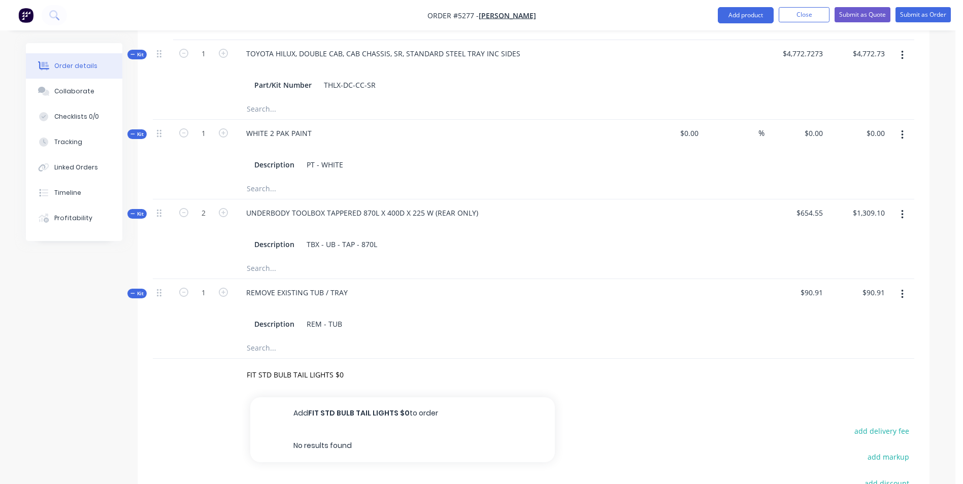
drag, startPoint x: 438, startPoint y: 396, endPoint x: 452, endPoint y: 406, distance: 17.3
click at [438, 397] on button "Add FIT STD BULB TAIL LIGHTS $0 to order" at bounding box center [402, 413] width 305 height 32
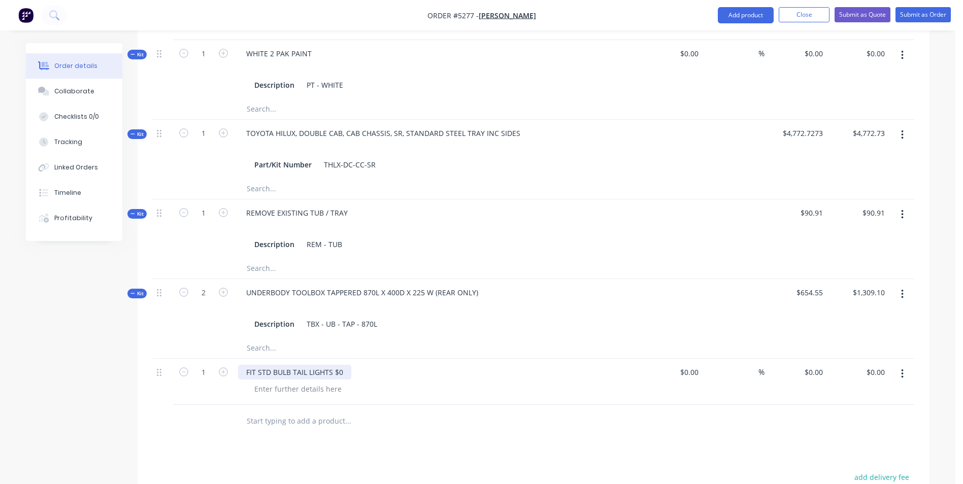
click at [348, 365] on div "FIT STD BULB TAIL LIGHTS $0" at bounding box center [294, 372] width 113 height 15
click at [432, 411] on input "text" at bounding box center [347, 421] width 203 height 20
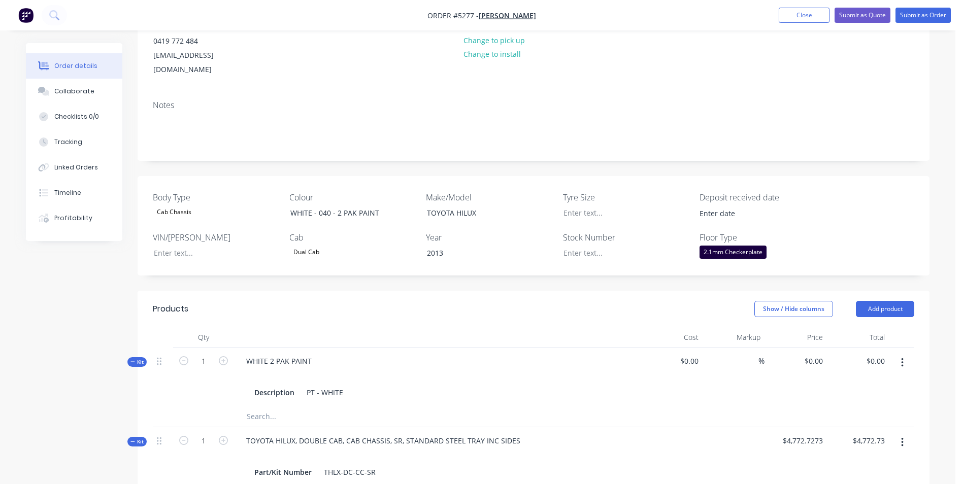
scroll to position [121, 0]
click at [855, 15] on button "Submit as Quote" at bounding box center [862, 15] width 56 height 15
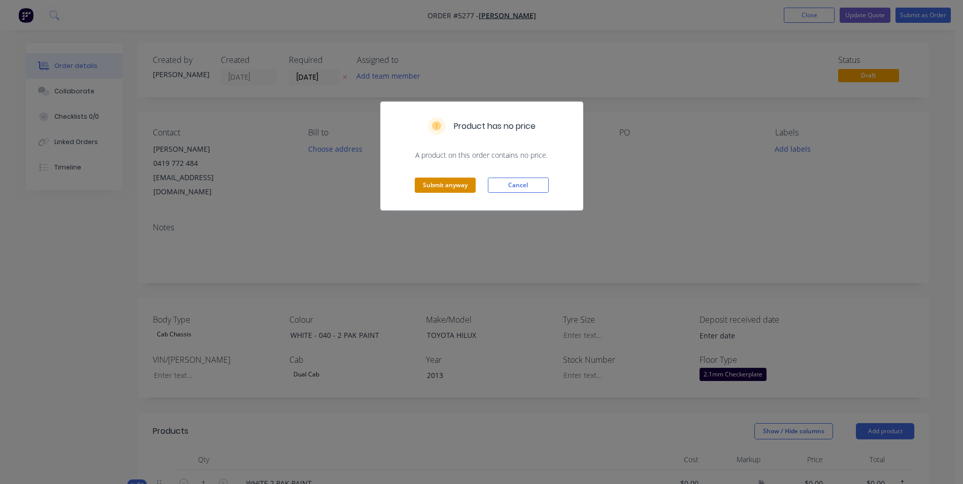
click at [463, 186] on button "Submit anyway" at bounding box center [445, 185] width 61 height 15
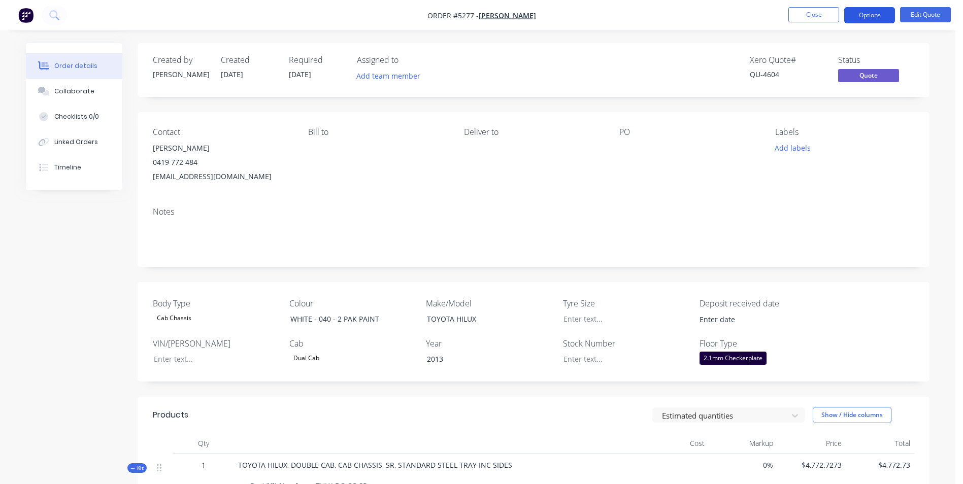
click at [884, 13] on button "Options" at bounding box center [869, 15] width 51 height 16
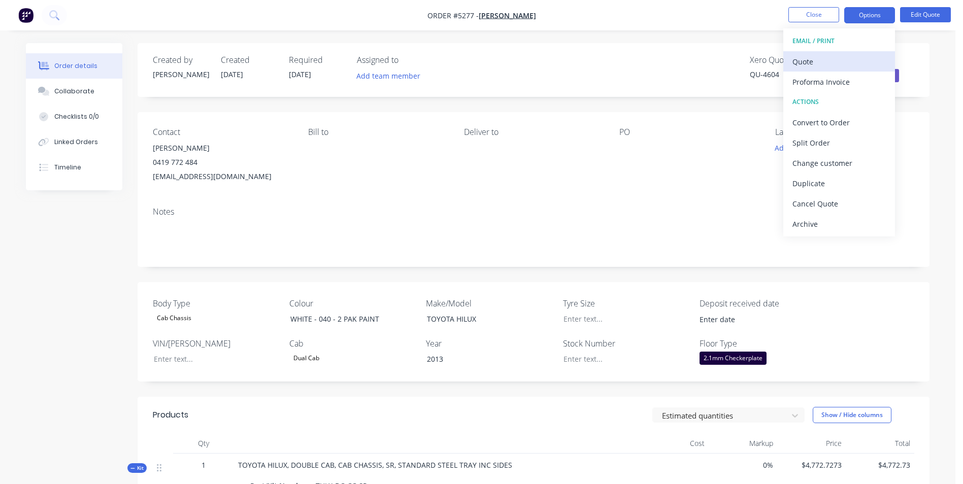
click at [829, 64] on div "Quote" at bounding box center [838, 61] width 93 height 15
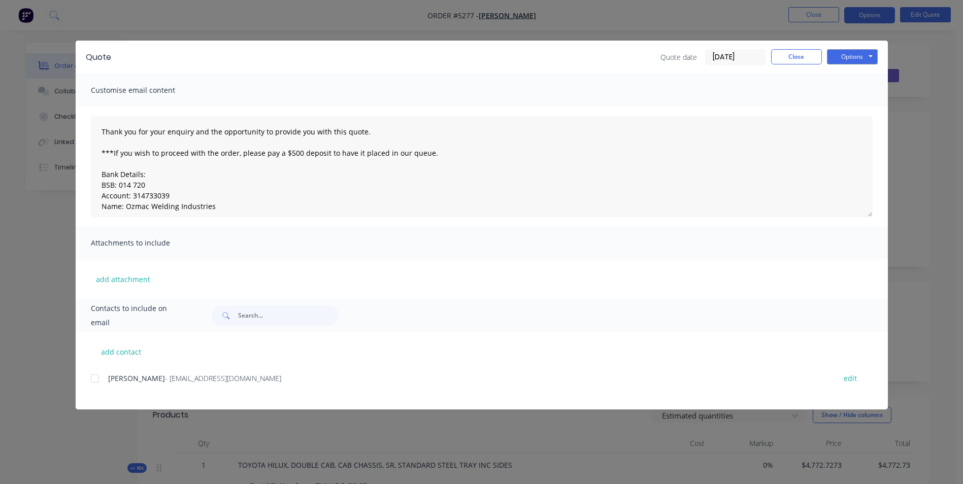
click at [92, 380] on div at bounding box center [95, 378] width 20 height 20
click at [851, 55] on button "Options" at bounding box center [852, 56] width 51 height 15
click at [858, 110] on button "Email" at bounding box center [859, 108] width 65 height 17
click at [861, 54] on button "Options" at bounding box center [852, 56] width 51 height 15
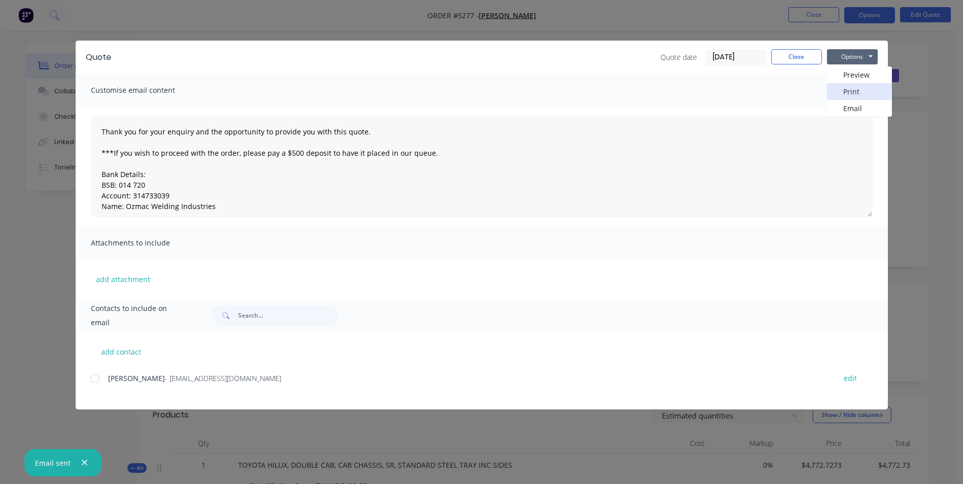
click at [858, 91] on button "Print" at bounding box center [859, 91] width 65 height 17
